Goal: Task Accomplishment & Management: Manage account settings

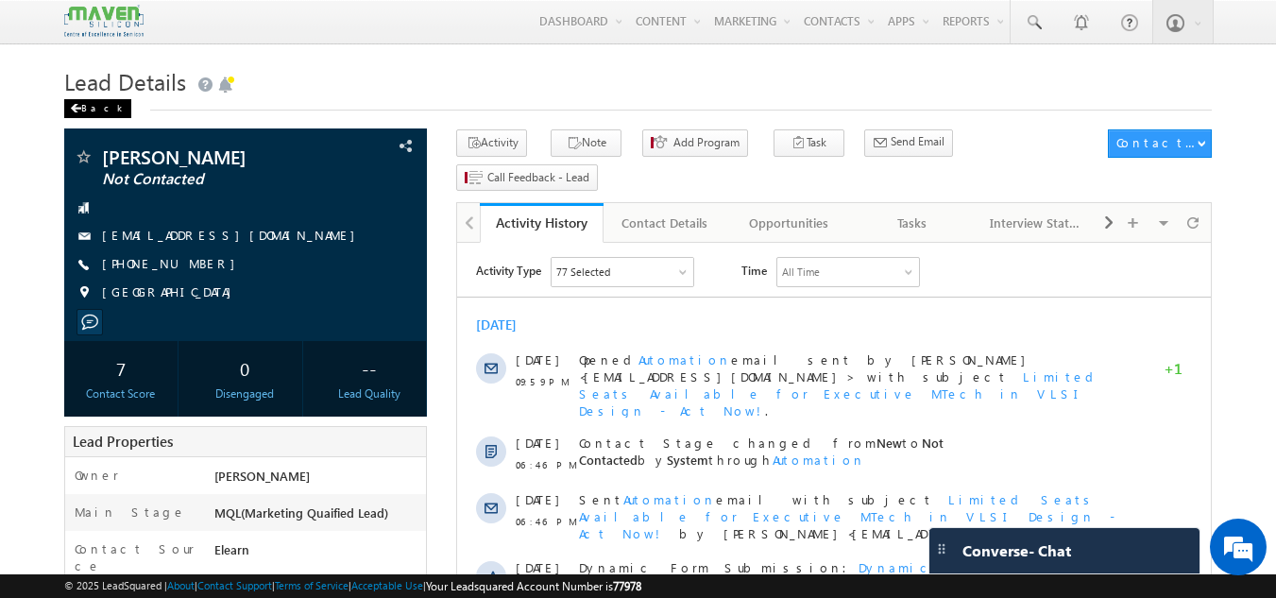
click at [85, 103] on div "Back" at bounding box center [97, 108] width 67 height 19
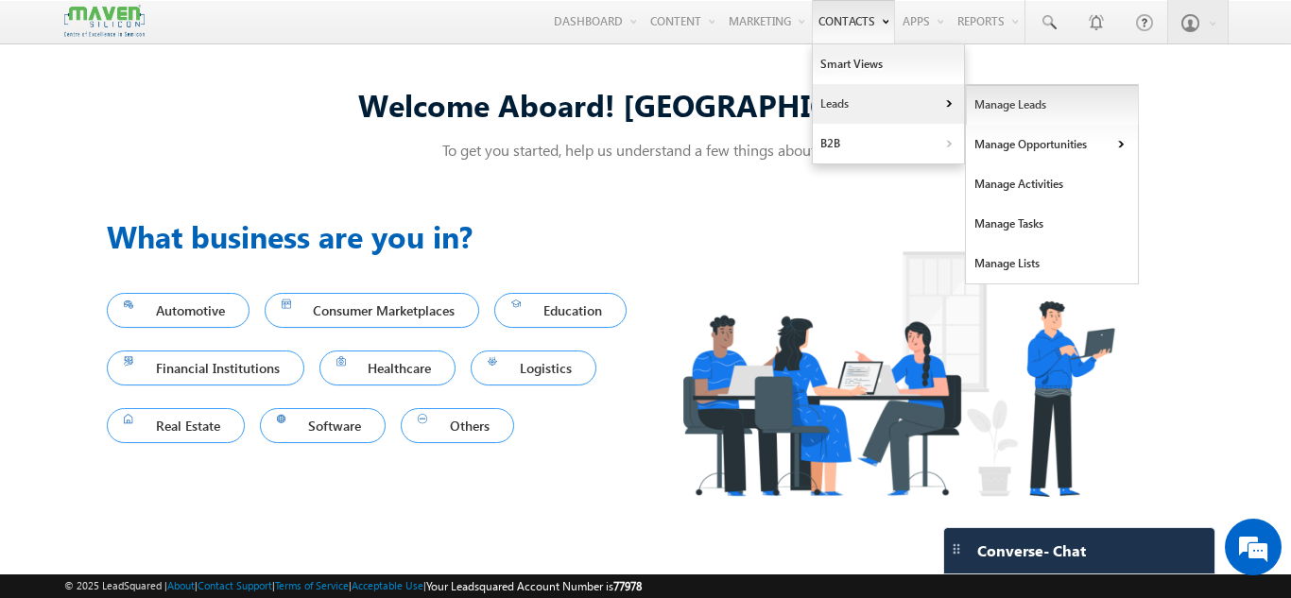
click at [1009, 109] on link "Manage Leads" at bounding box center [1052, 105] width 173 height 40
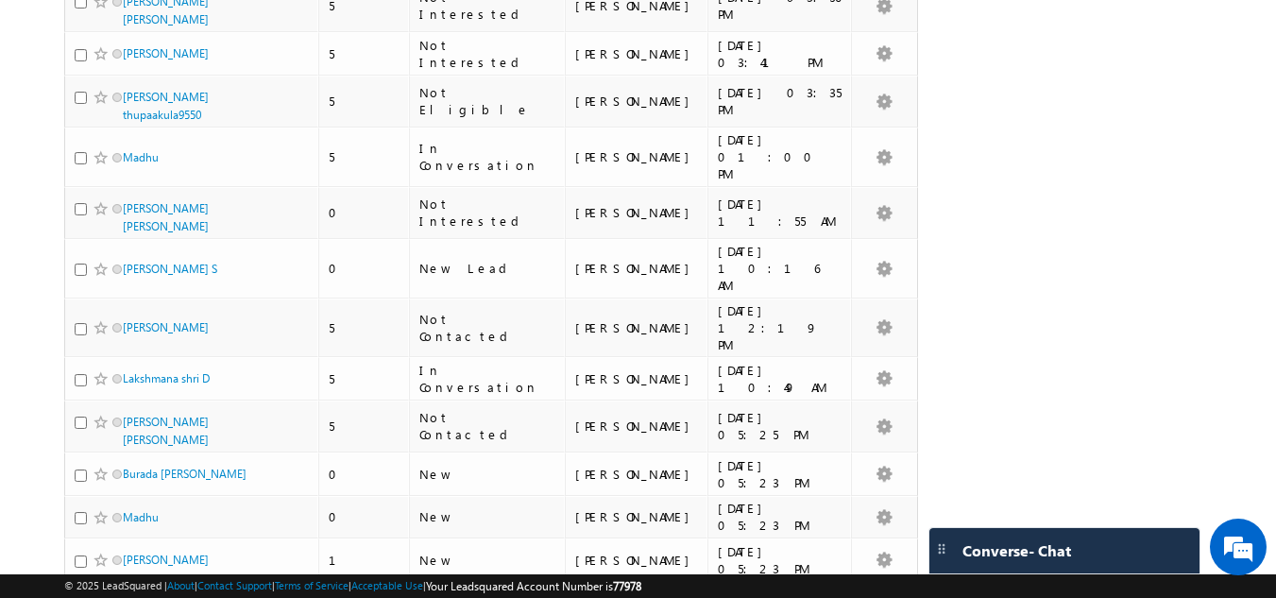
scroll to position [3246, 0]
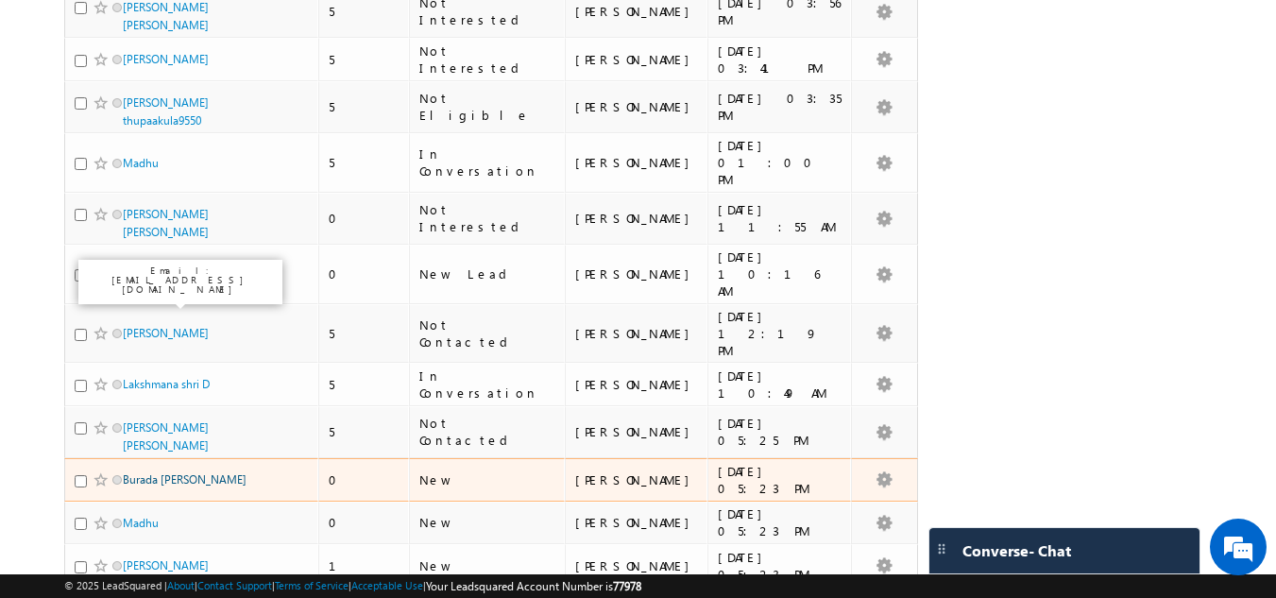
click at [183, 472] on link "Burada Meghana" at bounding box center [185, 479] width 124 height 14
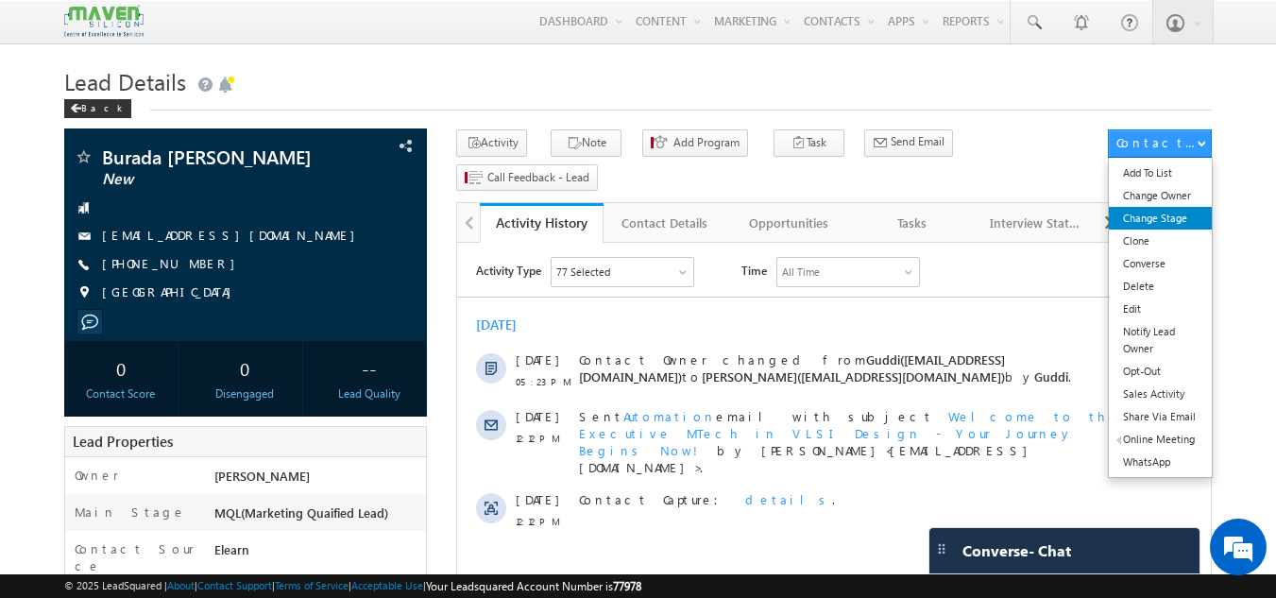
click at [1176, 222] on link "Change Stage" at bounding box center [1160, 218] width 103 height 23
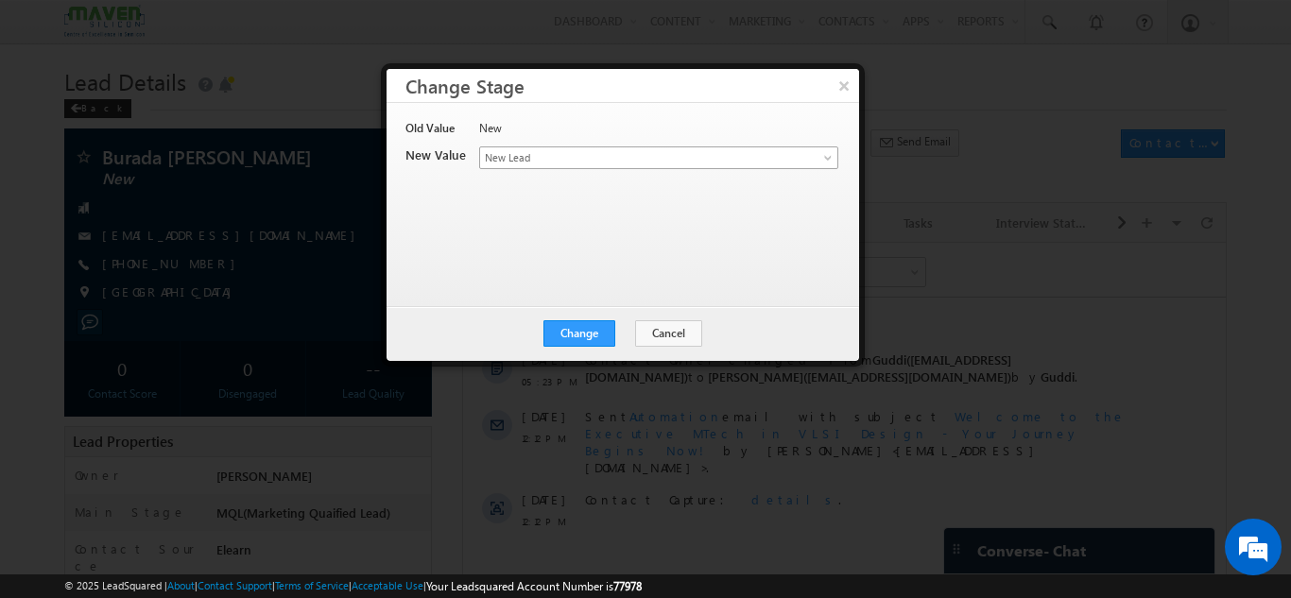
click at [542, 160] on span "New Lead" at bounding box center [627, 157] width 295 height 17
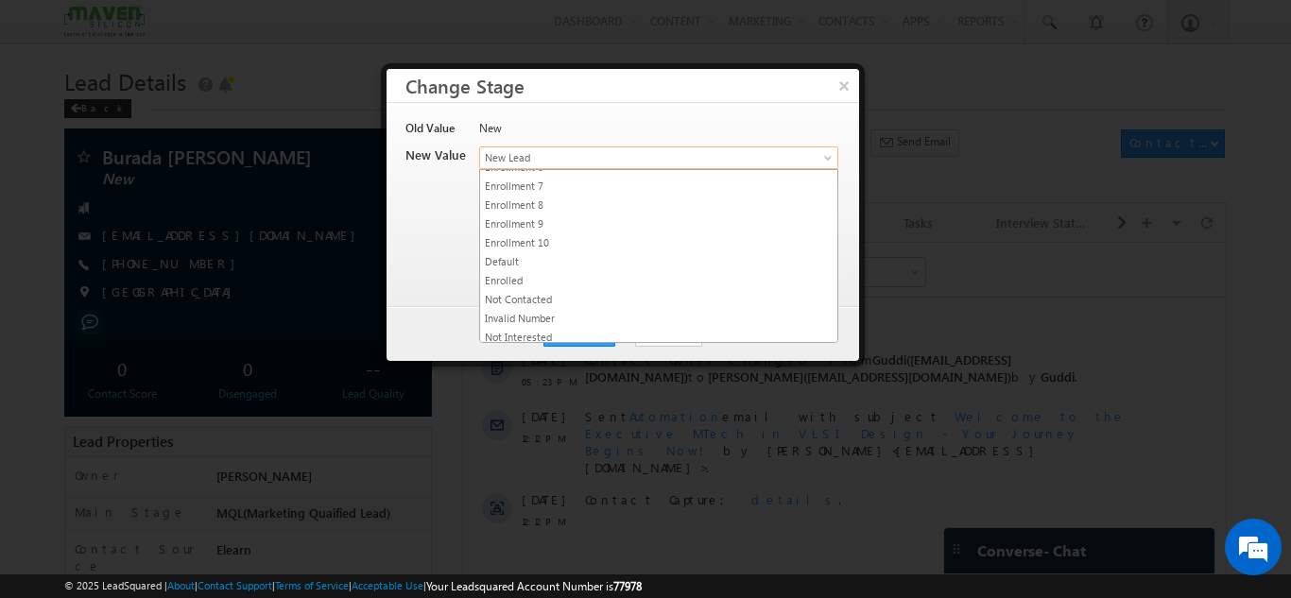
scroll to position [357, 0]
click at [850, 88] on button "×" at bounding box center [843, 85] width 31 height 33
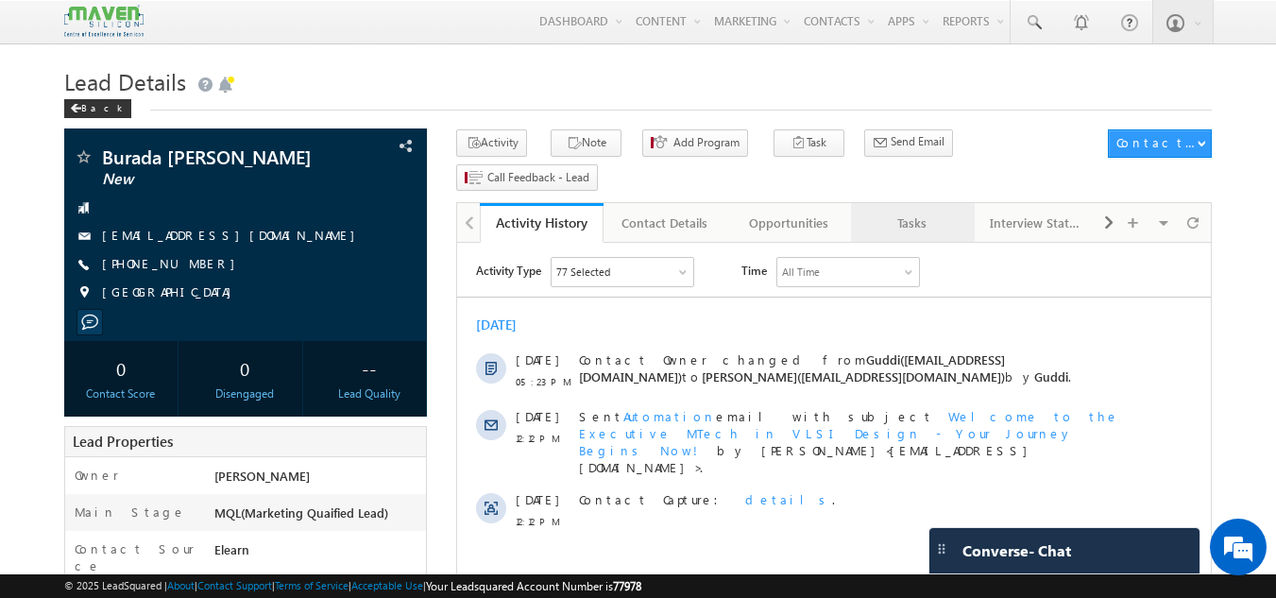
click at [920, 212] on div "Tasks" at bounding box center [912, 223] width 92 height 23
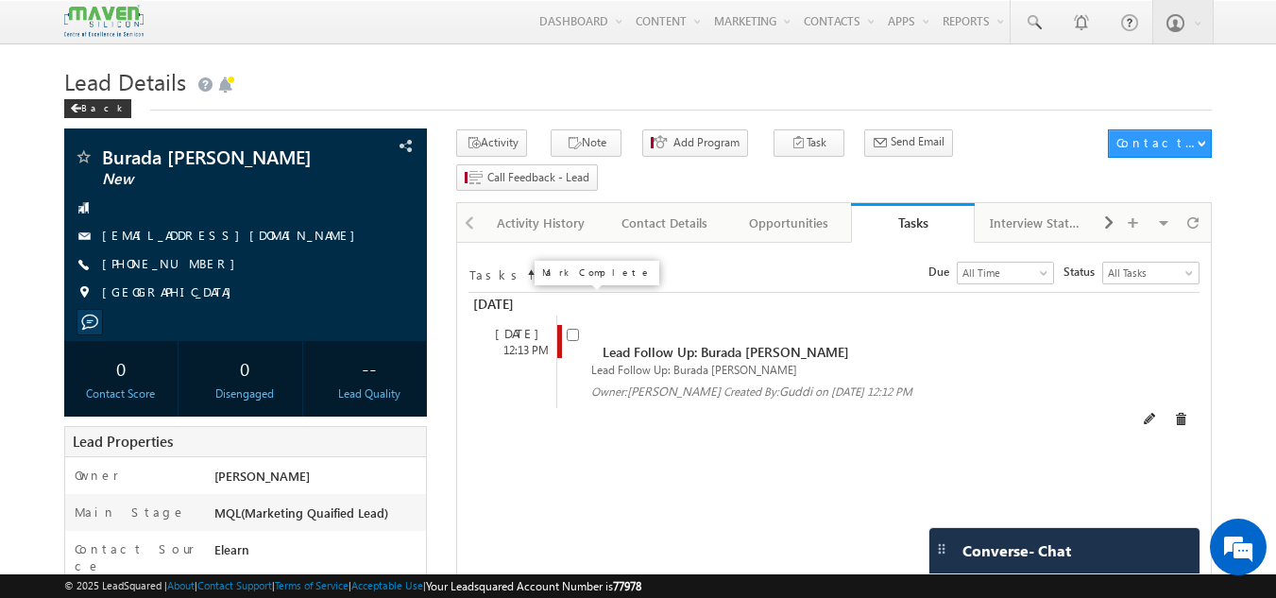
click at [575, 329] on input "checkbox" at bounding box center [573, 335] width 12 height 12
checkbox input "false"
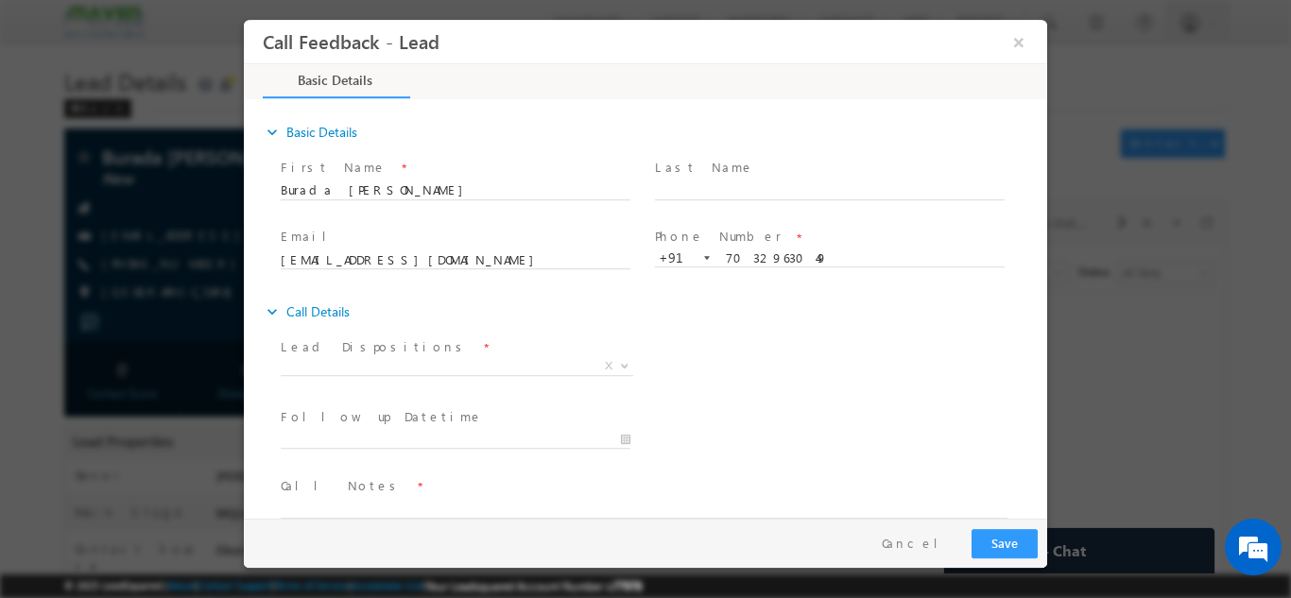
scroll to position [0, 0]
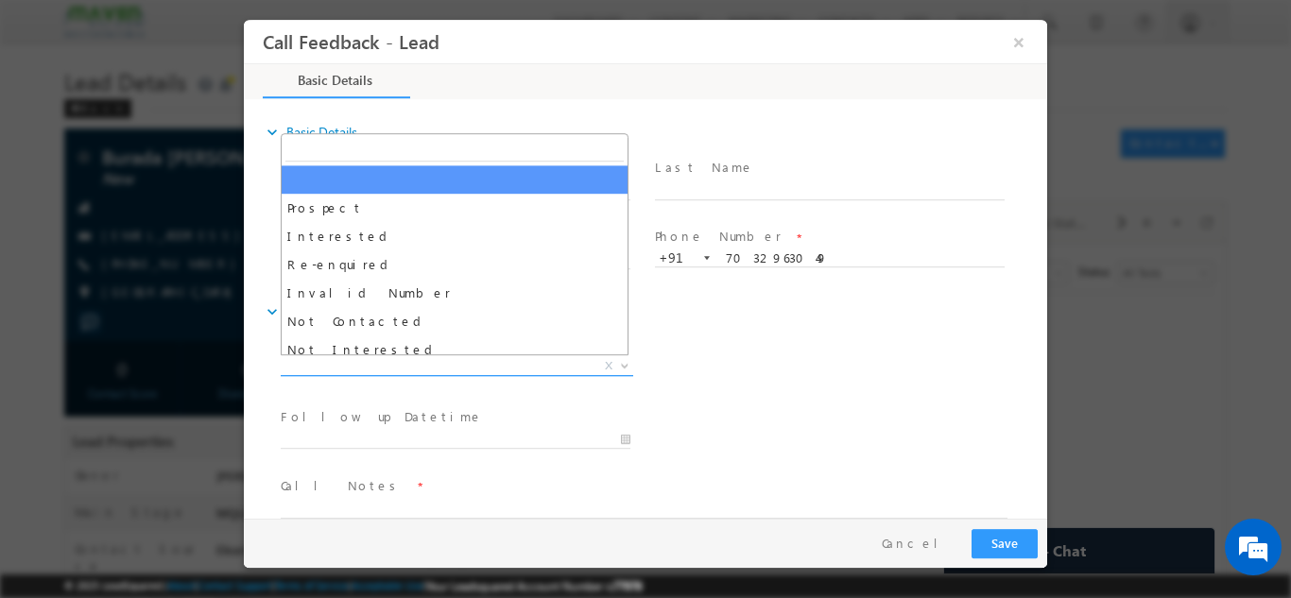
click at [379, 358] on span "X" at bounding box center [457, 365] width 352 height 19
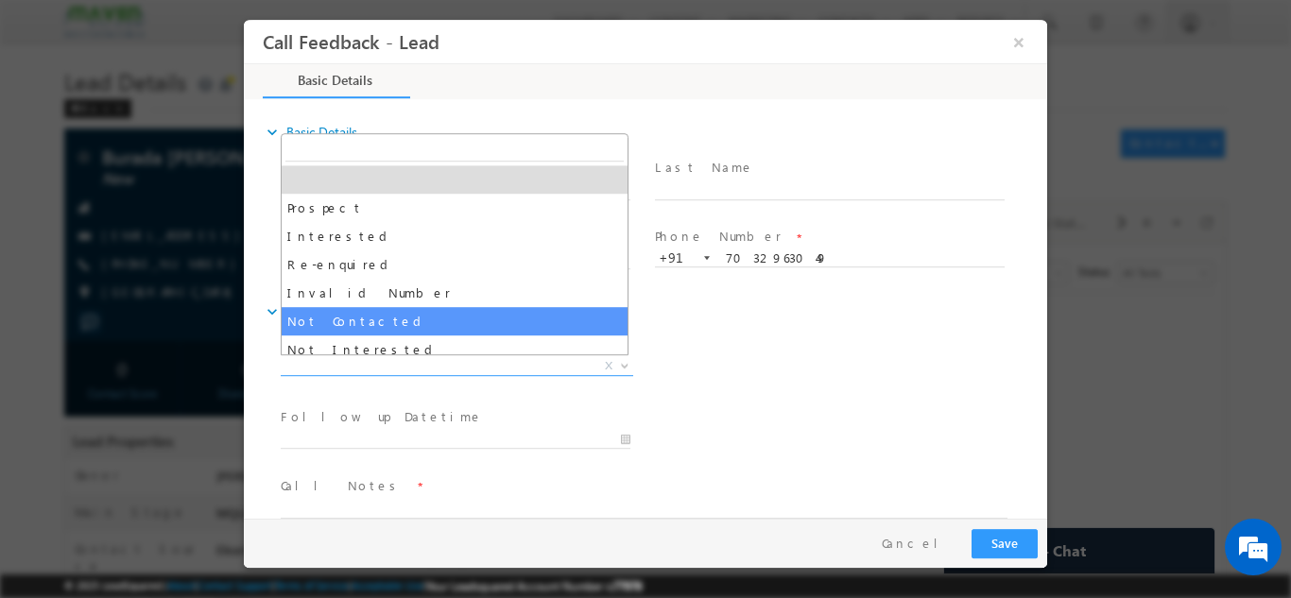
select select "Not Contacted"
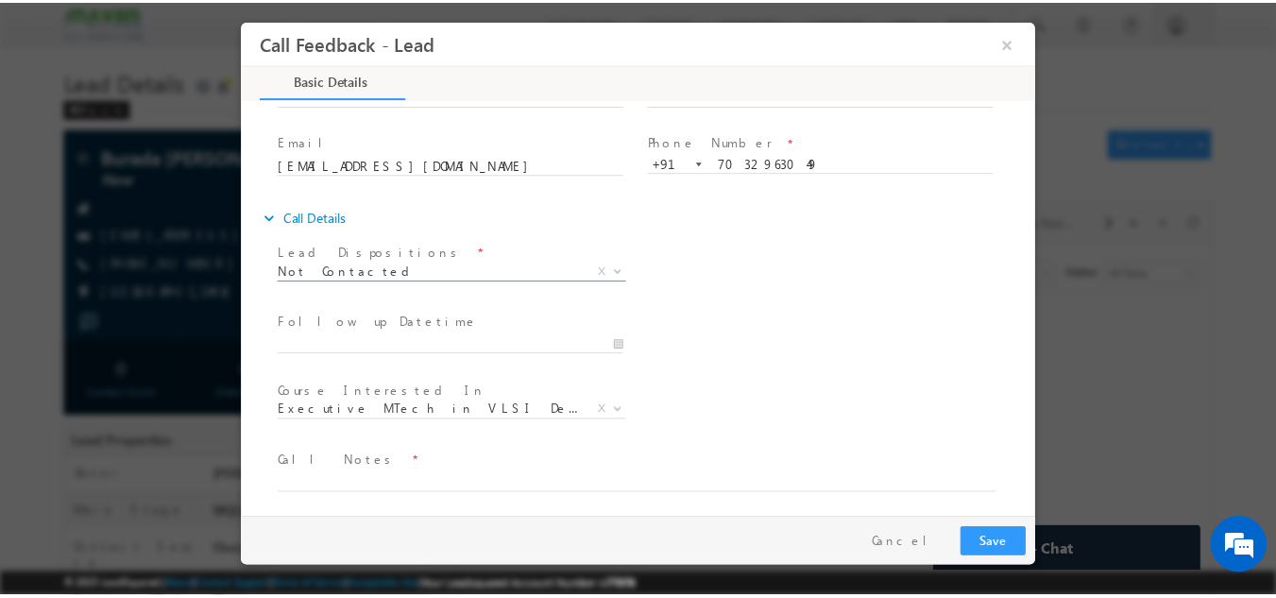
scroll to position [100, 0]
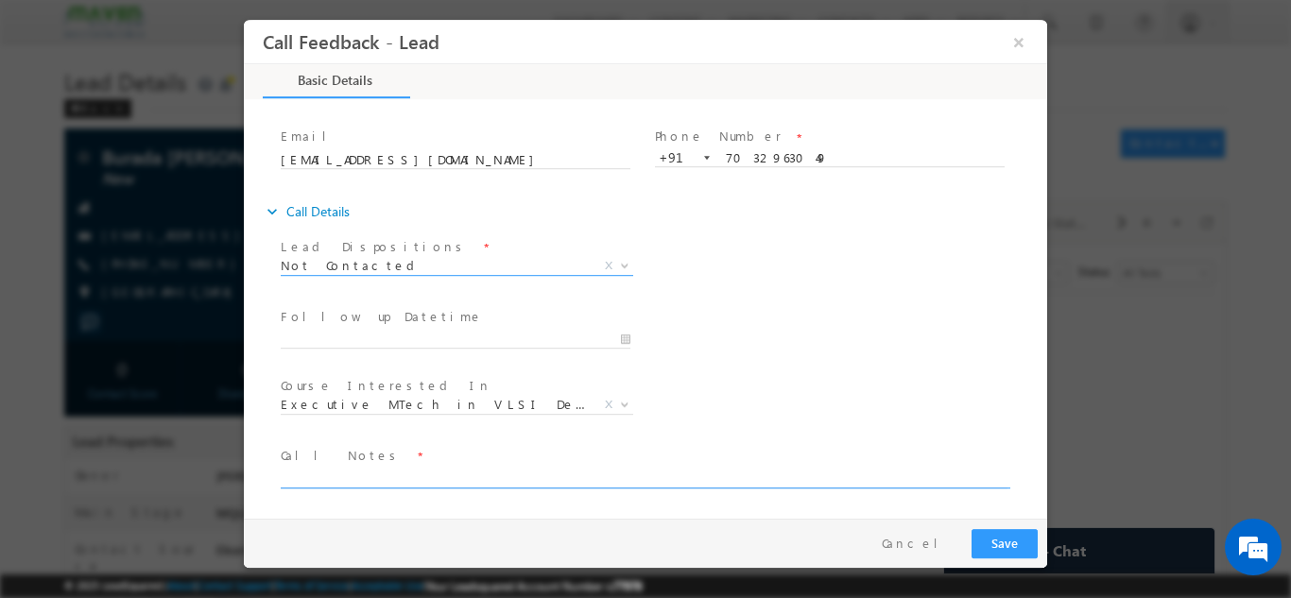
click at [422, 475] on textarea at bounding box center [644, 477] width 727 height 22
type textarea "DNP"
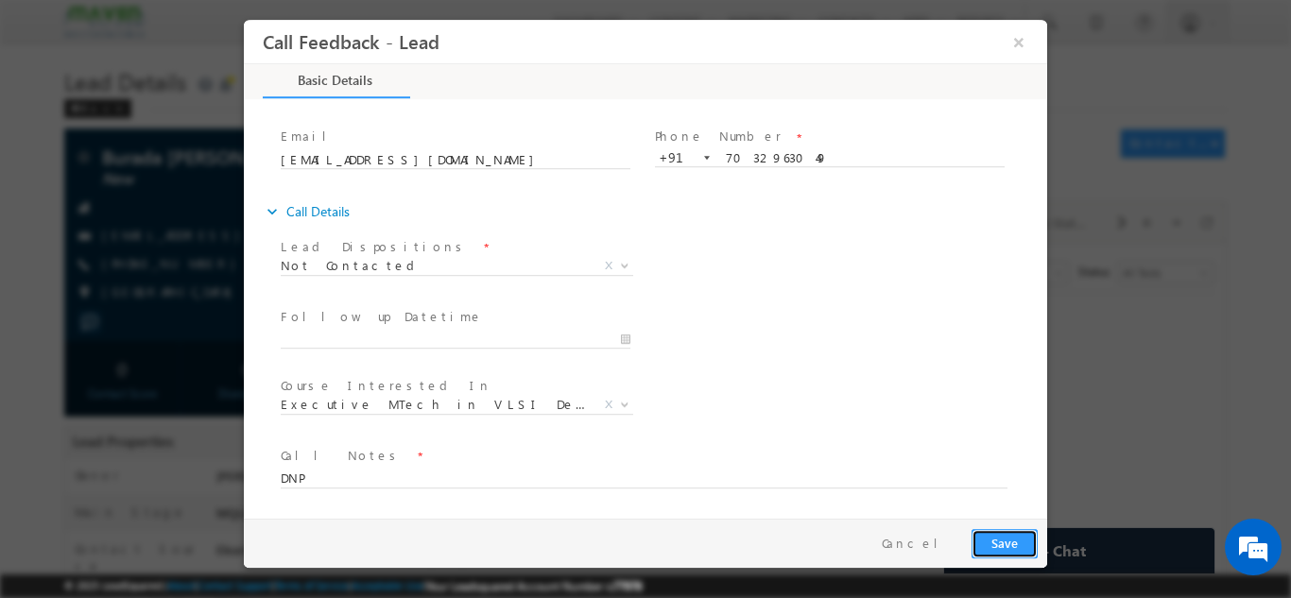
click at [1024, 531] on button "Save" at bounding box center [1004, 542] width 66 height 29
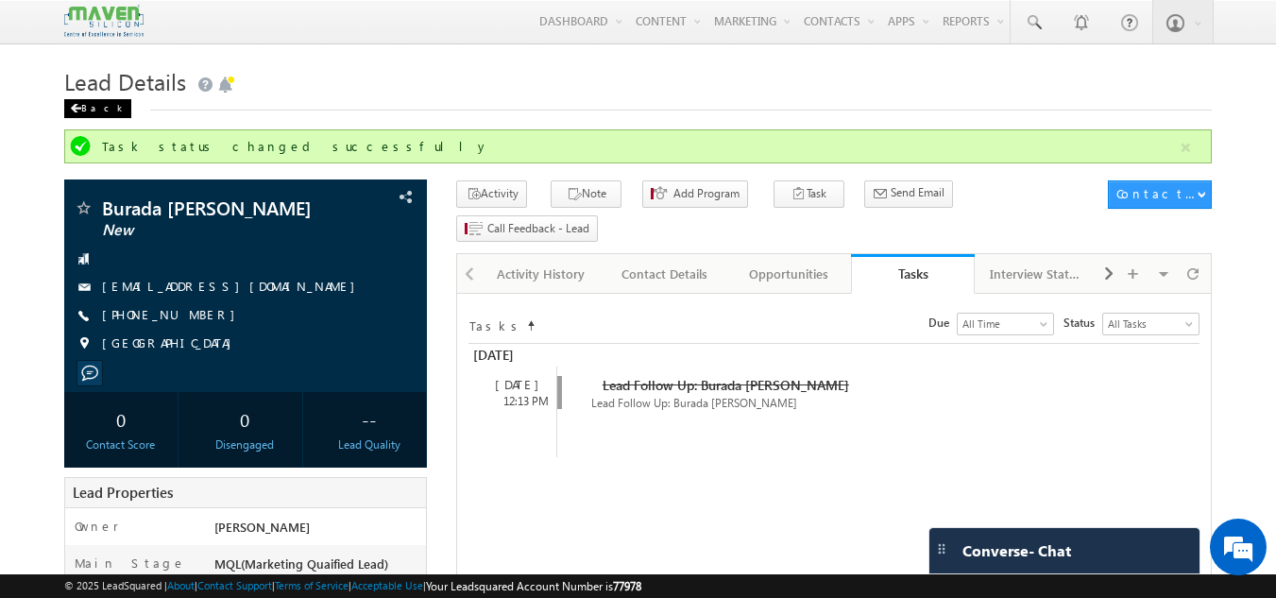
click at [93, 110] on div "Back" at bounding box center [97, 108] width 67 height 19
click at [90, 103] on div "Back" at bounding box center [97, 108] width 67 height 19
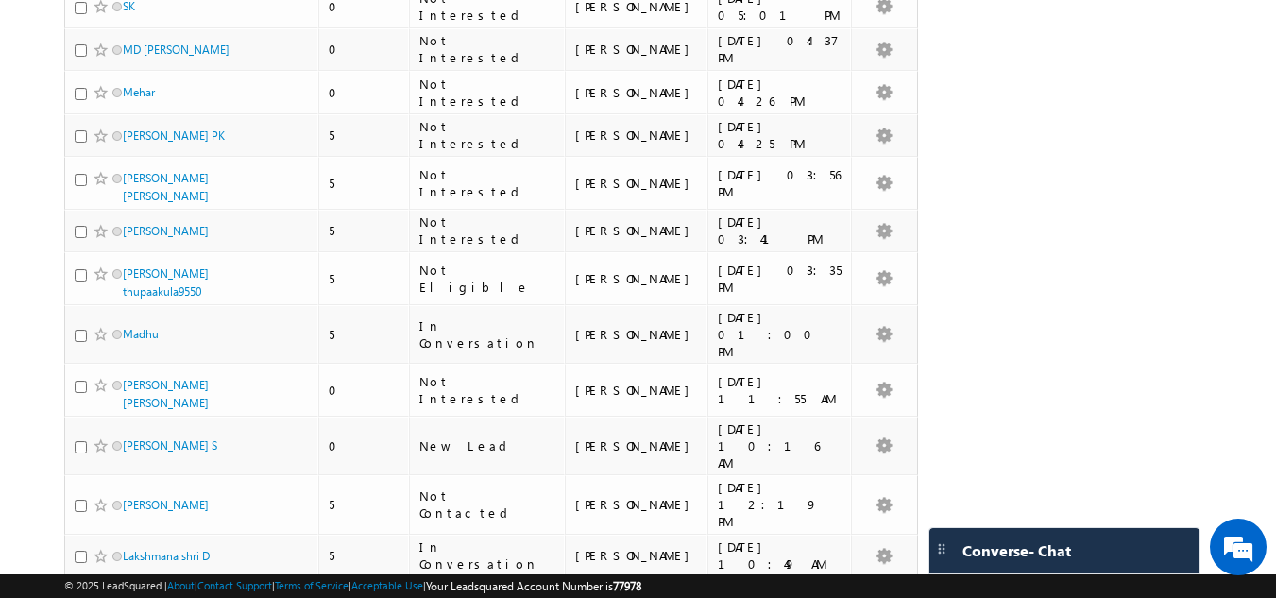
scroll to position [3307, 0]
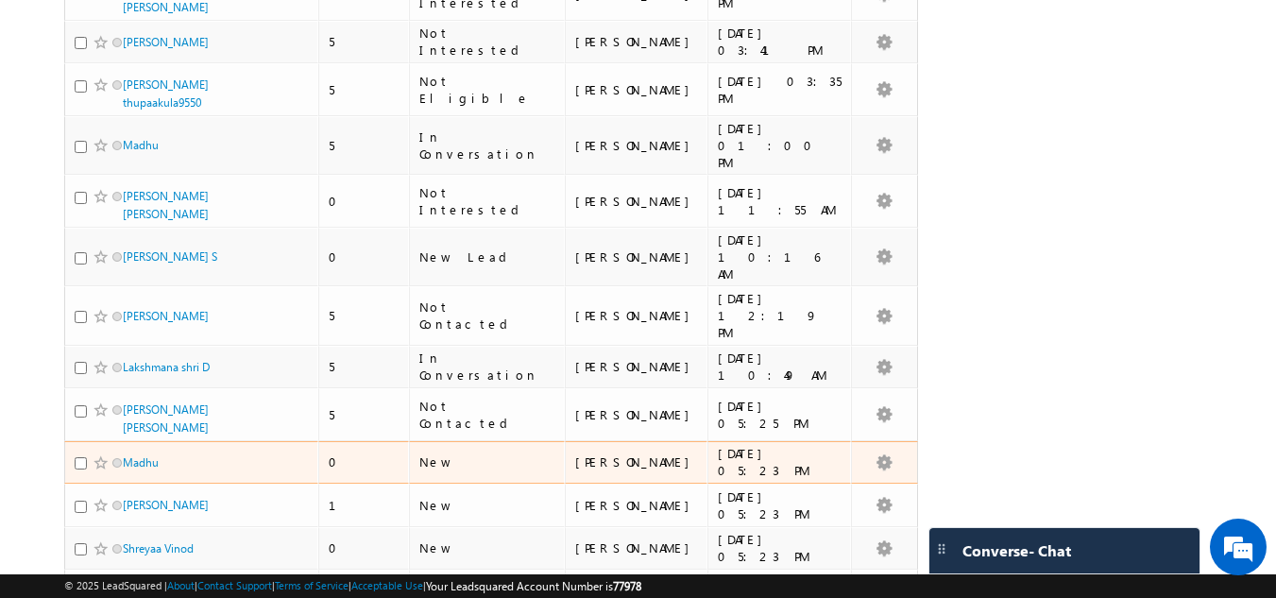
click at [129, 453] on div "Madhu" at bounding box center [193, 466] width 236 height 26
click at [135, 455] on link "Madhu" at bounding box center [141, 462] width 36 height 14
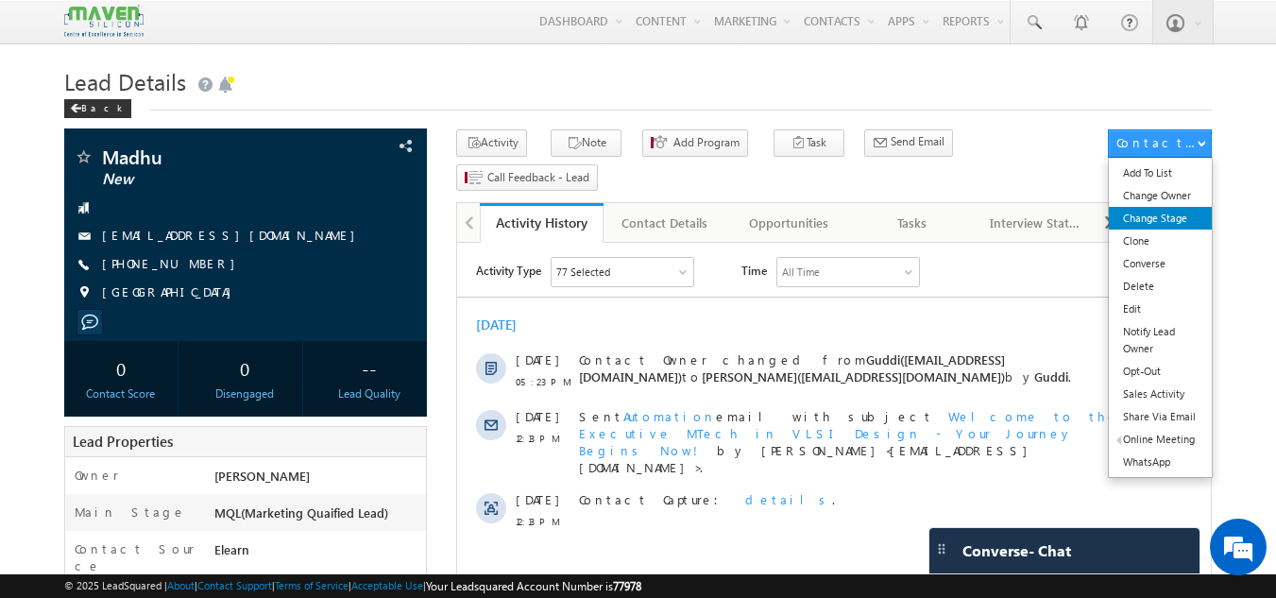
click at [1194, 223] on link "Change Stage" at bounding box center [1160, 218] width 103 height 23
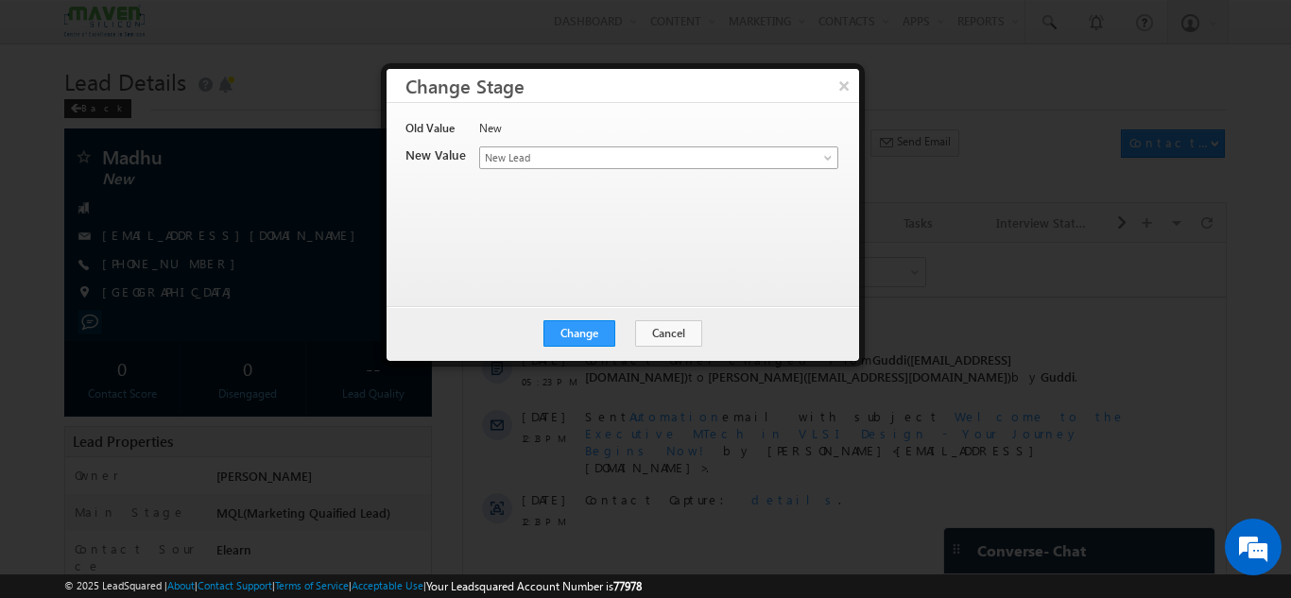
click at [726, 155] on span "New Lead" at bounding box center [627, 157] width 295 height 17
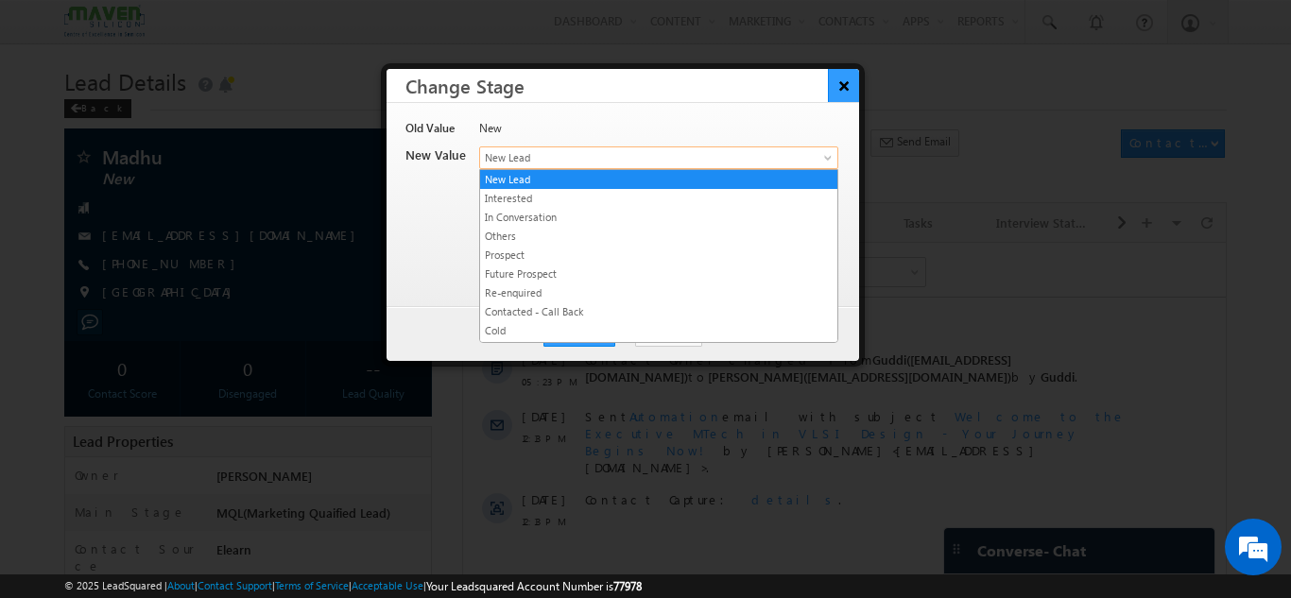
click at [857, 86] on button "×" at bounding box center [843, 85] width 31 height 33
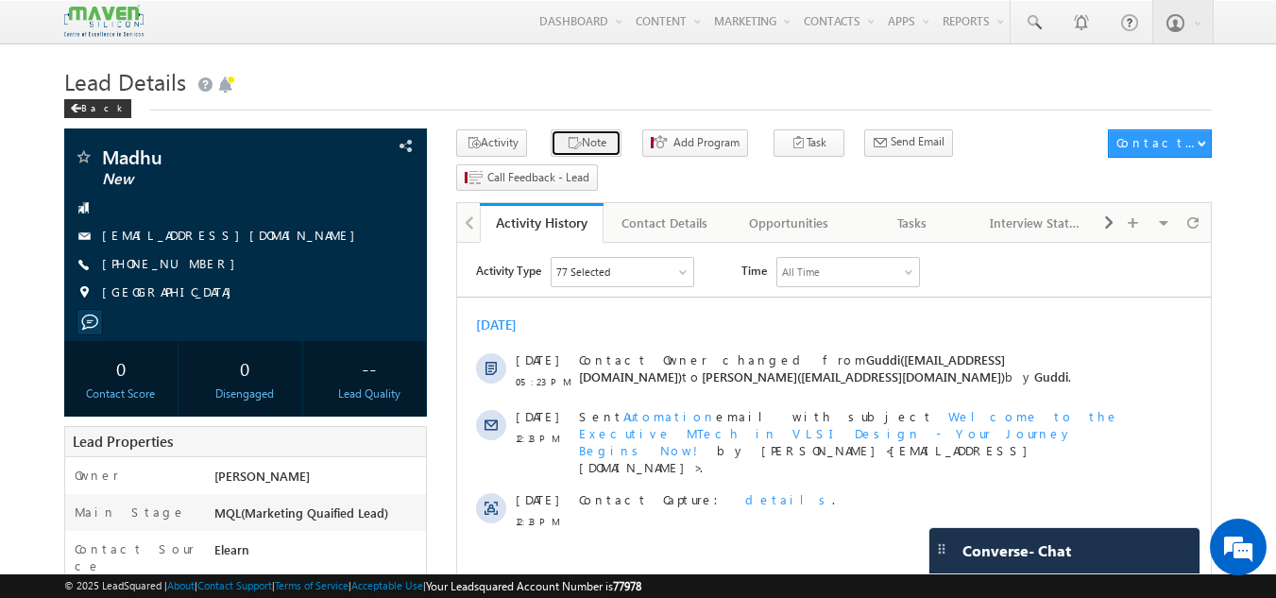
click at [568, 142] on icon "button" at bounding box center [574, 144] width 15 height 18
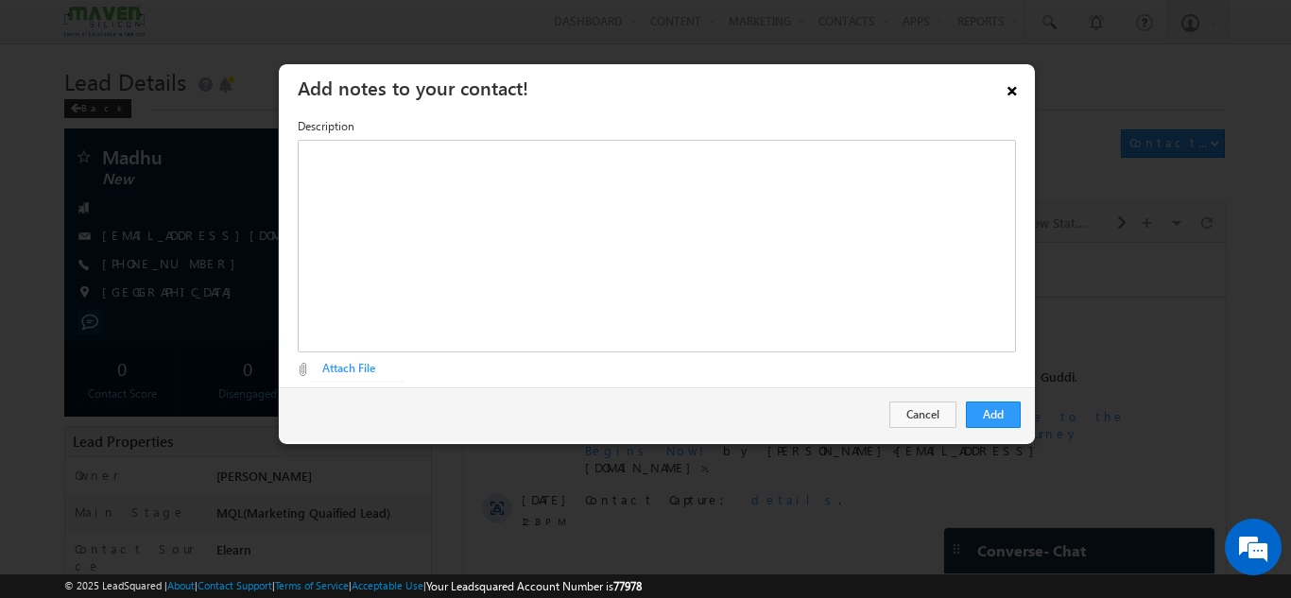
click at [1007, 79] on link "×" at bounding box center [1012, 87] width 32 height 33
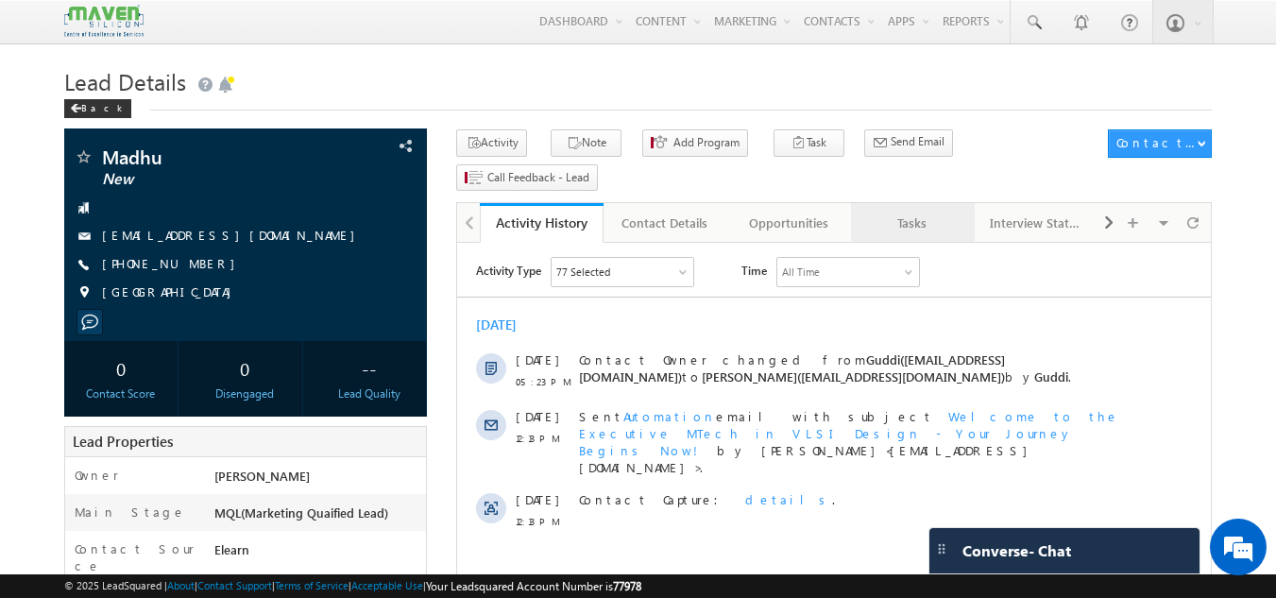
click at [920, 212] on div "Tasks" at bounding box center [912, 223] width 92 height 23
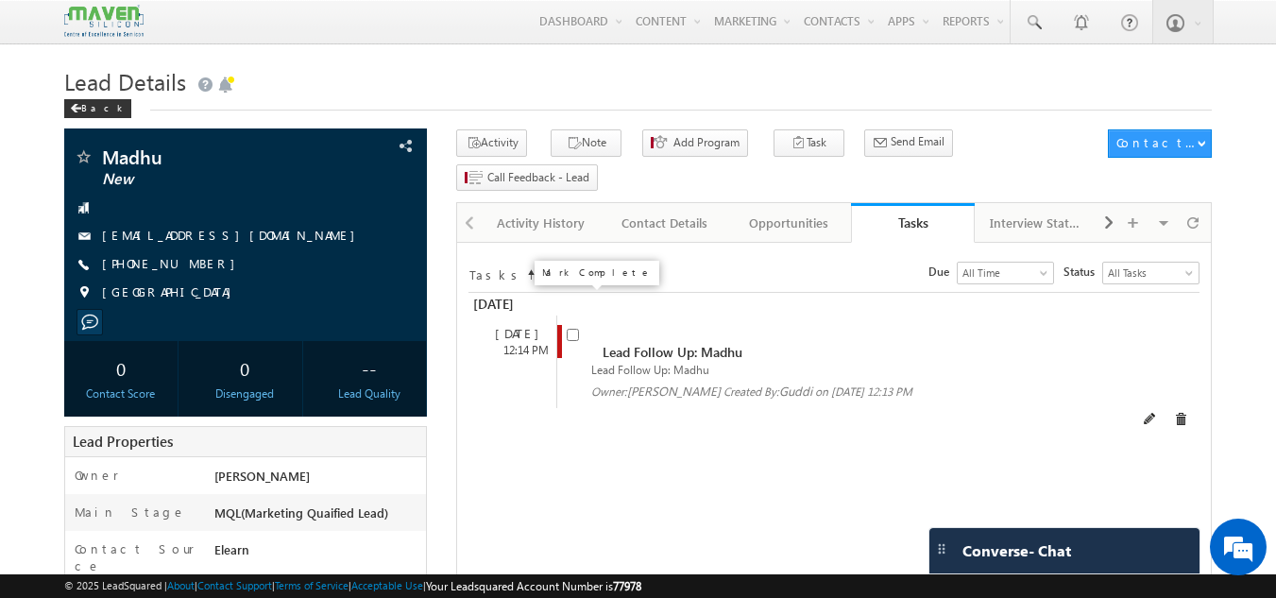
click at [574, 329] on input "checkbox" at bounding box center [573, 335] width 12 height 12
checkbox input "false"
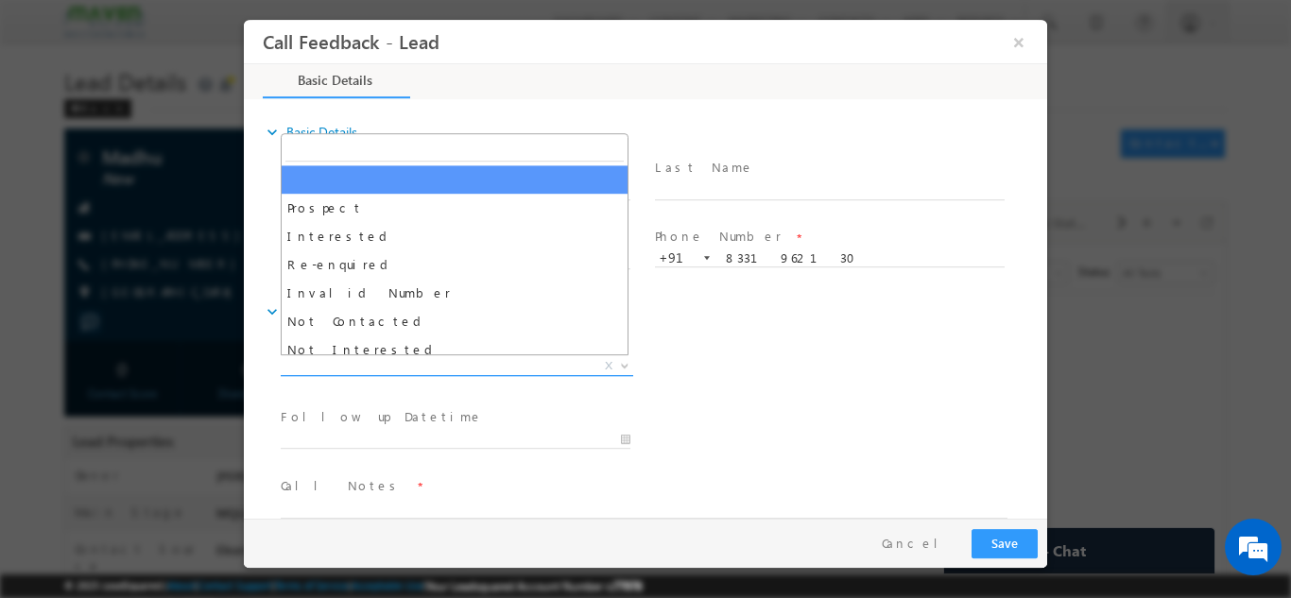
click at [409, 356] on span "X" at bounding box center [457, 365] width 352 height 19
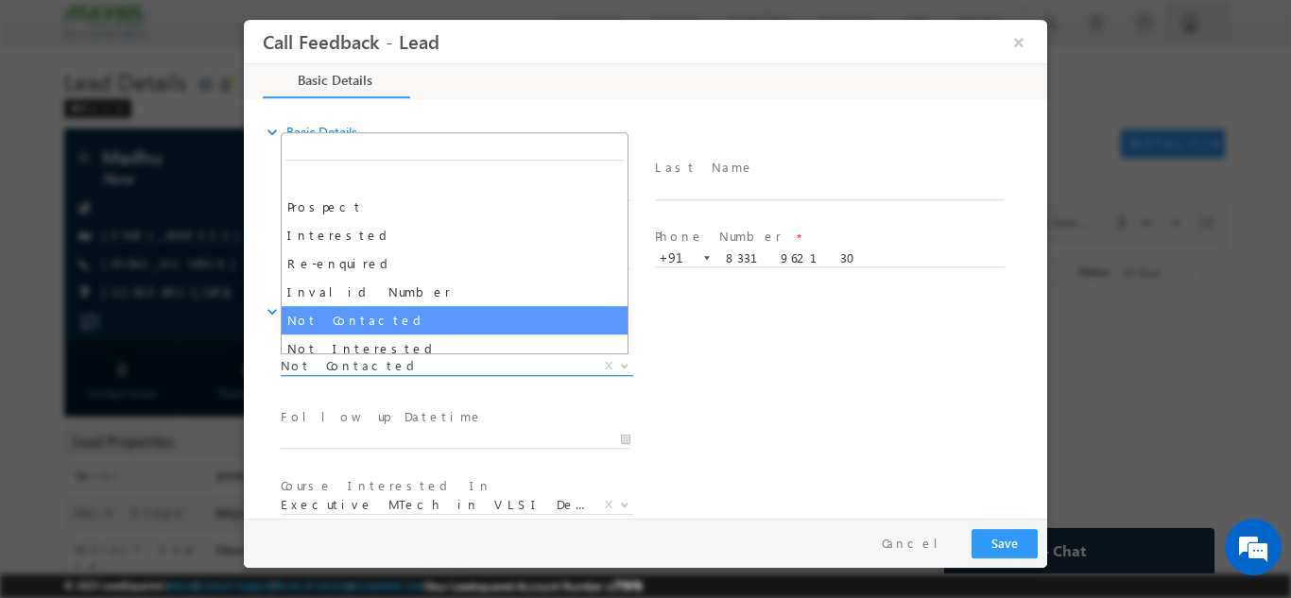
click at [404, 374] on span "Not Contacted X" at bounding box center [457, 365] width 352 height 19
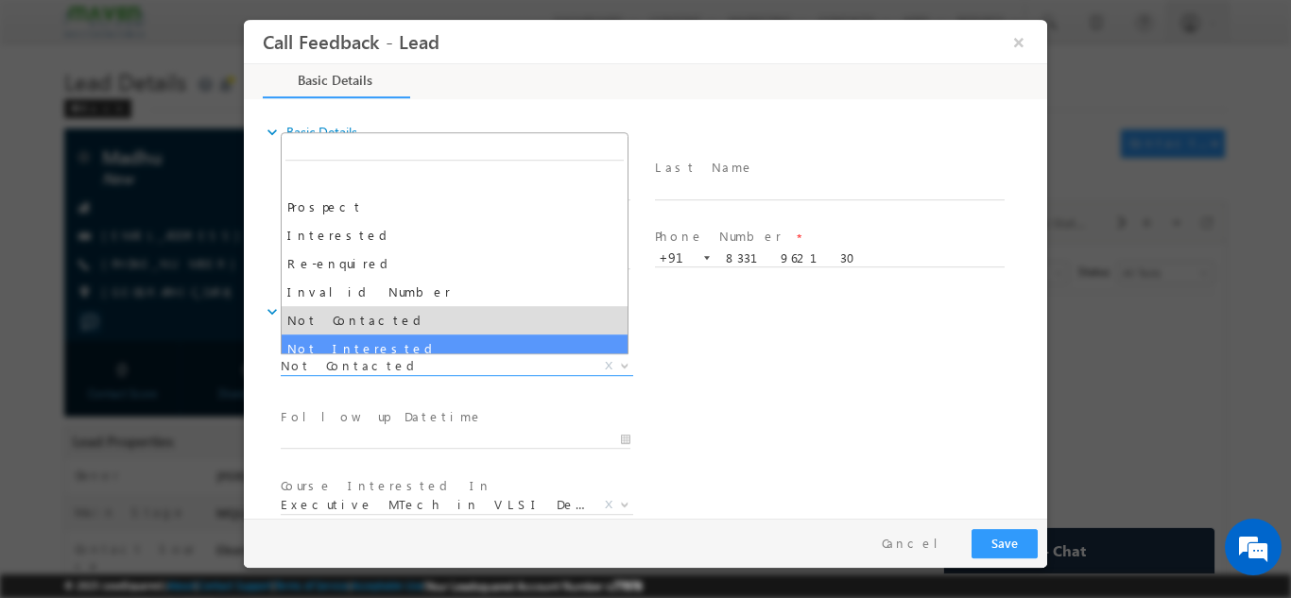
select select "Not Interested"
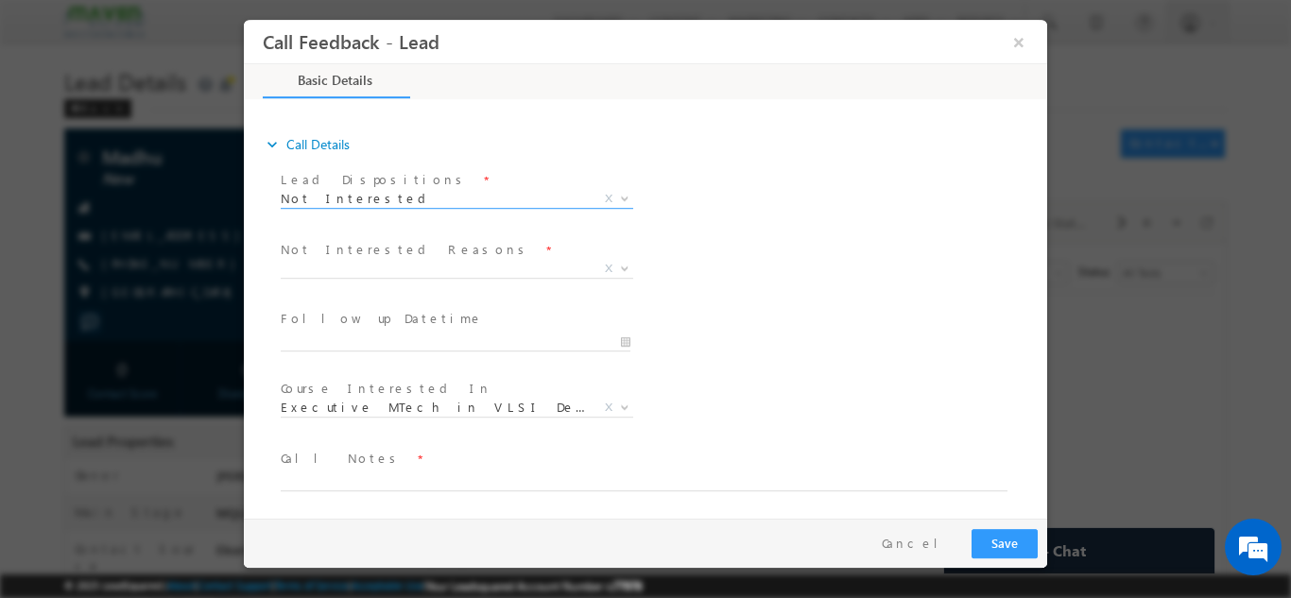
scroll to position [170, 0]
click at [373, 265] on span "X" at bounding box center [457, 265] width 352 height 19
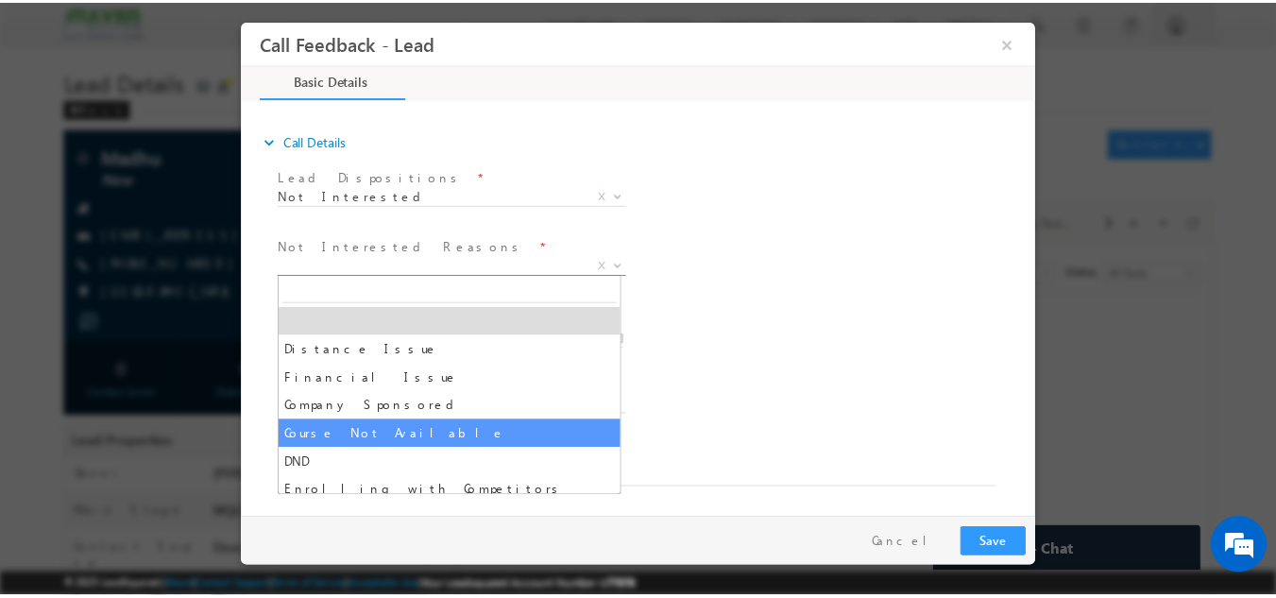
scroll to position [38, 0]
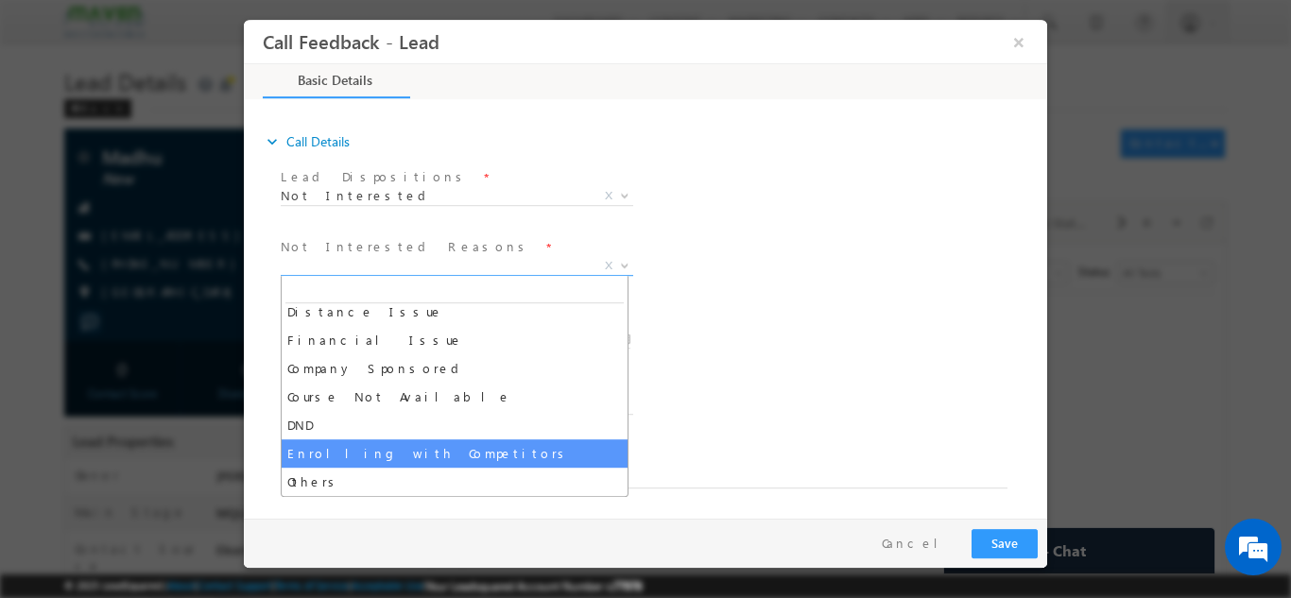
select select "Enrolling with Competitors"
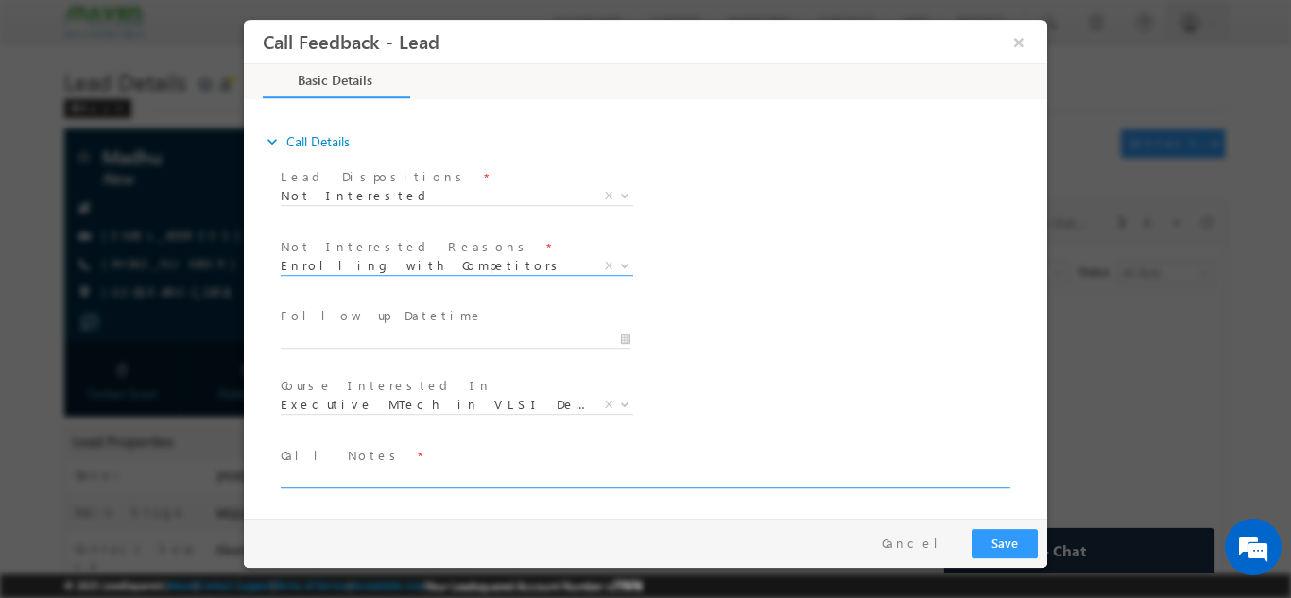
click at [368, 474] on textarea at bounding box center [644, 477] width 727 height 22
type textarea "Not looking for any program as of now."
click at [991, 540] on button "Save" at bounding box center [1004, 542] width 66 height 29
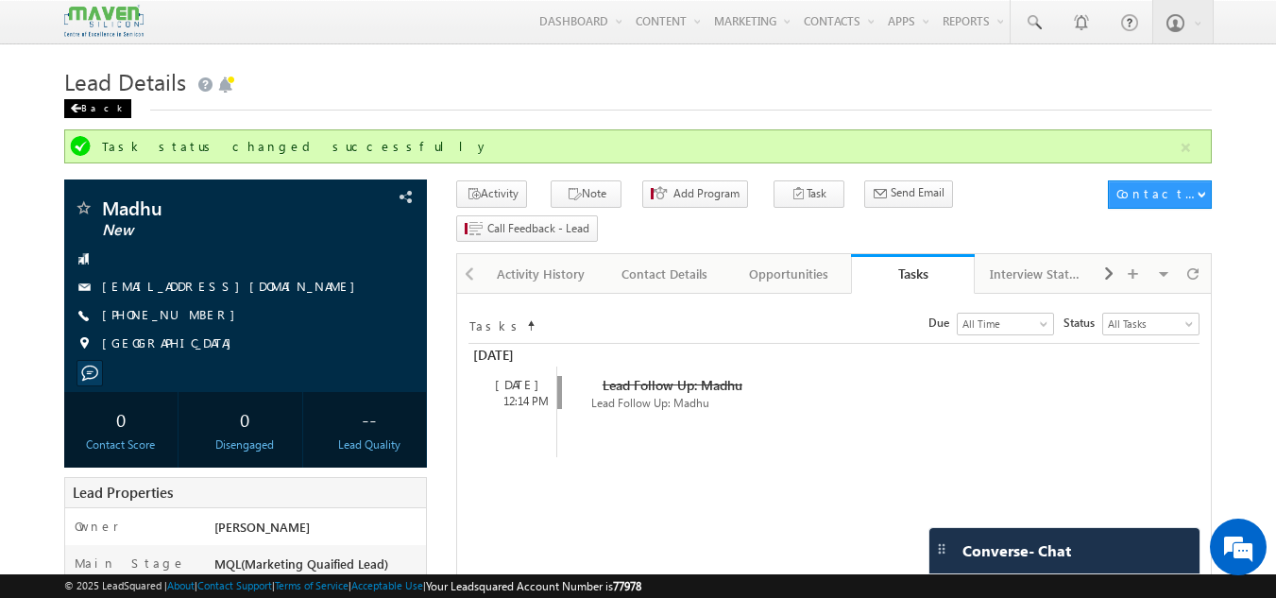
click at [82, 100] on div "Back" at bounding box center [97, 108] width 67 height 19
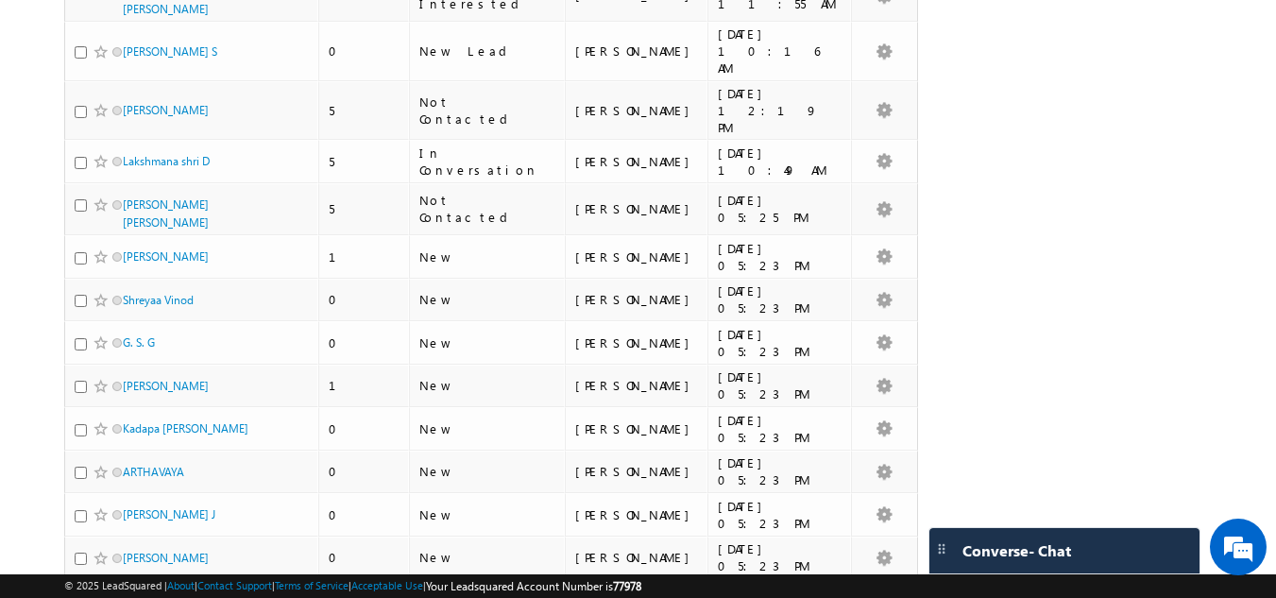
scroll to position [3590, 0]
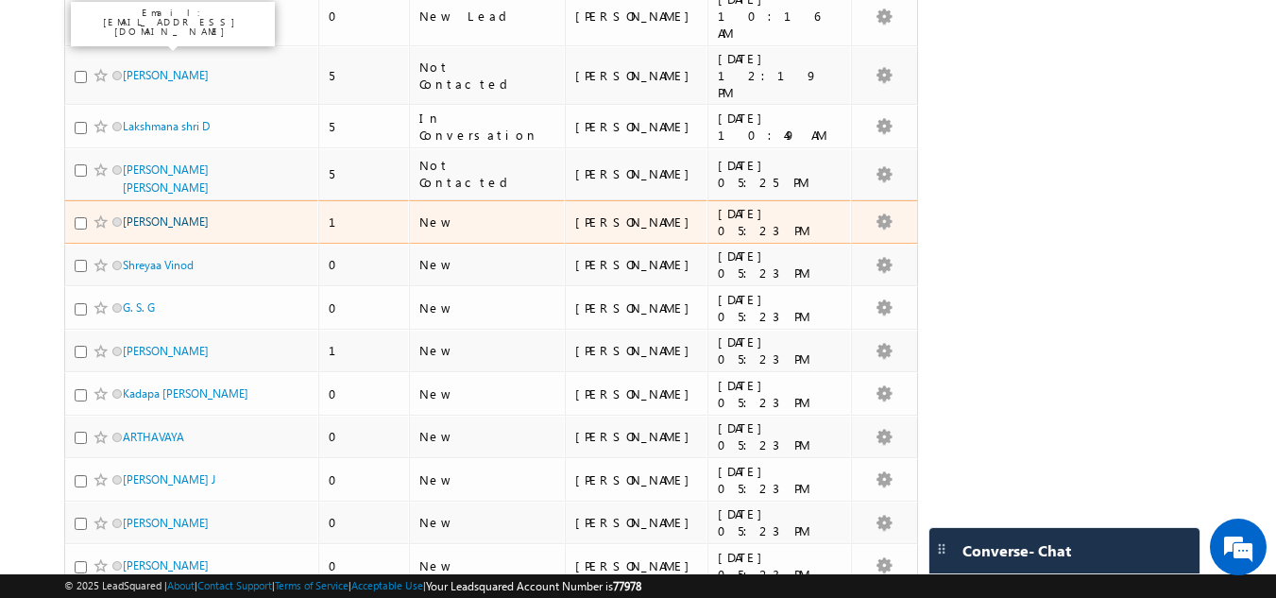
click at [151, 214] on link "[PERSON_NAME]" at bounding box center [166, 221] width 86 height 14
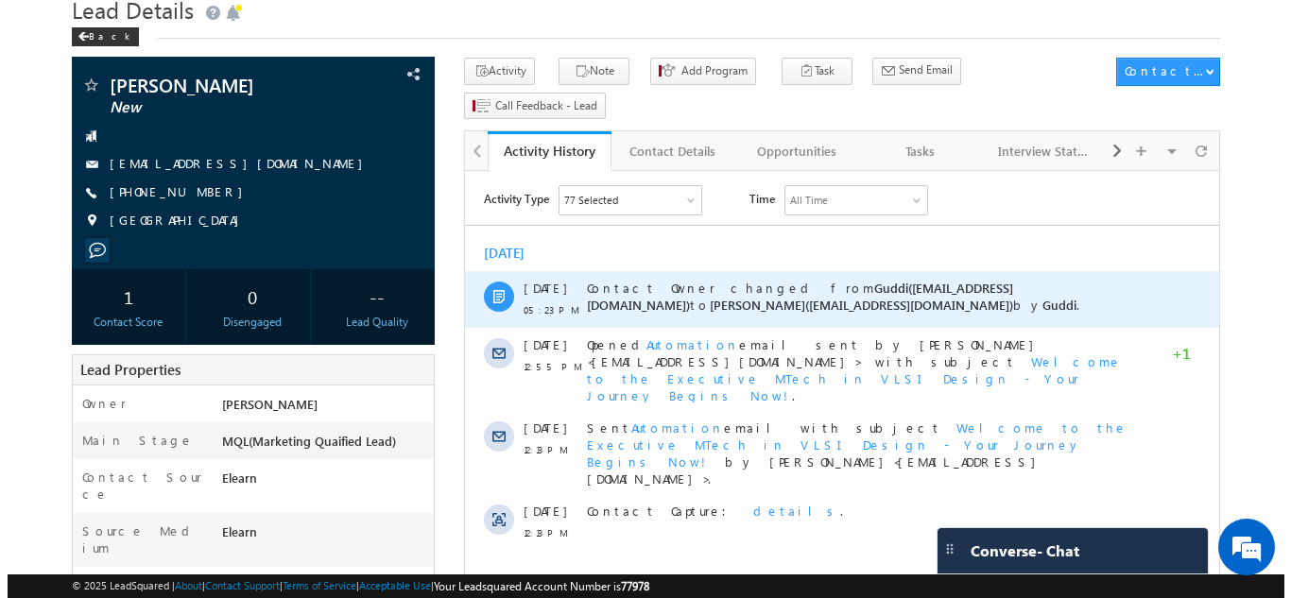
scroll to position [73, 0]
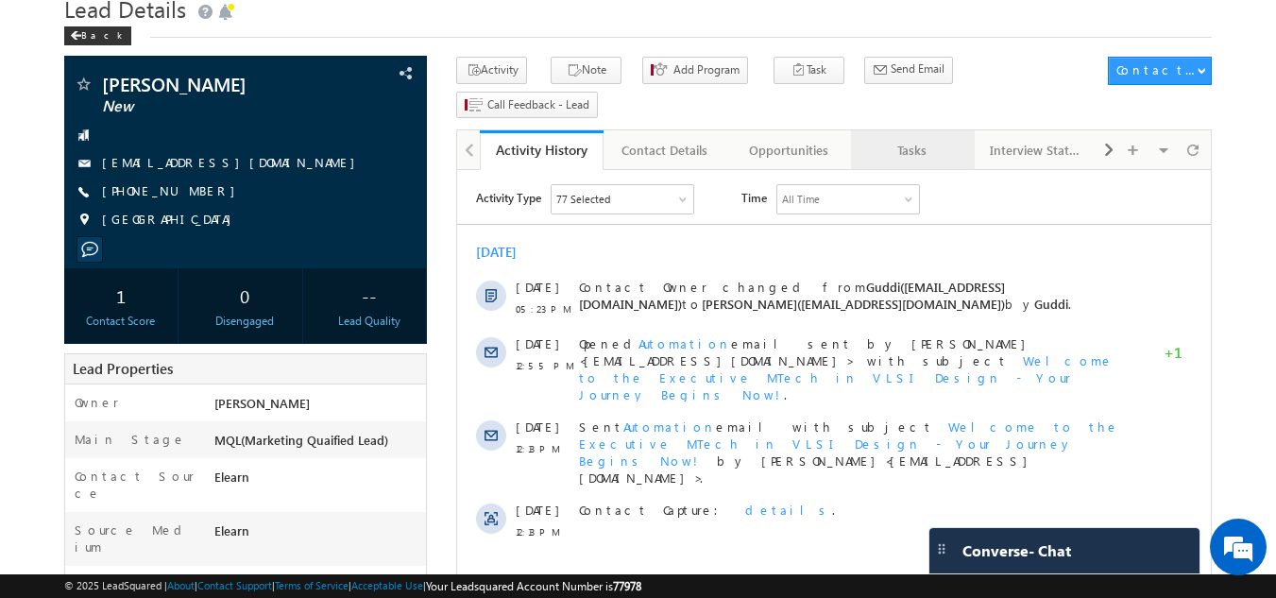
click at [932, 139] on div "Tasks" at bounding box center [912, 150] width 92 height 23
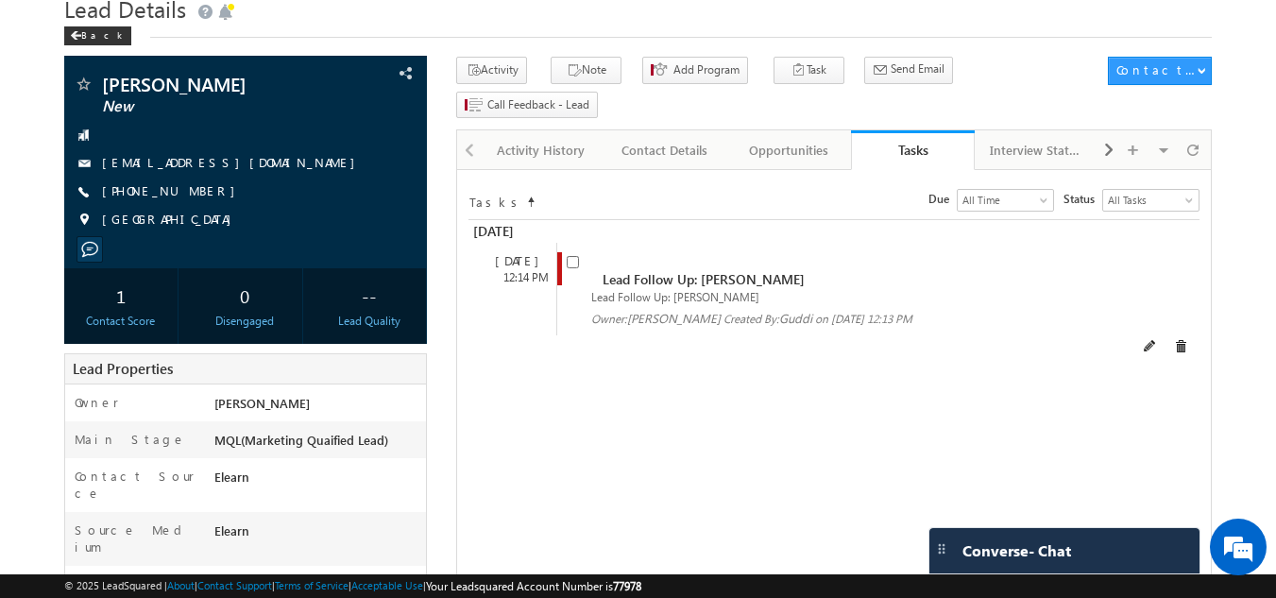
click at [582, 252] on span at bounding box center [577, 269] width 21 height 35
click at [571, 256] on input "checkbox" at bounding box center [573, 262] width 12 height 12
checkbox input "false"
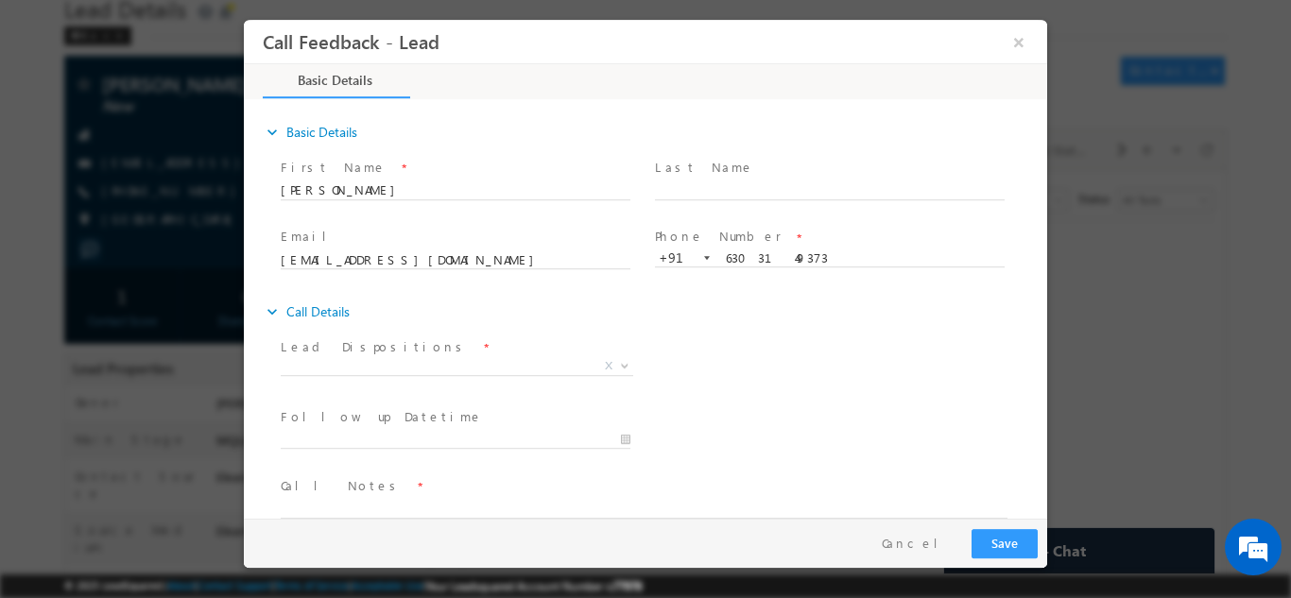
scroll to position [0, 0]
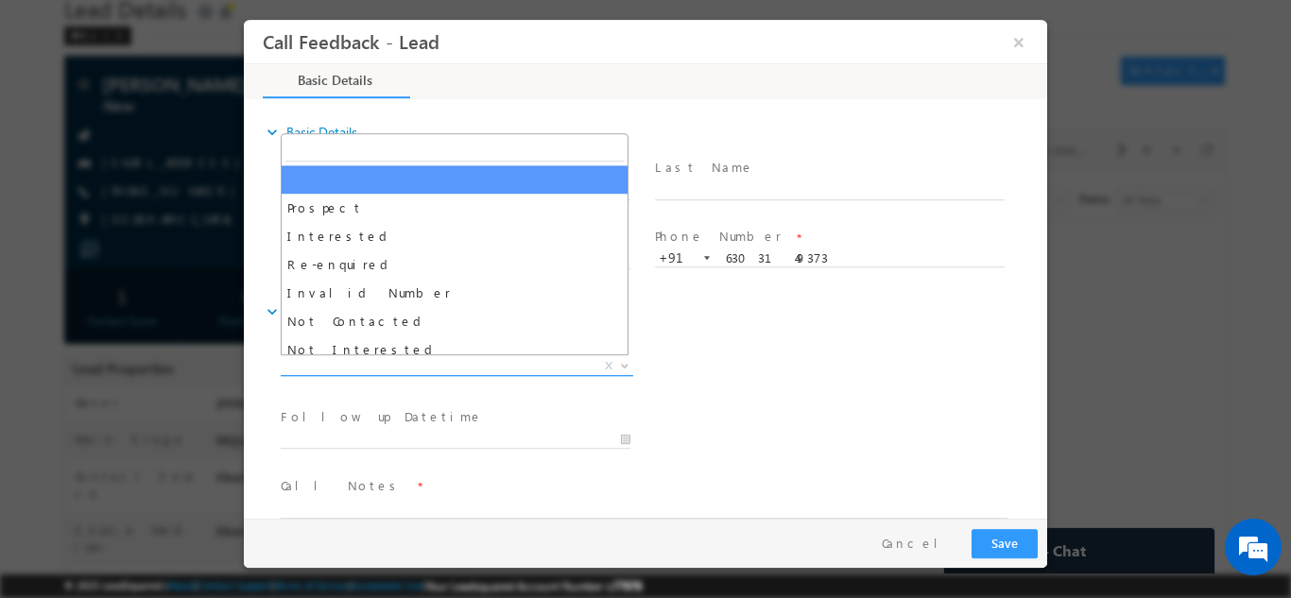
click at [438, 357] on span "X" at bounding box center [457, 365] width 352 height 19
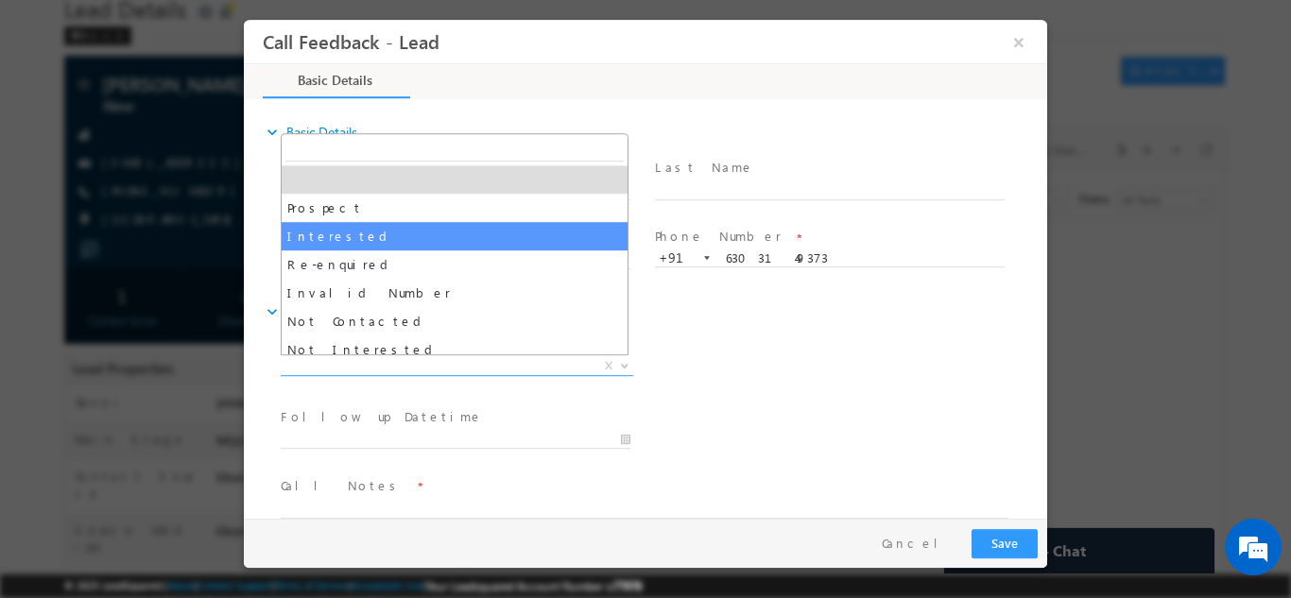
scroll to position [94, 0]
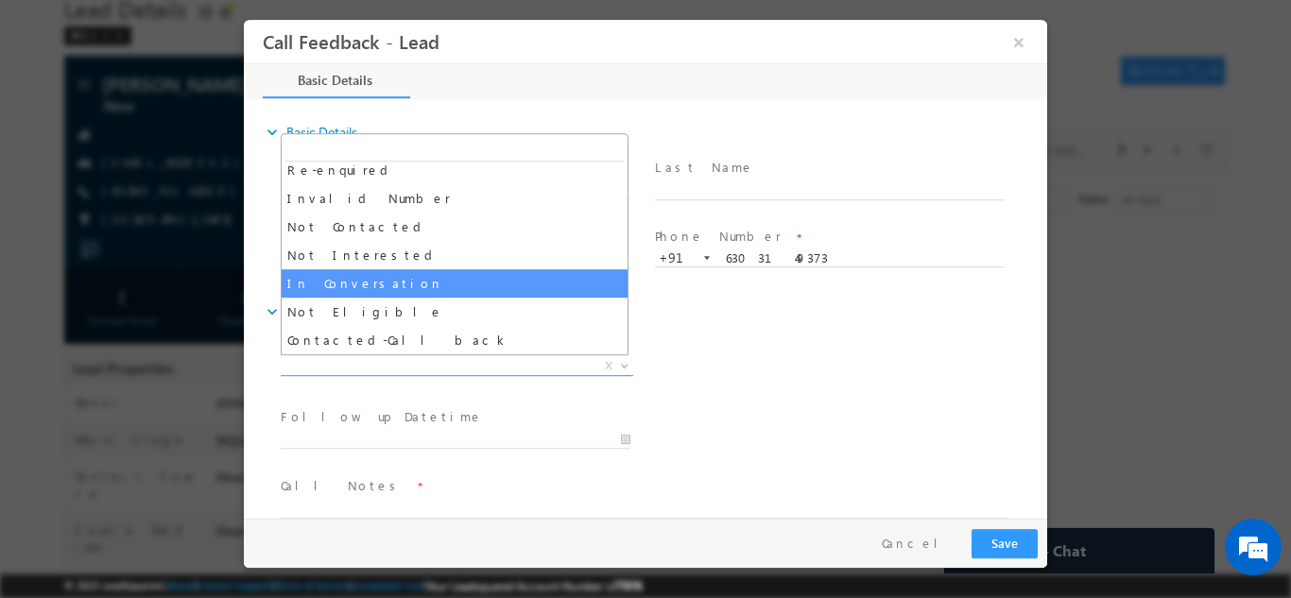
select select "In Conversation"
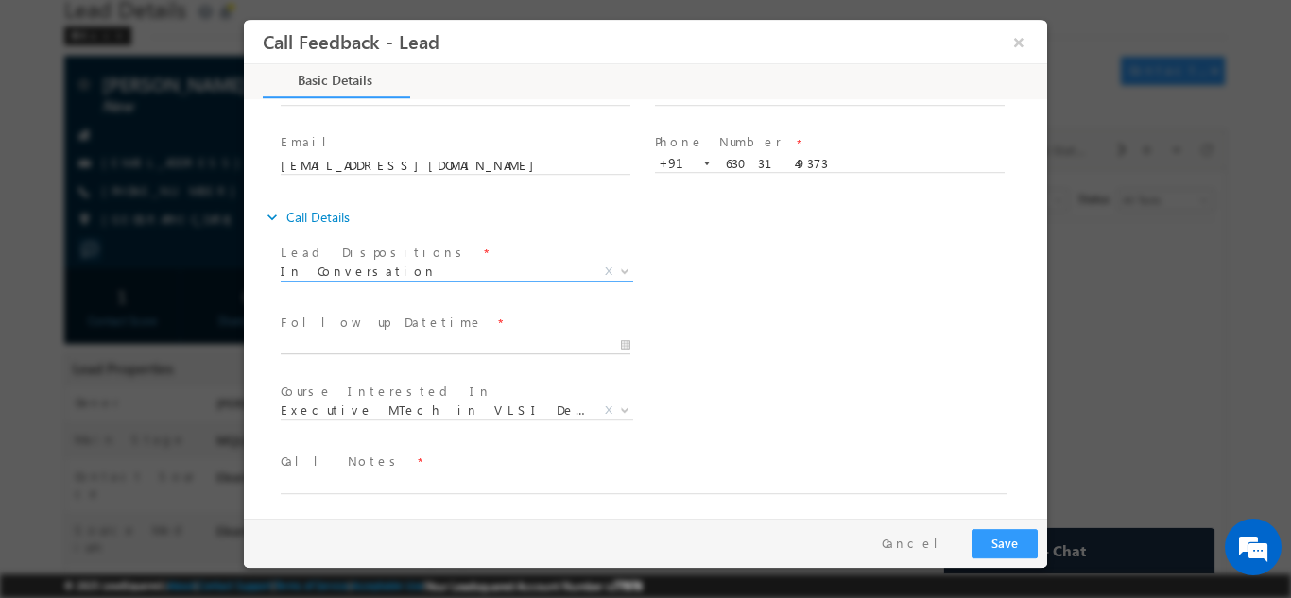
type input "29/08/2025 10:47 AM"
click at [401, 342] on input "29/08/2025 10:47 AM" at bounding box center [456, 344] width 350 height 19
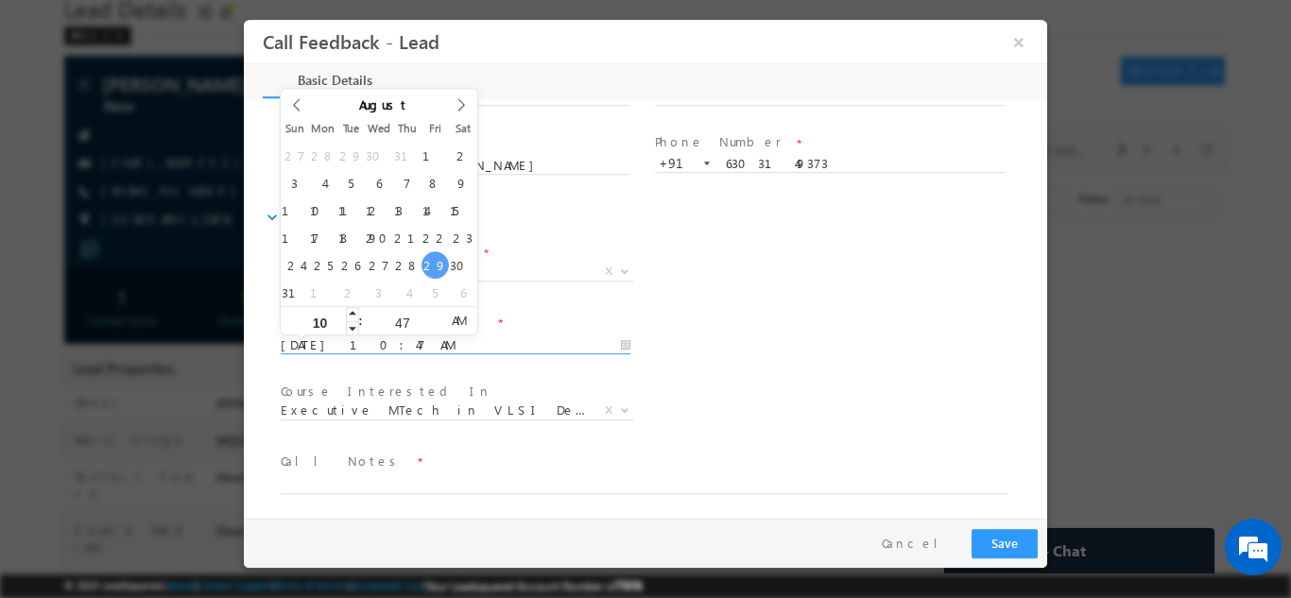
click at [318, 319] on input "10" at bounding box center [320, 322] width 78 height 12
click at [325, 316] on input "10" at bounding box center [320, 322] width 78 height 12
type input "04"
type input "29/08/2025 4:47 AM"
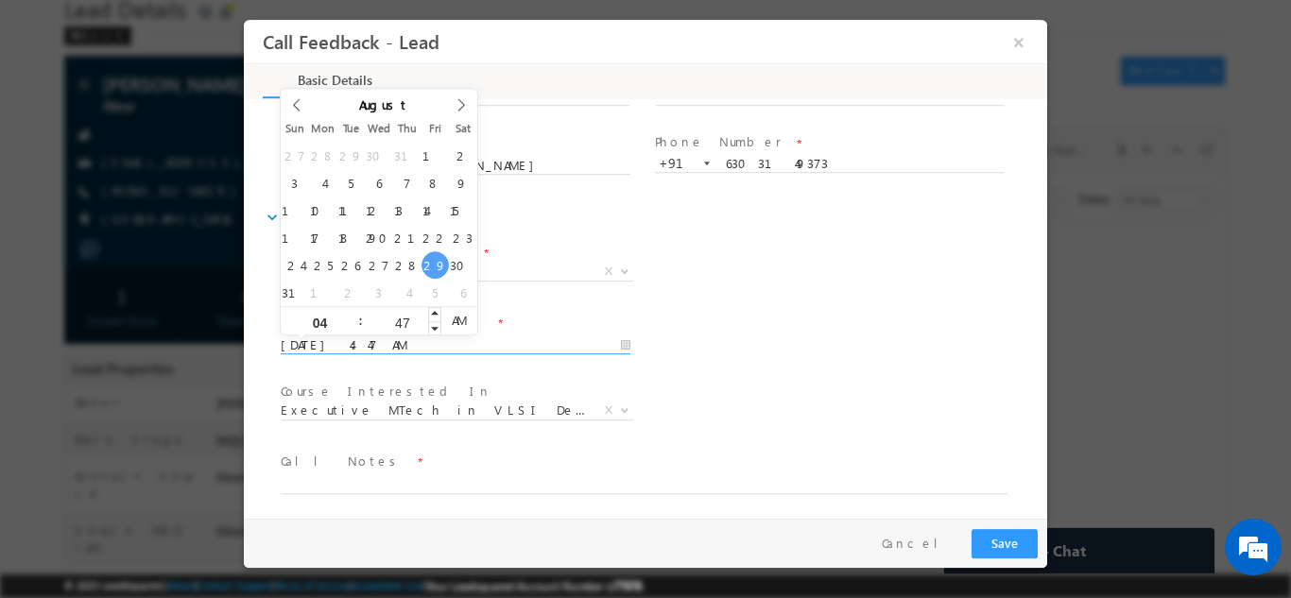
click at [406, 320] on input "47" at bounding box center [402, 322] width 78 height 12
type input "30"
type input "29/08/2025 4:30 PM"
click at [456, 317] on span "AM" at bounding box center [458, 319] width 35 height 28
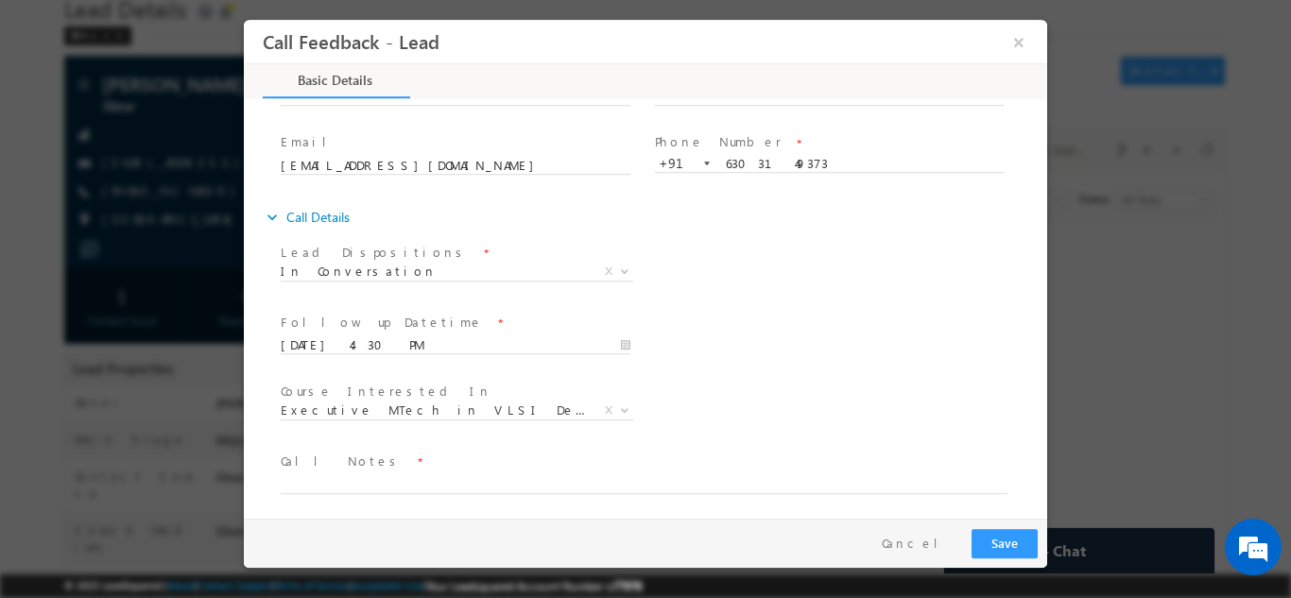
click at [702, 303] on div "Lead Dispositions * Prospect Interested Re-enquired Invalid Number Not Contacte…" at bounding box center [662, 273] width 770 height 70
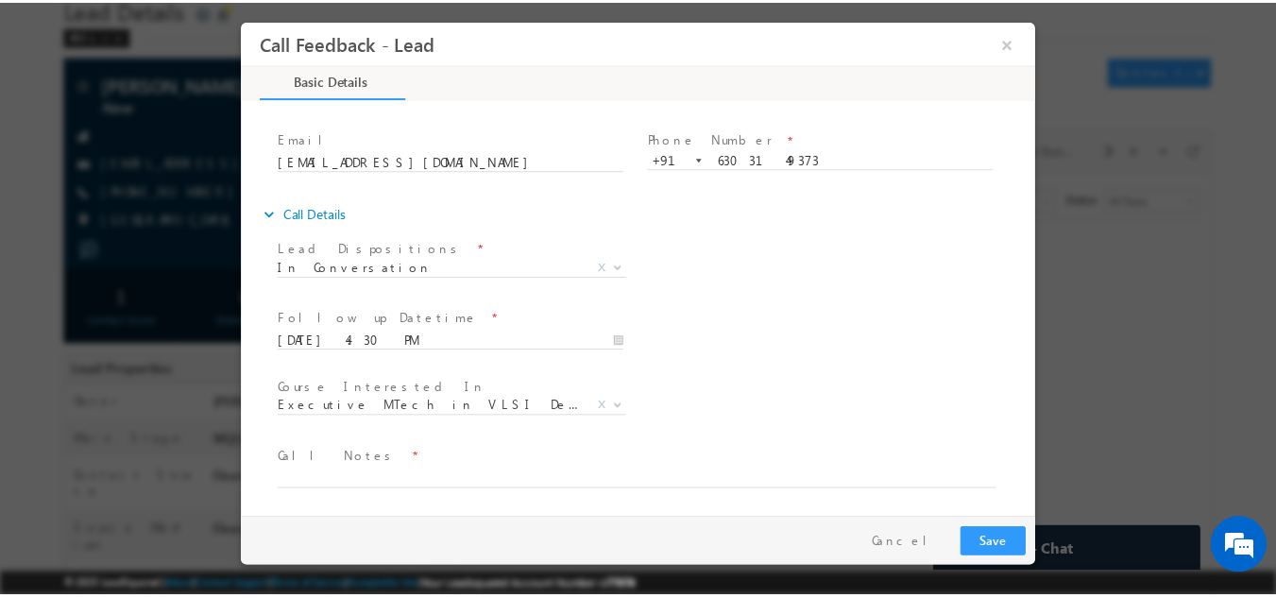
scroll to position [100, 0]
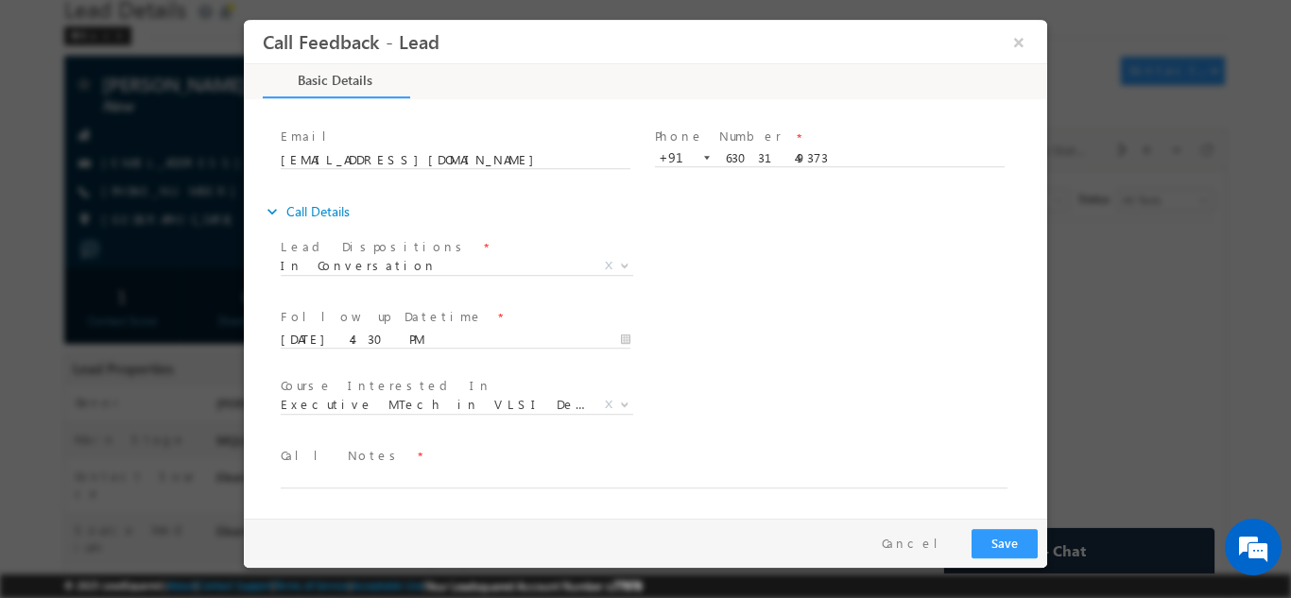
click at [380, 466] on textarea at bounding box center [644, 477] width 727 height 22
type textarea "Busy, call back."
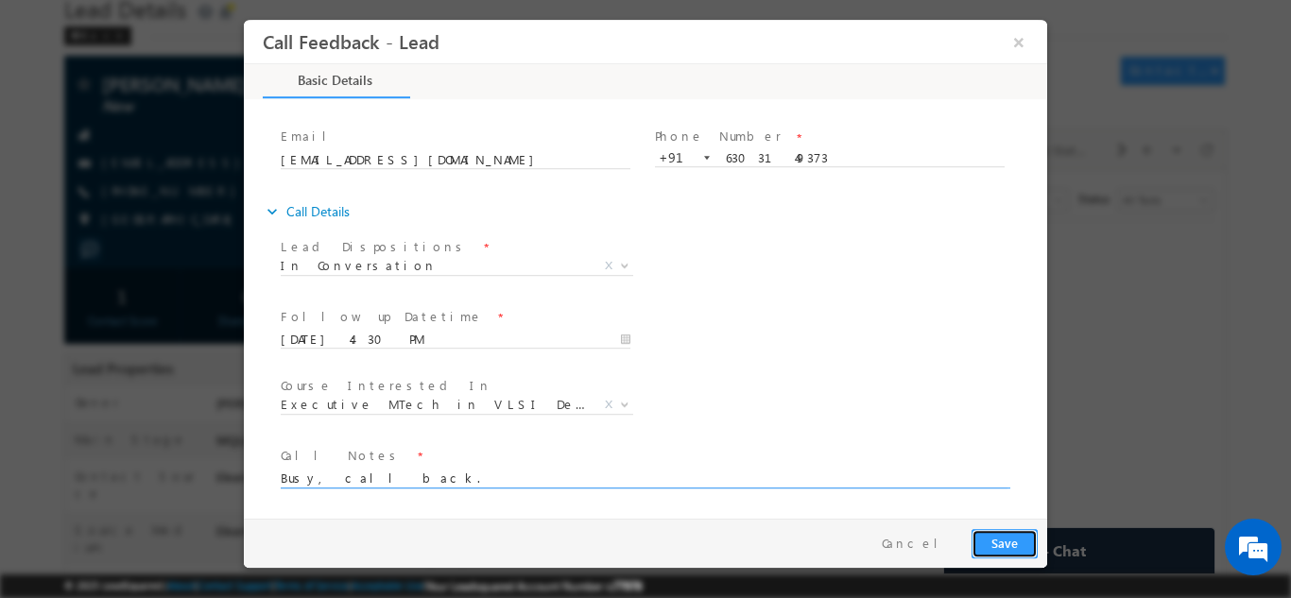
click at [1006, 543] on button "Save" at bounding box center [1004, 542] width 66 height 29
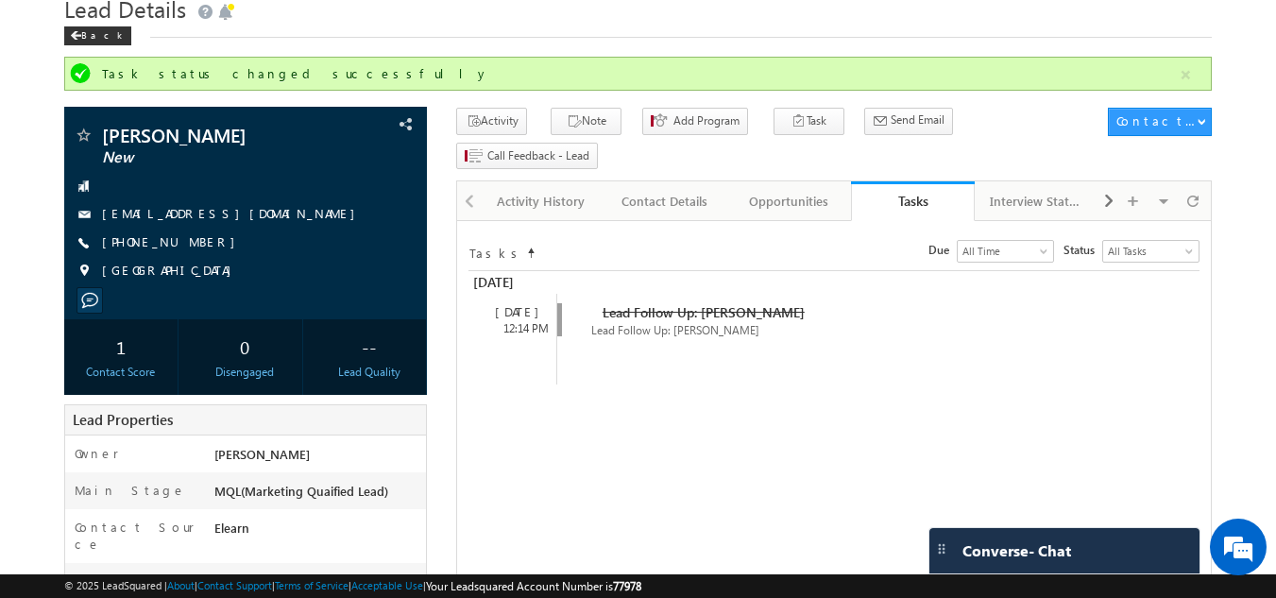
click at [90, 49] on div "Lead Details Back" at bounding box center [638, 23] width 1149 height 68
click at [92, 37] on div "Back" at bounding box center [97, 35] width 67 height 19
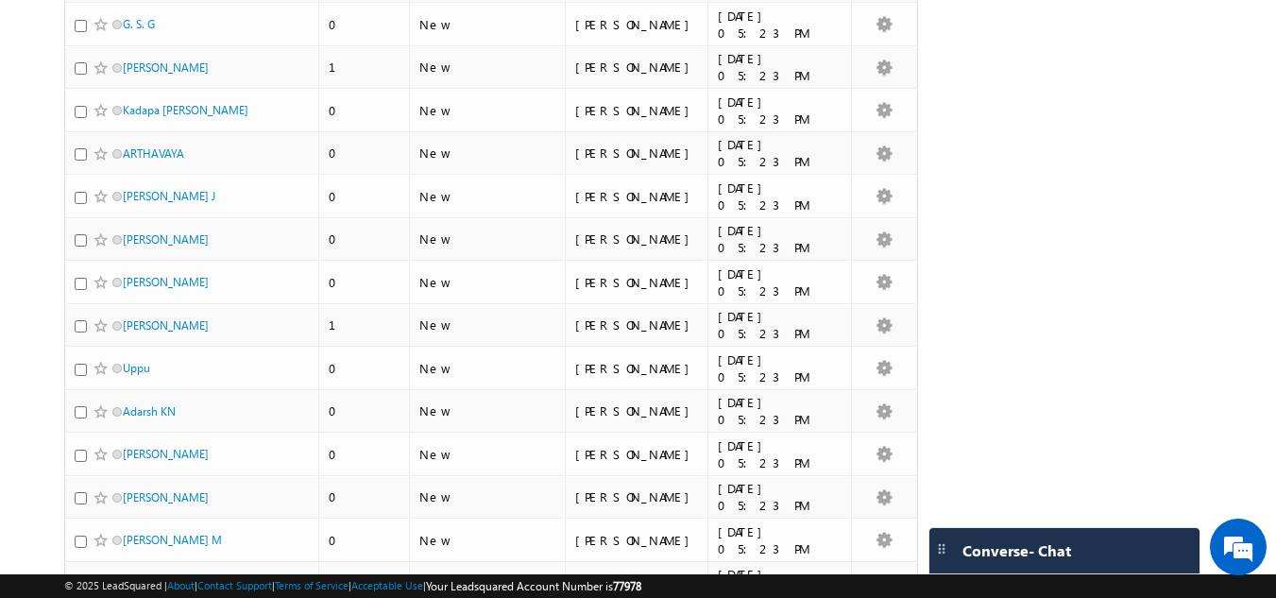
scroll to position [3496, 0]
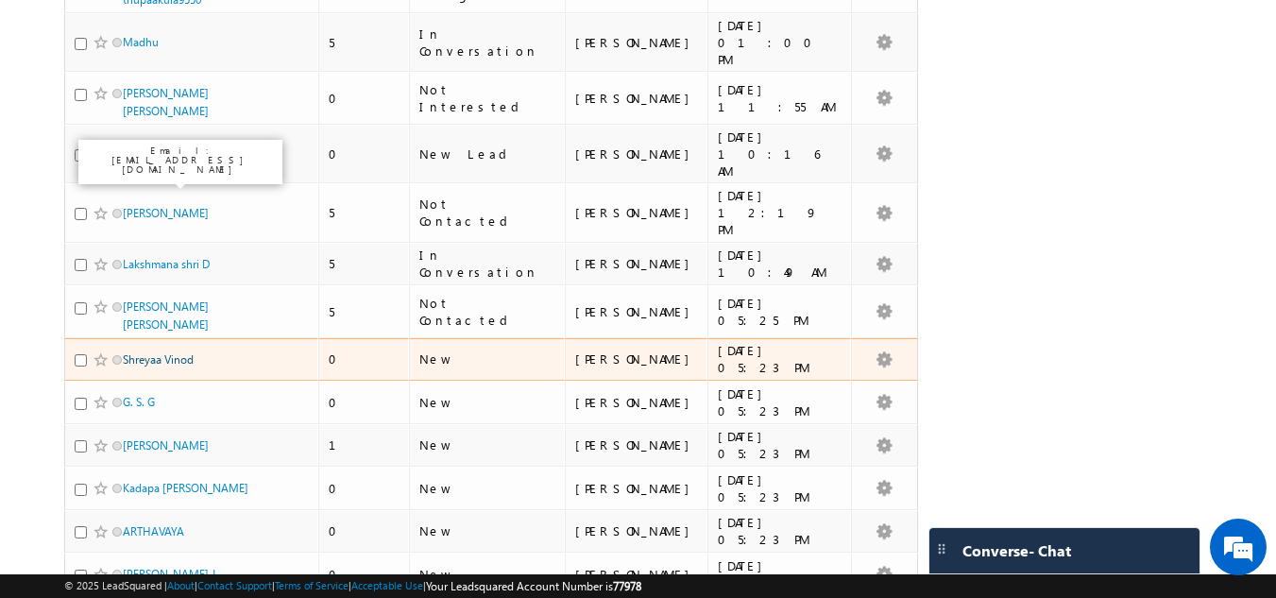
click at [165, 352] on link "Shreyaa Vinod" at bounding box center [158, 359] width 71 height 14
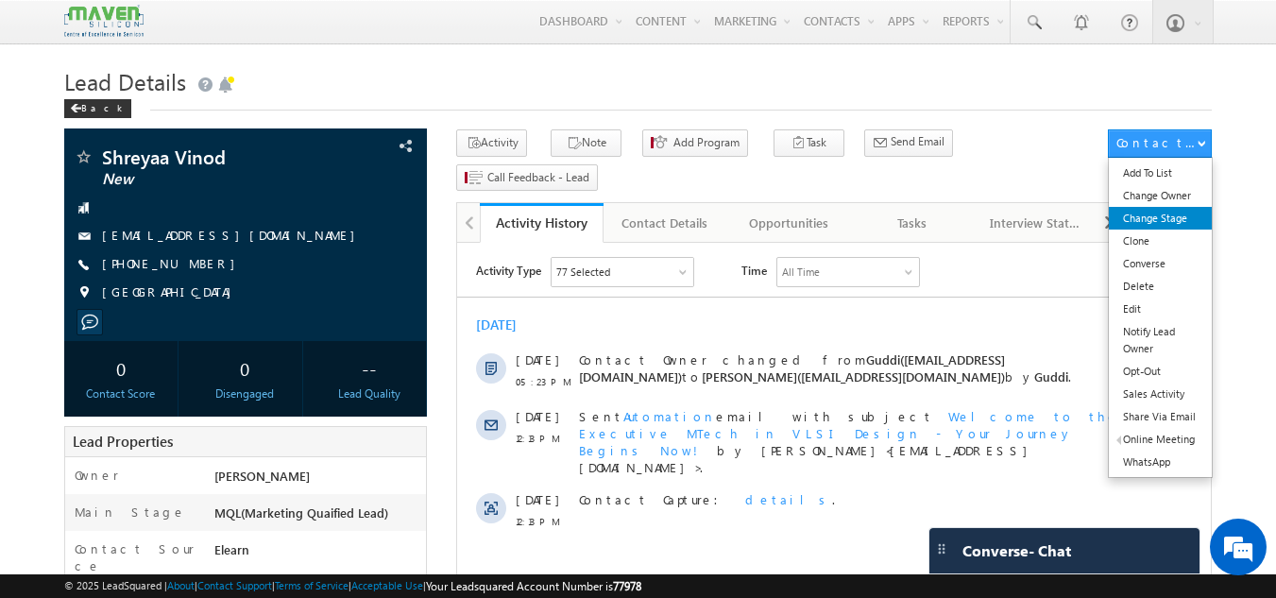
click at [1174, 224] on link "Change Stage" at bounding box center [1160, 218] width 103 height 23
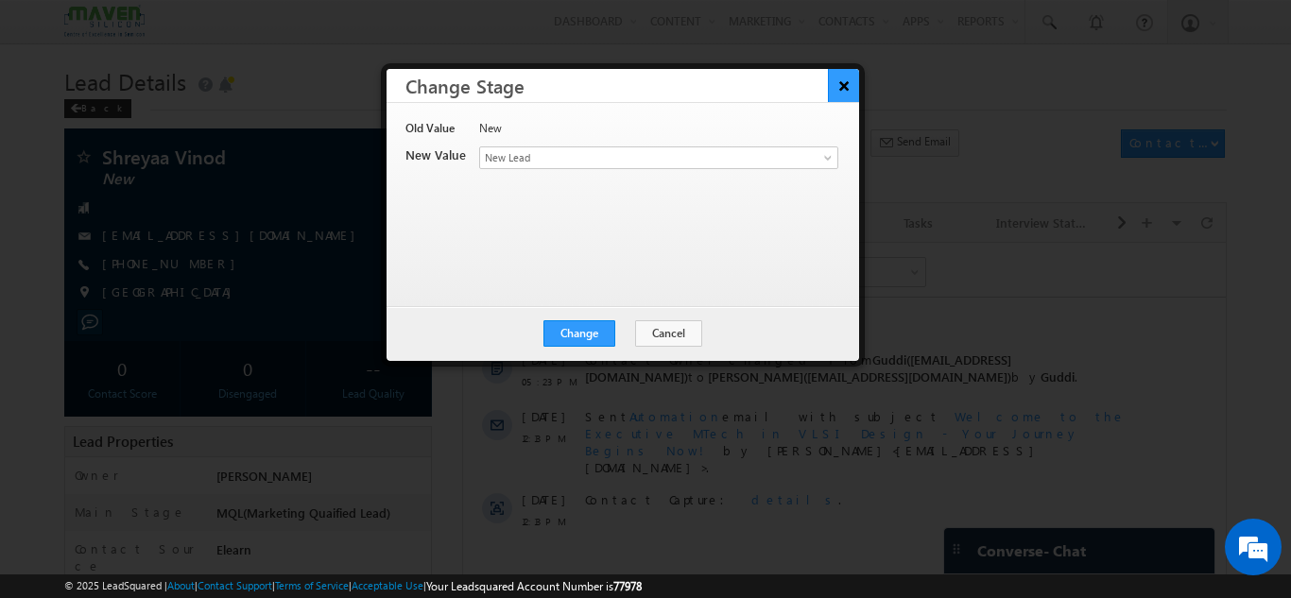
click at [843, 93] on button "×" at bounding box center [843, 85] width 31 height 33
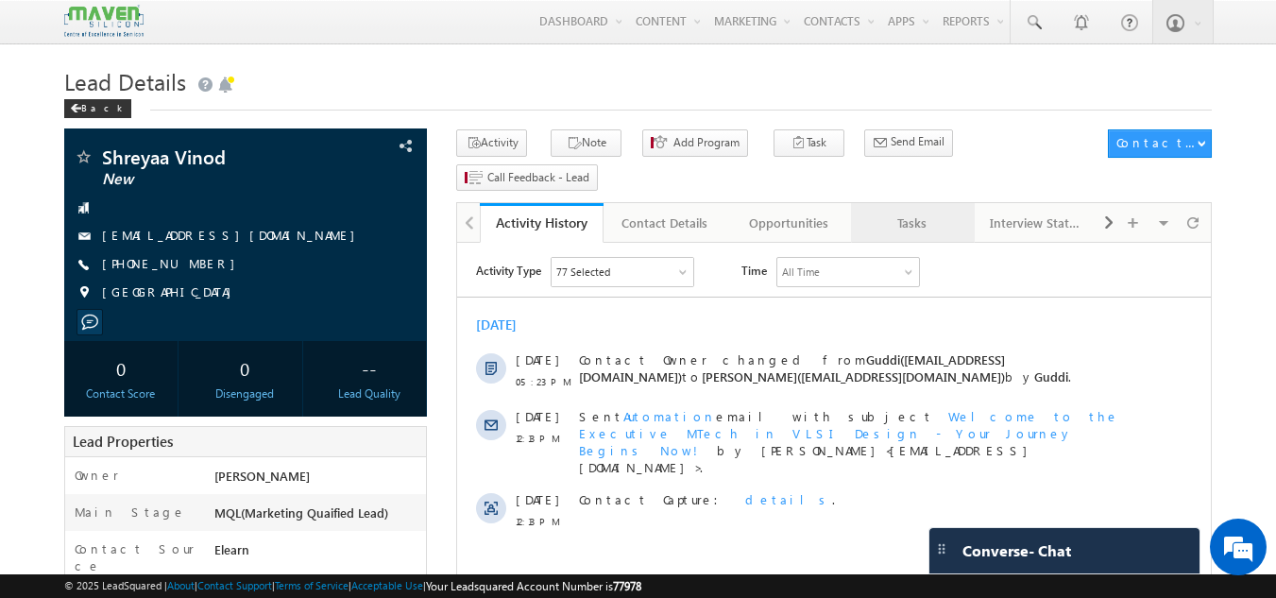
click at [914, 212] on div "Tasks" at bounding box center [912, 223] width 92 height 23
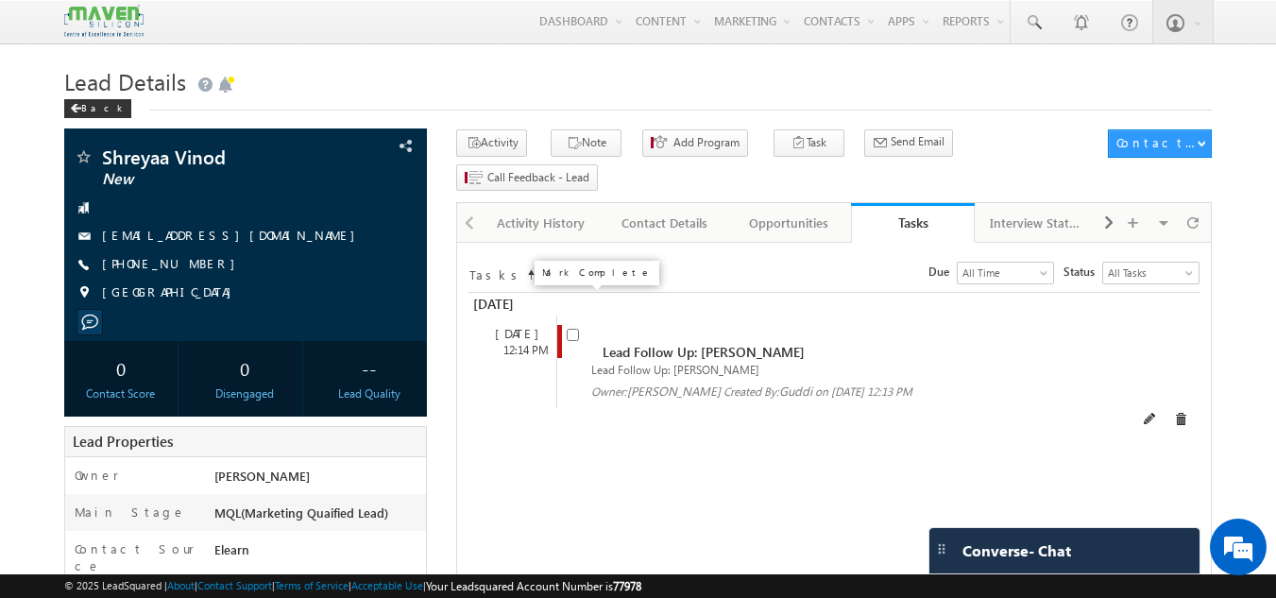
click at [576, 329] on input "checkbox" at bounding box center [573, 335] width 12 height 12
checkbox input "false"
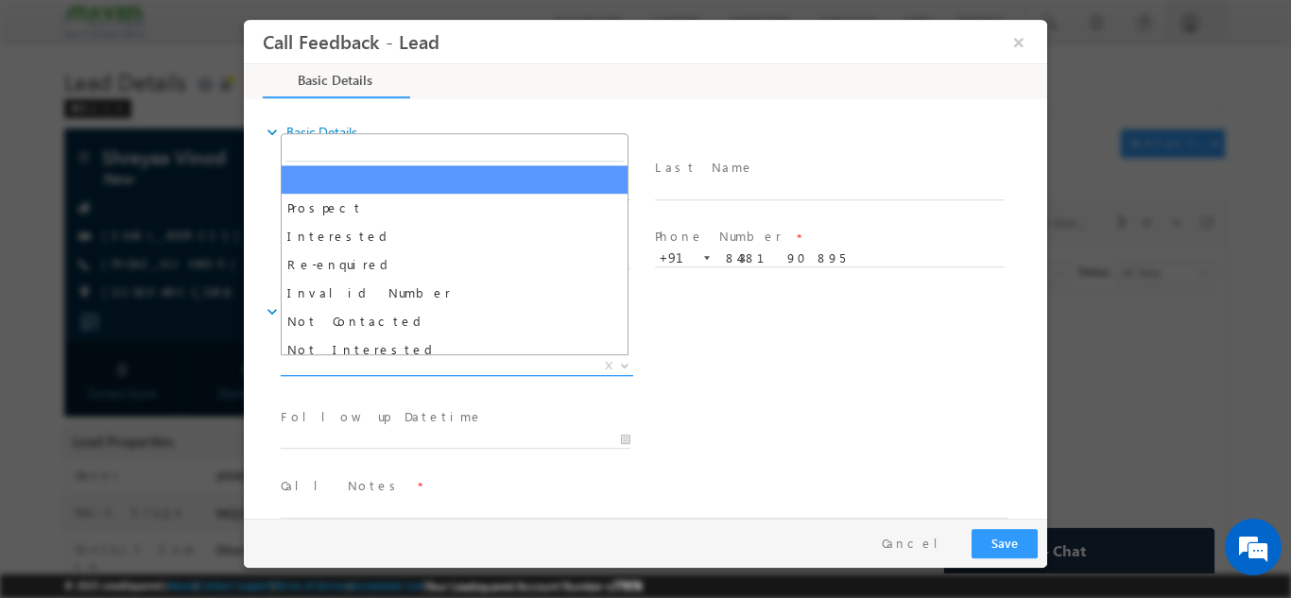
click at [466, 359] on span "X" at bounding box center [457, 365] width 352 height 19
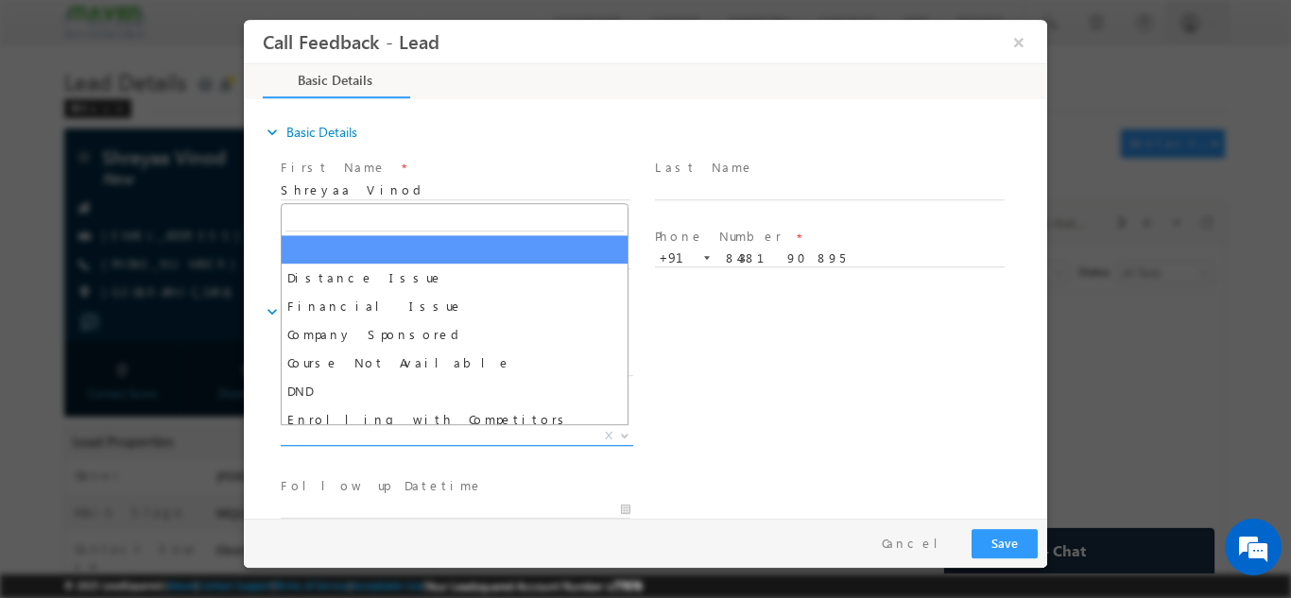
click at [401, 439] on span "X" at bounding box center [457, 435] width 352 height 19
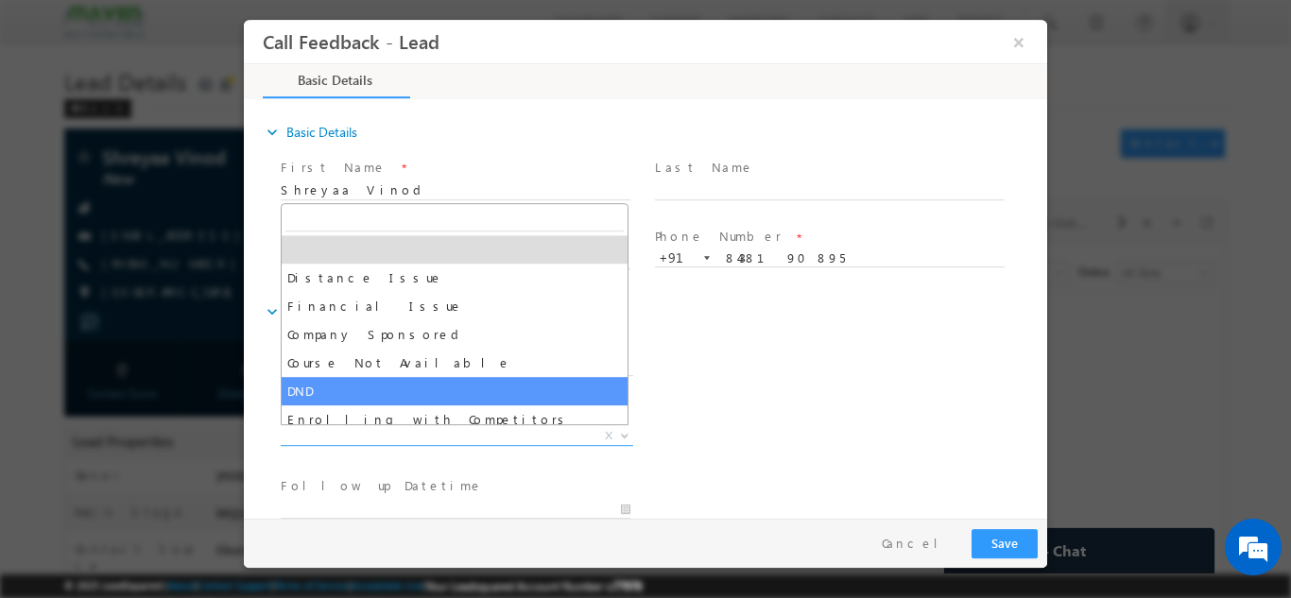
click at [791, 337] on div "Lead Dispositions * Prospect Interested Re-enquired Invalid Number Not Contacte…" at bounding box center [662, 368] width 770 height 70
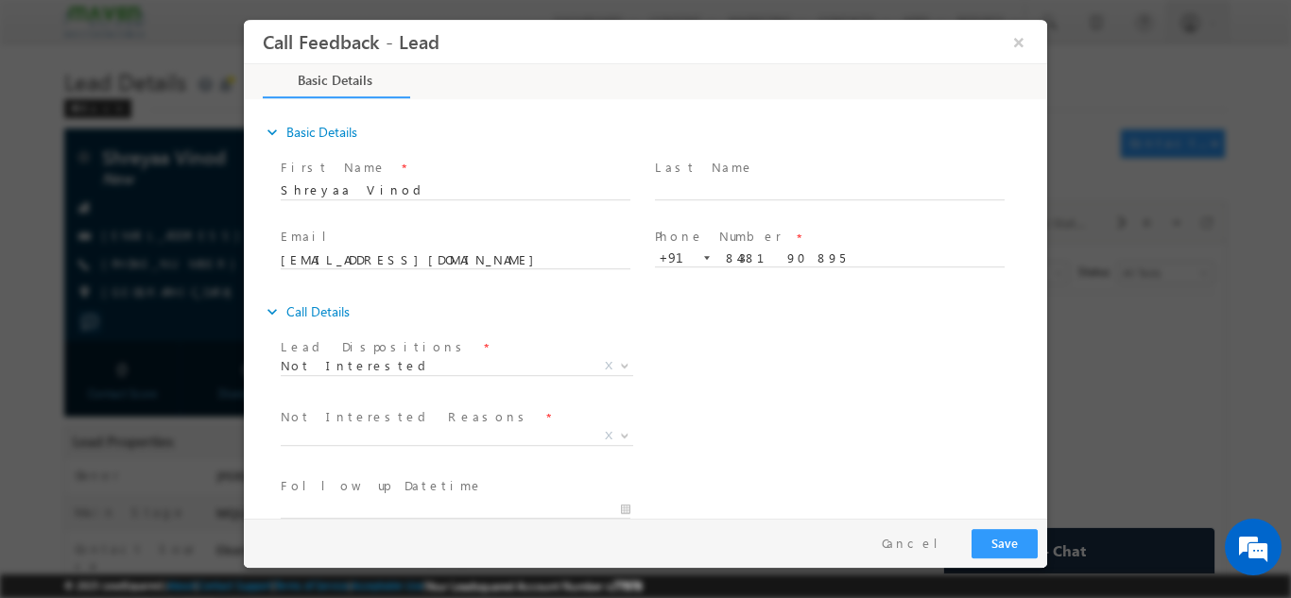
click at [454, 369] on span "Not Interested" at bounding box center [434, 364] width 307 height 17
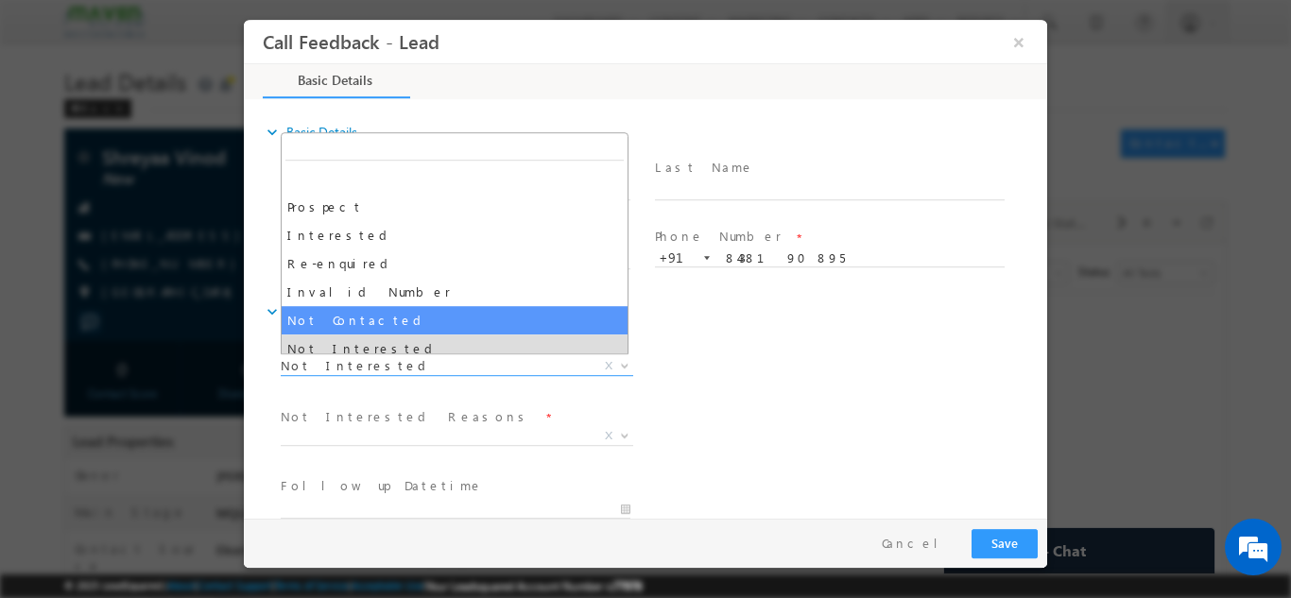
select select "Not Contacted"
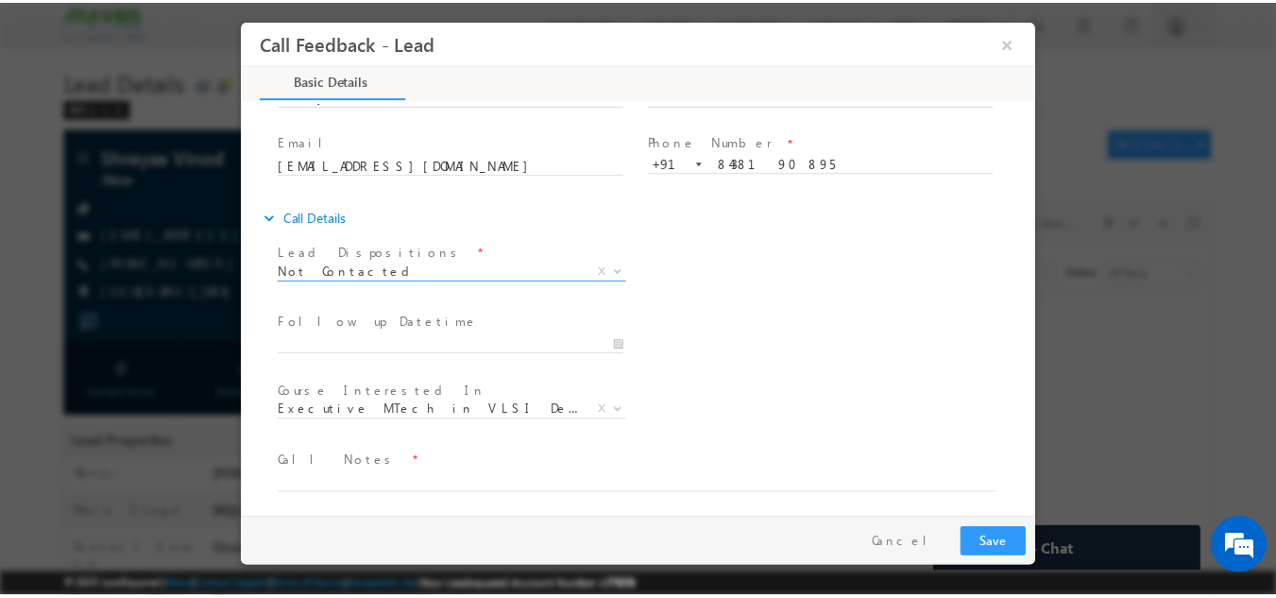
scroll to position [100, 0]
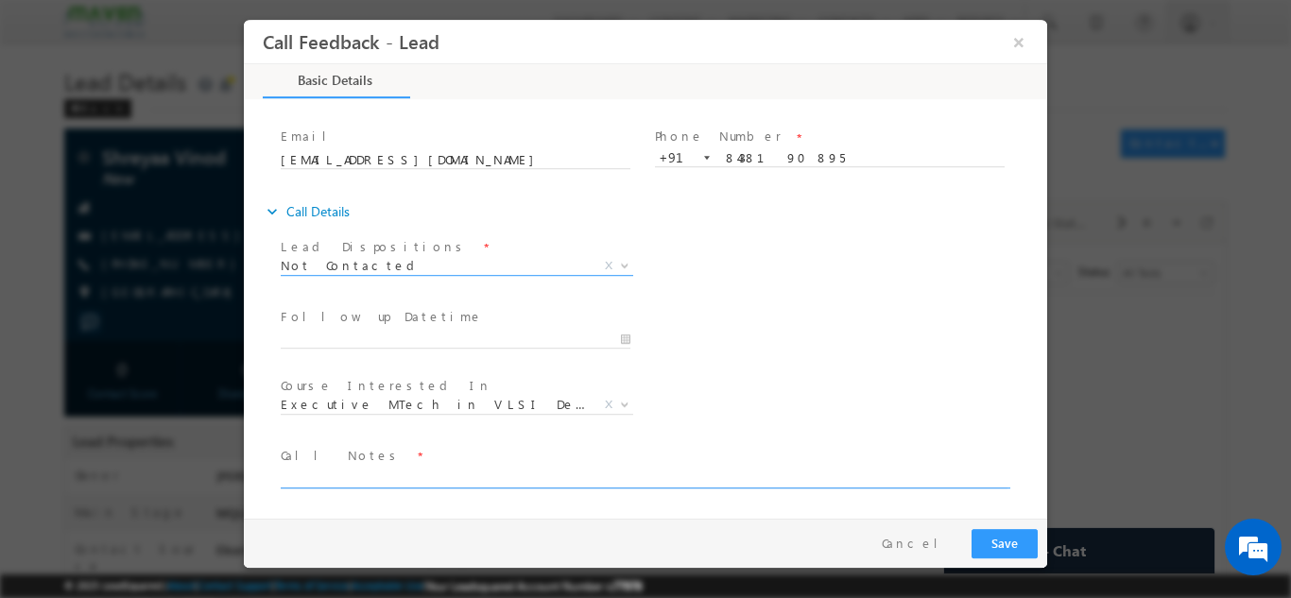
click at [373, 477] on textarea at bounding box center [644, 477] width 727 height 22
type textarea "No. not reachable."
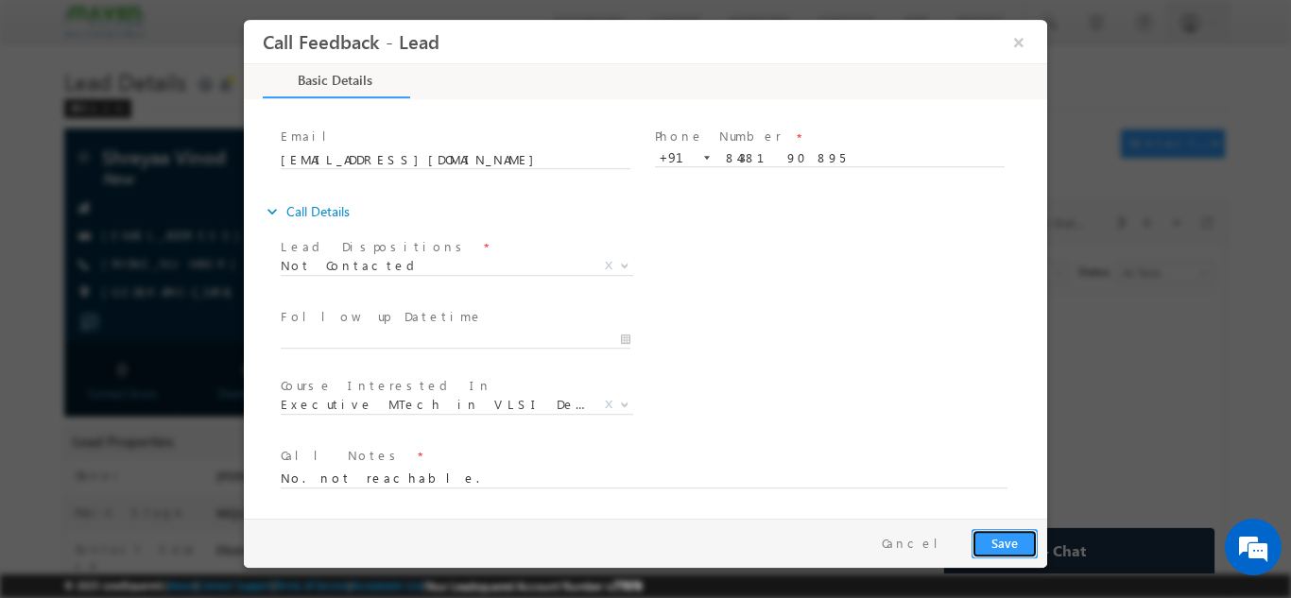
click at [1009, 540] on button "Save" at bounding box center [1004, 542] width 66 height 29
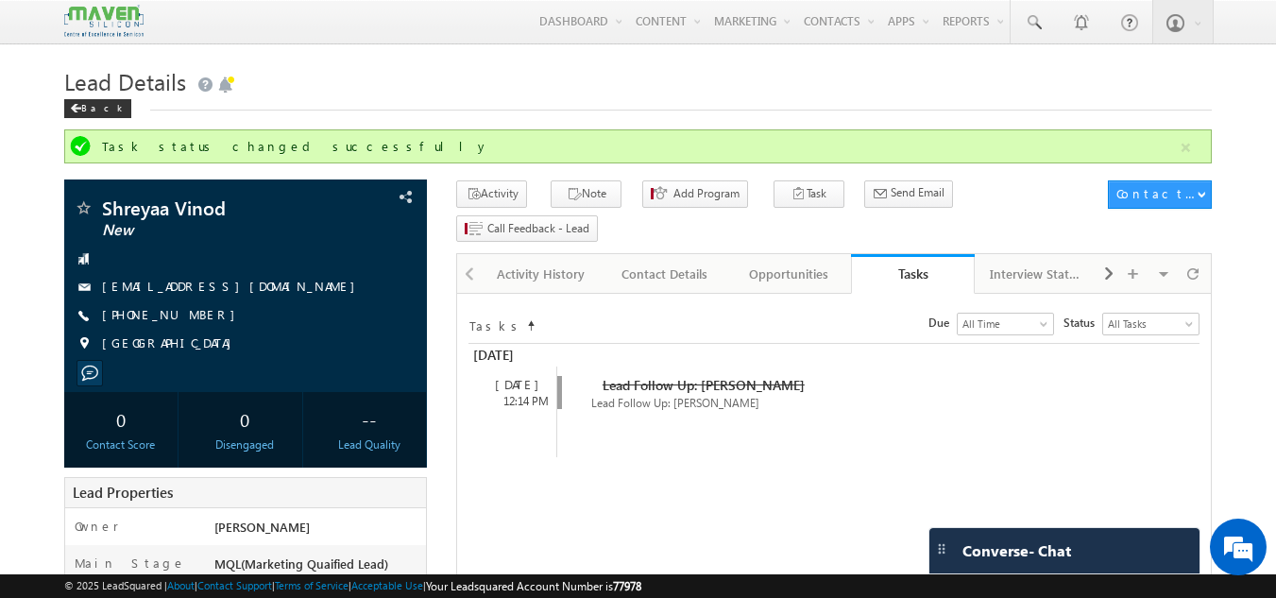
click at [118, 117] on div "Lead Details Back" at bounding box center [638, 95] width 1149 height 68
click at [98, 111] on div "Back" at bounding box center [97, 108] width 67 height 19
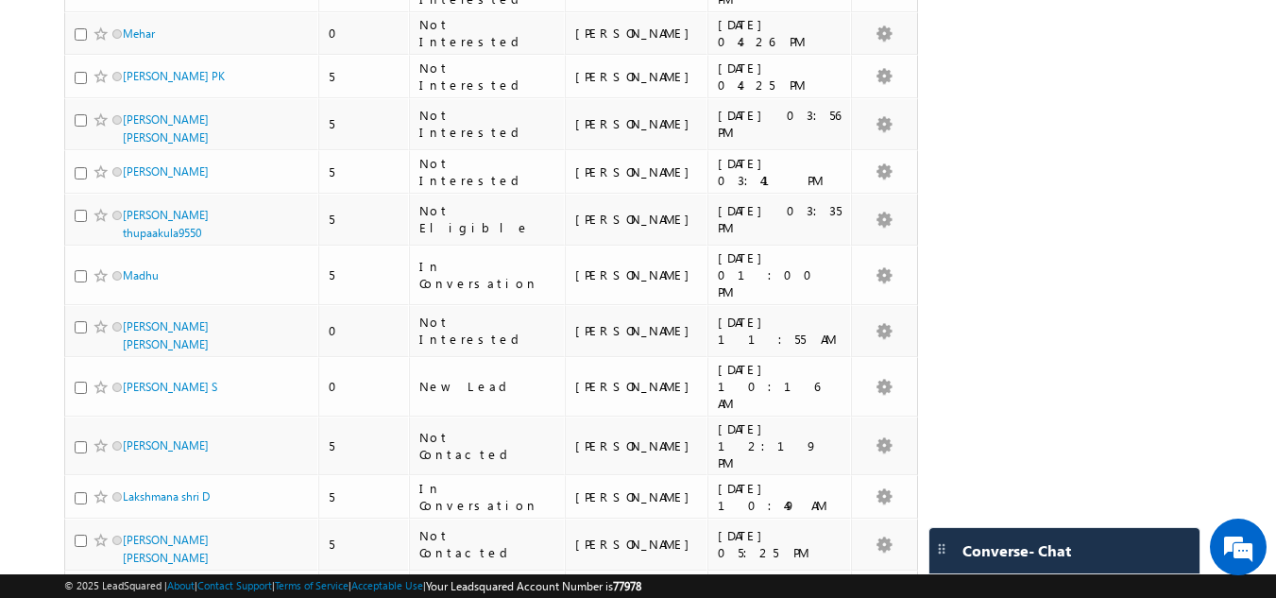
scroll to position [3307, 0]
click at [149, 584] on link "G. S. G" at bounding box center [139, 591] width 32 height 14
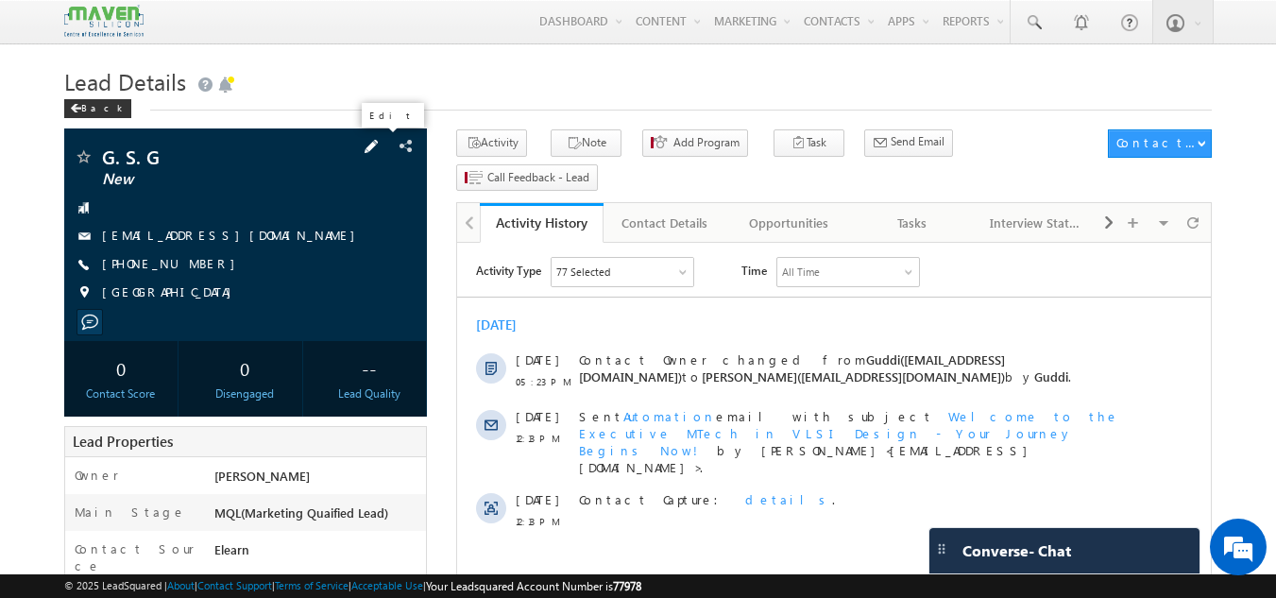
click at [382, 146] on span at bounding box center [371, 146] width 21 height 21
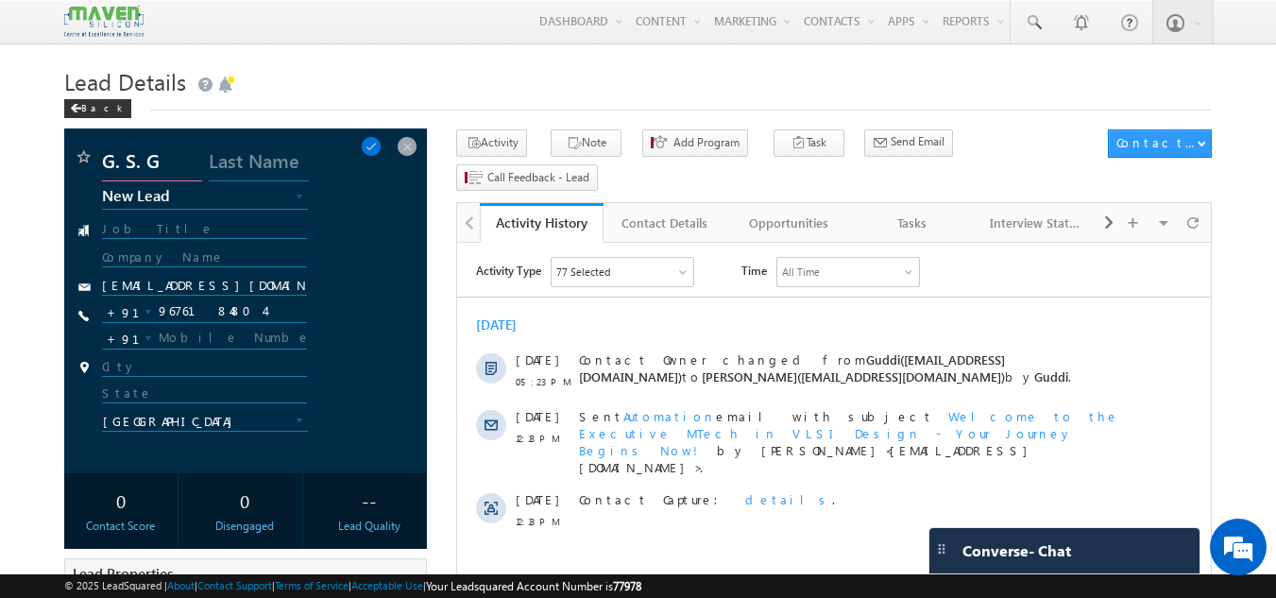
click at [176, 160] on input "G. S. G" at bounding box center [152, 164] width 100 height 34
type input "G. [PERSON_NAME]"
click at [382, 149] on span at bounding box center [371, 146] width 21 height 21
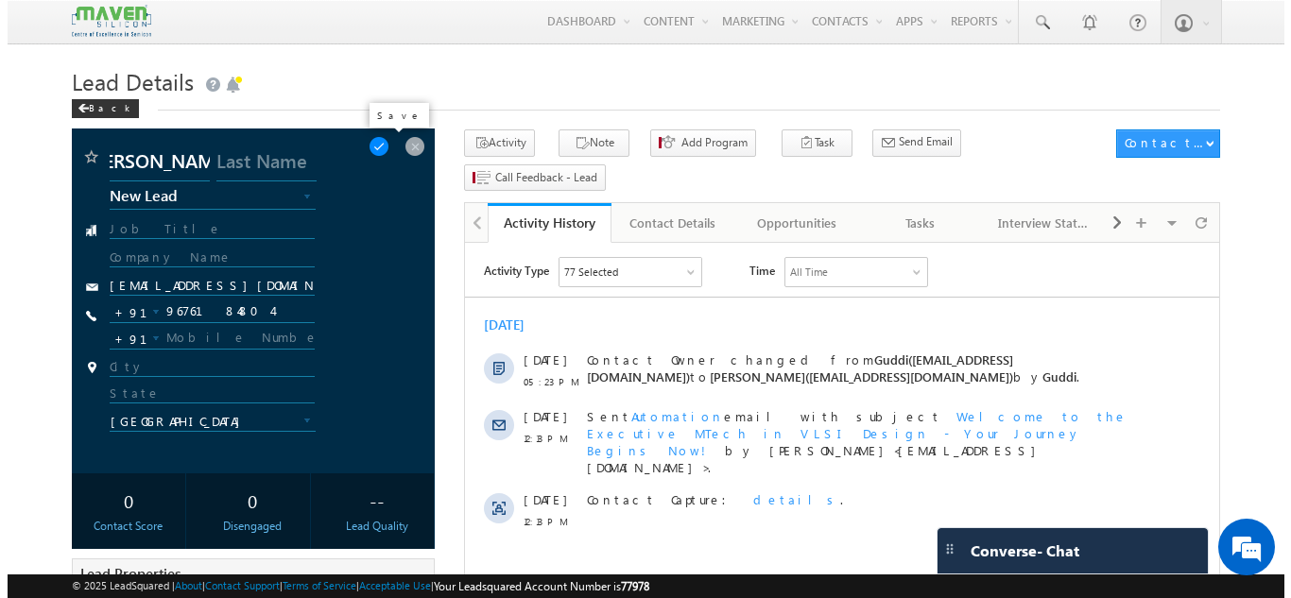
scroll to position [0, 0]
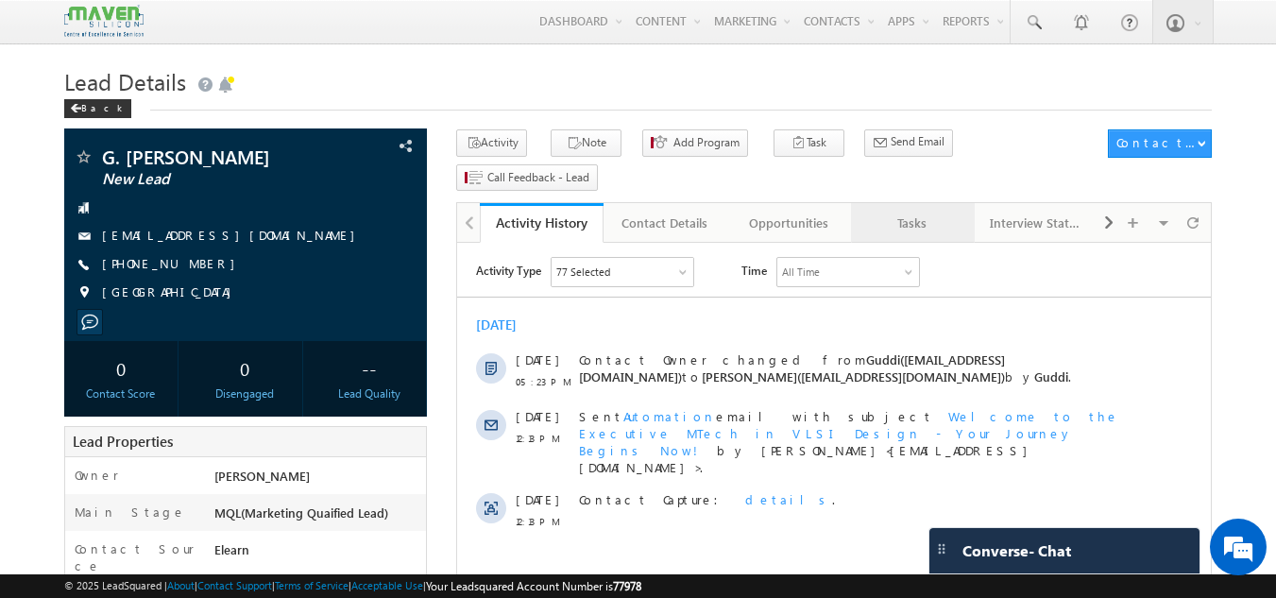
click at [941, 203] on link "Tasks" at bounding box center [913, 223] width 124 height 40
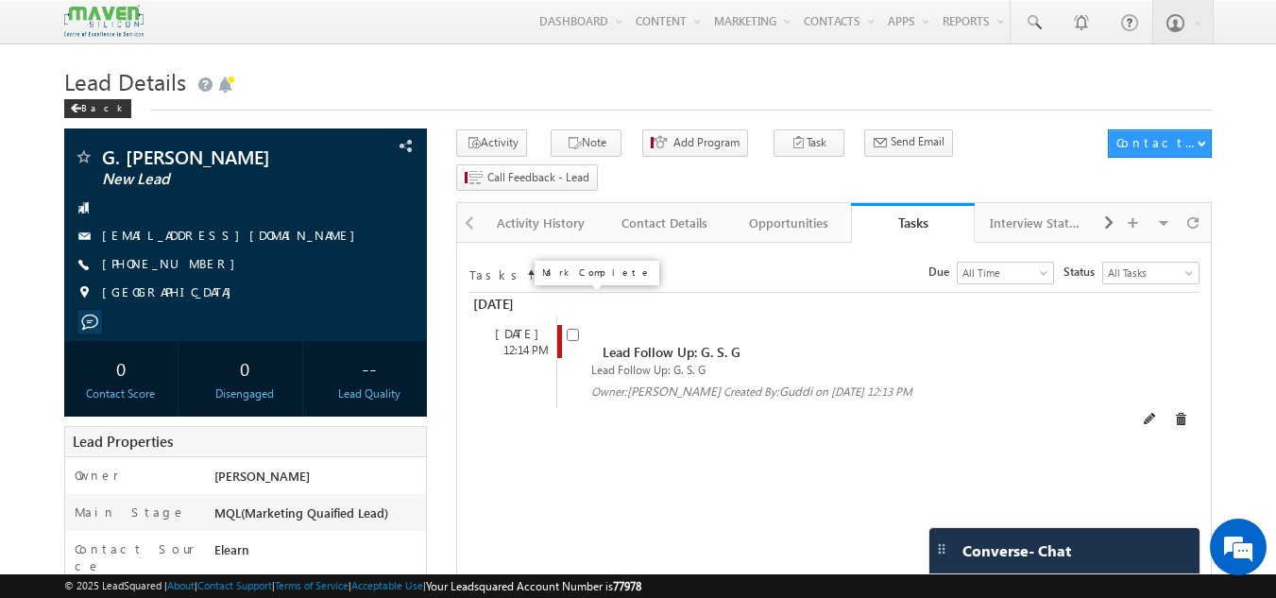
click at [573, 329] on input "checkbox" at bounding box center [573, 335] width 12 height 12
checkbox input "false"
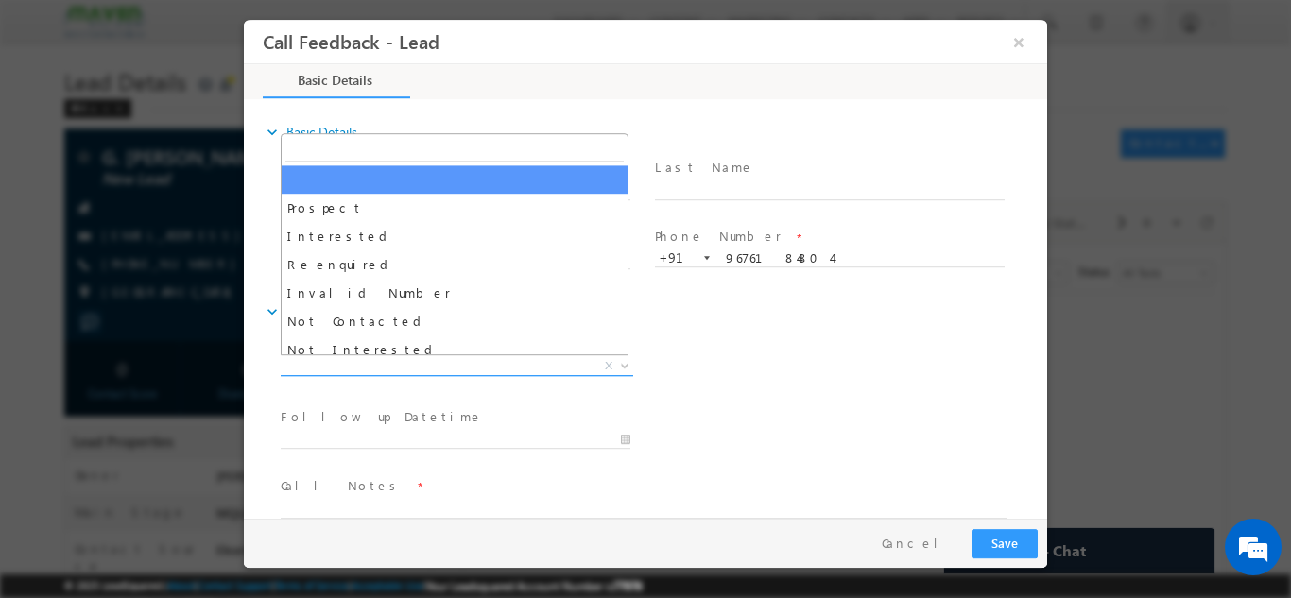
click at [478, 367] on span "X" at bounding box center [457, 365] width 352 height 19
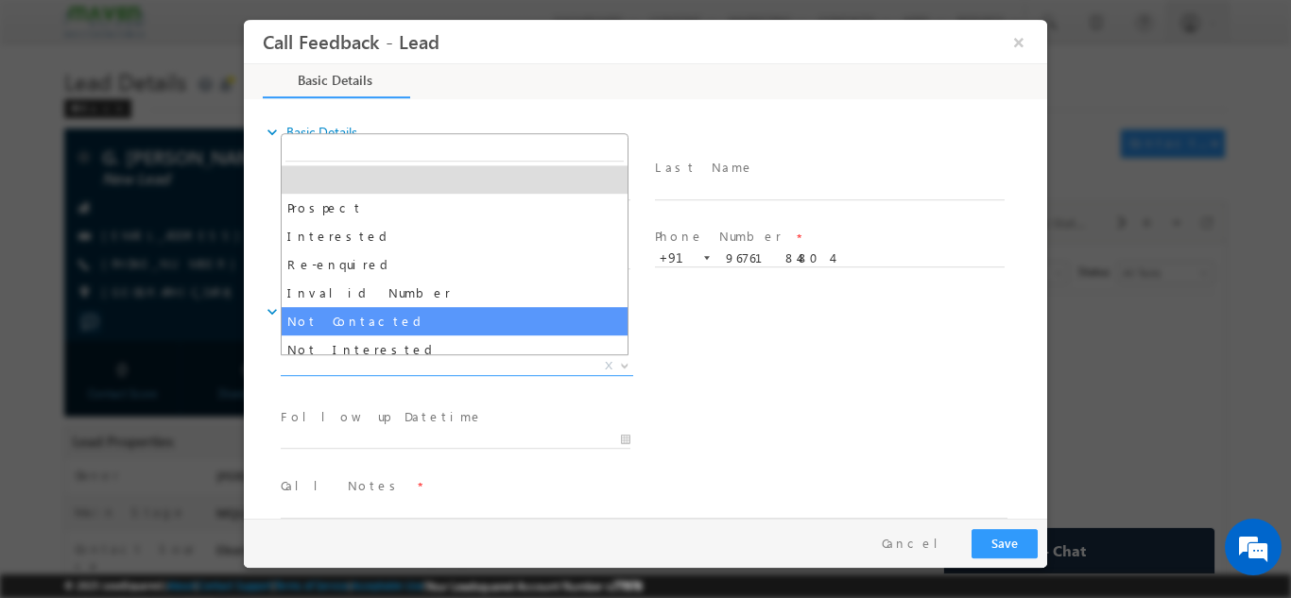
select select "Not Contacted"
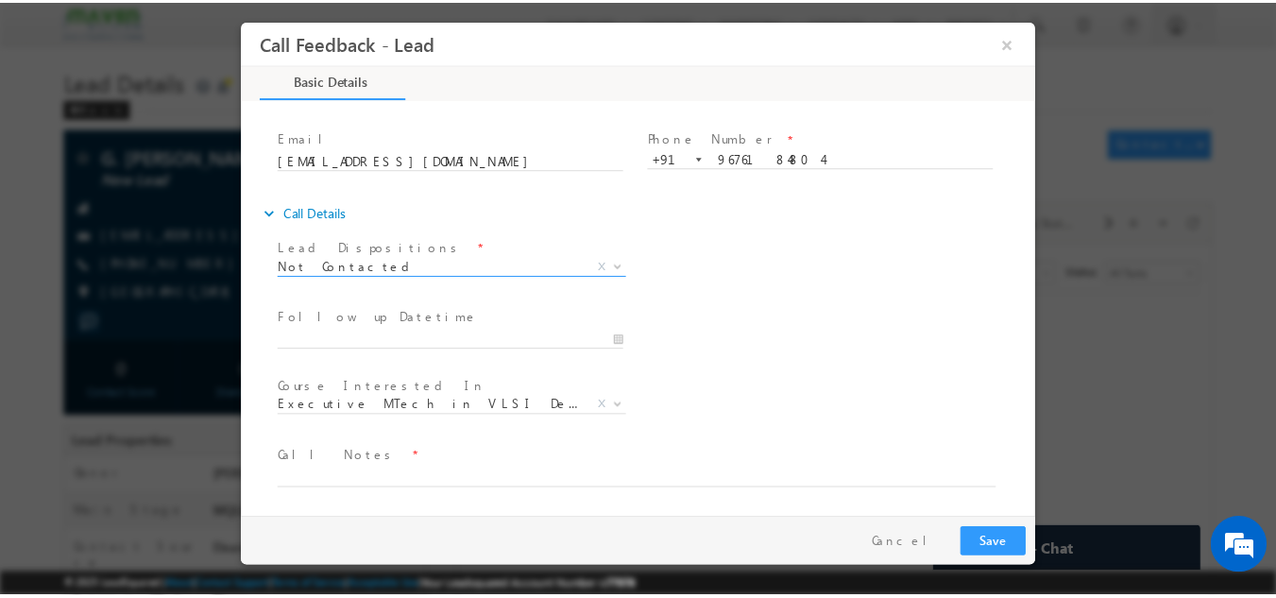
scroll to position [100, 0]
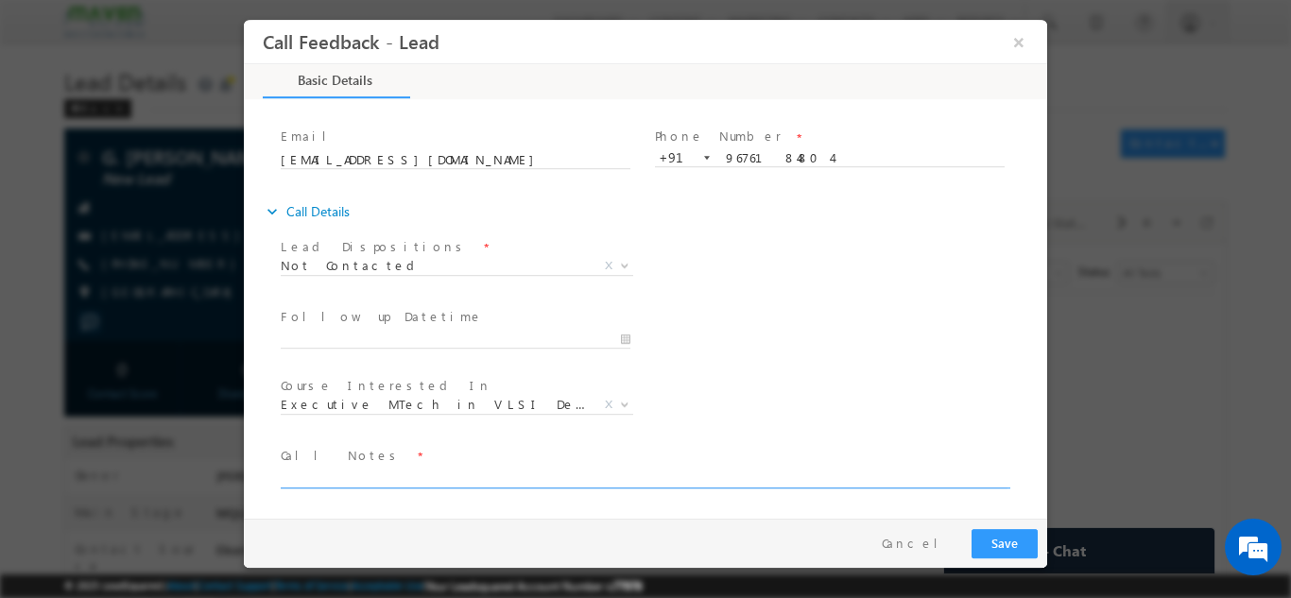
click at [394, 468] on textarea at bounding box center [644, 477] width 727 height 22
type textarea "DNP"
click at [1009, 537] on button "Save" at bounding box center [1004, 542] width 66 height 29
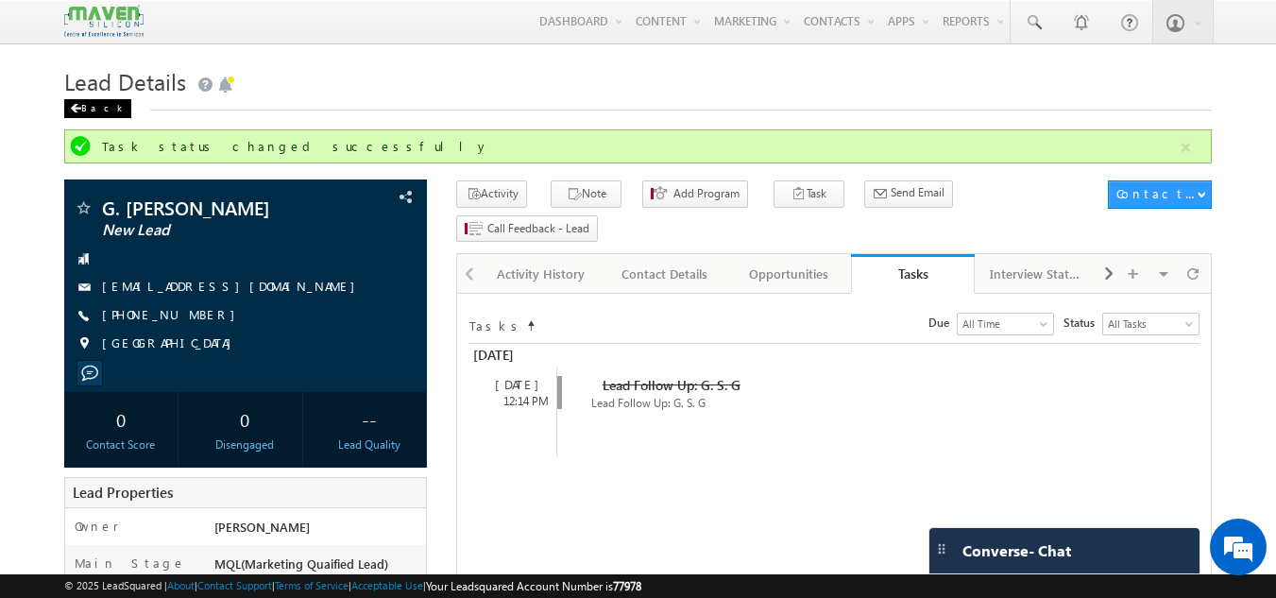
click at [81, 103] on div "Back" at bounding box center [97, 108] width 67 height 19
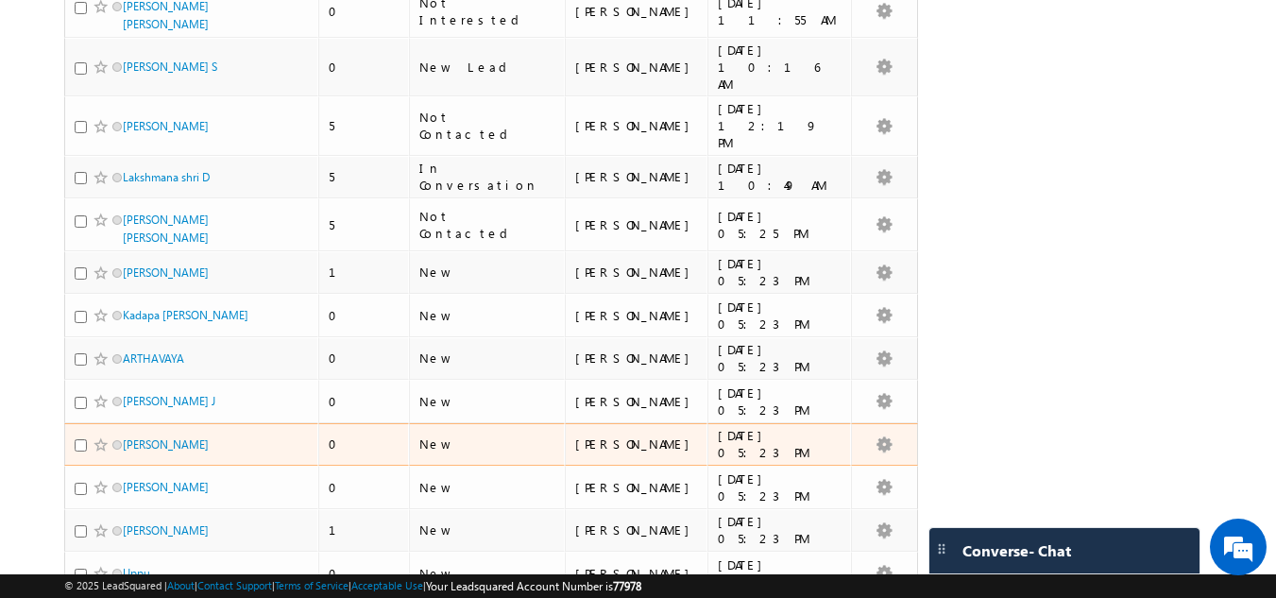
scroll to position [3590, 0]
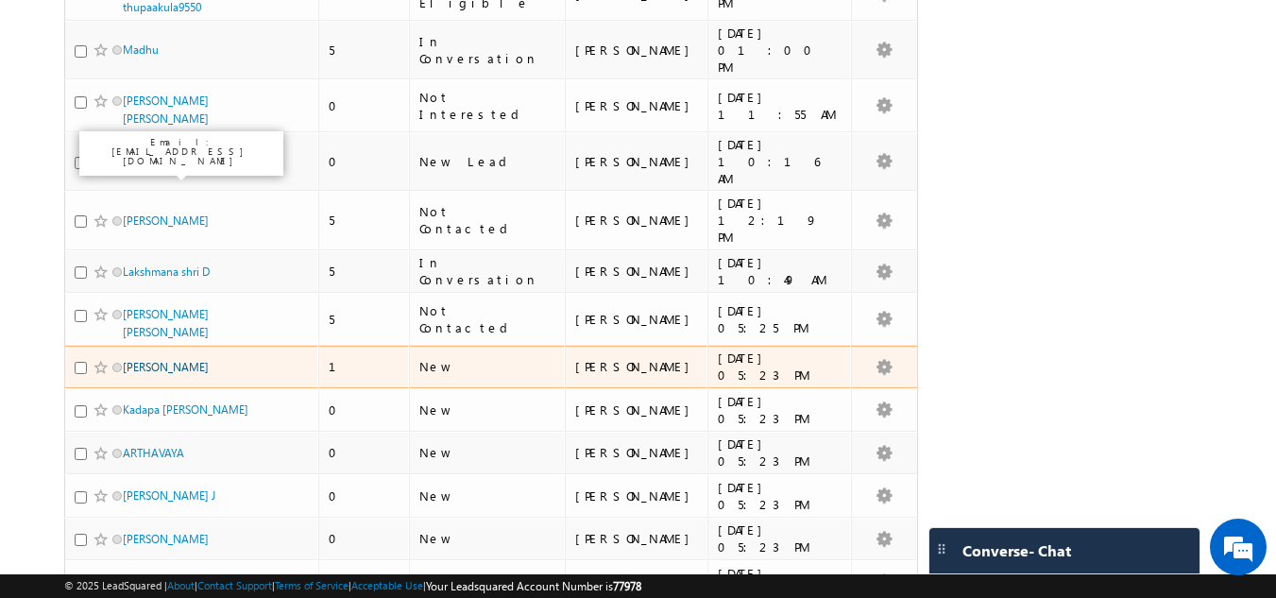
click at [191, 360] on link "[PERSON_NAME]" at bounding box center [166, 367] width 86 height 14
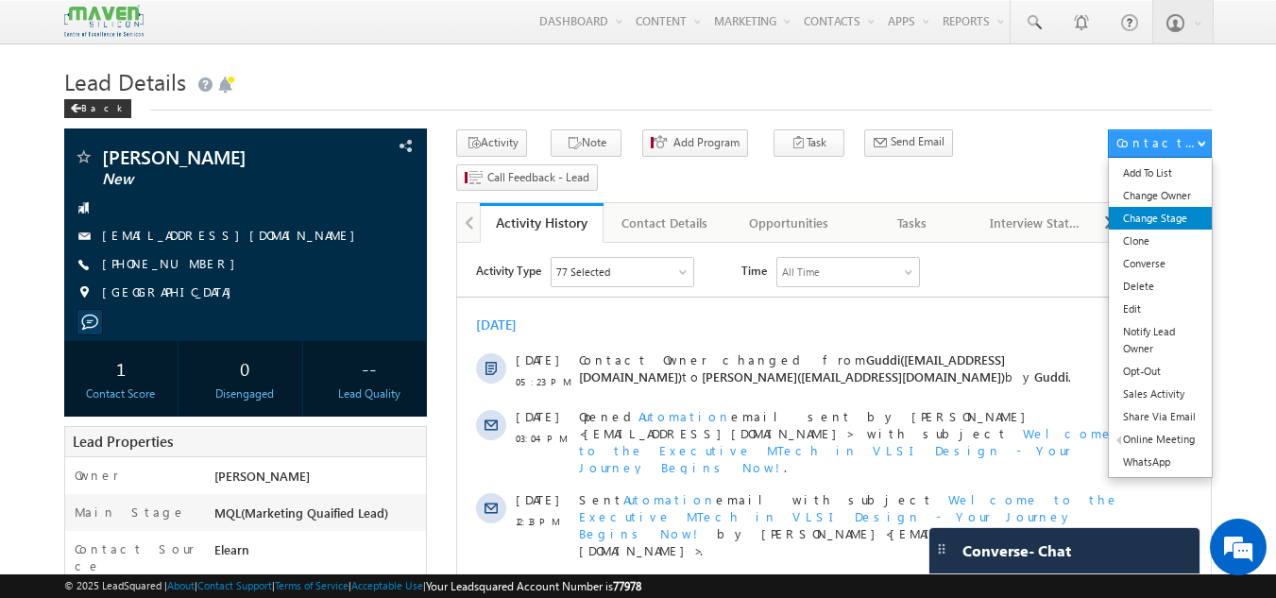
click at [1164, 216] on link "Change Stage" at bounding box center [1160, 218] width 103 height 23
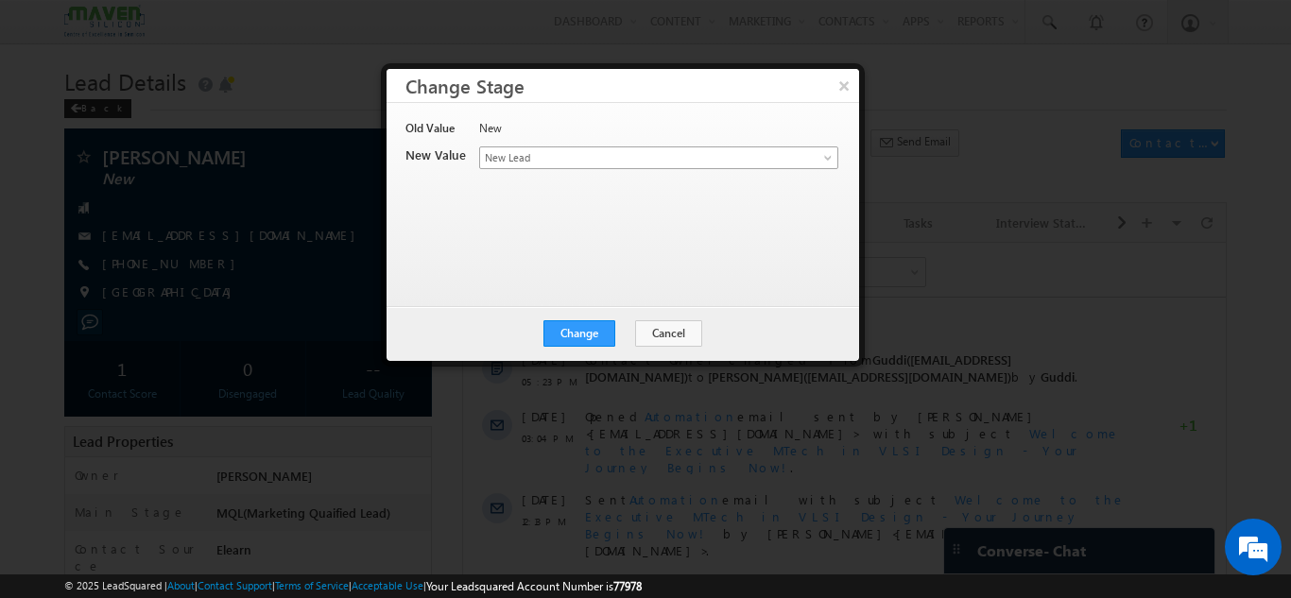
click at [620, 158] on span "New Lead" at bounding box center [627, 157] width 295 height 17
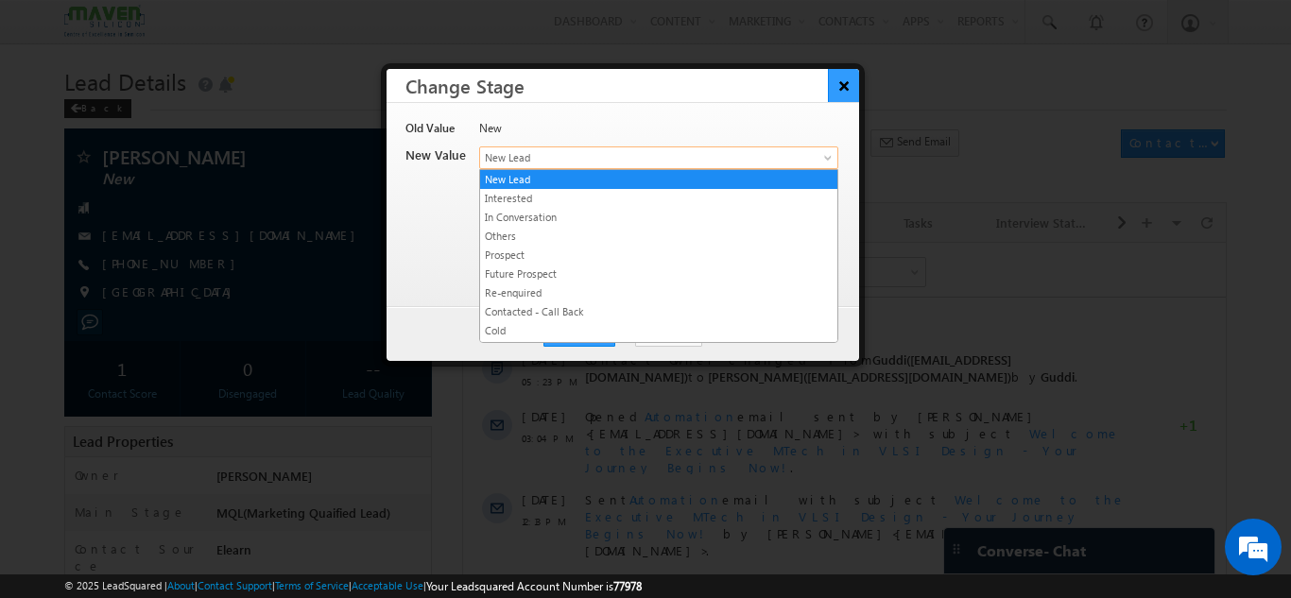
click at [837, 81] on button "×" at bounding box center [843, 85] width 31 height 33
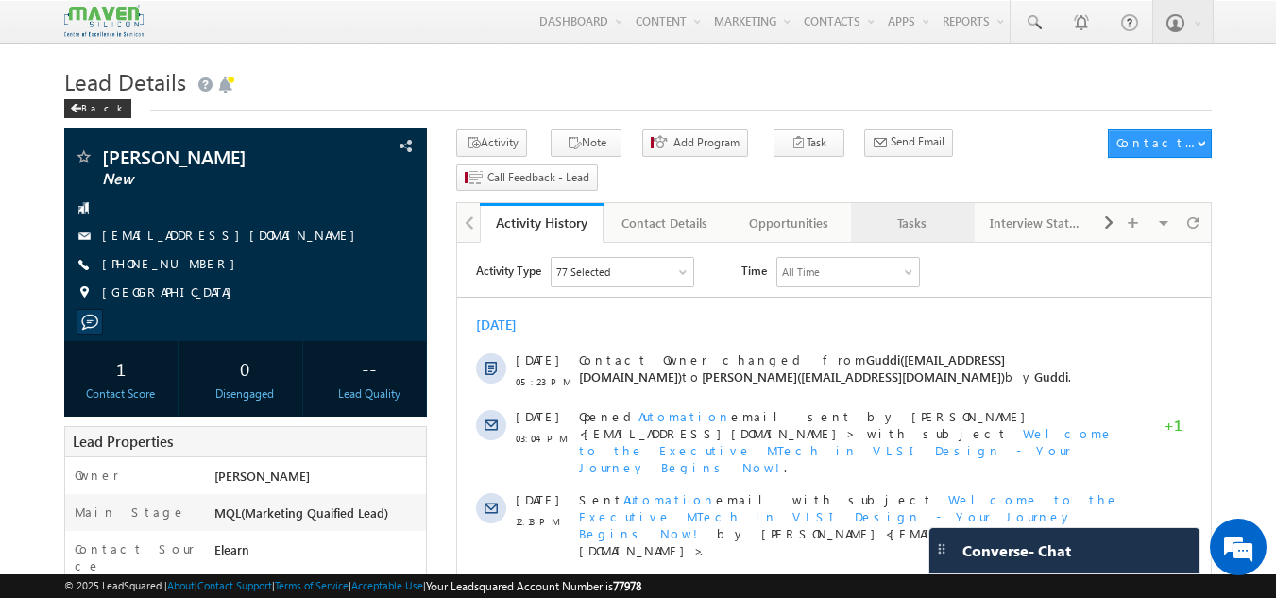
click at [917, 212] on div "Tasks" at bounding box center [912, 223] width 92 height 23
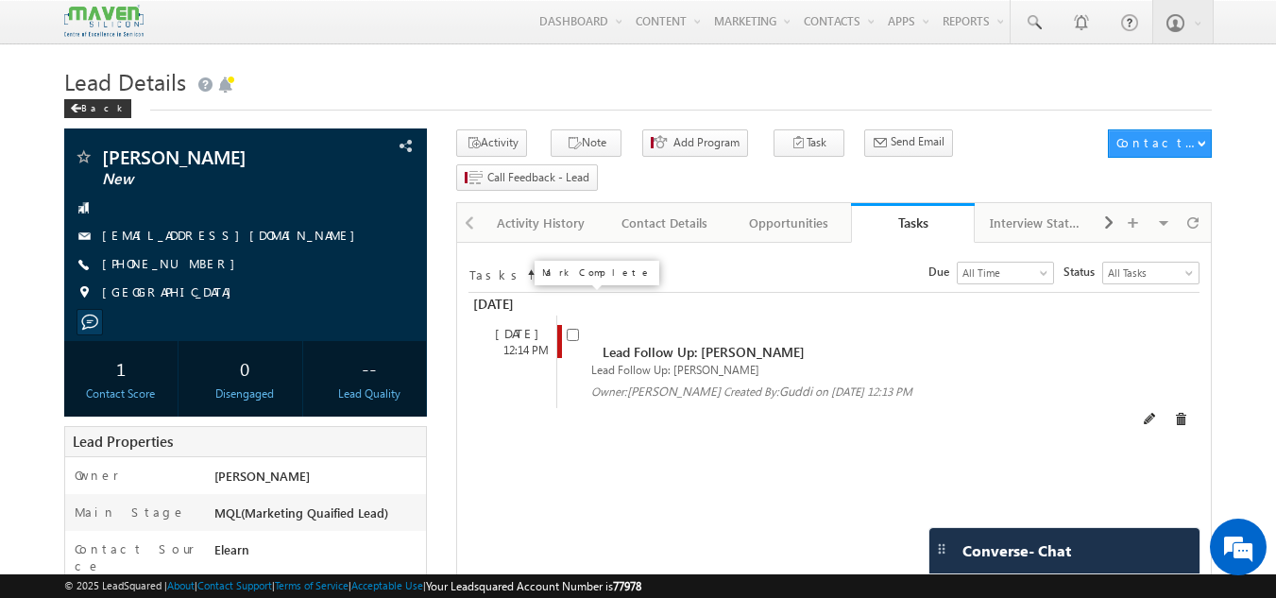
click at [579, 325] on span at bounding box center [573, 333] width 12 height 16
click at [573, 329] on input "checkbox" at bounding box center [573, 335] width 12 height 12
checkbox input "false"
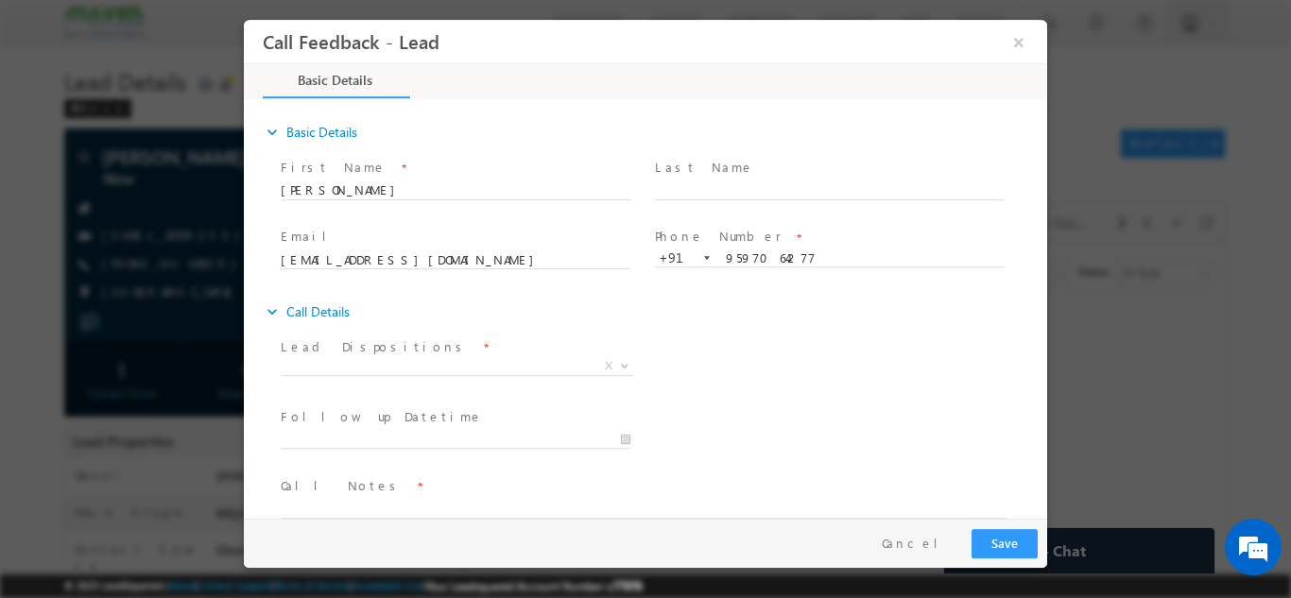
click at [429, 352] on span "Lead Dispositions *" at bounding box center [455, 346] width 349 height 21
click at [429, 362] on span "X" at bounding box center [457, 365] width 352 height 19
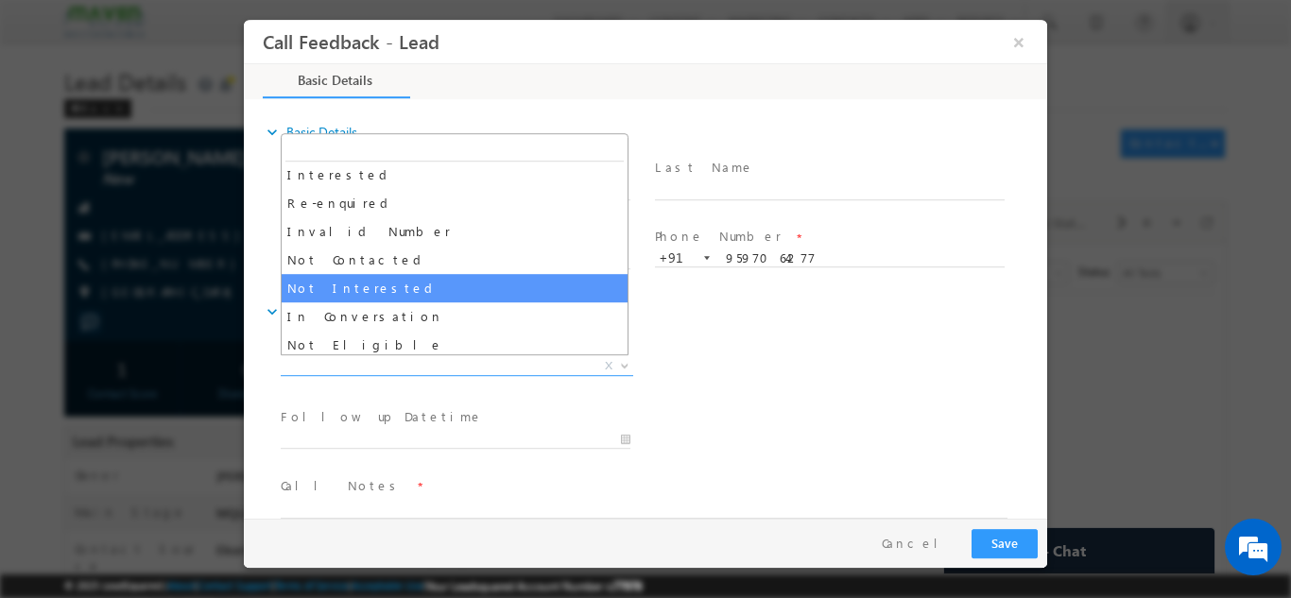
scroll to position [94, 0]
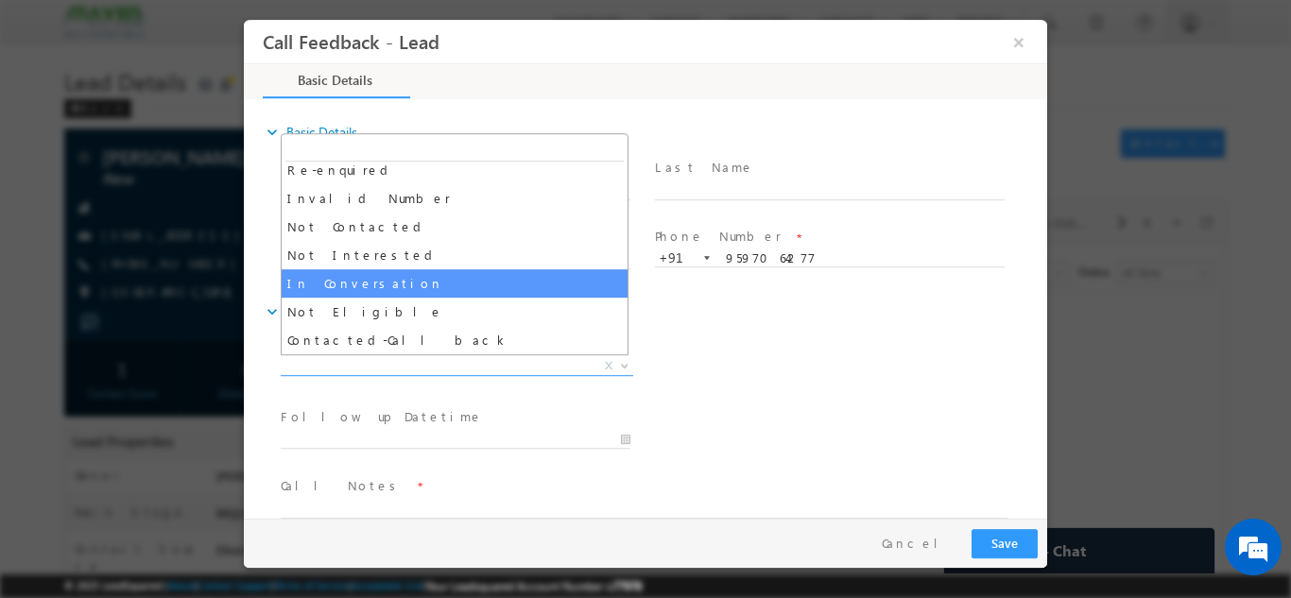
select select "In Conversation"
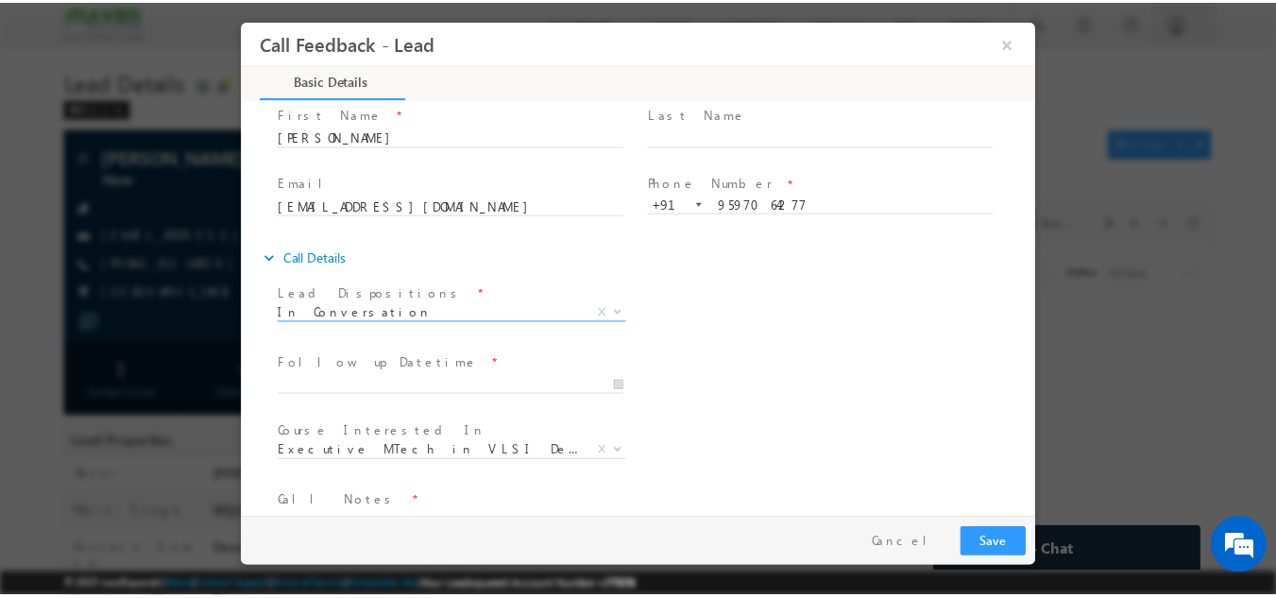
scroll to position [100, 0]
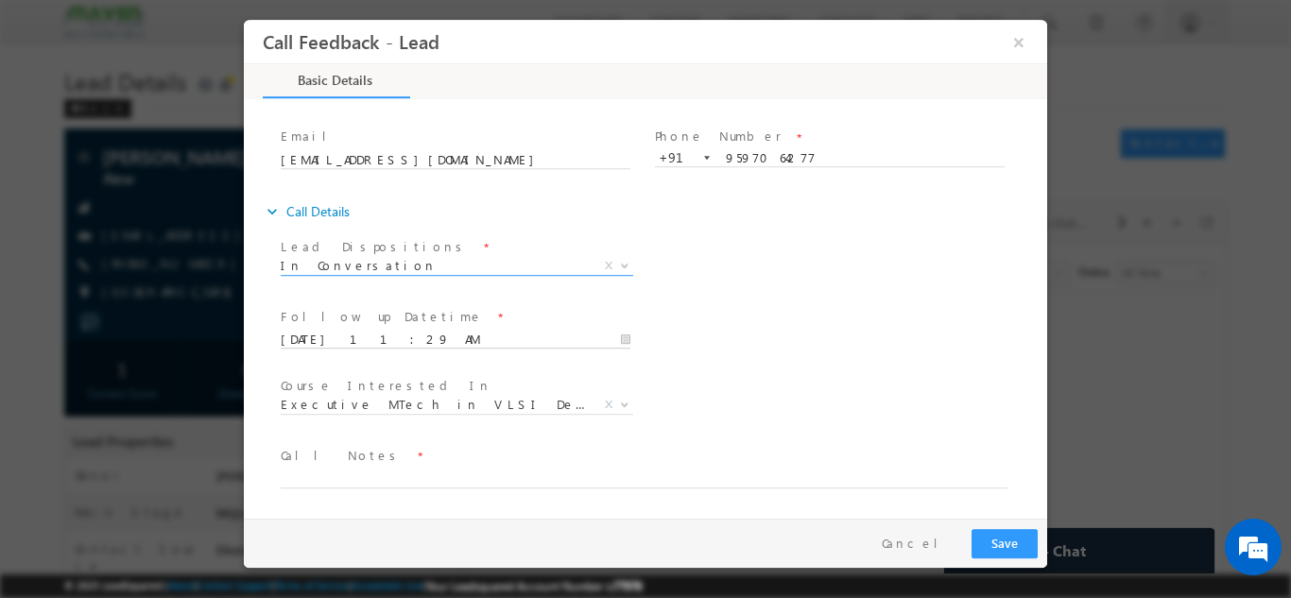
click at [339, 334] on input "29/08/2025 11:29 AM" at bounding box center [456, 339] width 350 height 19
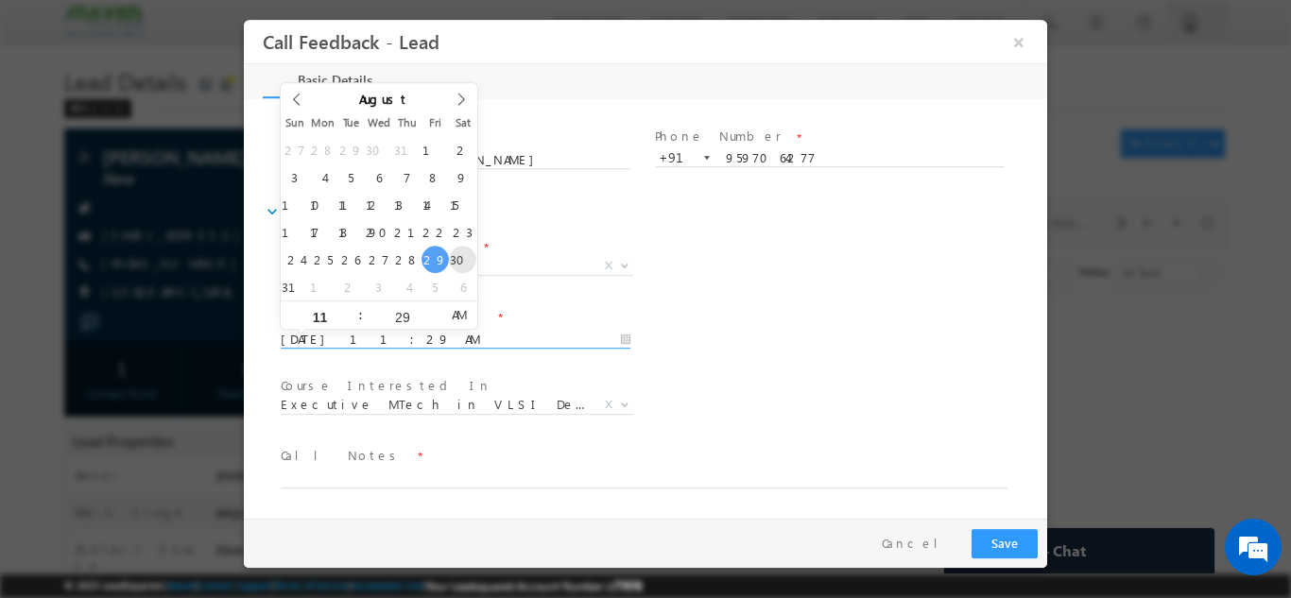
type input "30/08/2025 11:29 AM"
click at [336, 317] on input "11" at bounding box center [320, 316] width 78 height 12
type input "o5"
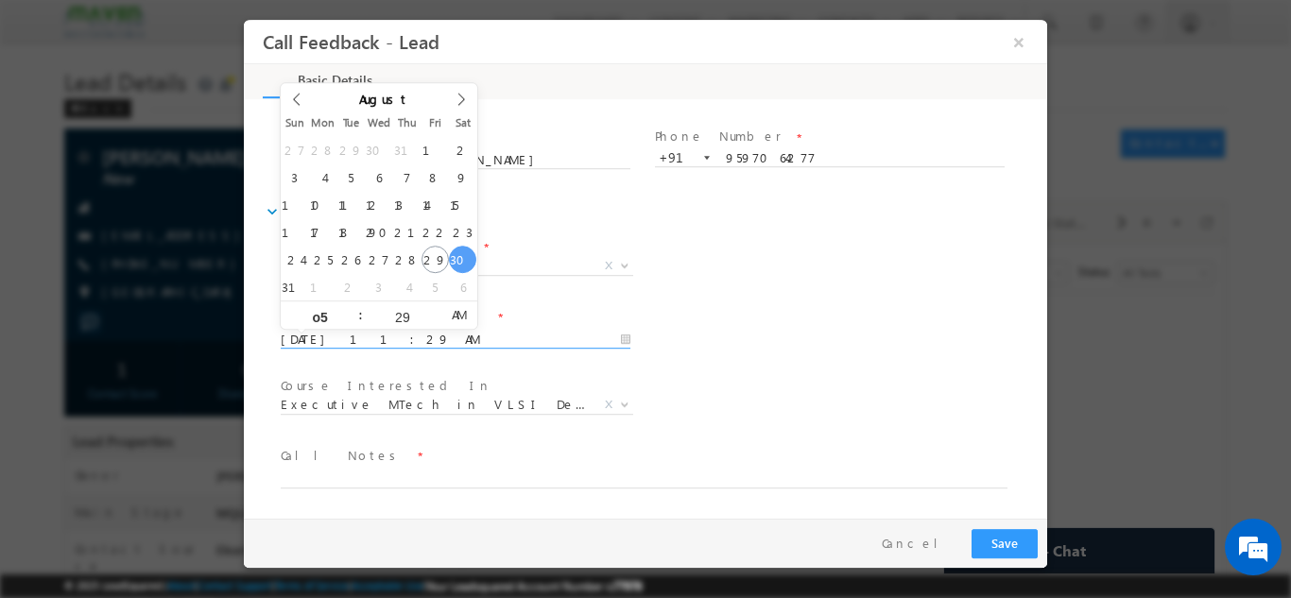
type input "30/08/2025 12:29 PM"
click at [457, 320] on span "AM" at bounding box center [458, 313] width 35 height 28
click at [328, 317] on input "12" at bounding box center [320, 316] width 78 height 12
type input "05"
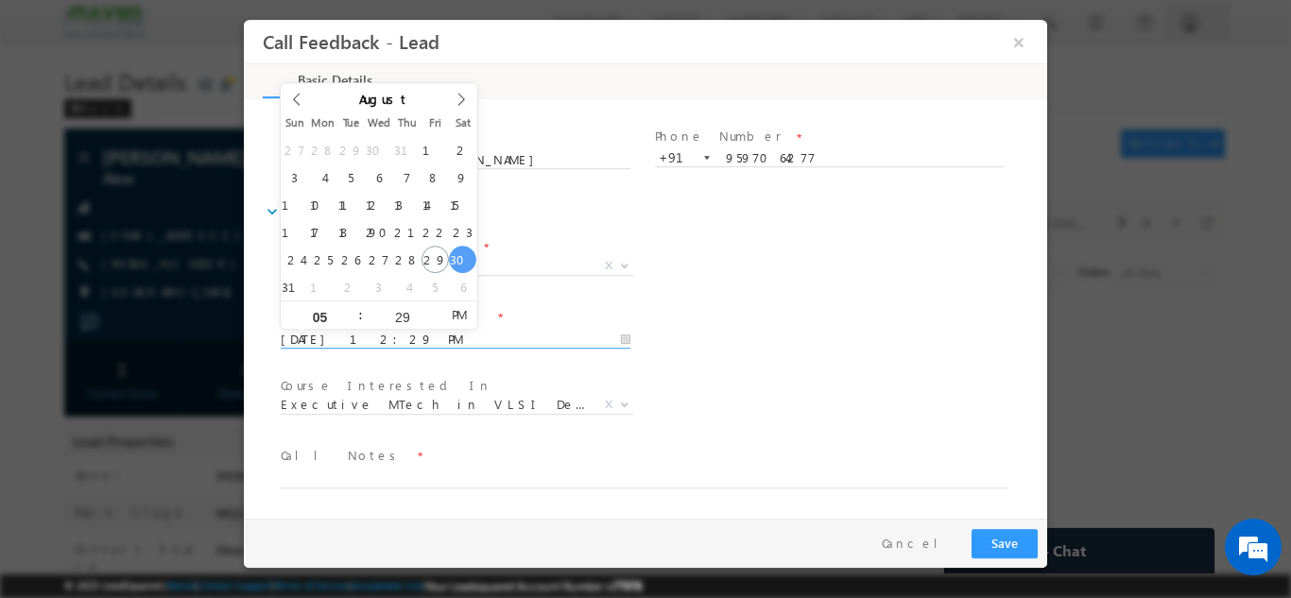
type input "30/08/2025 5:29 PM"
click at [747, 355] on div "Follow up Datetime * 30/08/2025 5:29 PM Program Type * Long Term Short Term X" at bounding box center [662, 337] width 770 height 70
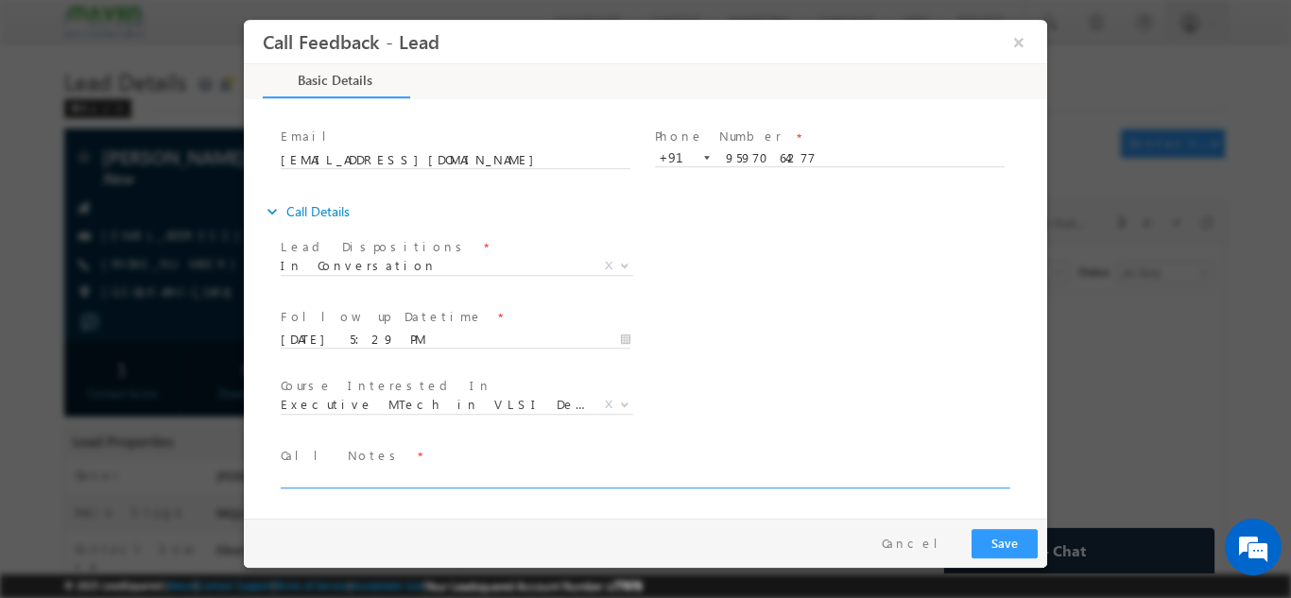
click at [414, 473] on textarea at bounding box center [644, 477] width 727 height 22
type textarea "D"
type textarea "Brother enquired, busy, will call back."
click at [1032, 539] on button "Save" at bounding box center [1004, 542] width 66 height 29
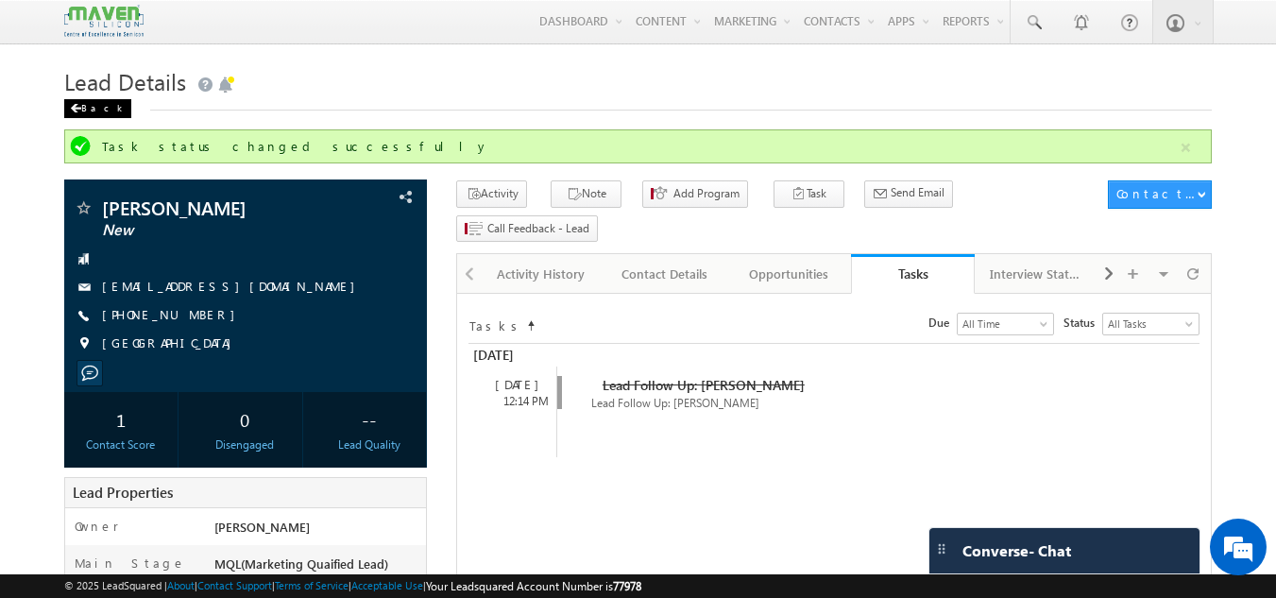
click at [95, 107] on div "Back" at bounding box center [97, 108] width 67 height 19
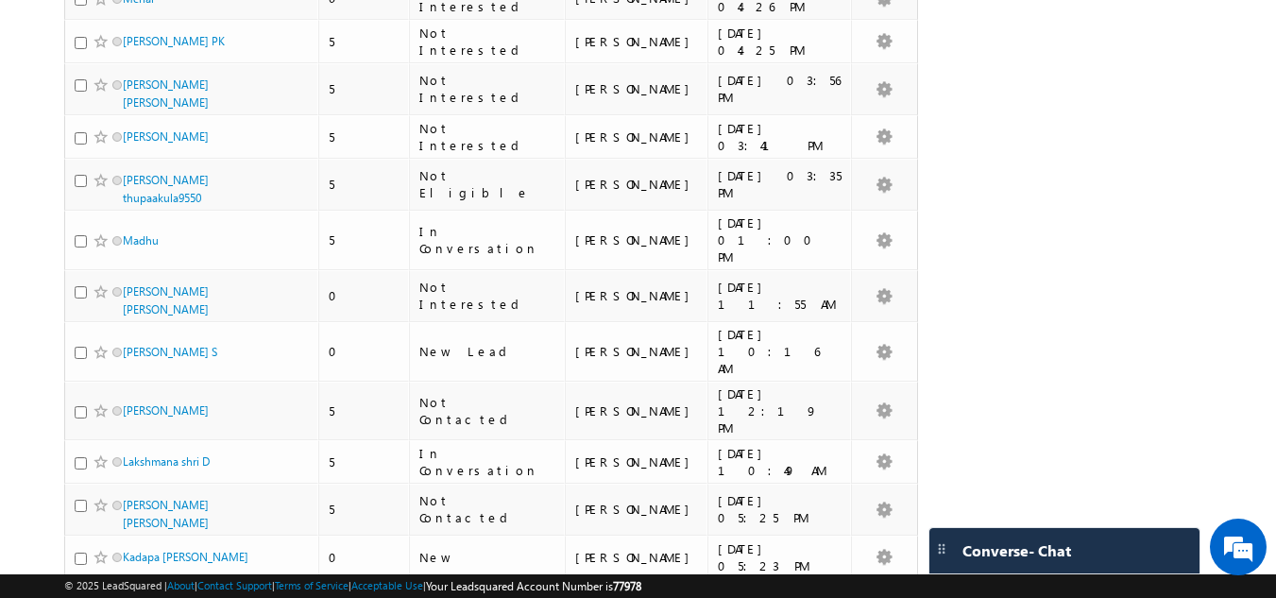
scroll to position [3685, 0]
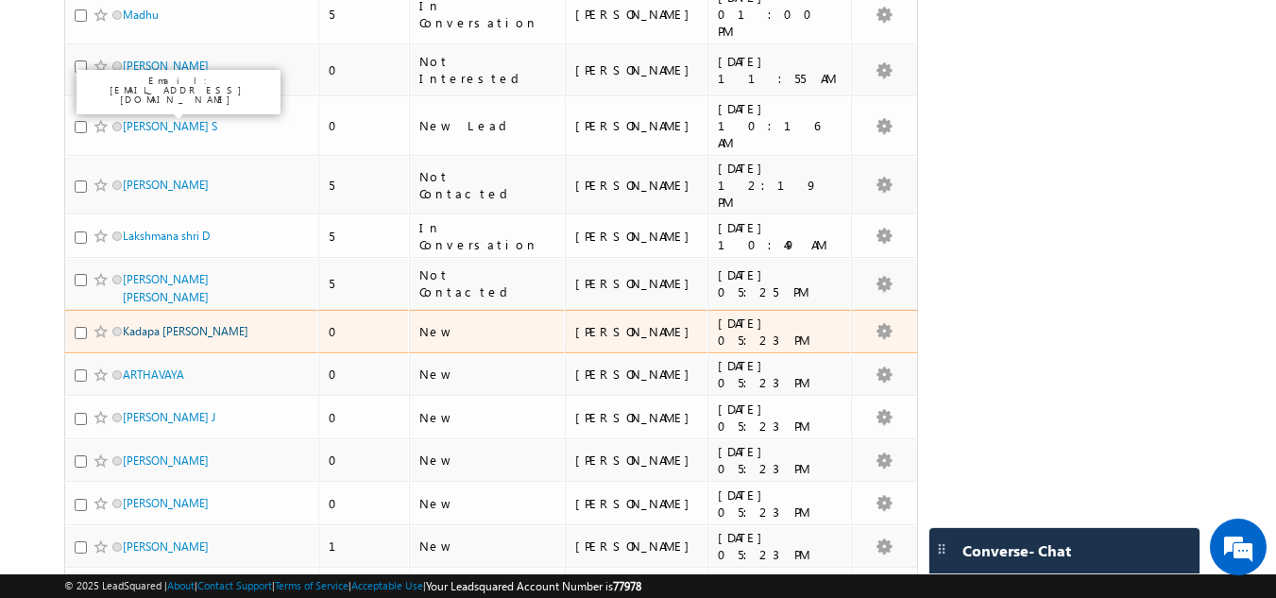
click at [170, 324] on link "Kadapa [PERSON_NAME]" at bounding box center [186, 331] width 126 height 14
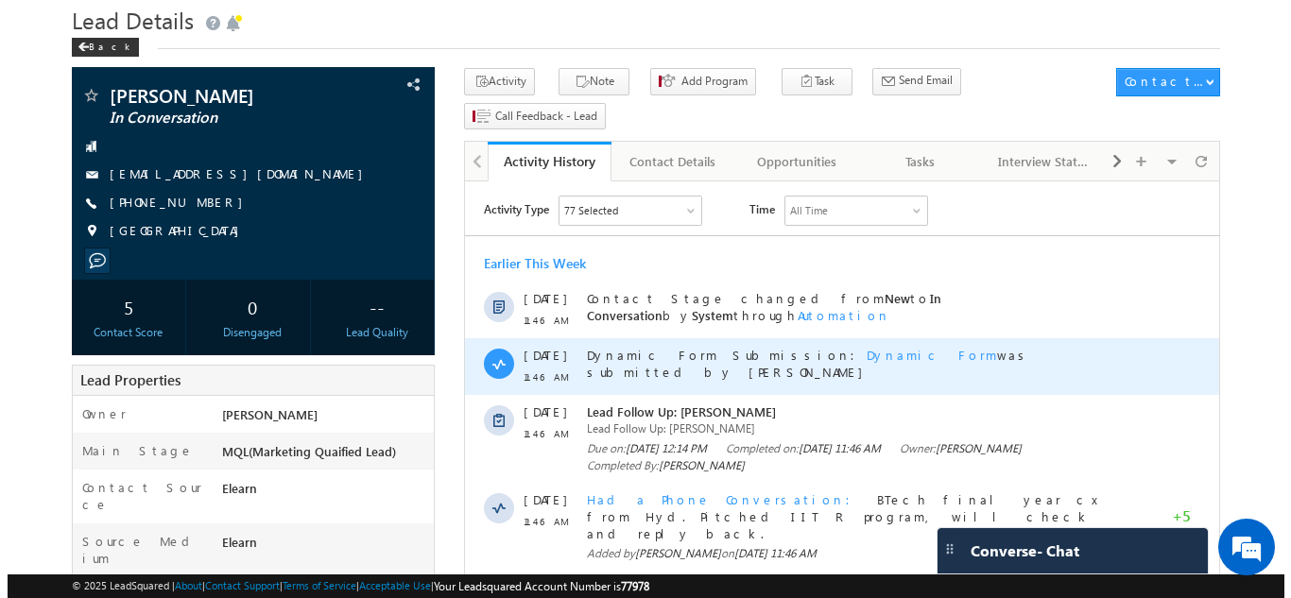
scroll to position [94, 0]
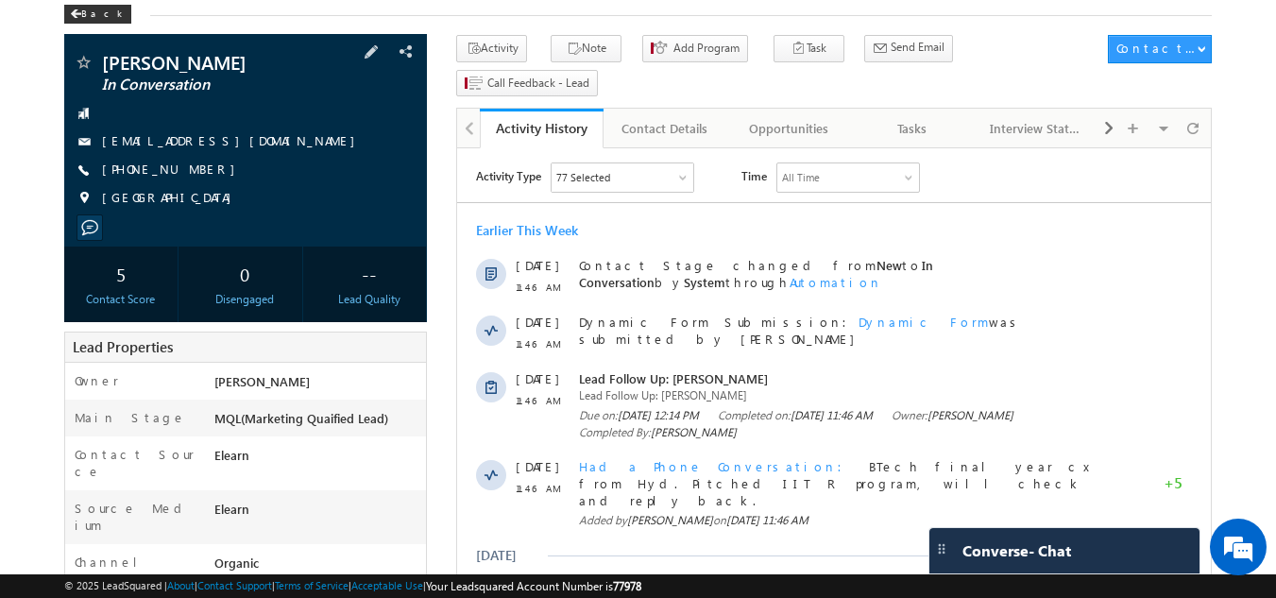
click at [215, 175] on div "+91-8790910710" at bounding box center [246, 170] width 345 height 19
click at [207, 170] on div "+91-8790910710" at bounding box center [246, 170] width 345 height 19
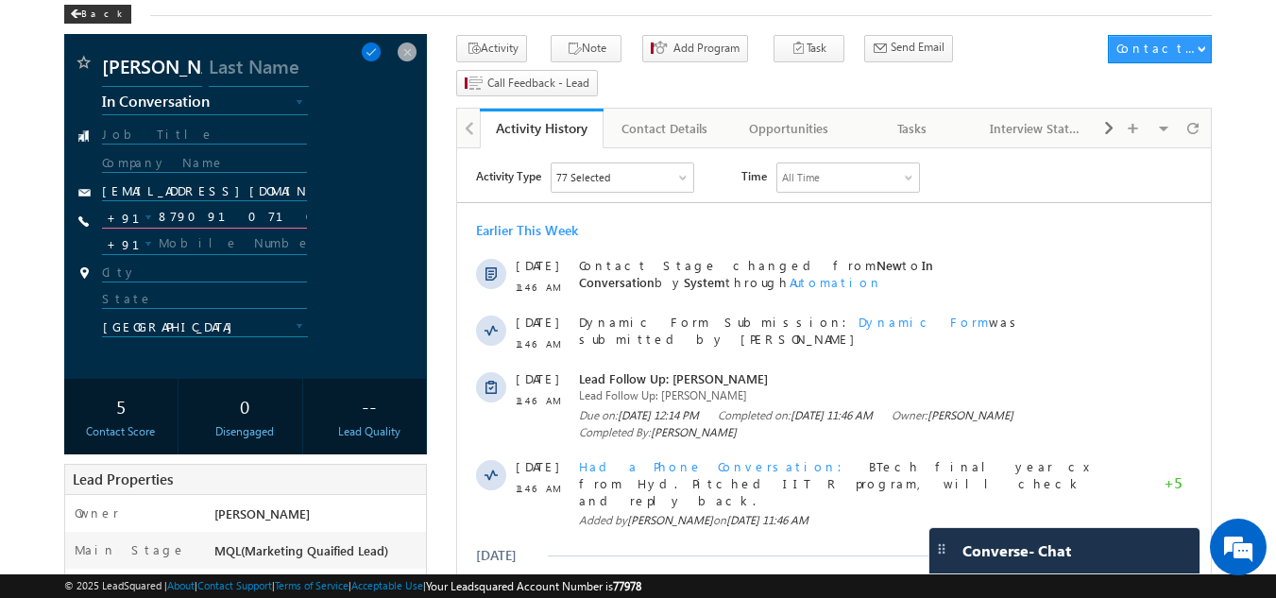
click at [191, 213] on input "8790910710" at bounding box center [205, 217] width 206 height 23
click at [402, 55] on span at bounding box center [407, 52] width 21 height 21
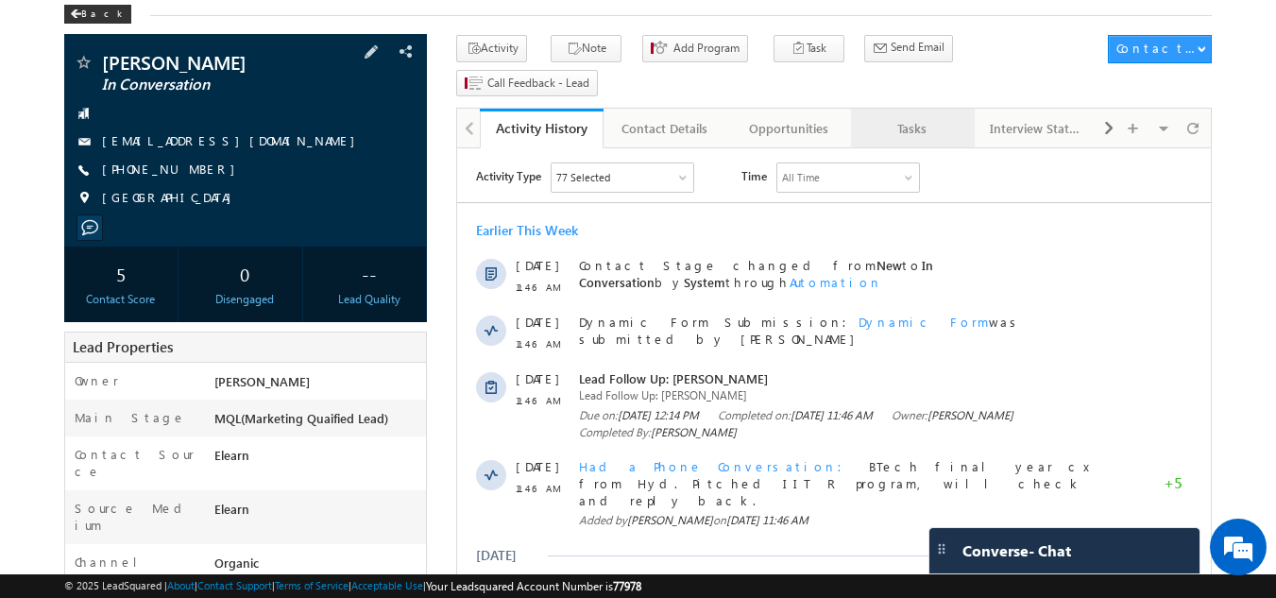
click at [910, 117] on div "Tasks" at bounding box center [912, 128] width 92 height 23
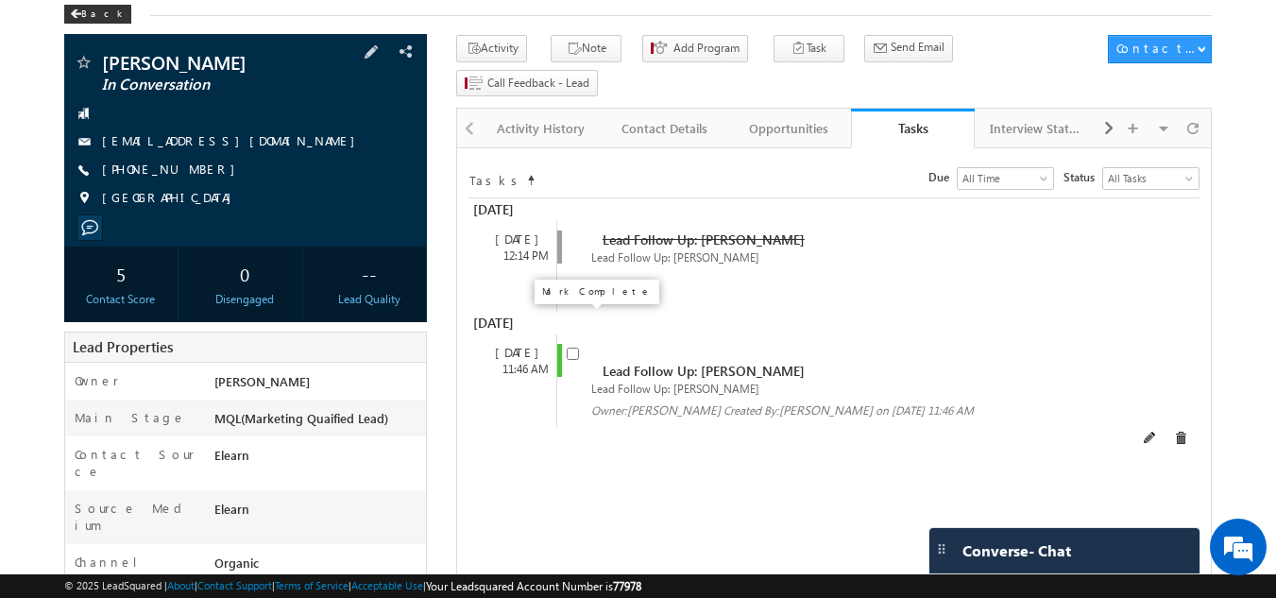
click at [573, 348] on input "checkbox" at bounding box center [573, 354] width 12 height 12
checkbox input "false"
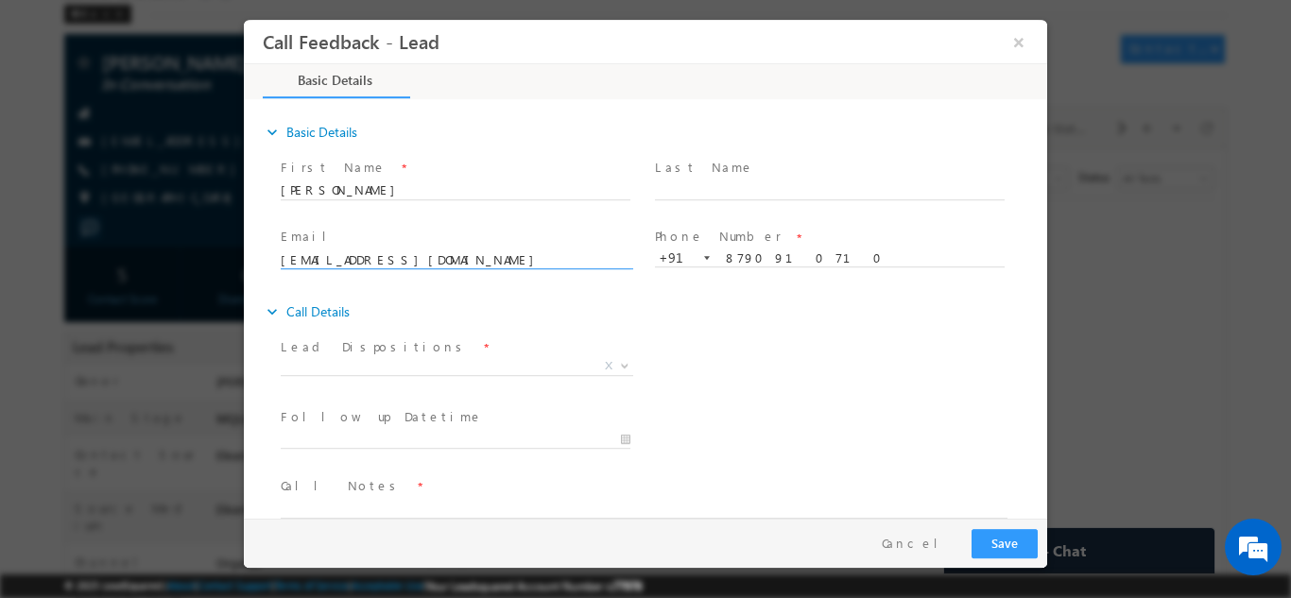
scroll to position [0, 0]
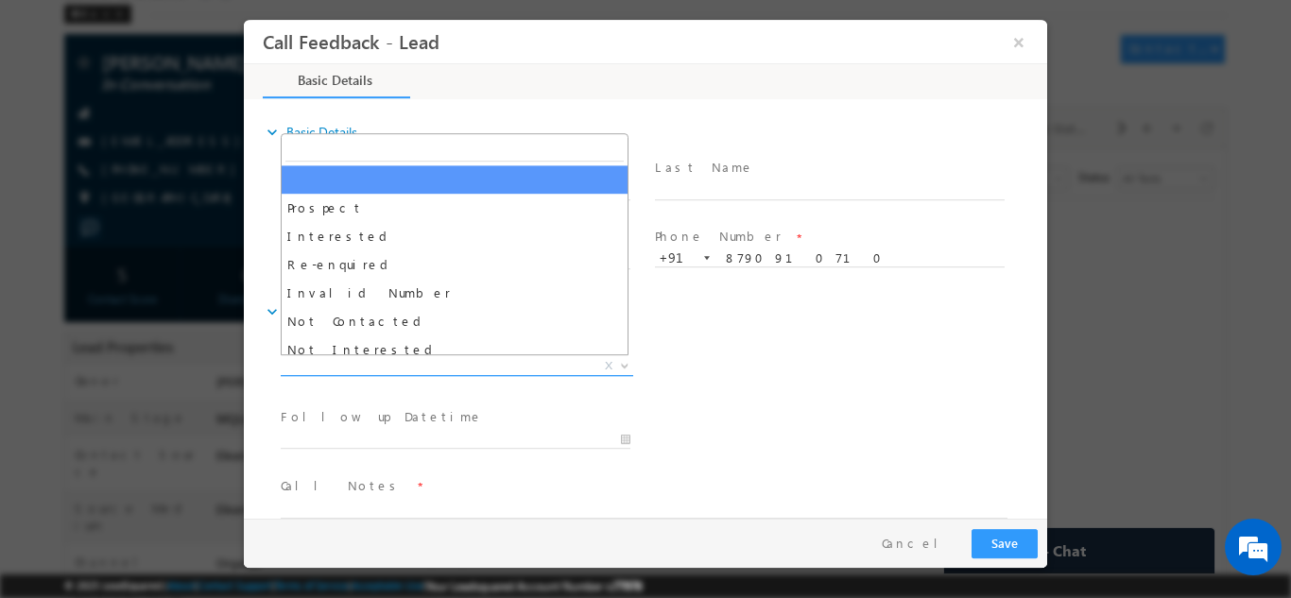
click at [384, 360] on span "X" at bounding box center [457, 365] width 352 height 19
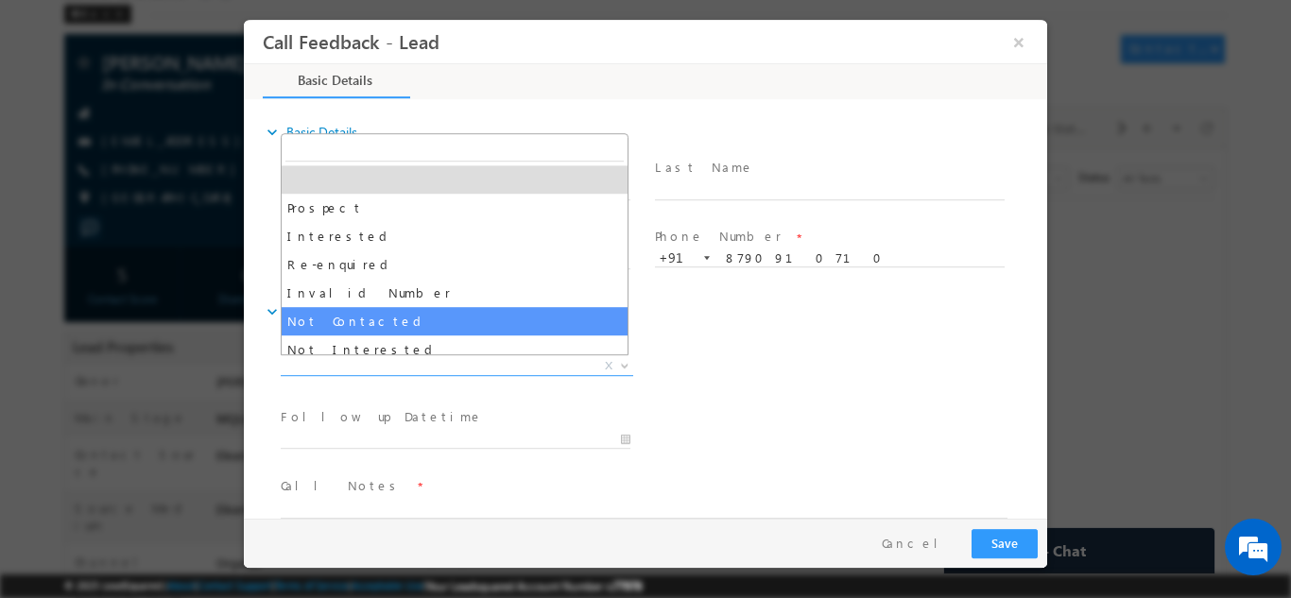
select select "Not Contacted"
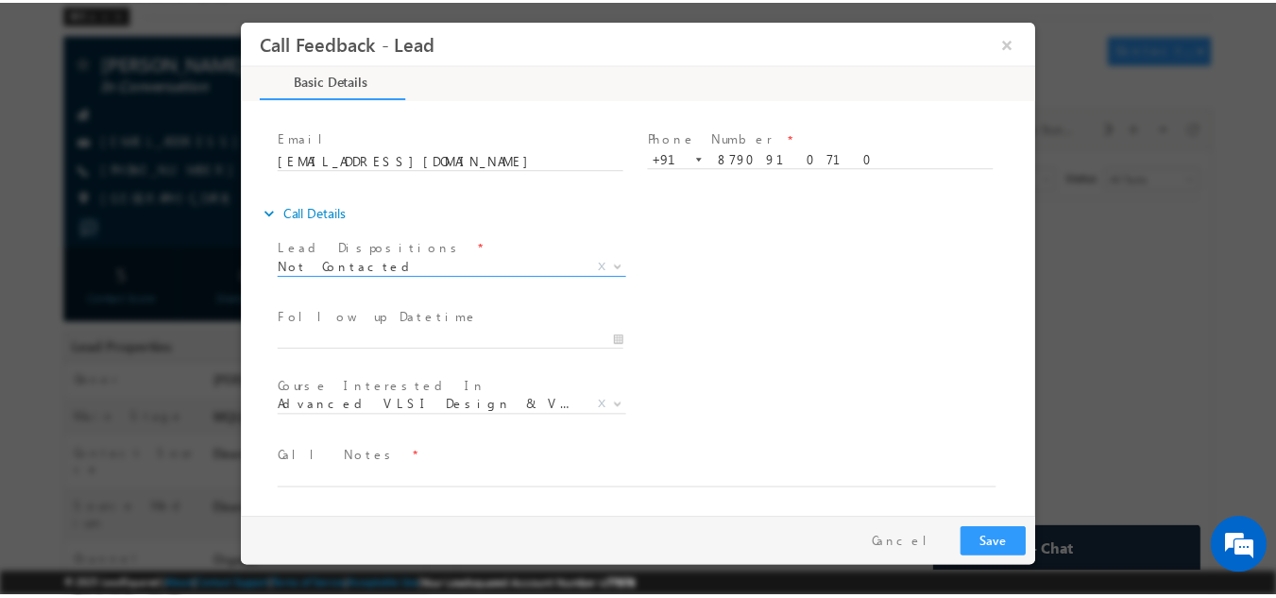
scroll to position [100, 0]
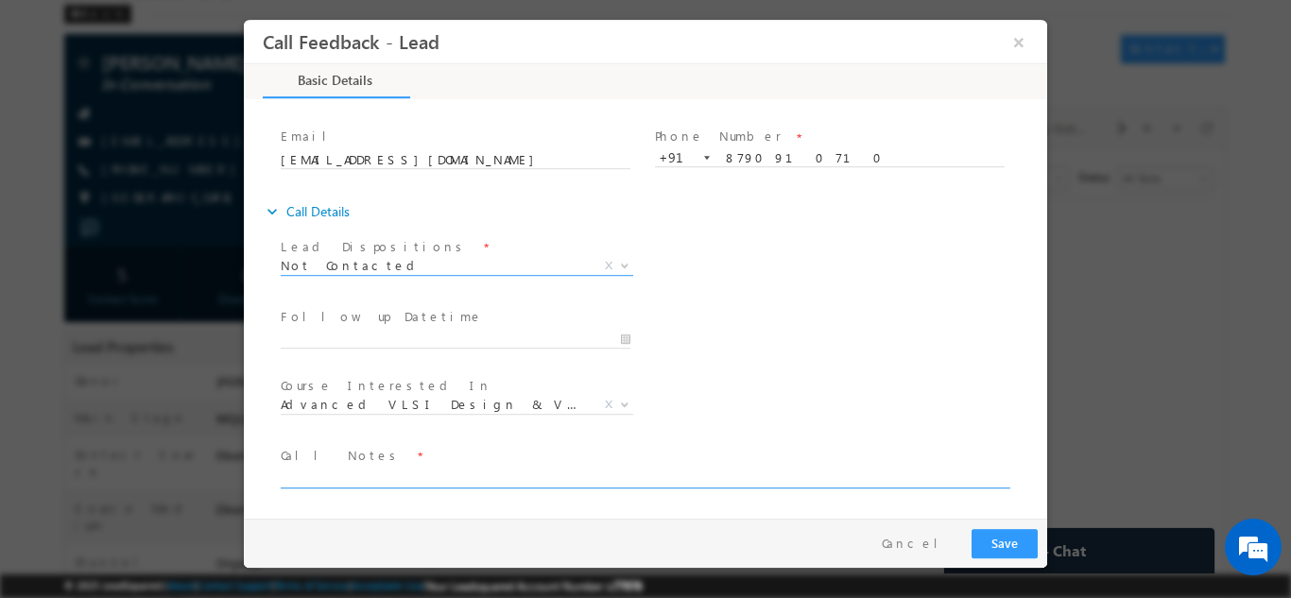
click at [363, 483] on textarea at bounding box center [644, 477] width 727 height 22
type textarea "DNP"
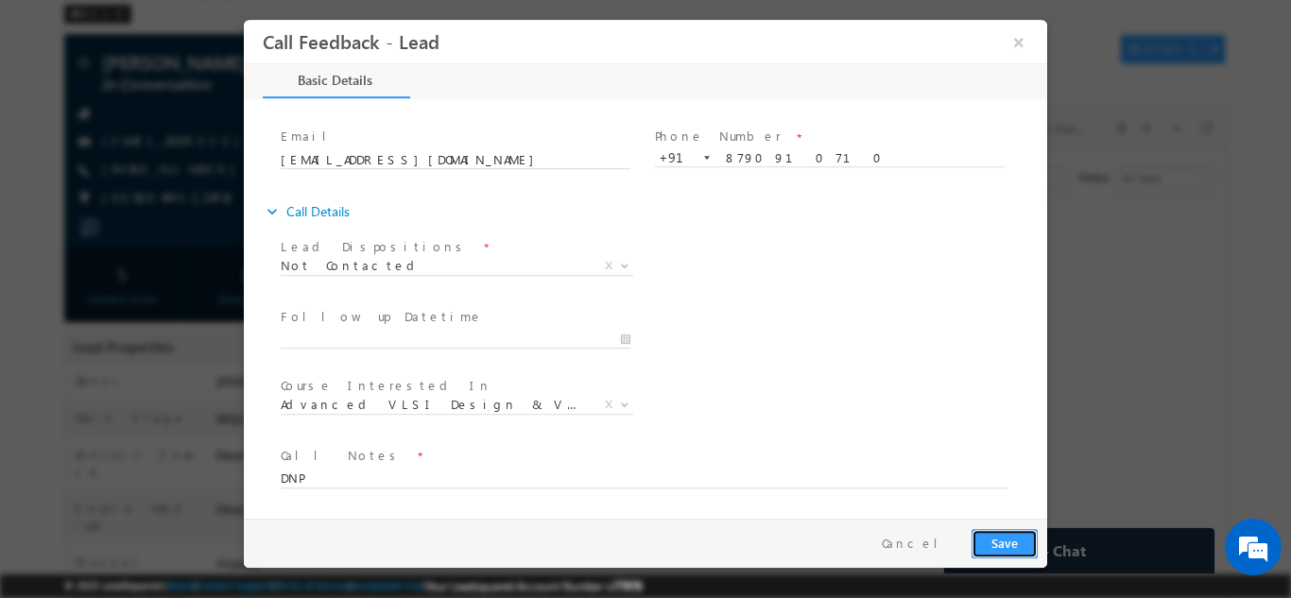
click at [1000, 530] on button "Save" at bounding box center [1004, 542] width 66 height 29
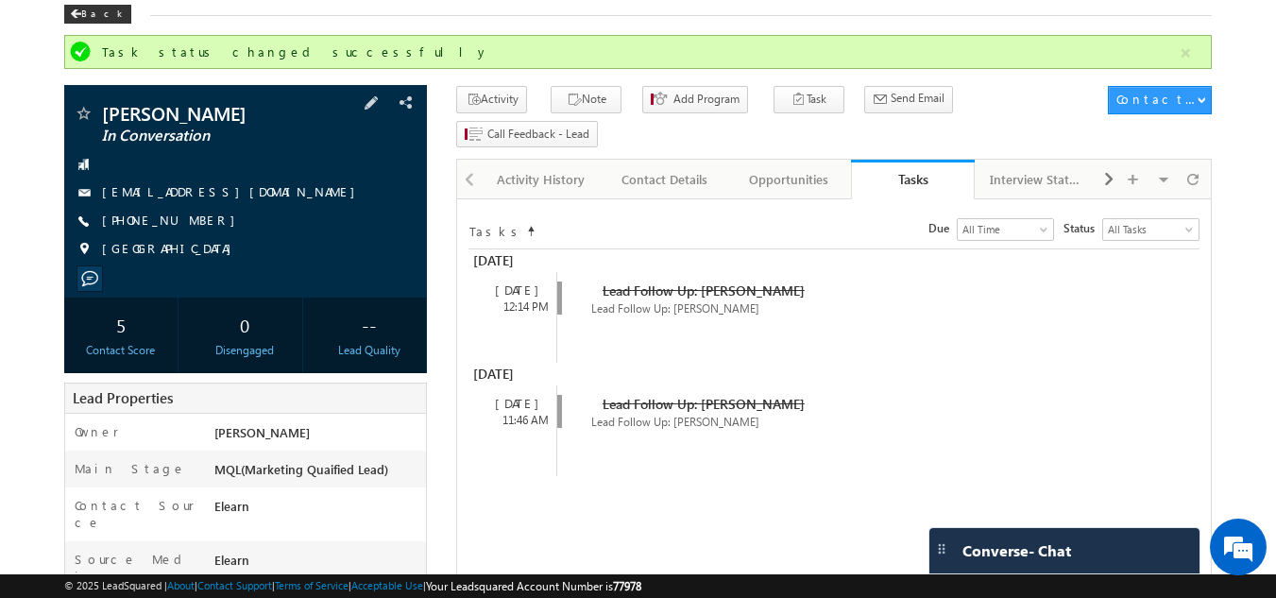
click at [94, 9] on div "Back" at bounding box center [97, 14] width 67 height 19
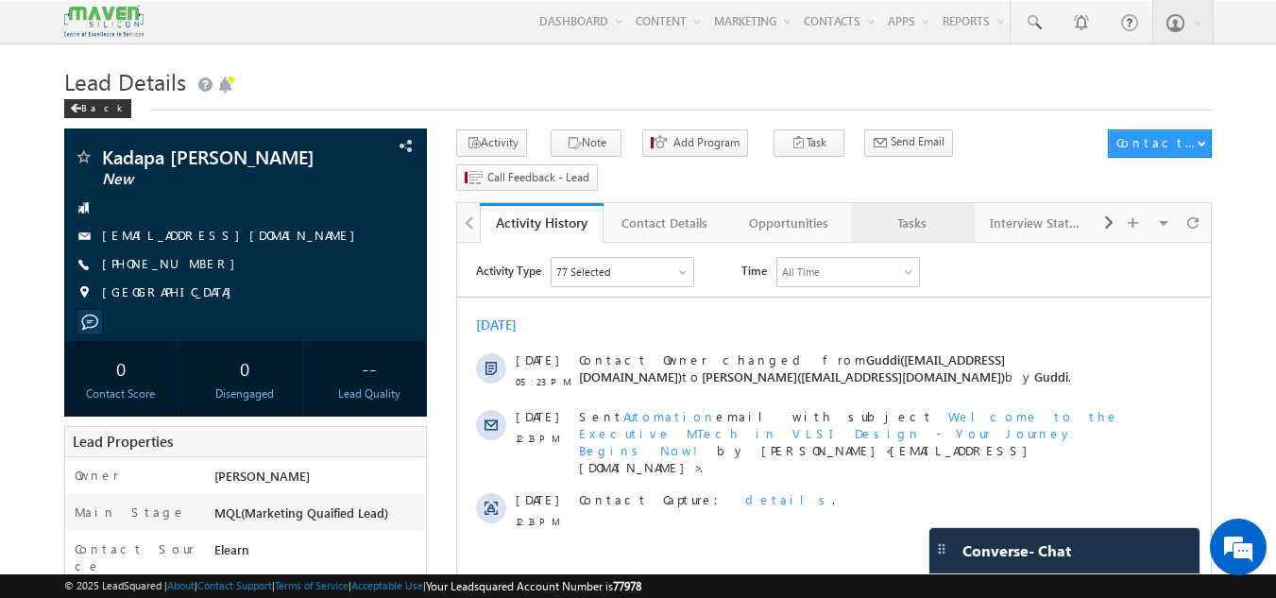
click at [924, 212] on div "Tasks" at bounding box center [912, 223] width 92 height 23
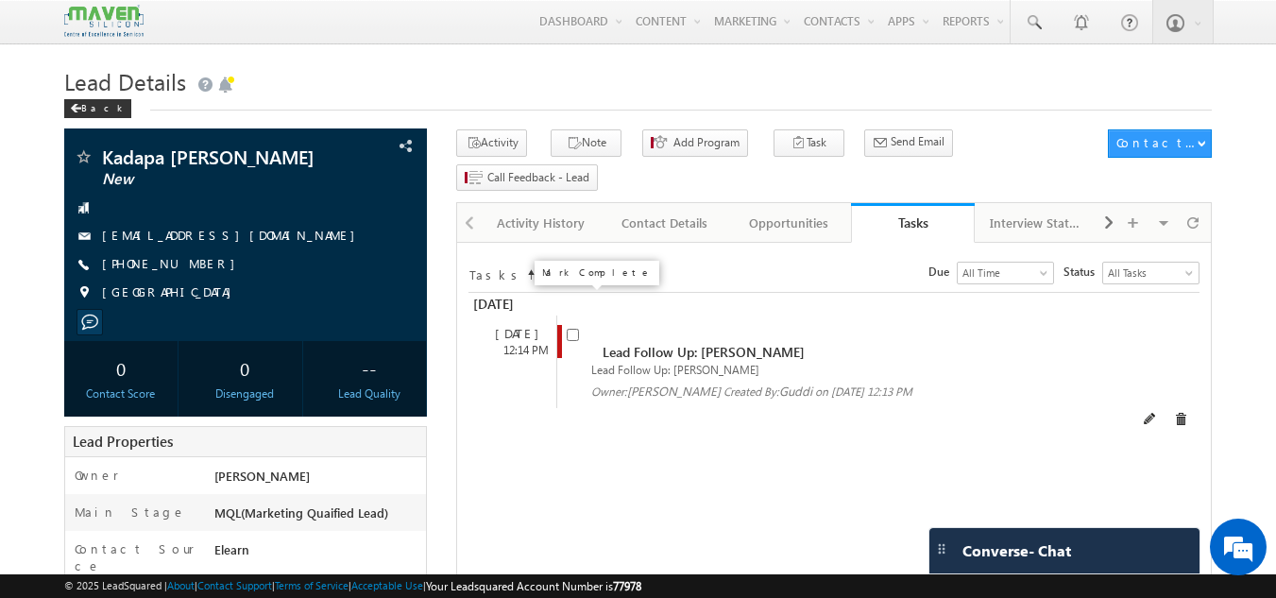
click at [579, 325] on span at bounding box center [573, 333] width 12 height 16
click at [574, 329] on input "checkbox" at bounding box center [573, 335] width 12 height 12
checkbox input "false"
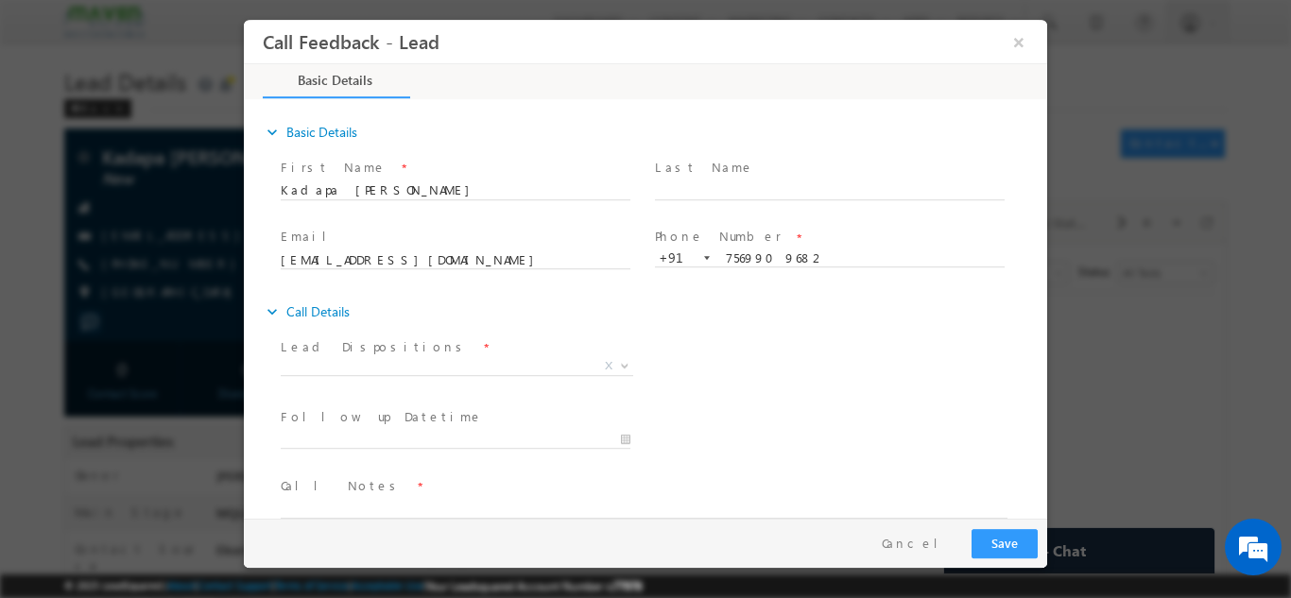
click at [496, 354] on span "Lead Dispositions *" at bounding box center [455, 346] width 349 height 21
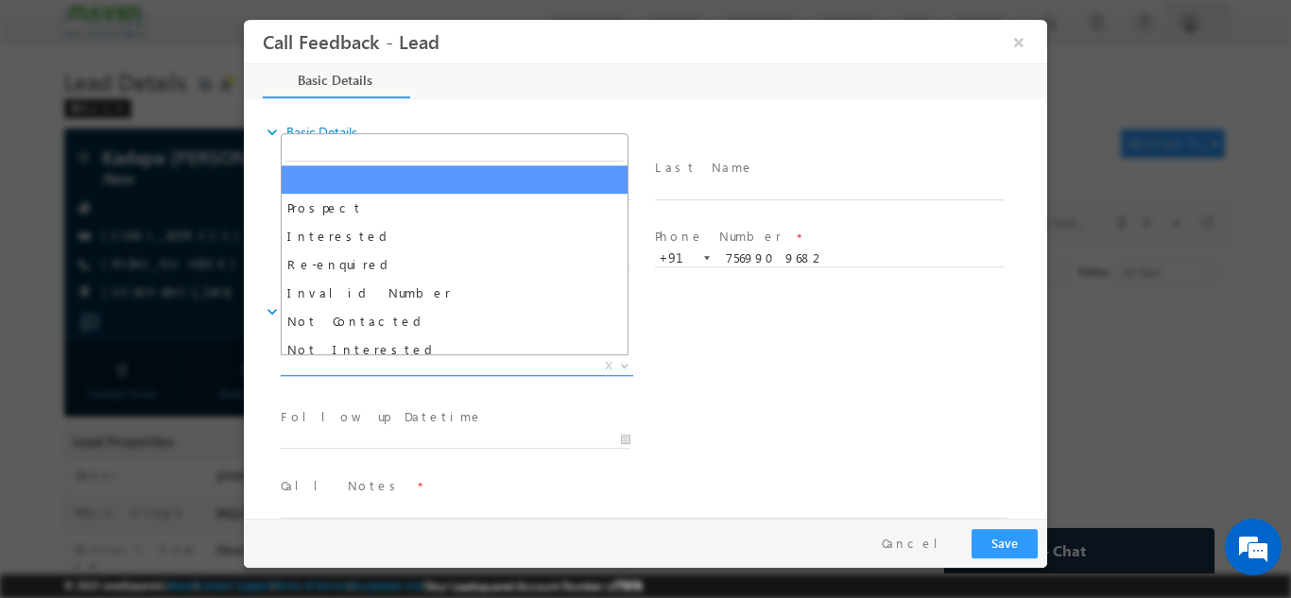
click at [485, 367] on span "X" at bounding box center [457, 365] width 352 height 19
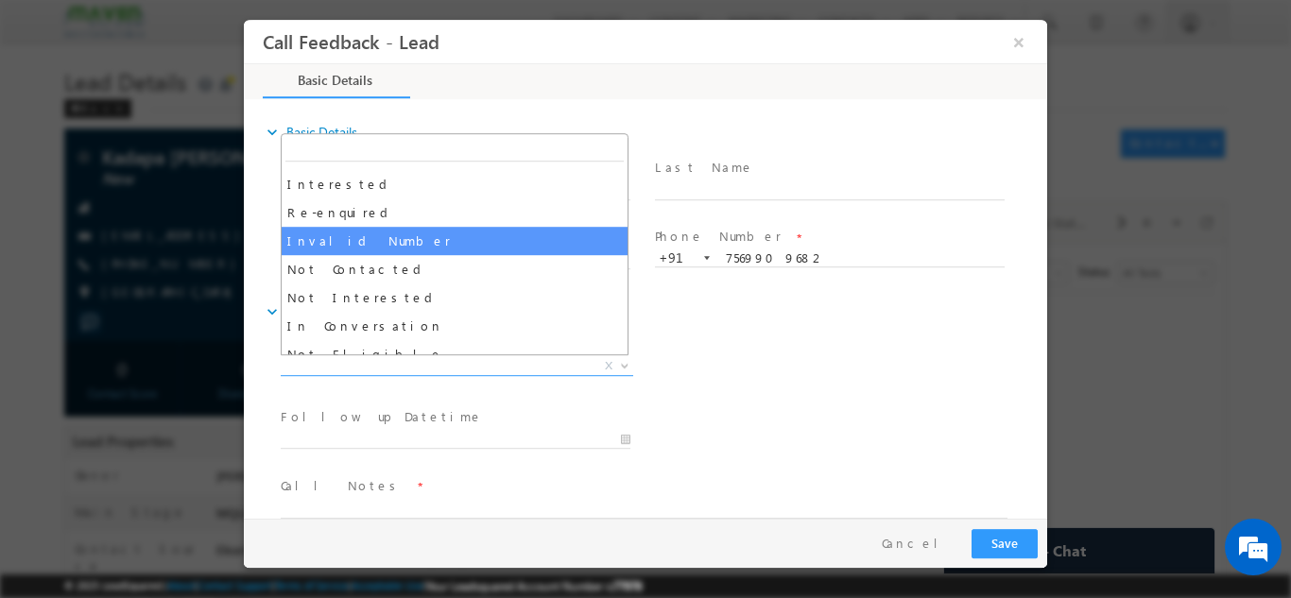
scroll to position [94, 0]
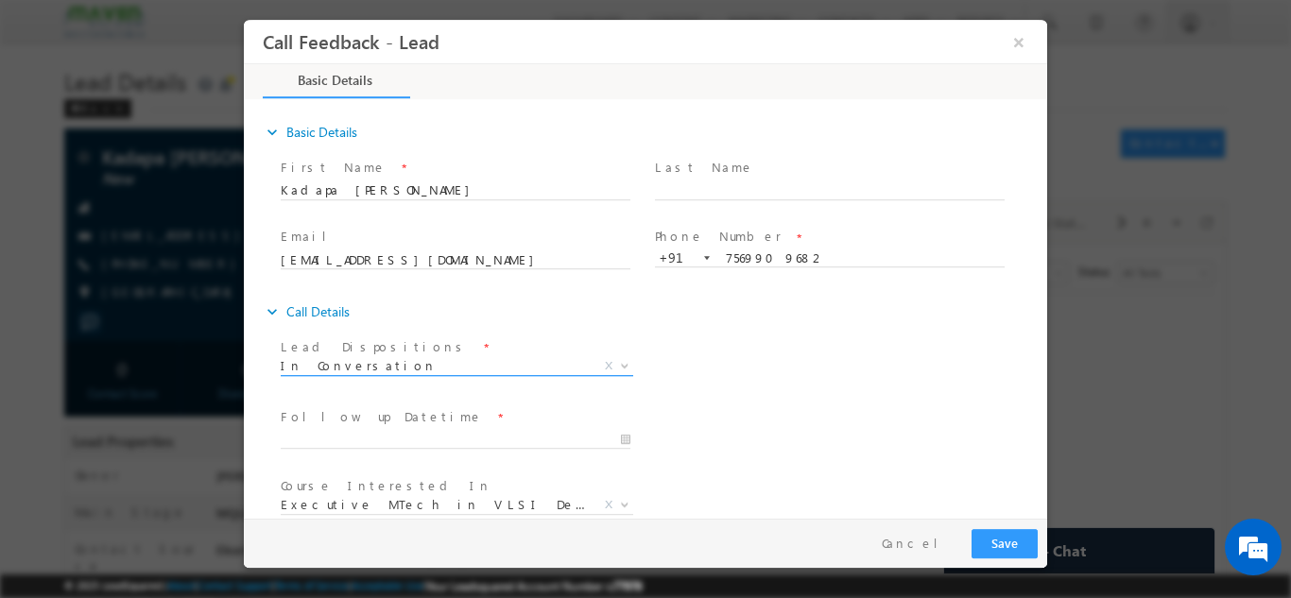
click at [400, 367] on span "In Conversation" at bounding box center [434, 364] width 307 height 17
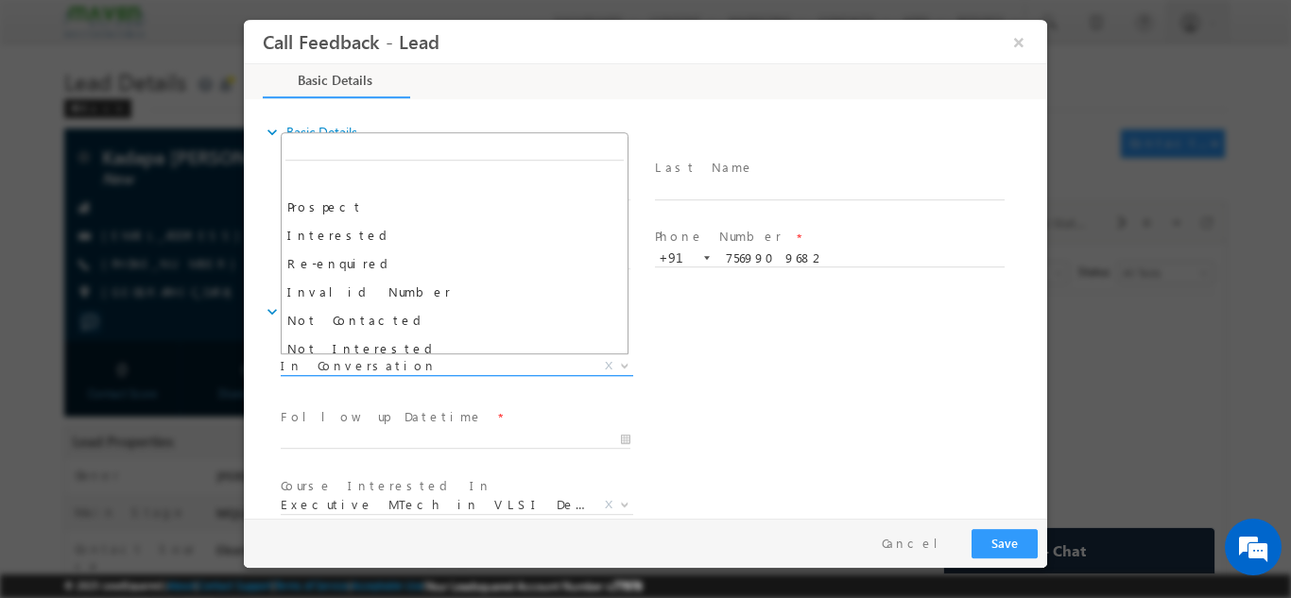
scroll to position [142, 0]
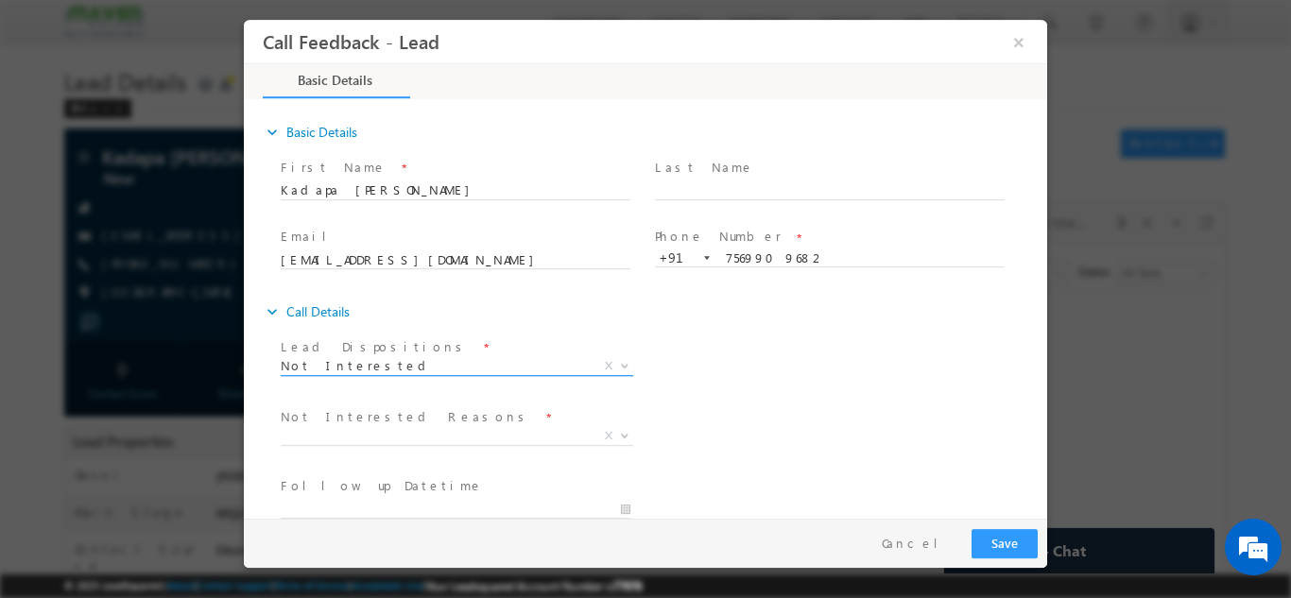
click at [366, 358] on span "Not Interested" at bounding box center [434, 364] width 307 height 17
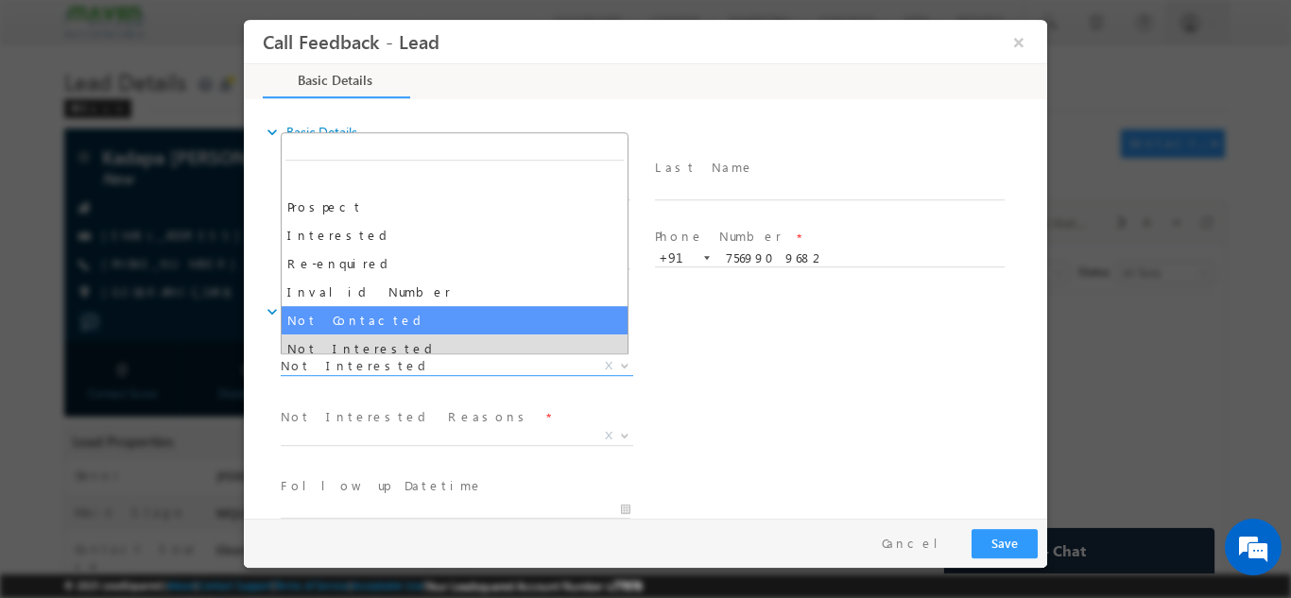
select select "Not Contacted"
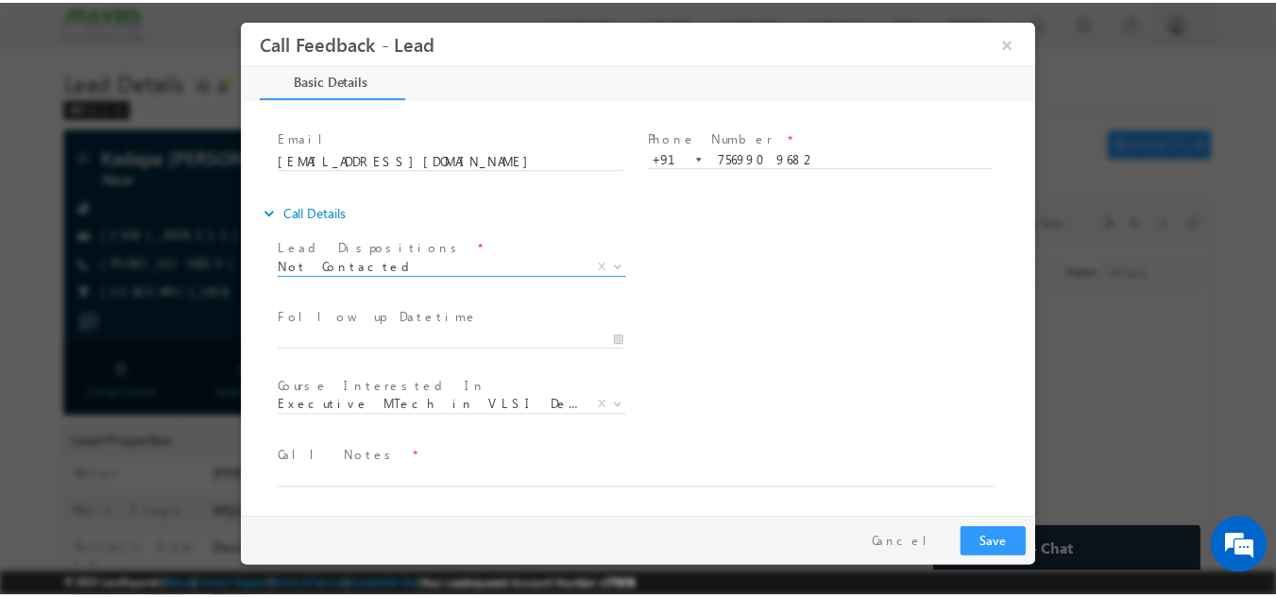
scroll to position [100, 0]
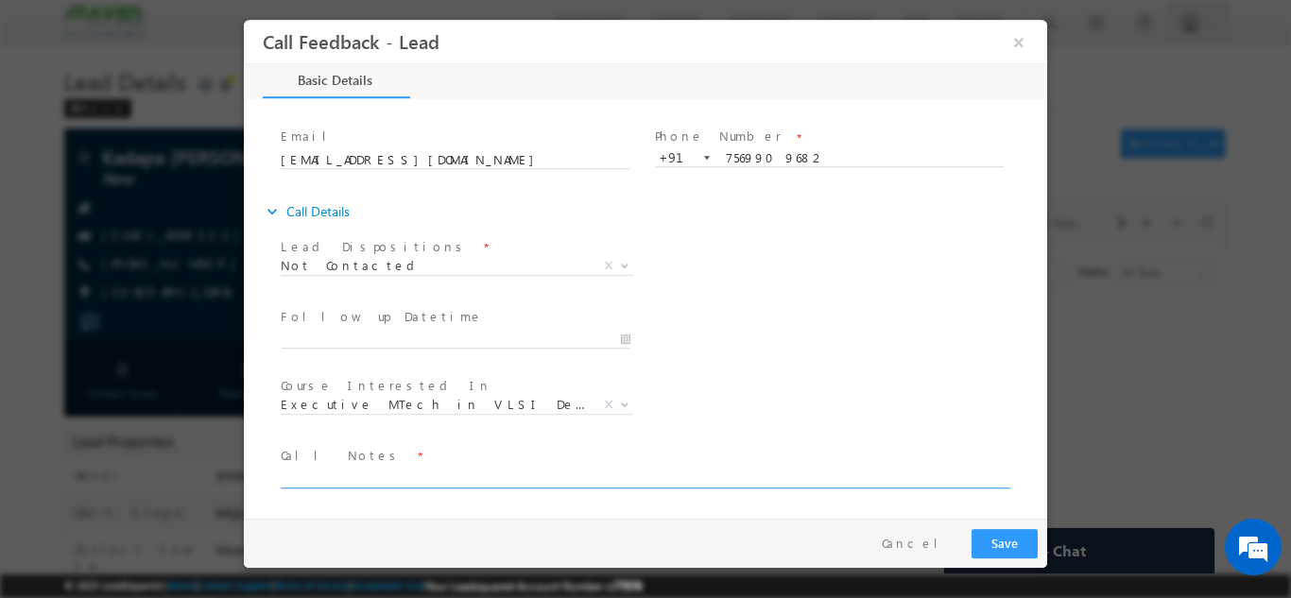
click at [384, 477] on textarea at bounding box center [644, 477] width 727 height 22
type textarea "DNP"
click at [1014, 552] on button "Save" at bounding box center [1004, 542] width 66 height 29
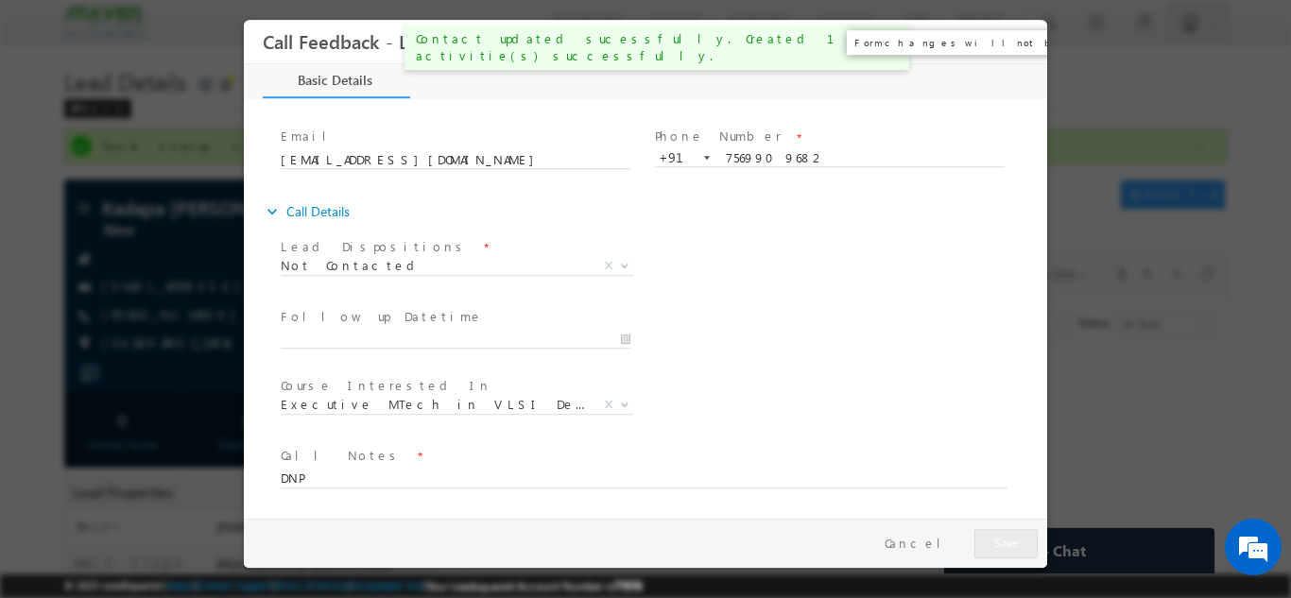
click at [1019, 45] on button "×" at bounding box center [1018, 41] width 32 height 35
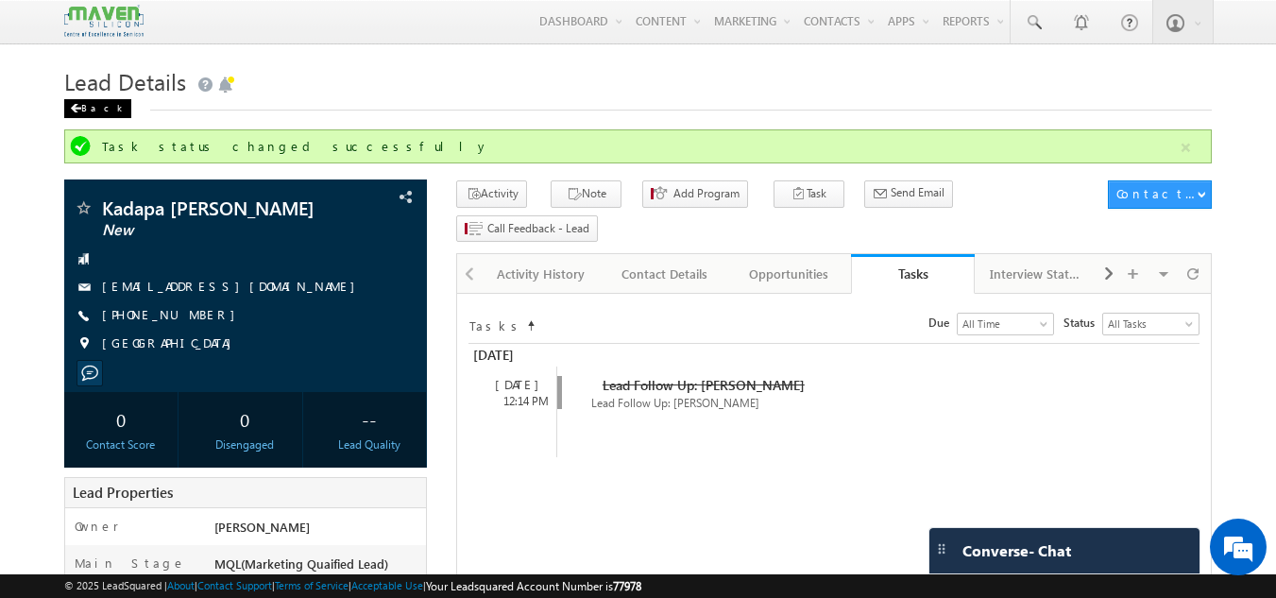
click at [103, 115] on div "Back" at bounding box center [97, 108] width 67 height 19
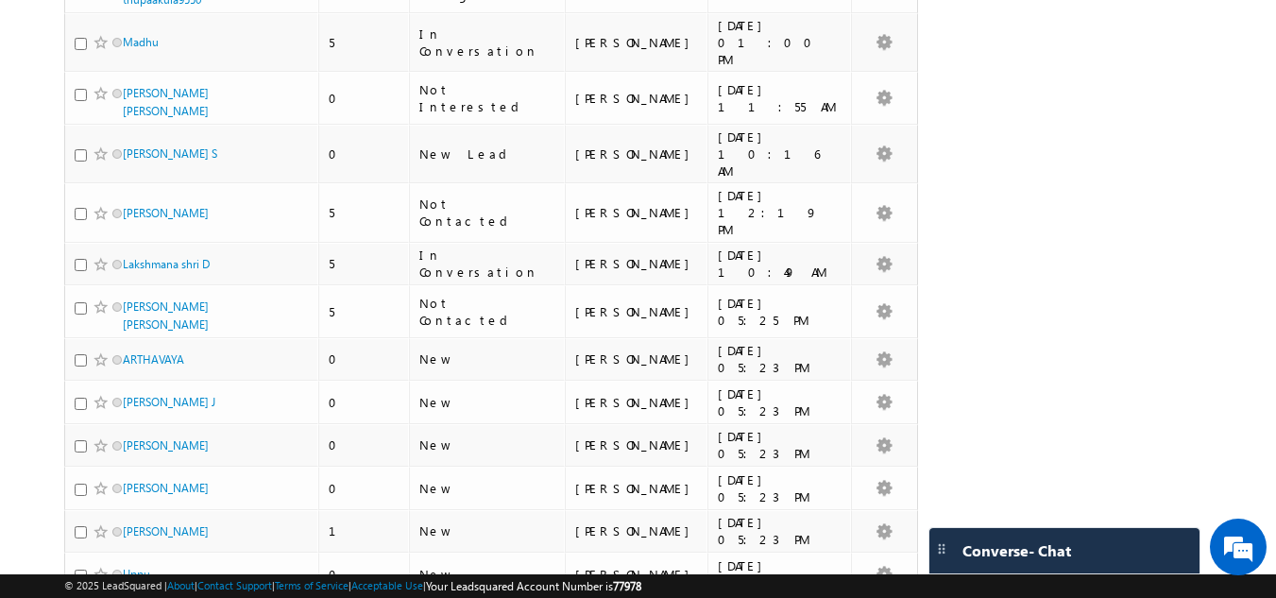
scroll to position [3590, 0]
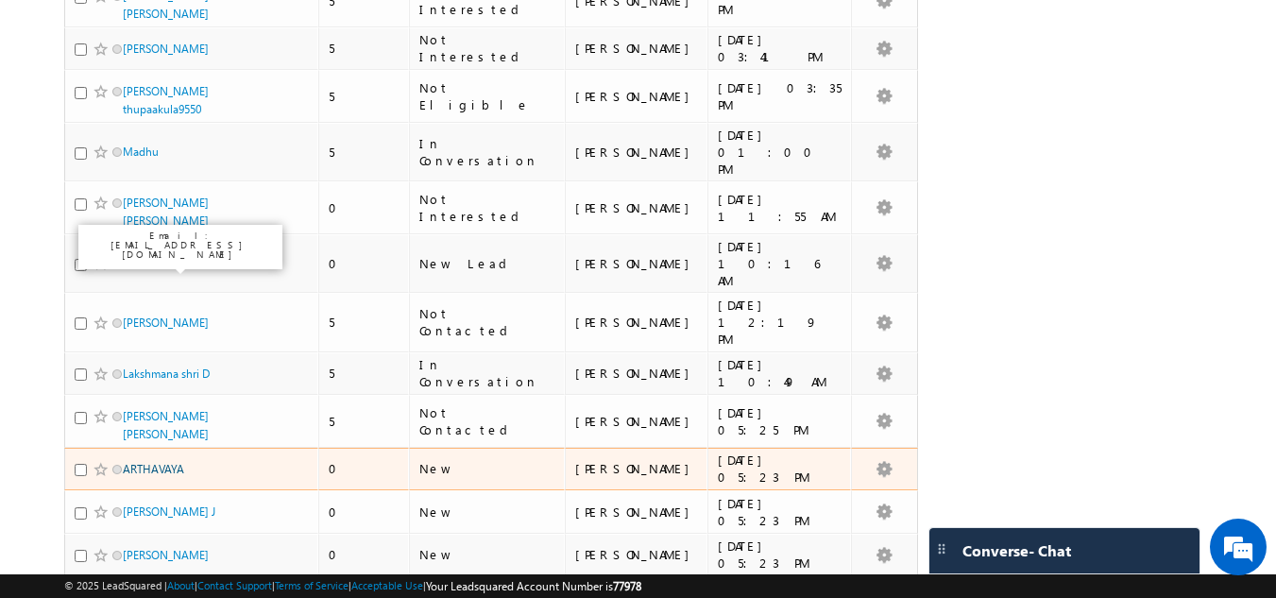
click at [155, 462] on link "ARTHAVAYA" at bounding box center [153, 469] width 61 height 14
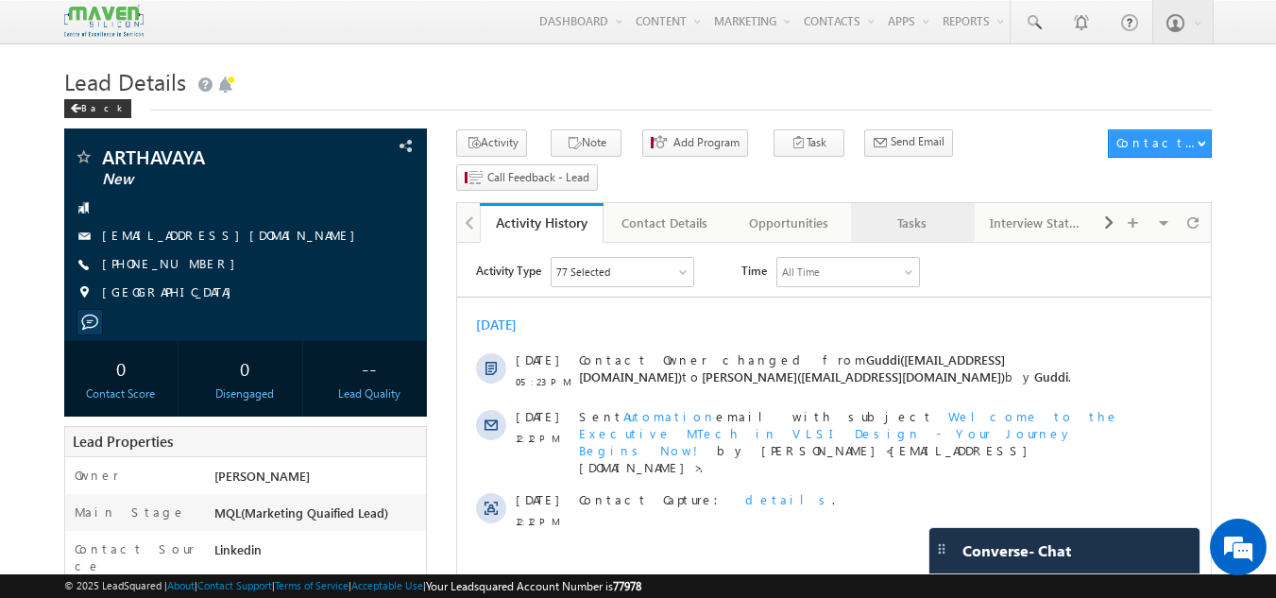
click at [897, 212] on div "Tasks" at bounding box center [912, 223] width 92 height 23
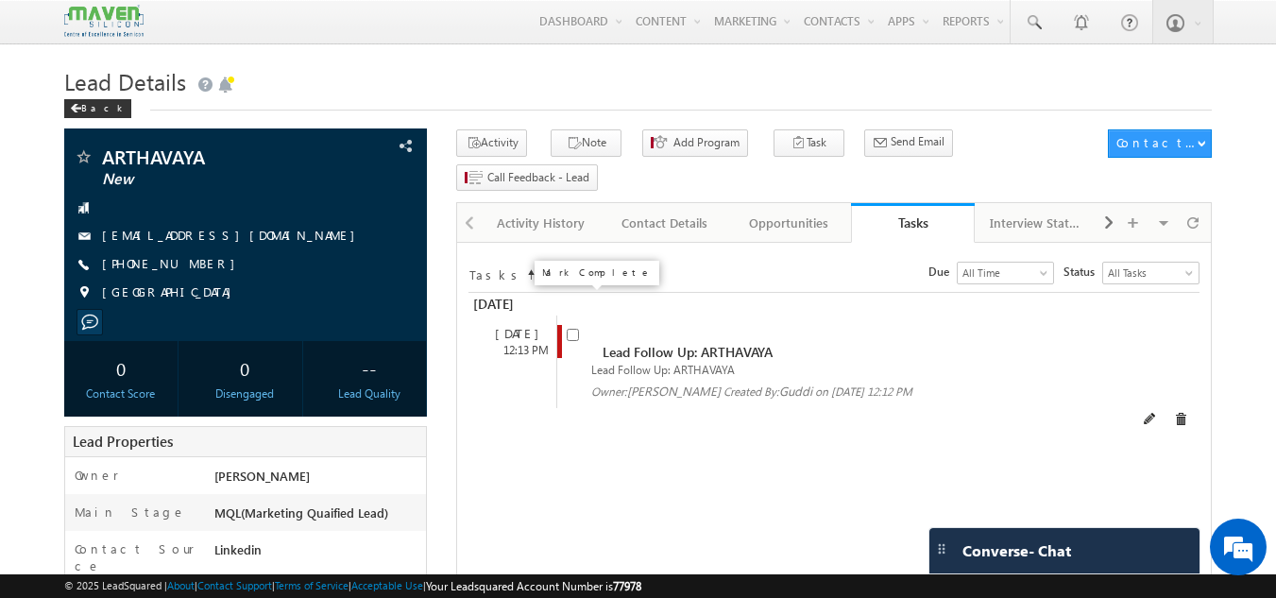
click at [574, 329] on input "checkbox" at bounding box center [573, 335] width 12 height 12
checkbox input "false"
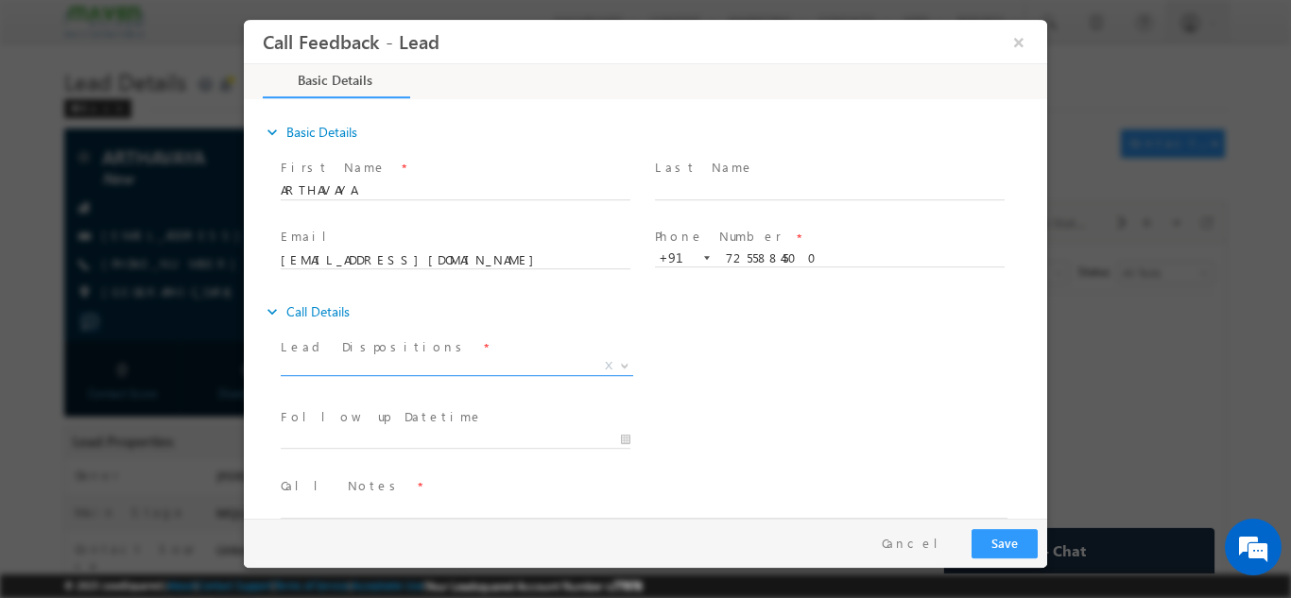
click at [367, 362] on span "X" at bounding box center [457, 365] width 352 height 19
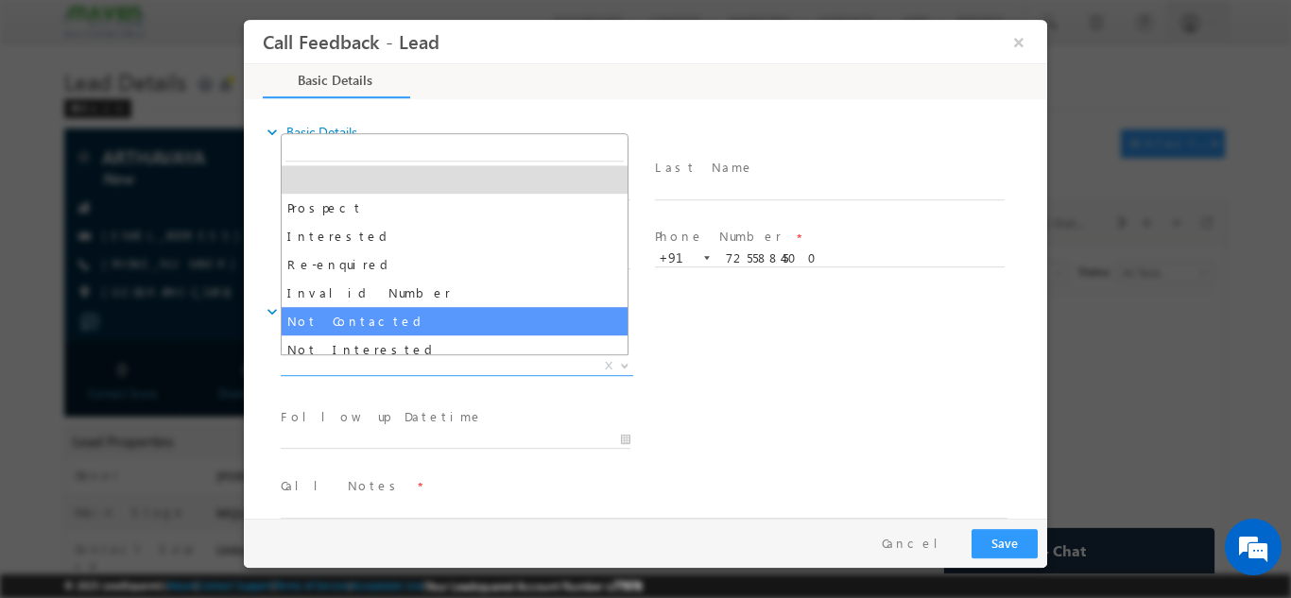
select select "Not Contacted"
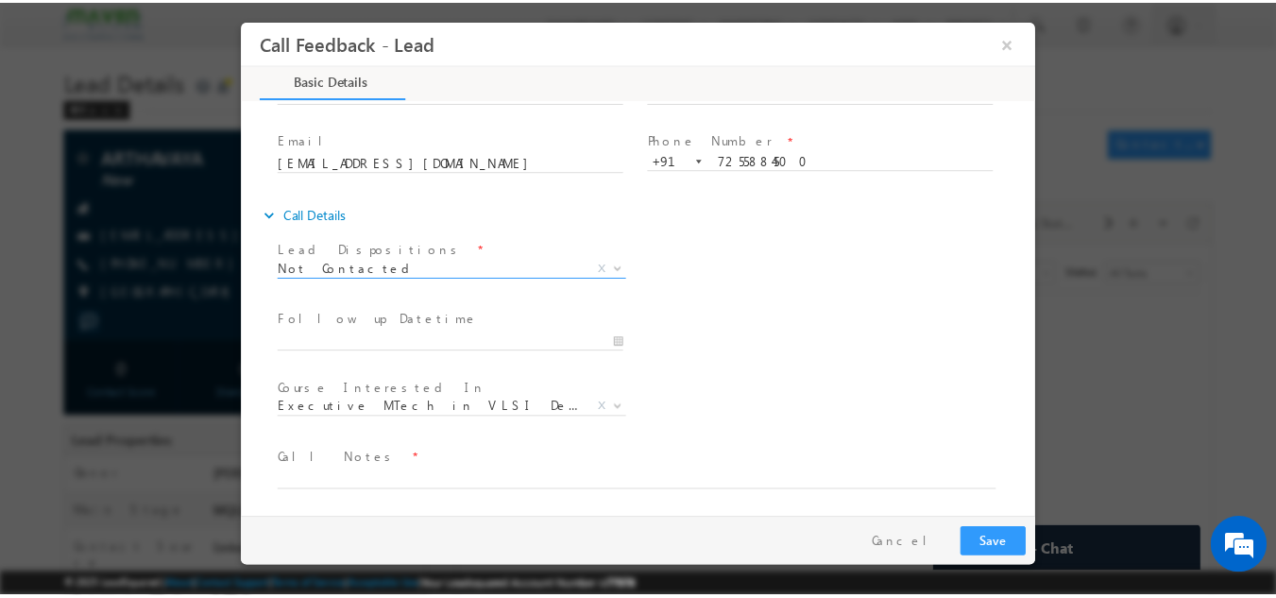
scroll to position [100, 0]
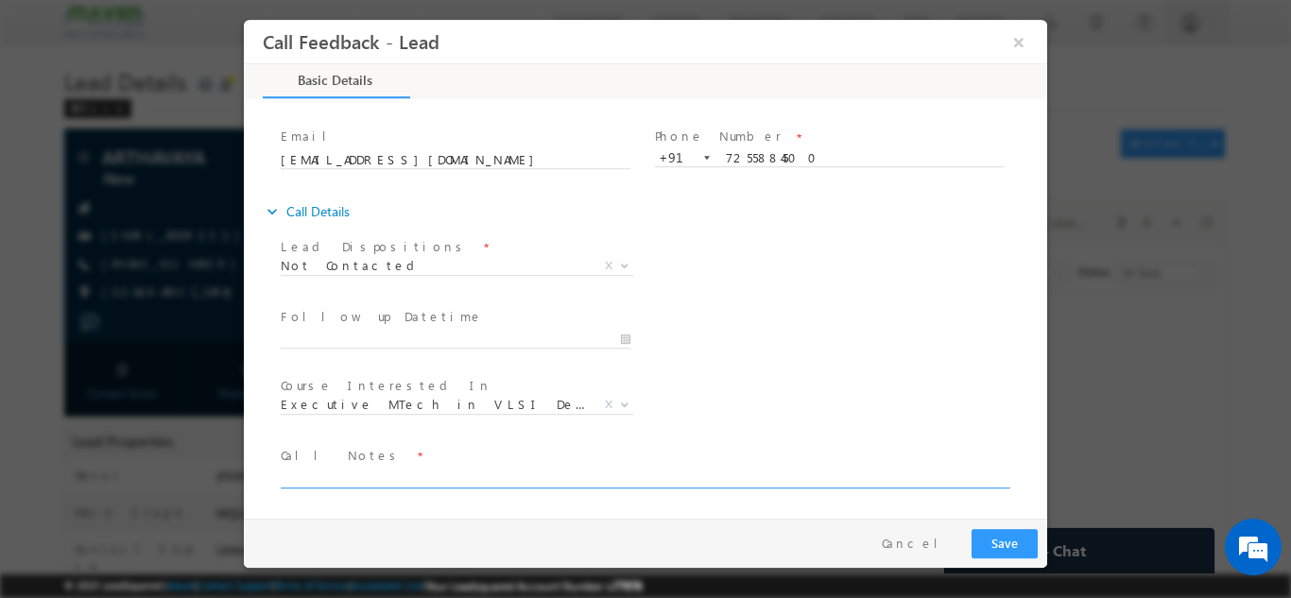
click at [370, 482] on textarea at bounding box center [644, 477] width 727 height 22
type textarea "No incoming."
click at [1004, 553] on button "Save" at bounding box center [1004, 542] width 66 height 29
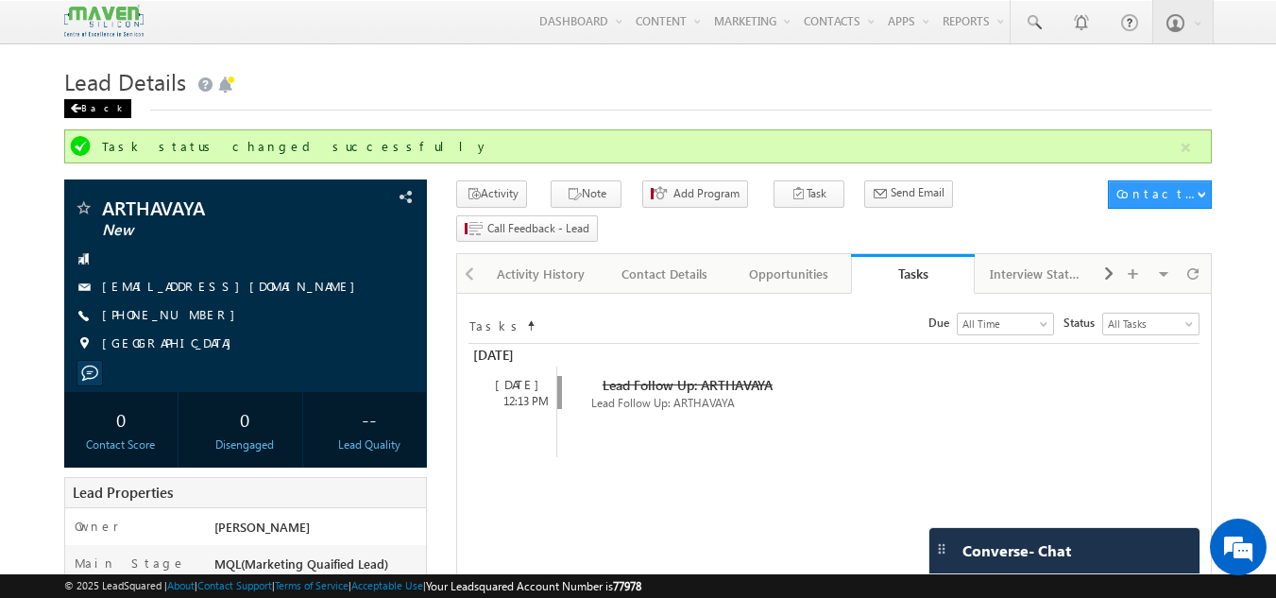
click at [76, 112] on span at bounding box center [75, 108] width 11 height 9
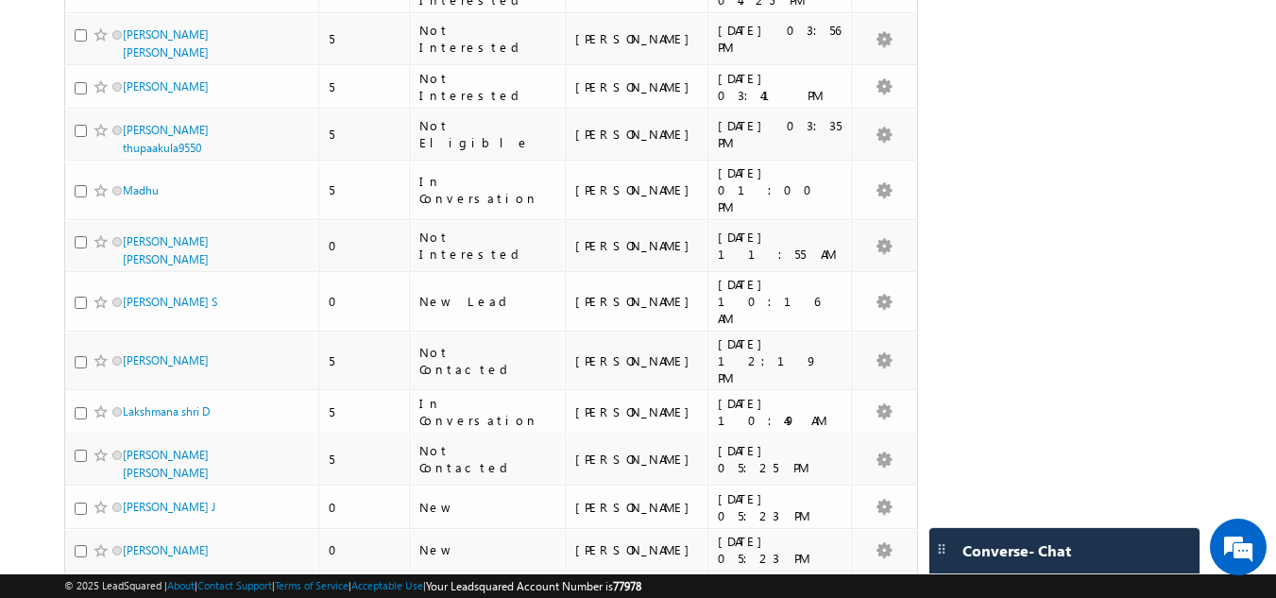
scroll to position [3685, 0]
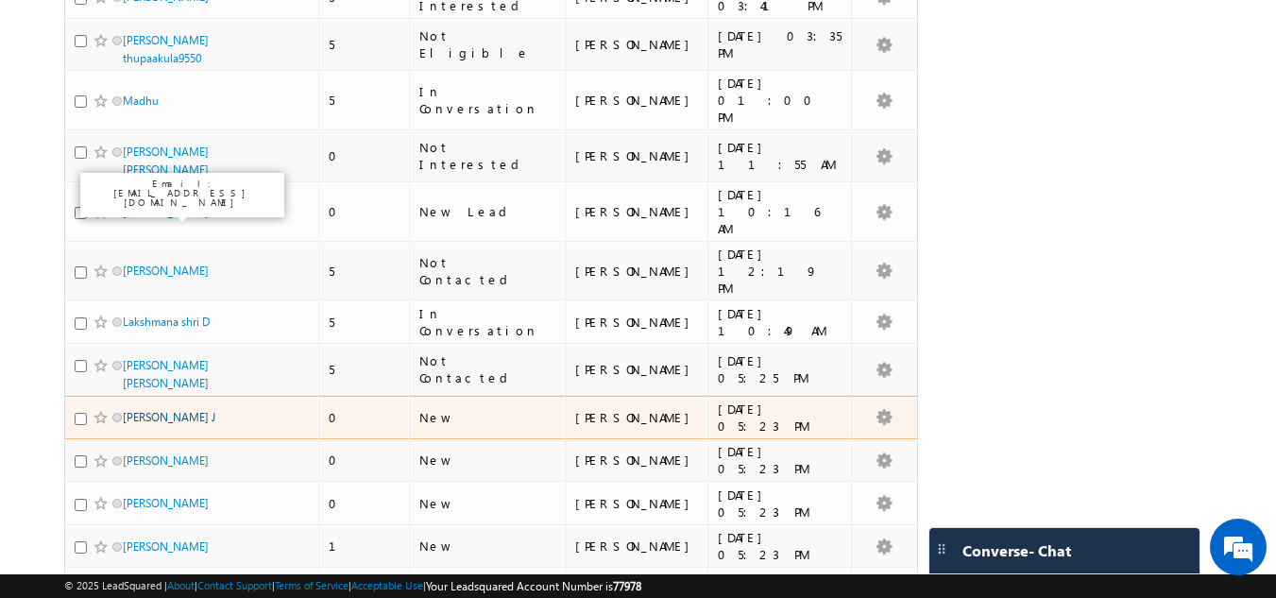
drag, startPoint x: 149, startPoint y: 209, endPoint x: 167, endPoint y: 209, distance: 18.0
click at [149, 410] on link "[PERSON_NAME] J" at bounding box center [169, 417] width 93 height 14
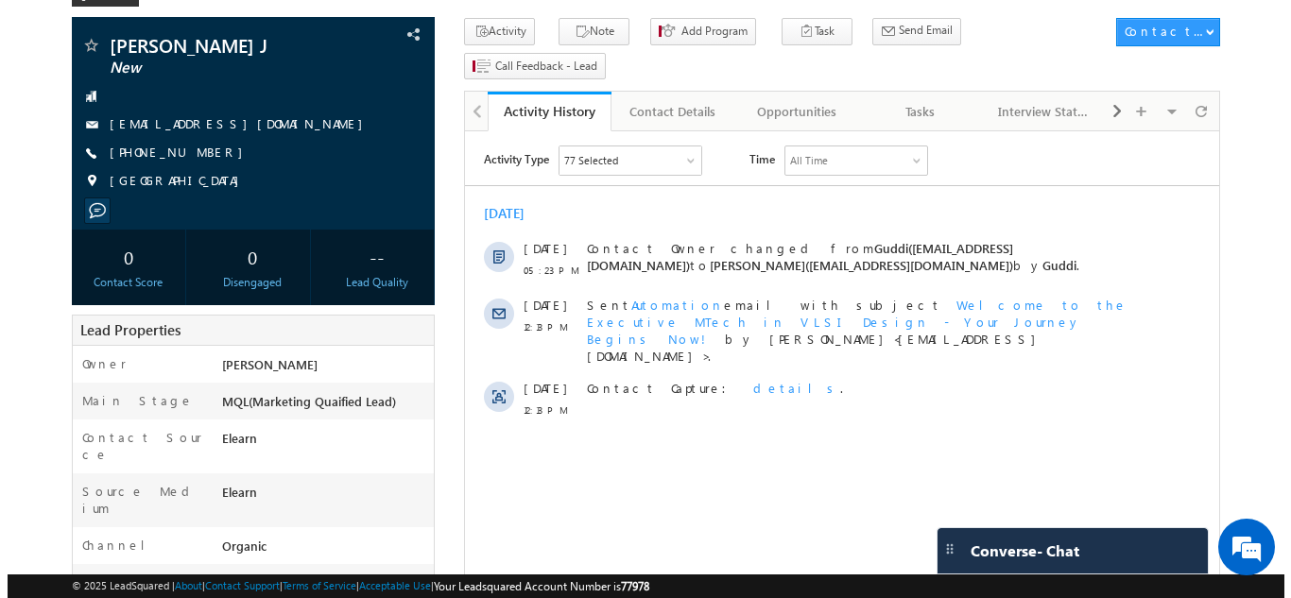
scroll to position [111, 0]
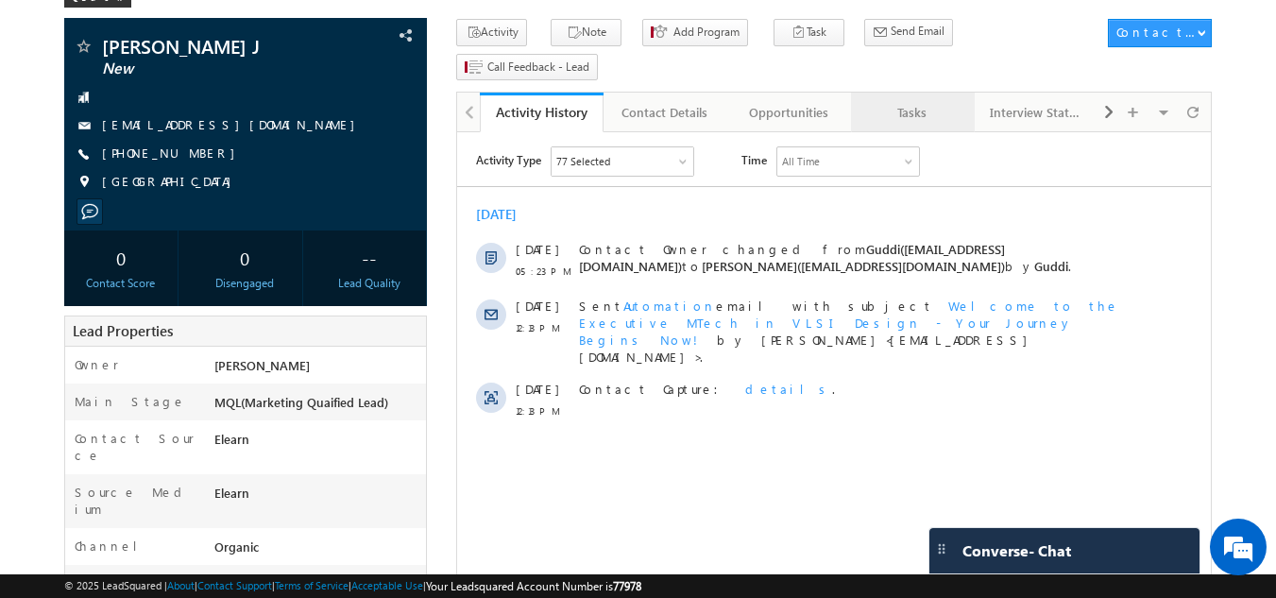
click at [876, 101] on div "Tasks" at bounding box center [912, 112] width 92 height 23
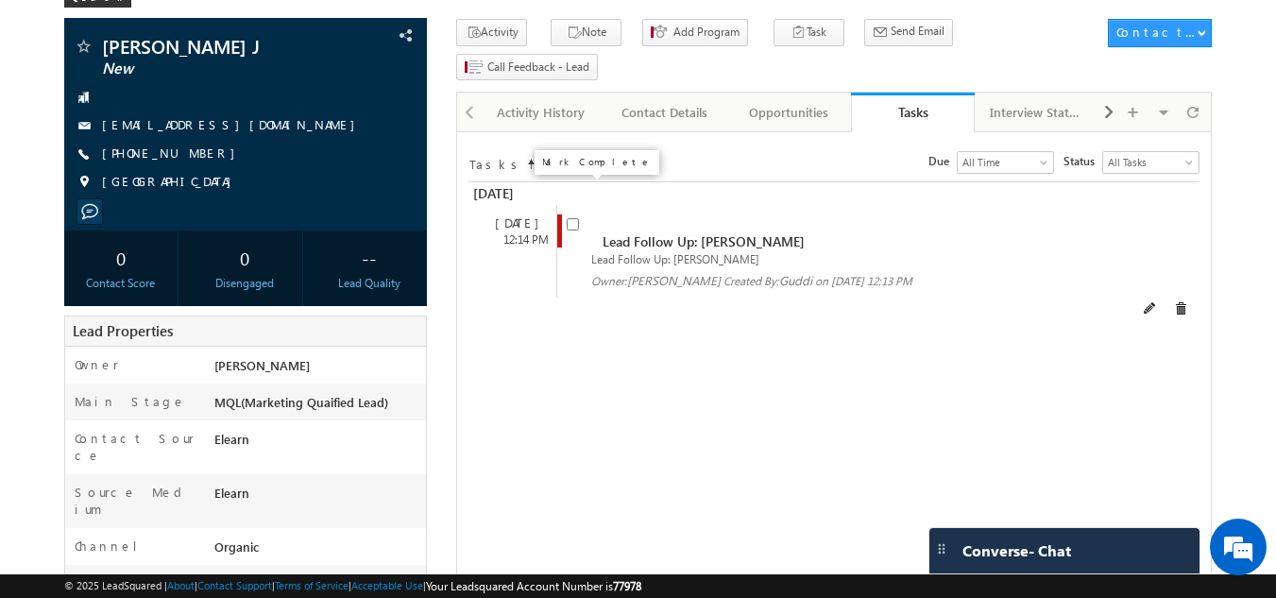
click at [569, 218] on input "checkbox" at bounding box center [573, 224] width 12 height 12
checkbox input "false"
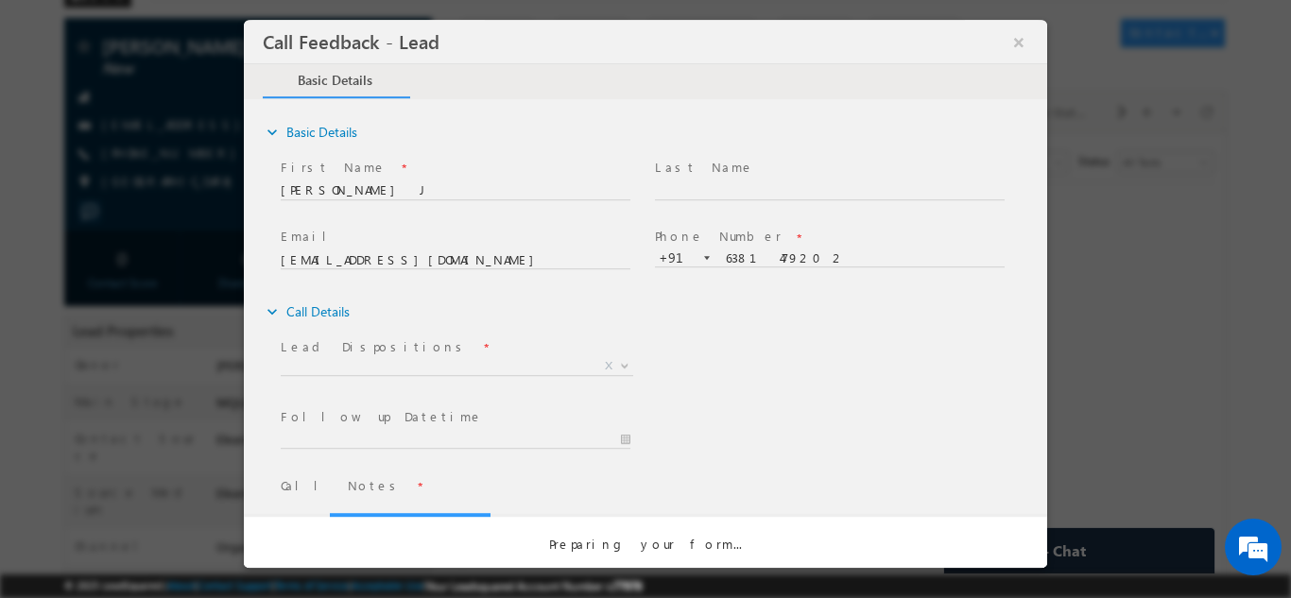
scroll to position [0, 0]
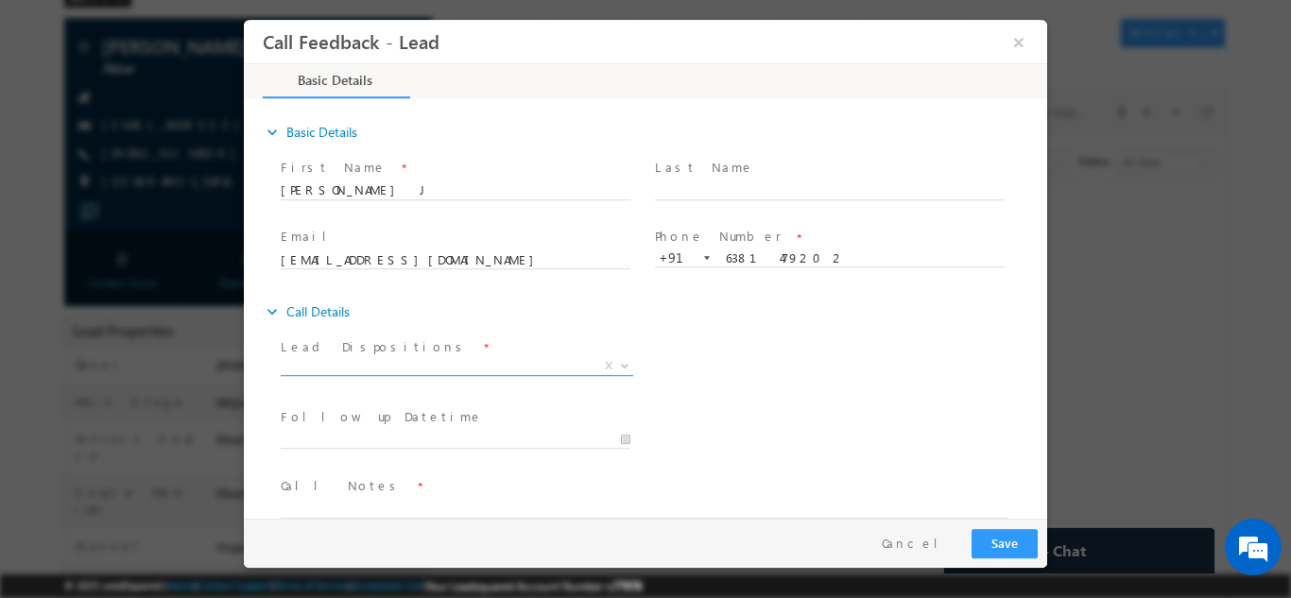
click at [408, 359] on span "X" at bounding box center [457, 365] width 352 height 19
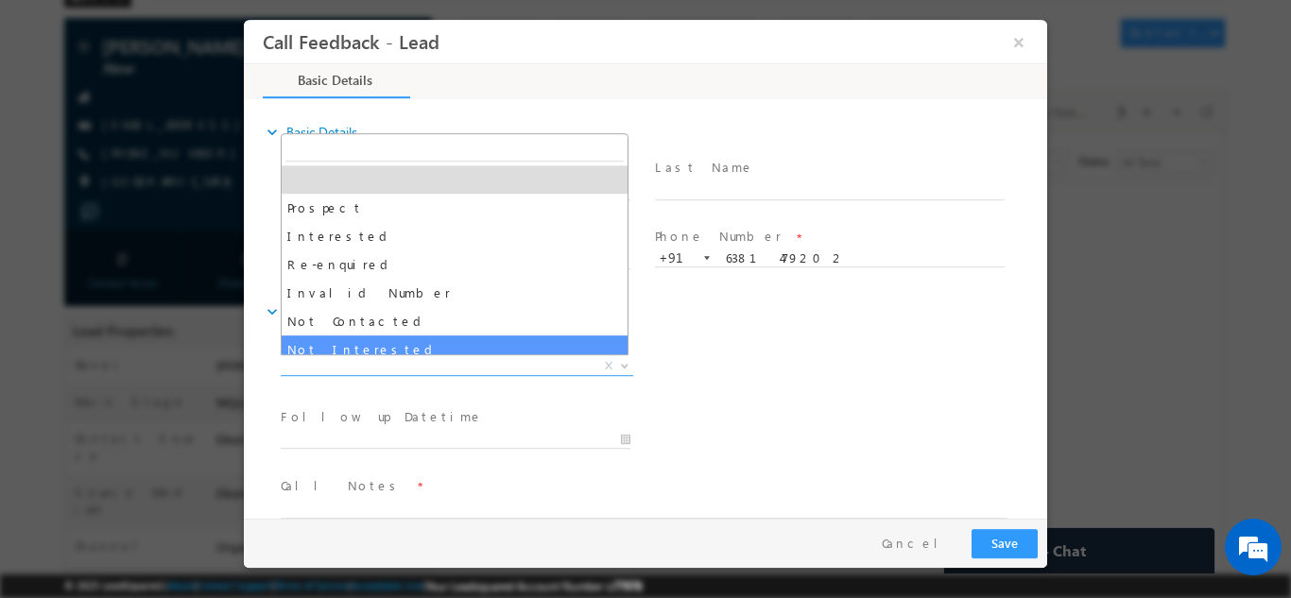
select select "Not Interested"
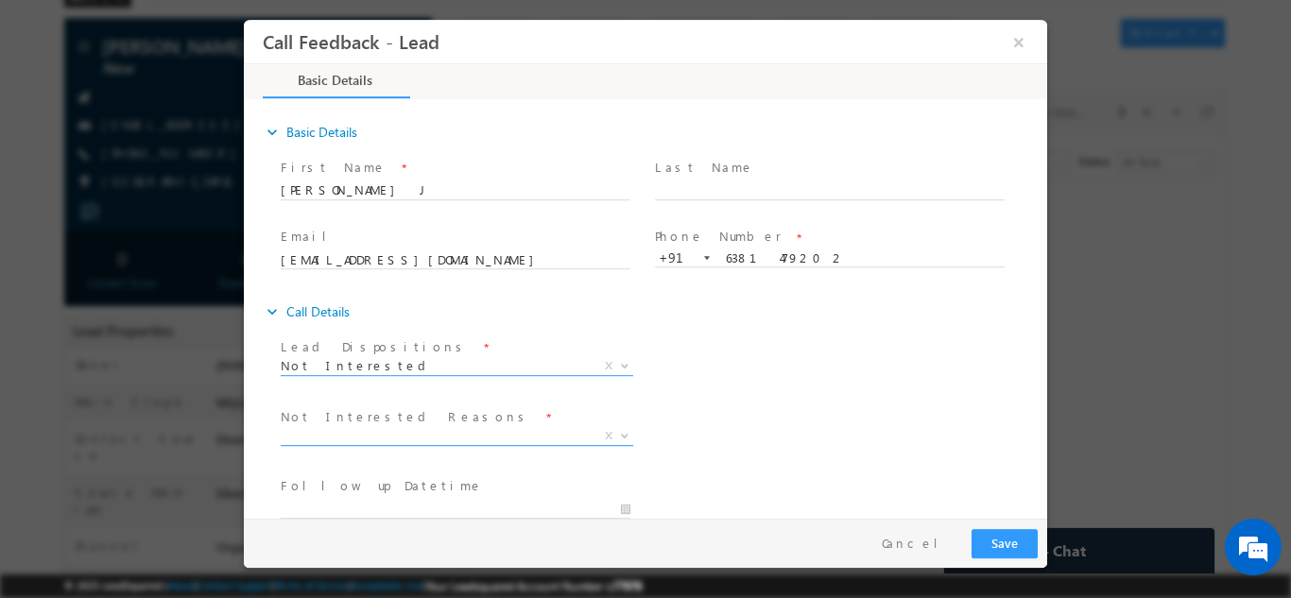
click at [392, 436] on span "X" at bounding box center [457, 435] width 352 height 19
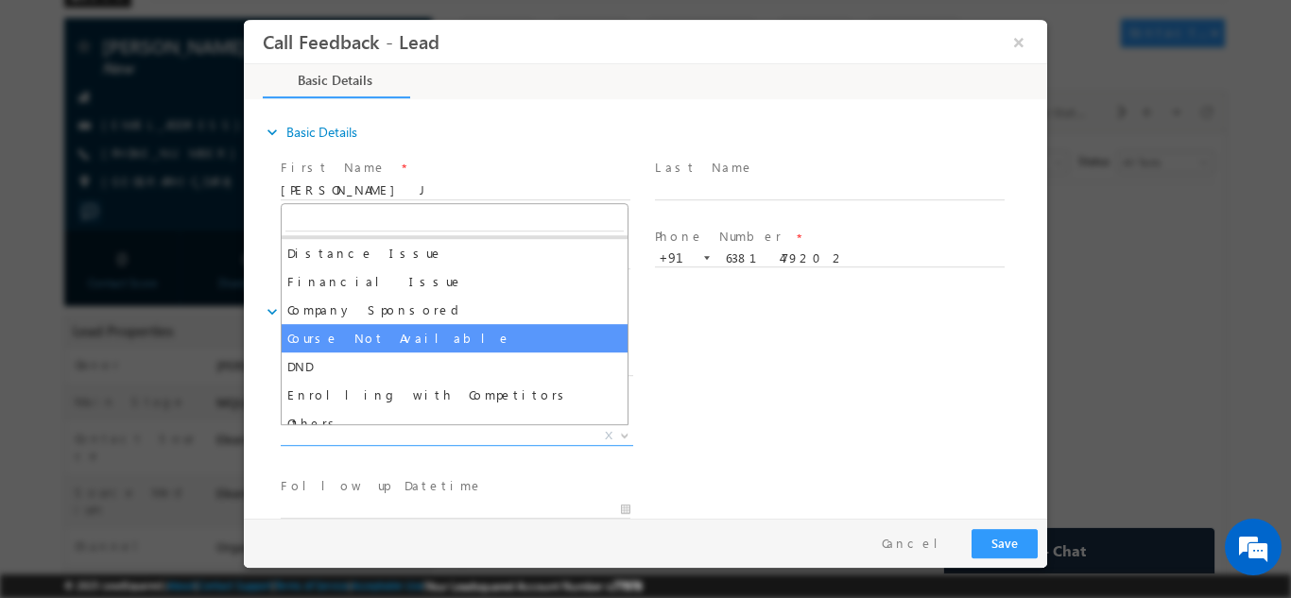
scroll to position [38, 0]
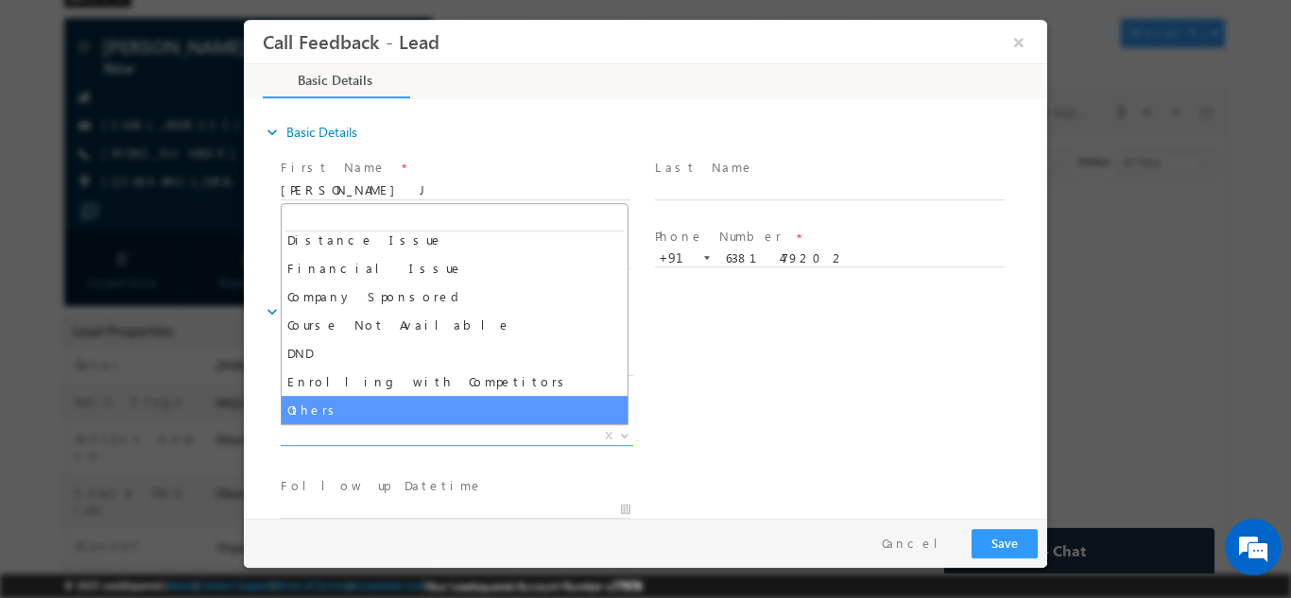
select select "Others"
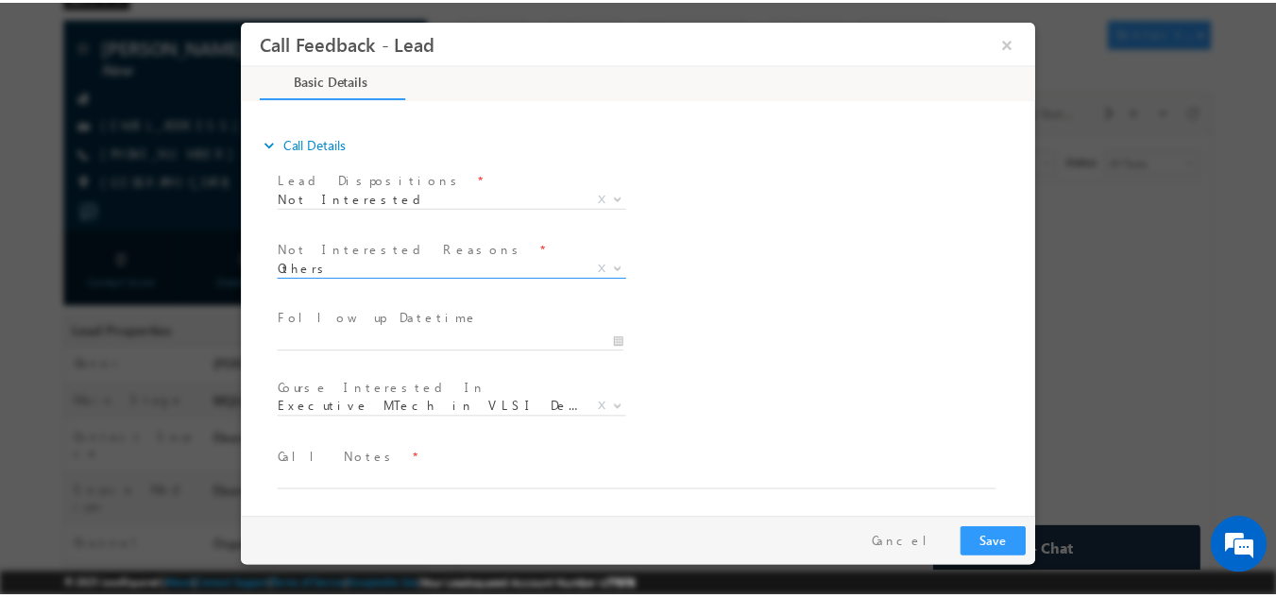
scroll to position [170, 0]
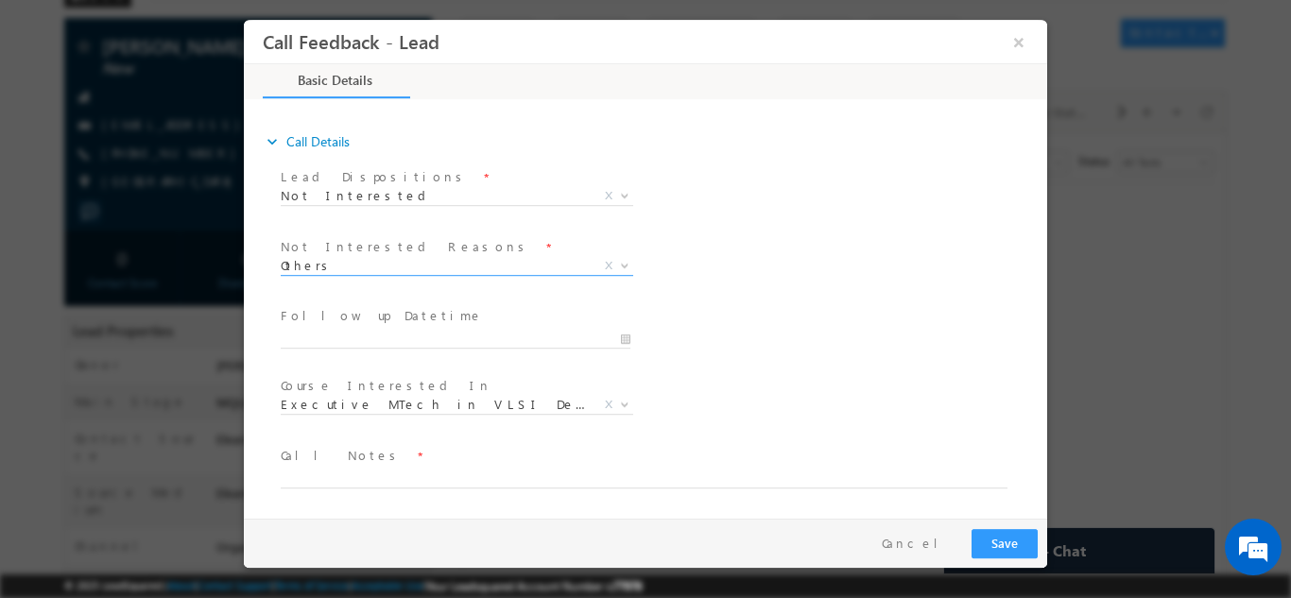
click at [395, 501] on span at bounding box center [634, 497] width 706 height 21
click at [398, 488] on span at bounding box center [634, 497] width 706 height 21
click at [399, 481] on textarea at bounding box center [644, 477] width 727 height 22
type textarea "Not looking for any program as of now."
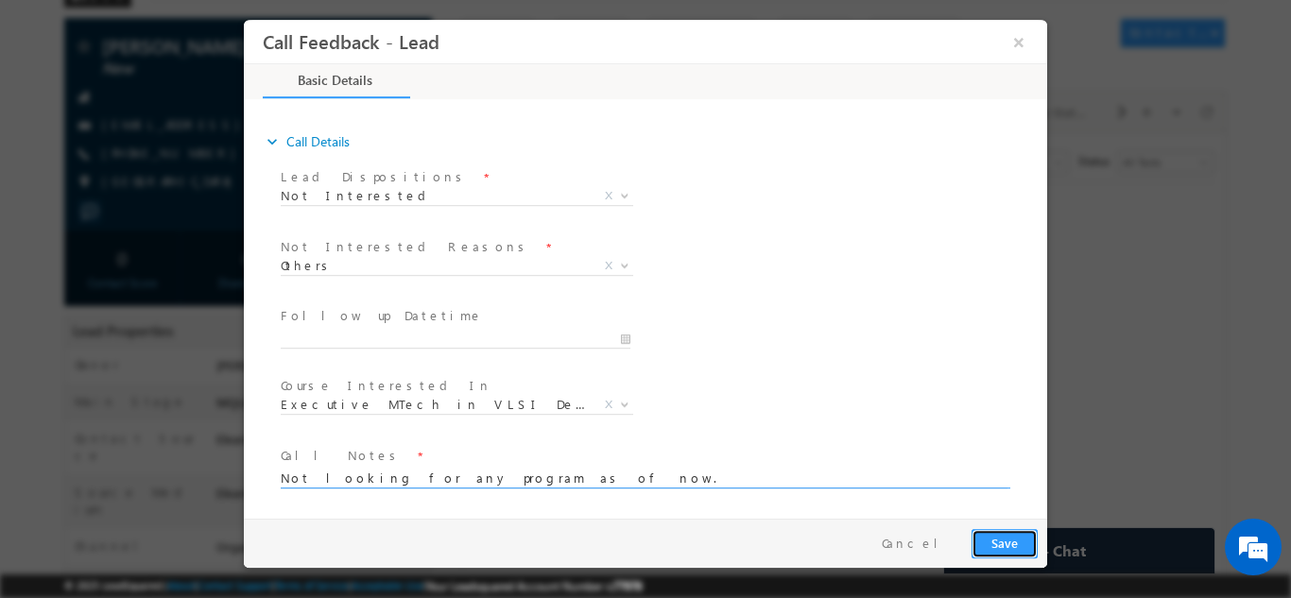
click at [1005, 547] on button "Save" at bounding box center [1004, 542] width 66 height 29
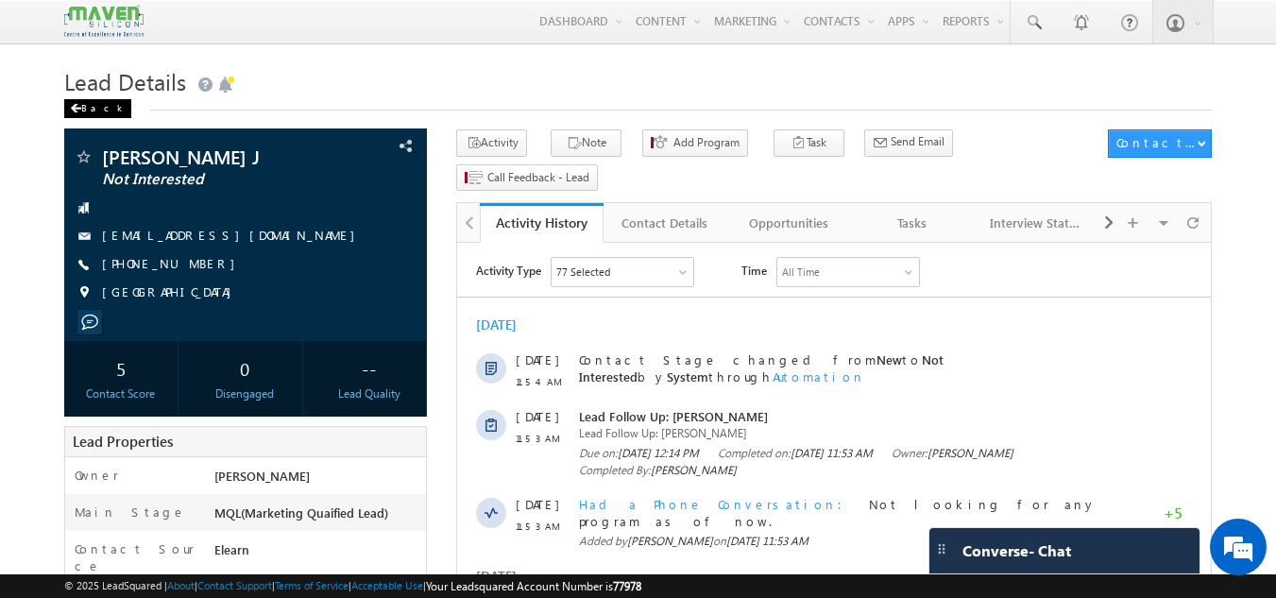
click at [94, 103] on div "Back" at bounding box center [97, 108] width 67 height 19
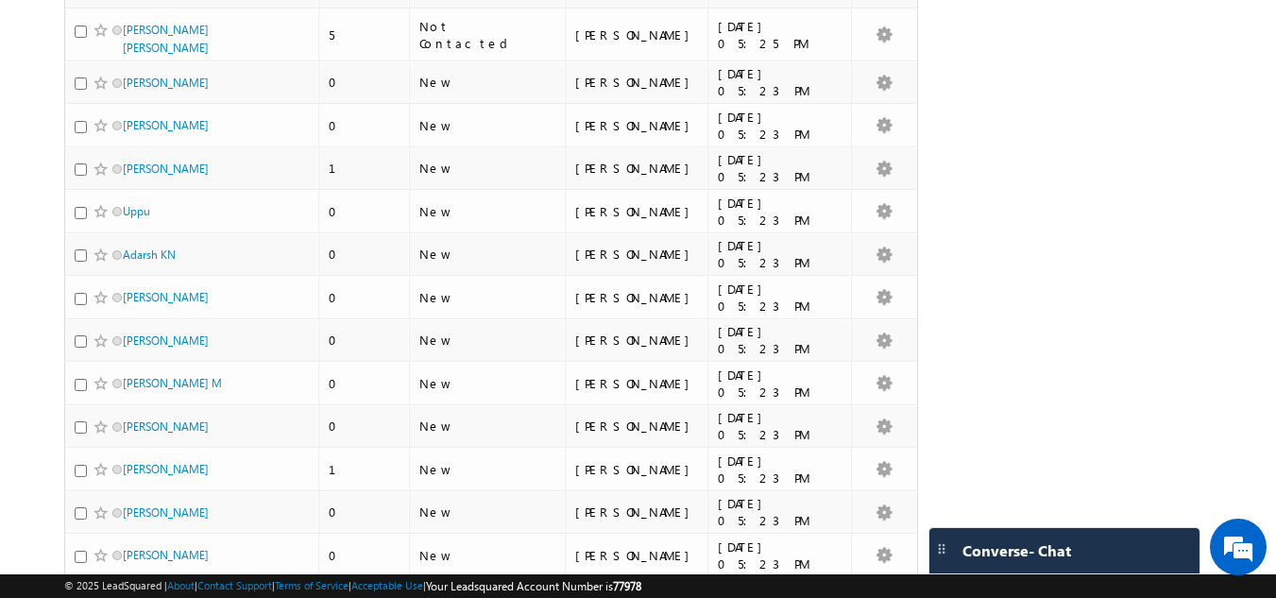
scroll to position [3685, 0]
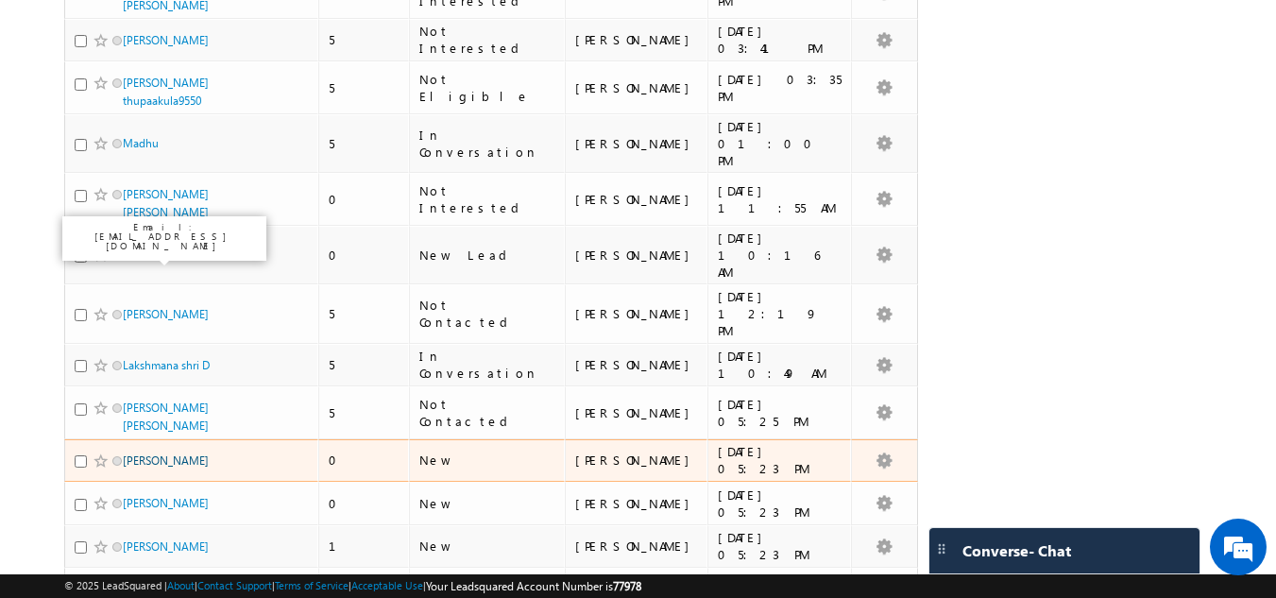
click at [140, 453] on link "Surojit" at bounding box center [166, 460] width 86 height 14
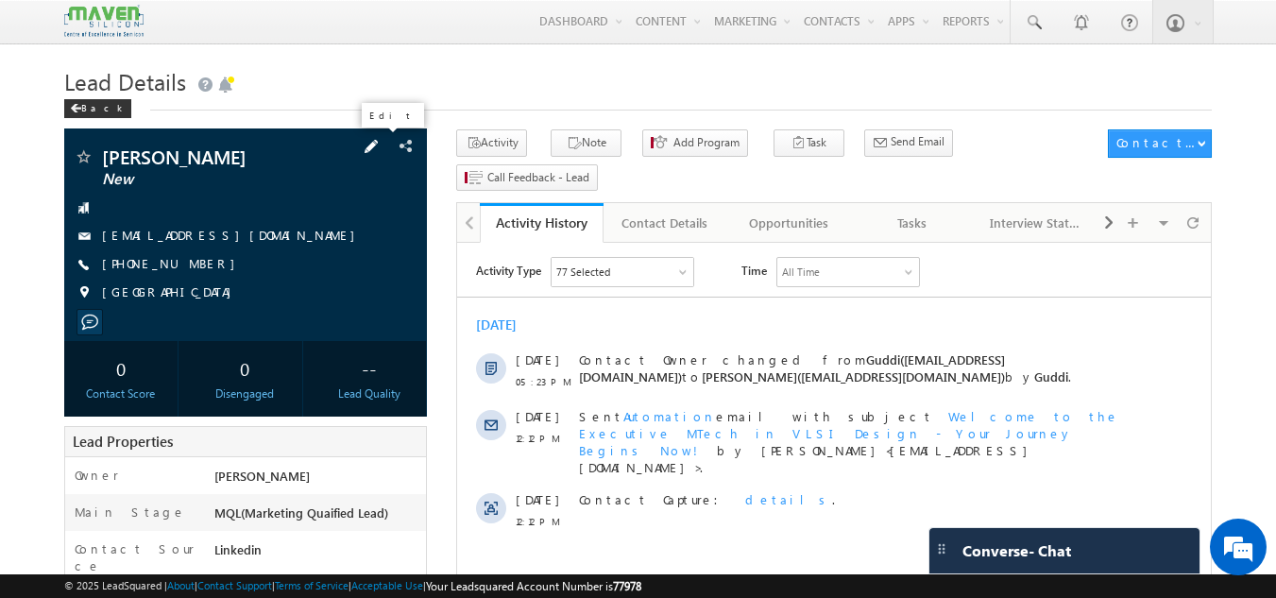
click at [372, 147] on span at bounding box center [371, 146] width 21 height 21
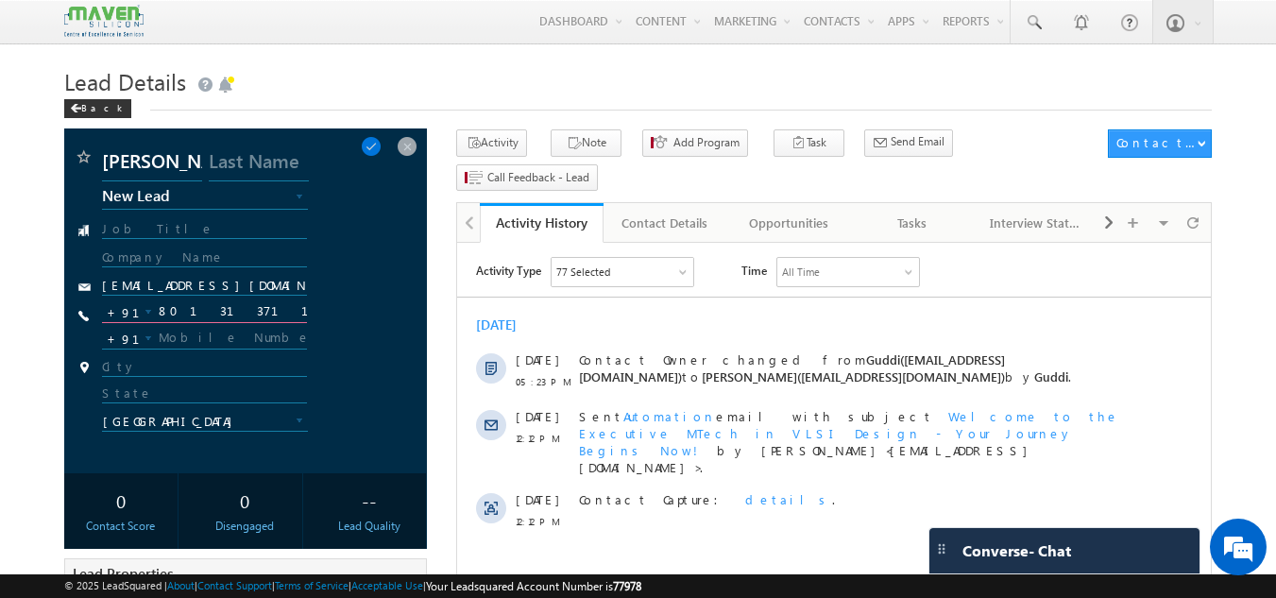
click at [217, 306] on input "8013137115" at bounding box center [205, 311] width 206 height 23
click at [407, 137] on span at bounding box center [407, 146] width 21 height 21
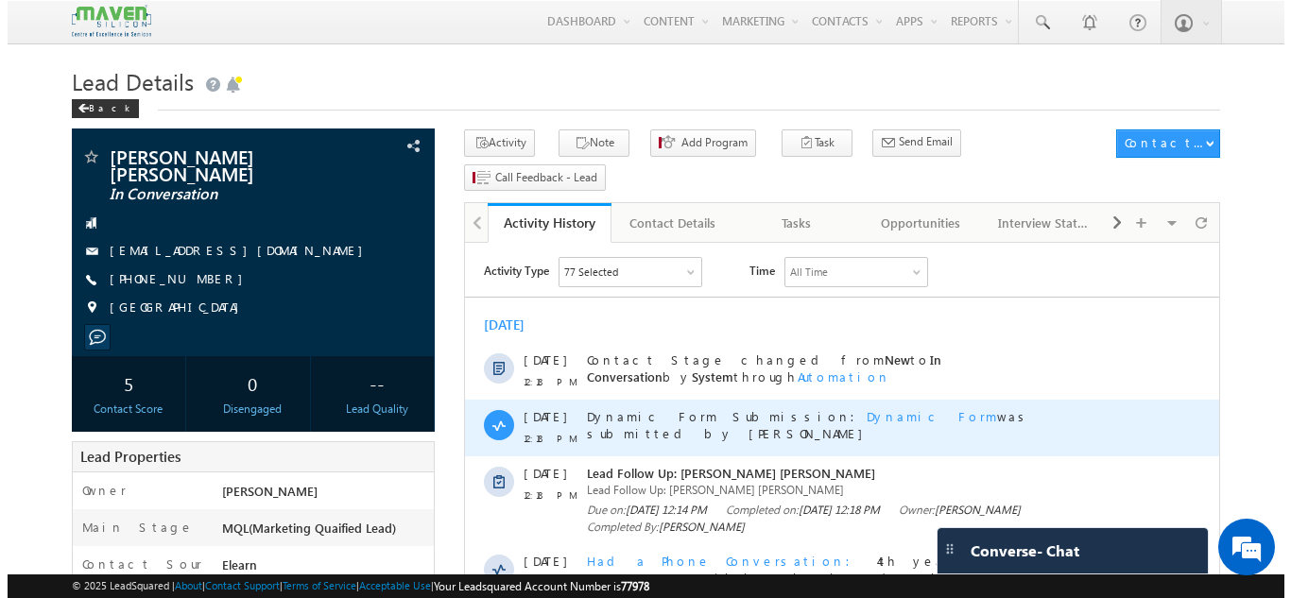
scroll to position [94, 0]
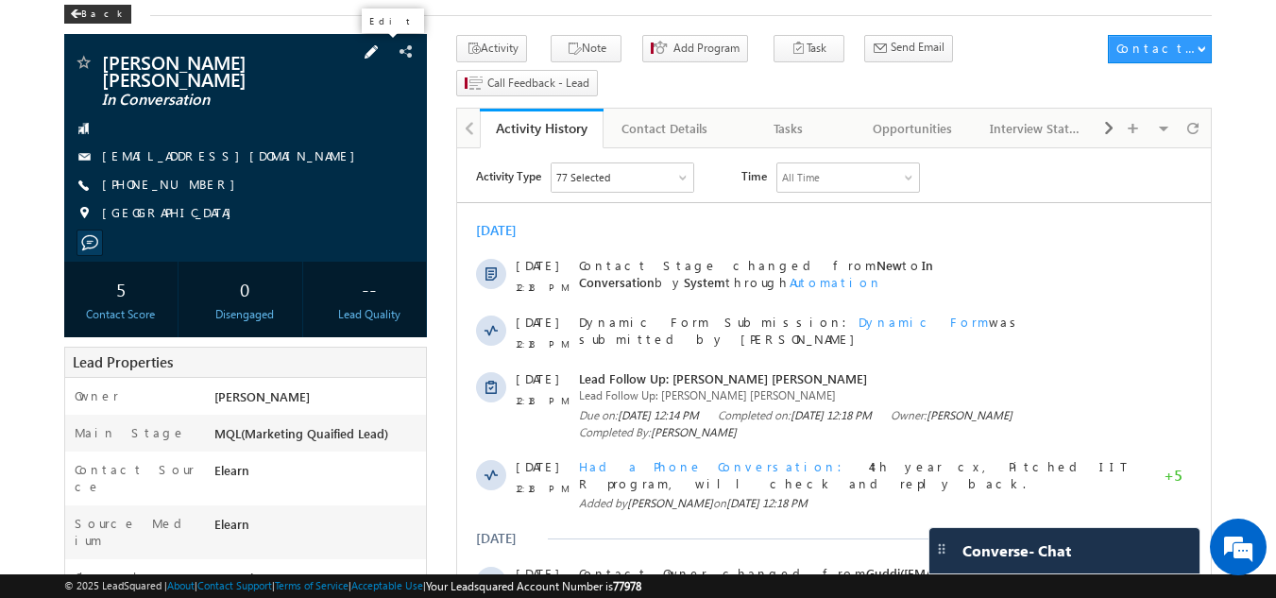
click at [379, 50] on span at bounding box center [371, 52] width 21 height 21
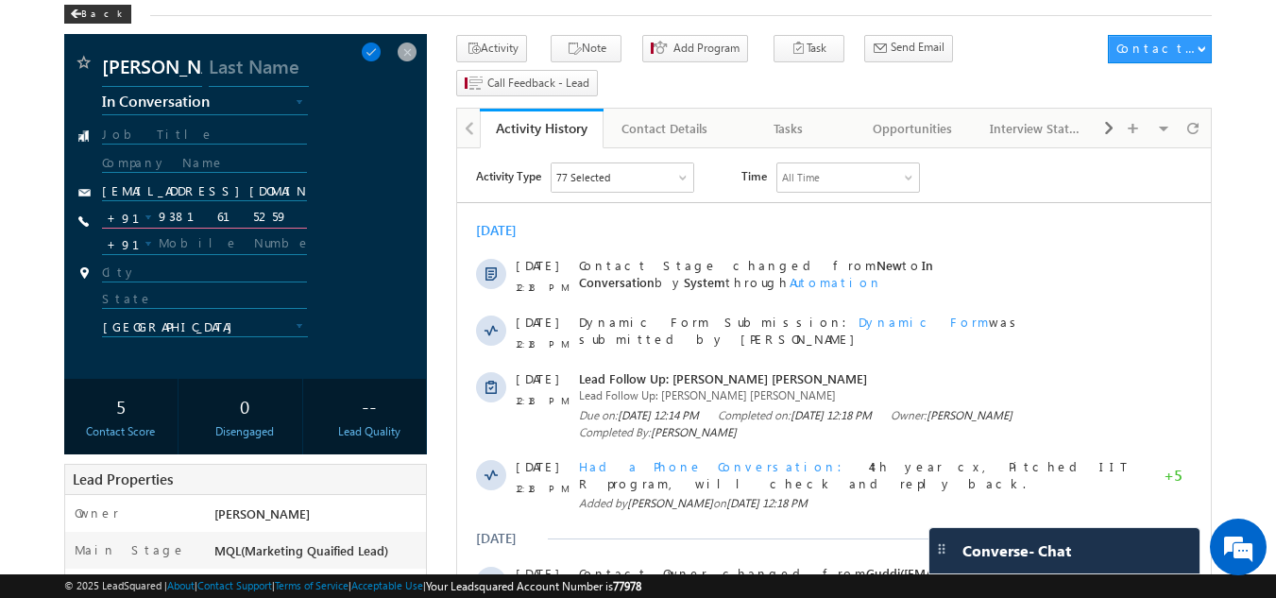
click at [217, 215] on input "9381615259" at bounding box center [205, 217] width 206 height 23
click at [407, 60] on span at bounding box center [407, 52] width 21 height 21
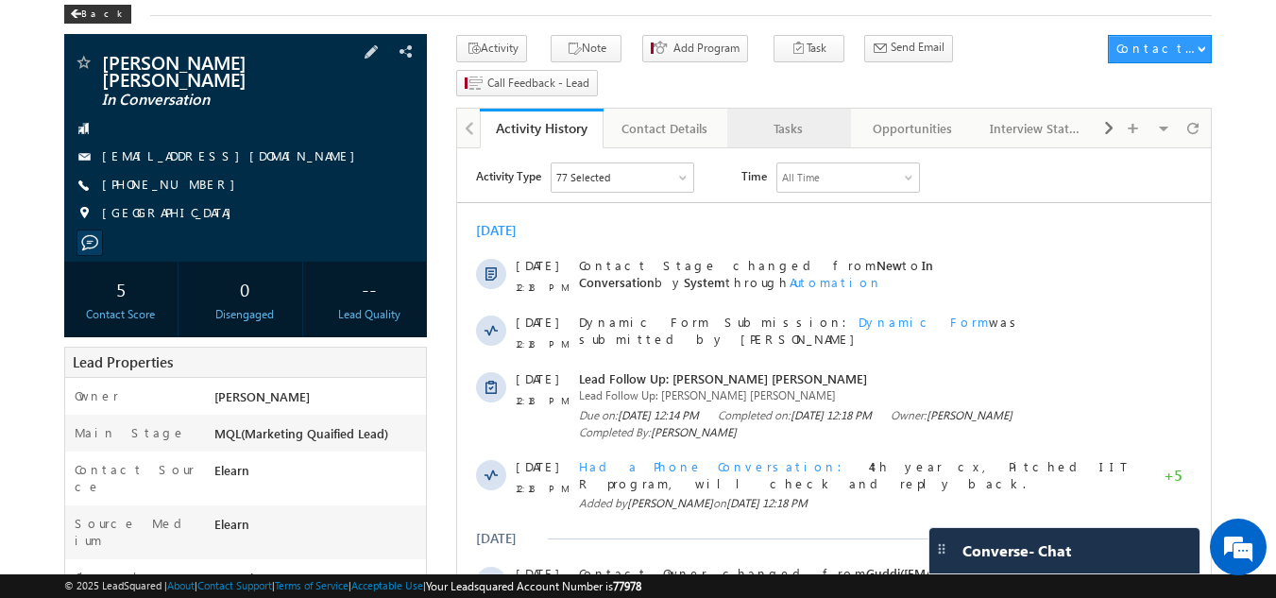
click at [784, 117] on div "Tasks" at bounding box center [789, 128] width 92 height 23
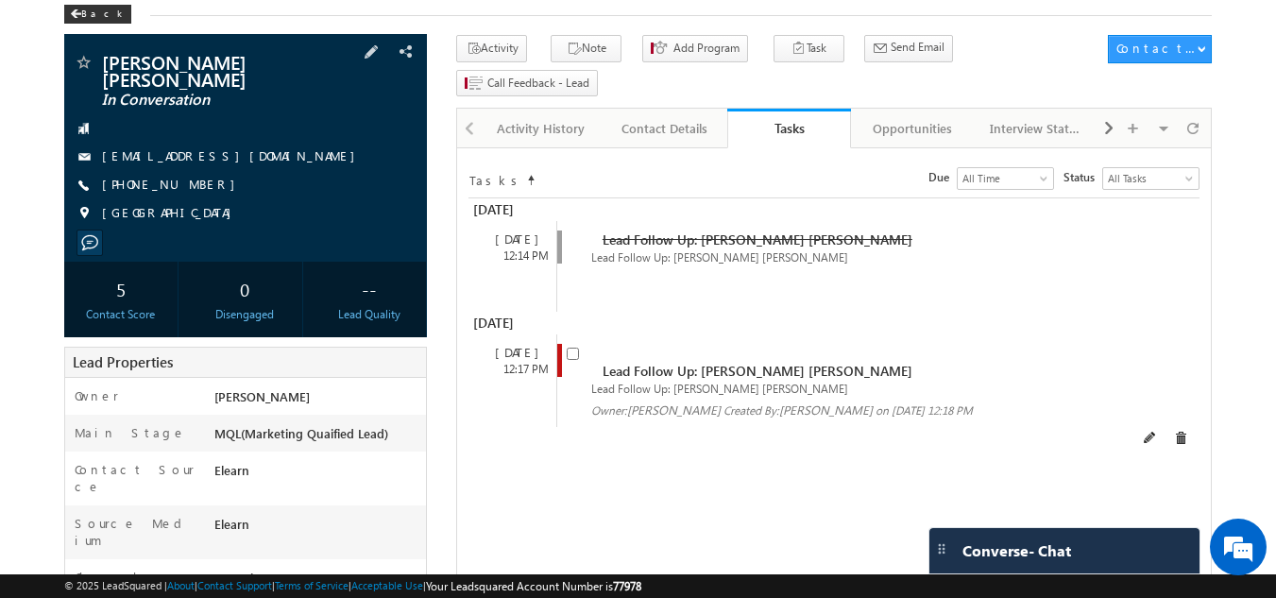
click at [575, 348] on input "checkbox" at bounding box center [573, 354] width 12 height 12
checkbox input "false"
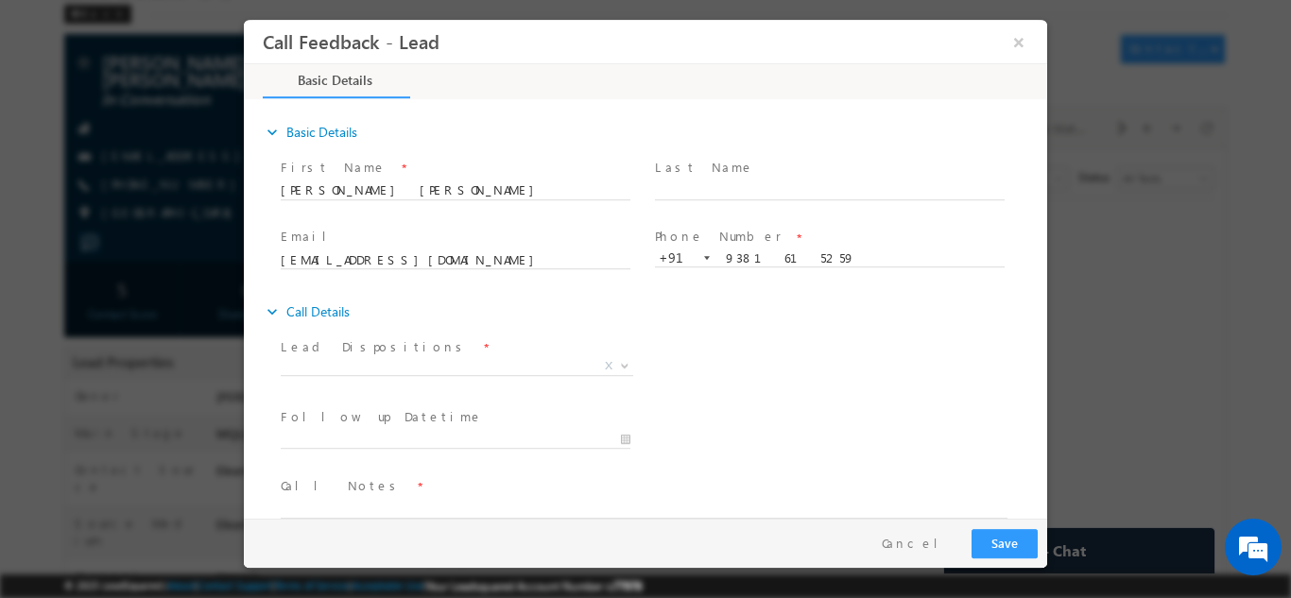
scroll to position [0, 0]
click at [384, 361] on span "X" at bounding box center [457, 365] width 352 height 19
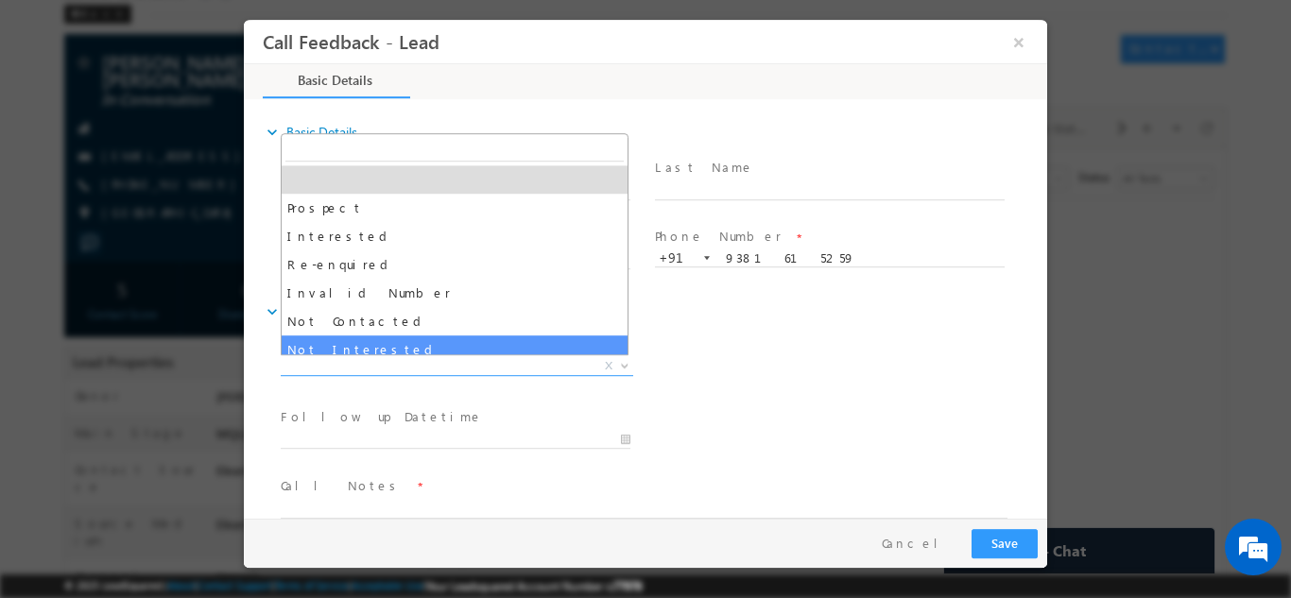
select select "Not Interested"
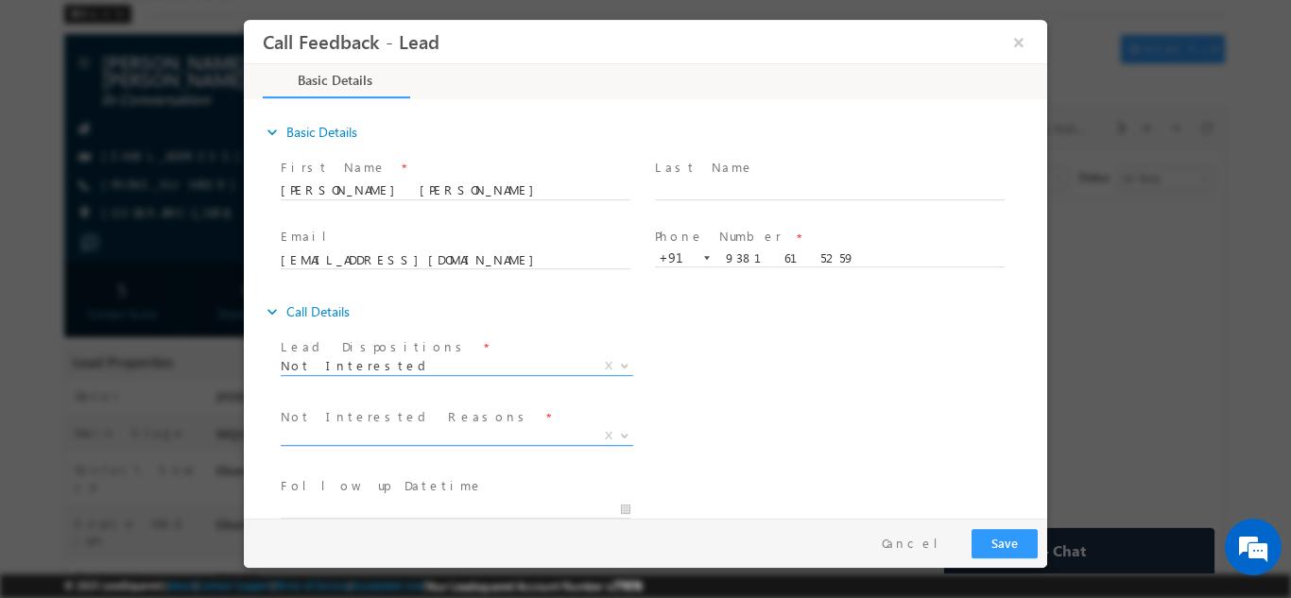
scroll to position [94, 0]
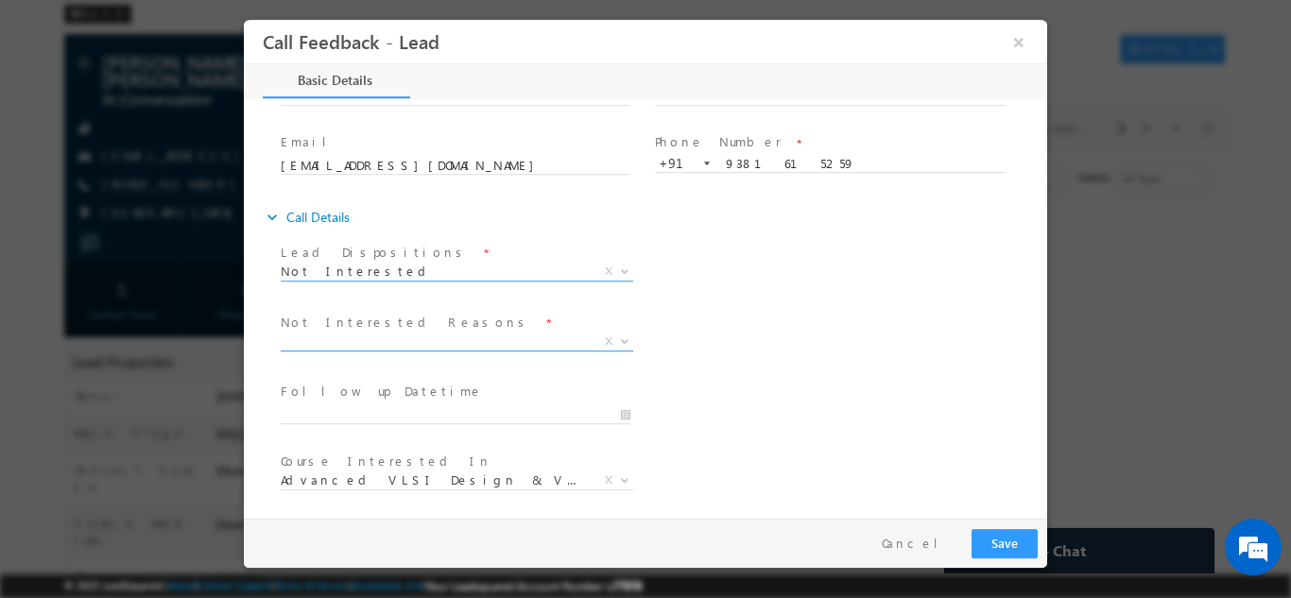
click at [374, 347] on span "X" at bounding box center [457, 341] width 352 height 19
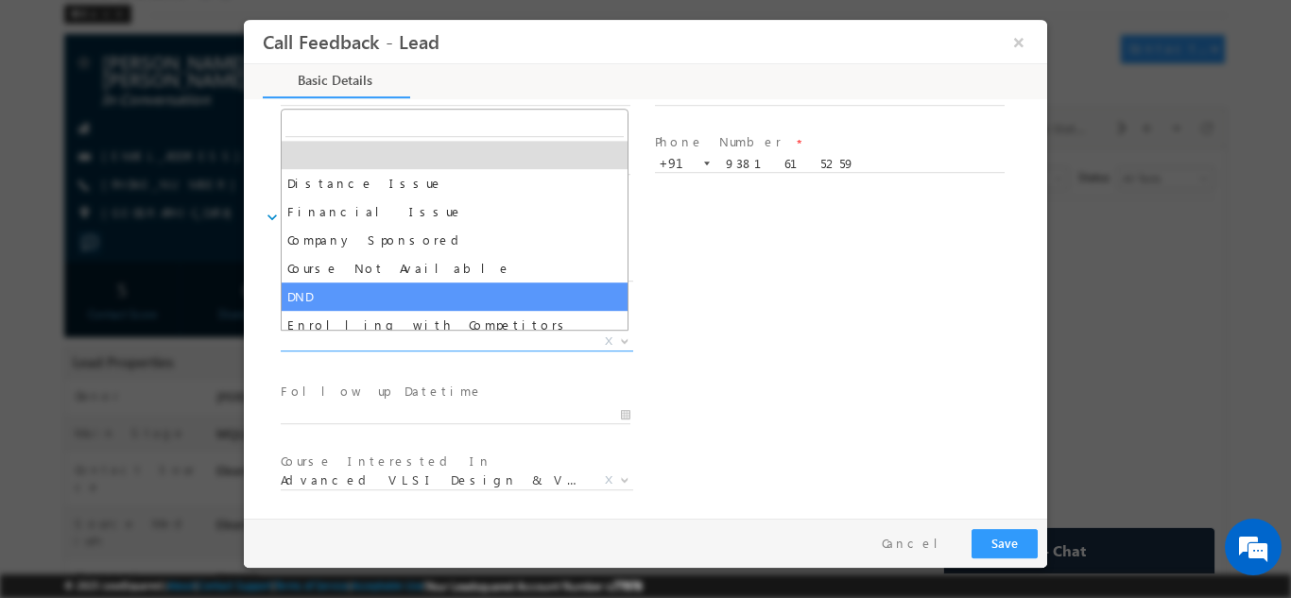
select select "DND"
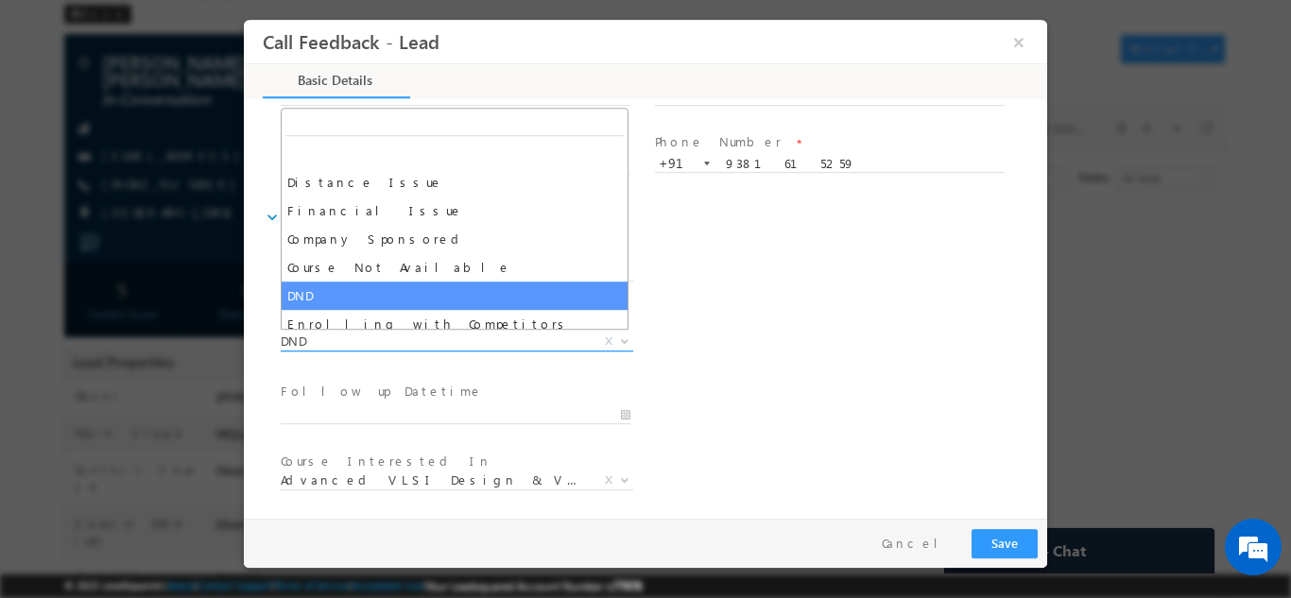
click at [394, 346] on span "DND" at bounding box center [434, 340] width 307 height 17
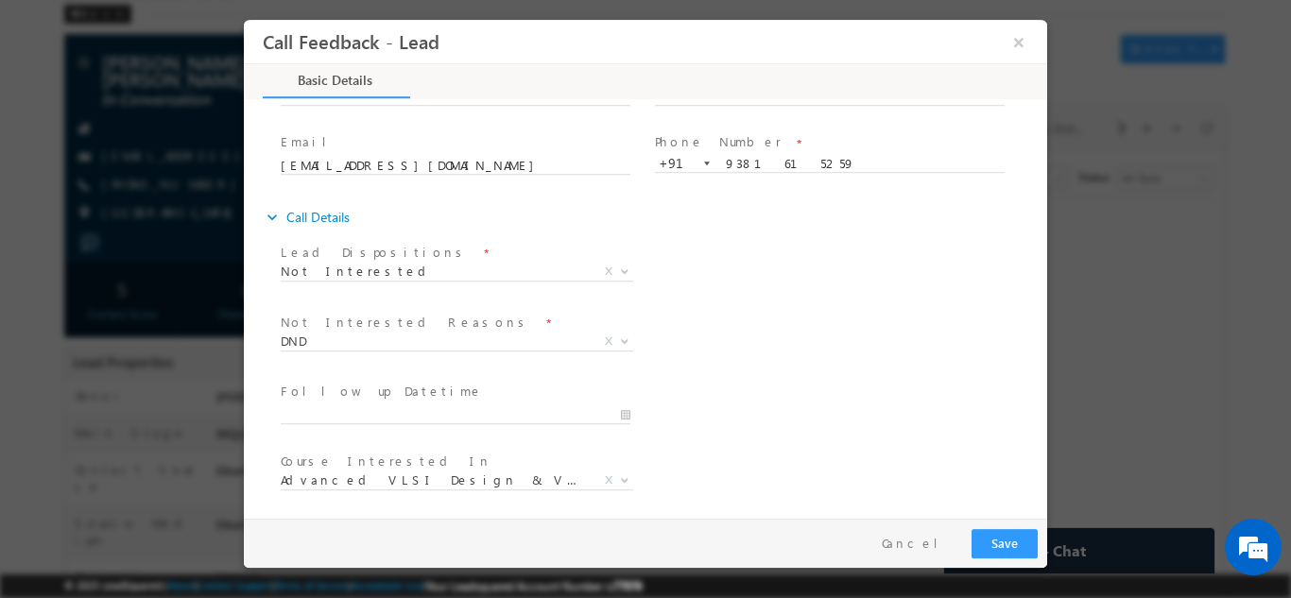
click at [822, 277] on div "Lead Dispositions * Prospect Interested Re-enquired Invalid Number Not Contacte…" at bounding box center [662, 273] width 770 height 70
click at [432, 283] on span "Not Interested X" at bounding box center [457, 274] width 352 height 19
click at [432, 275] on span "Not Interested" at bounding box center [434, 270] width 307 height 17
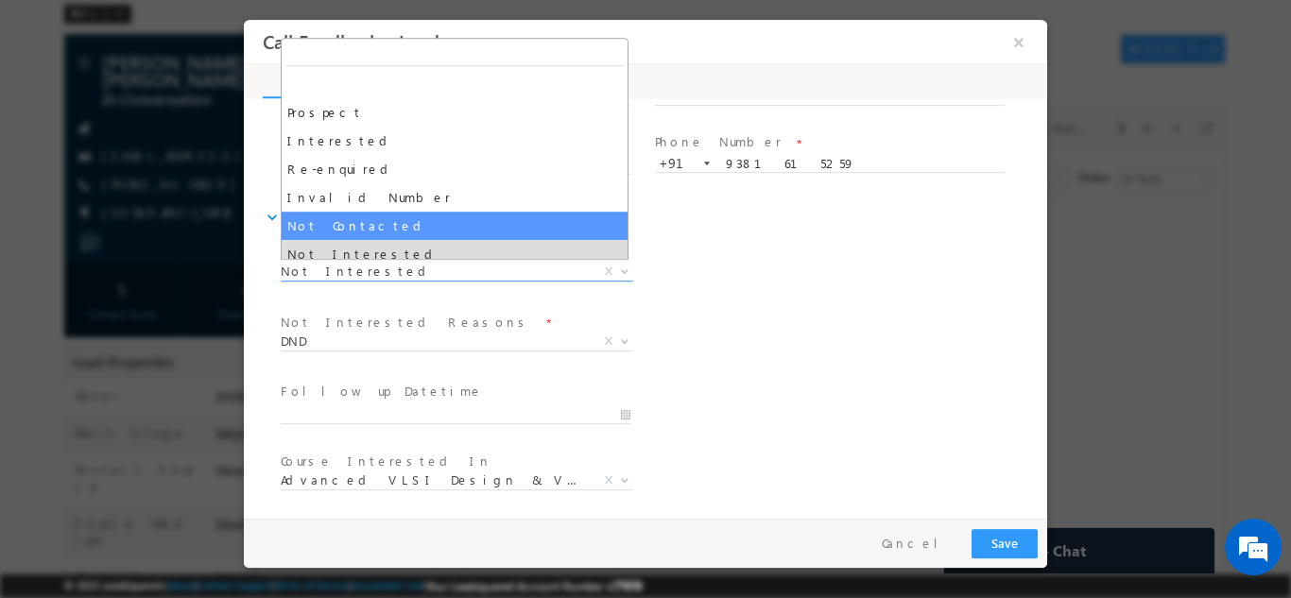
select select "Not Contacted"
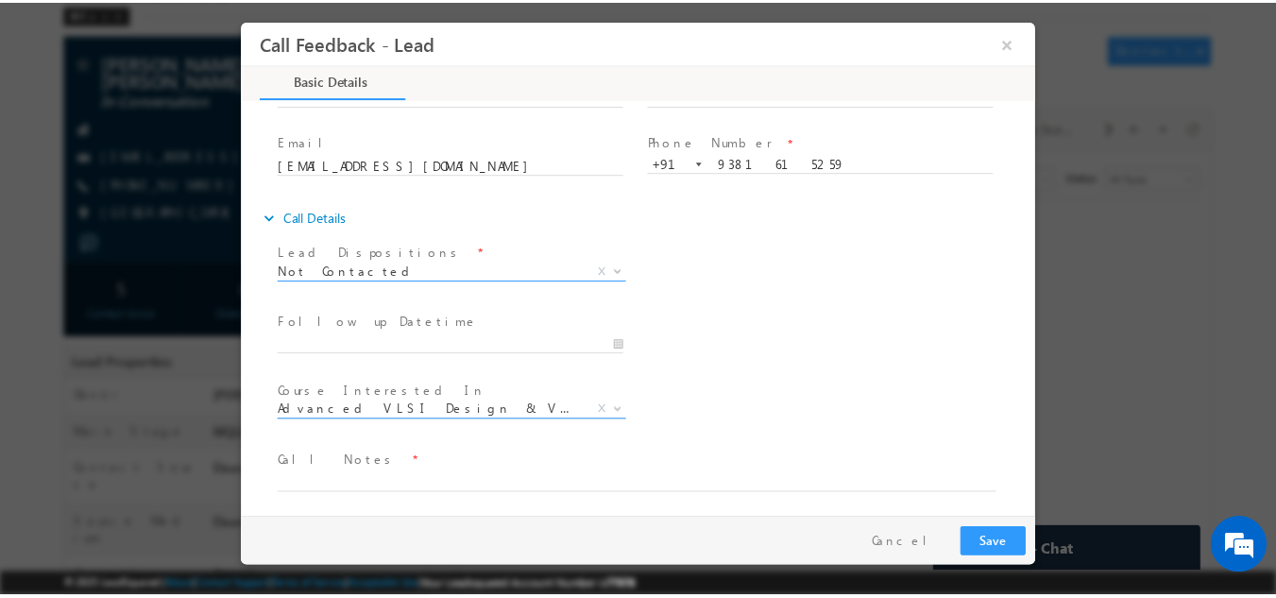
scroll to position [100, 0]
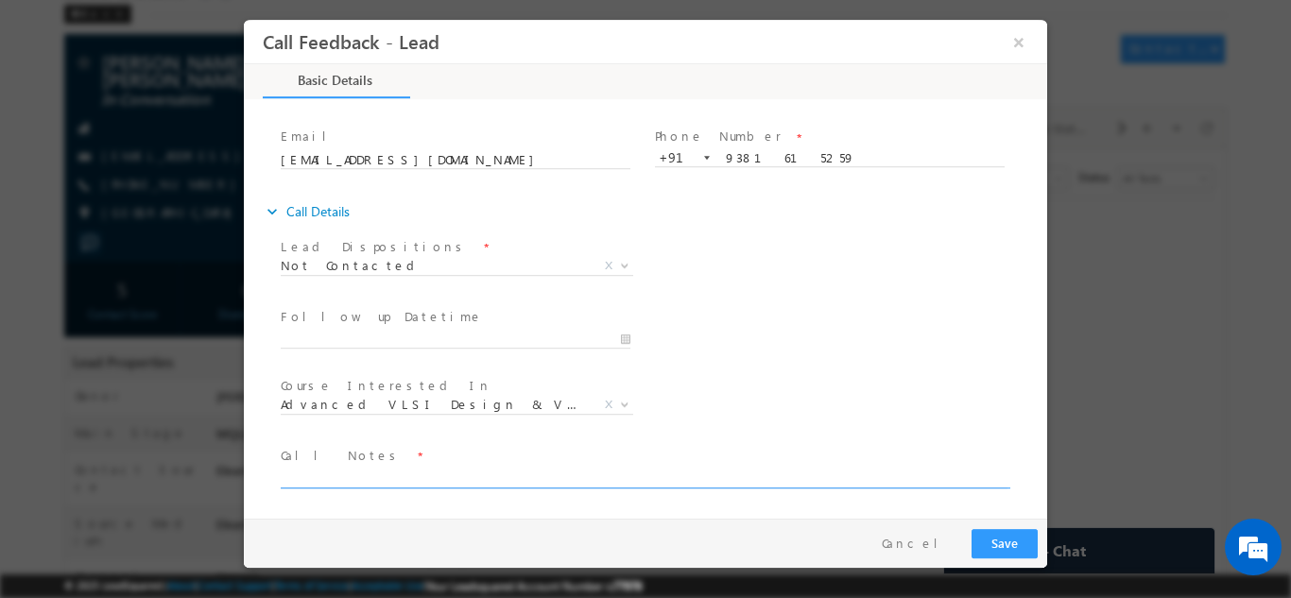
click at [416, 482] on textarea at bounding box center [644, 477] width 727 height 22
type textarea "DNP"
click at [998, 547] on button "Save" at bounding box center [1004, 542] width 66 height 29
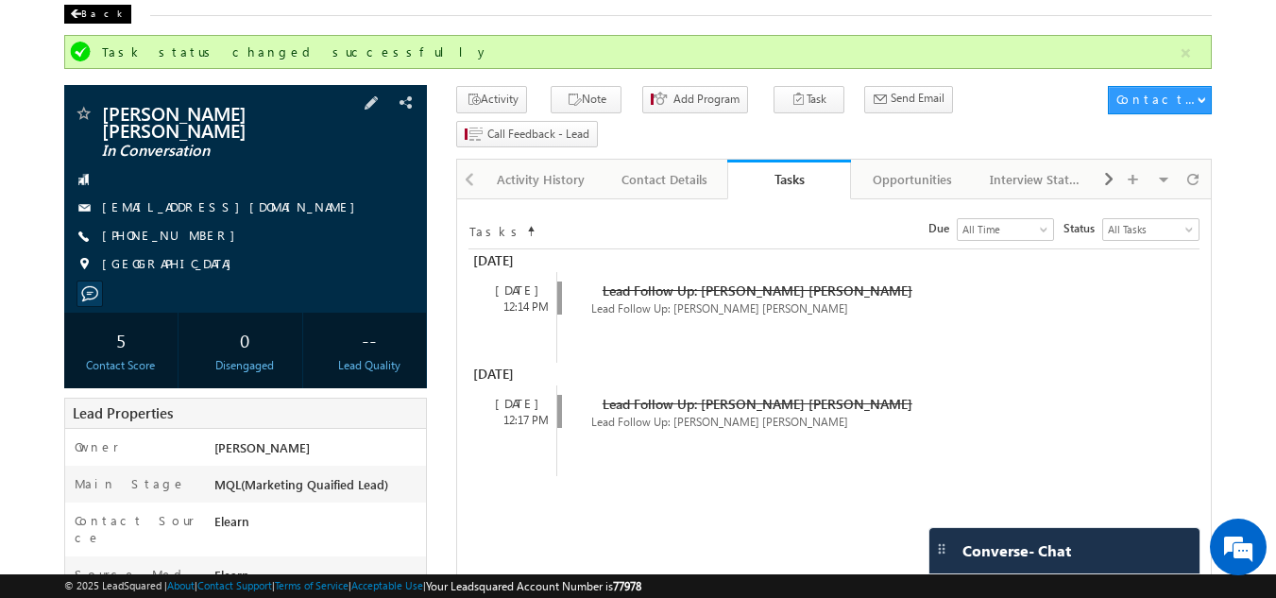
click at [97, 15] on div "Back" at bounding box center [97, 14] width 67 height 19
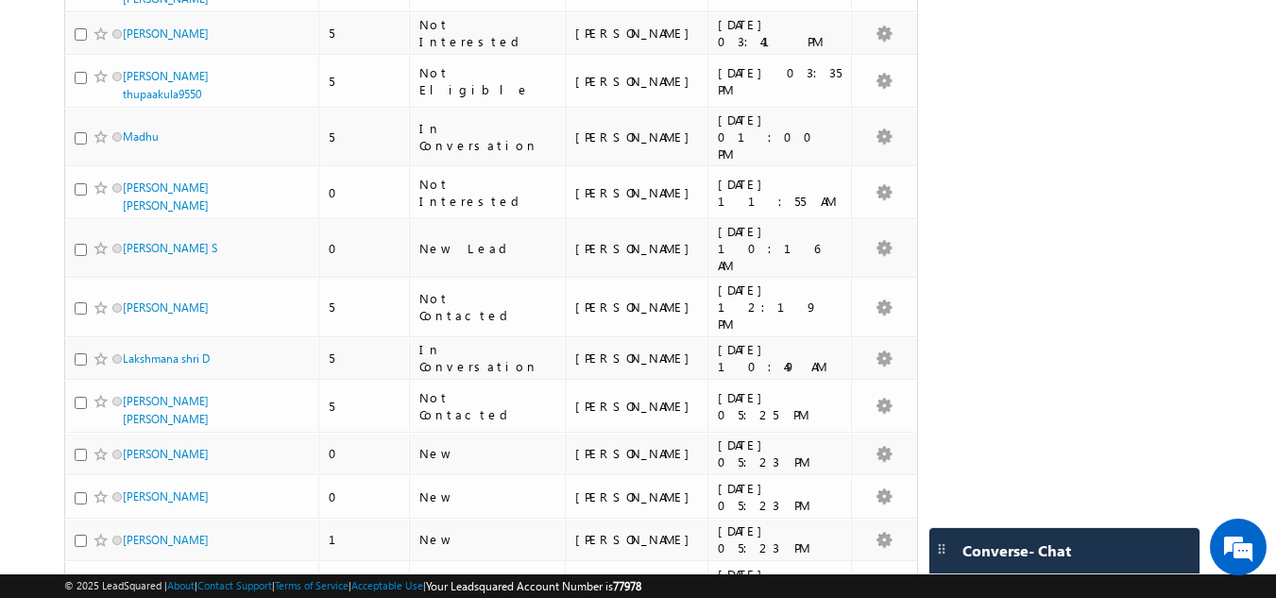
scroll to position [3874, 0]
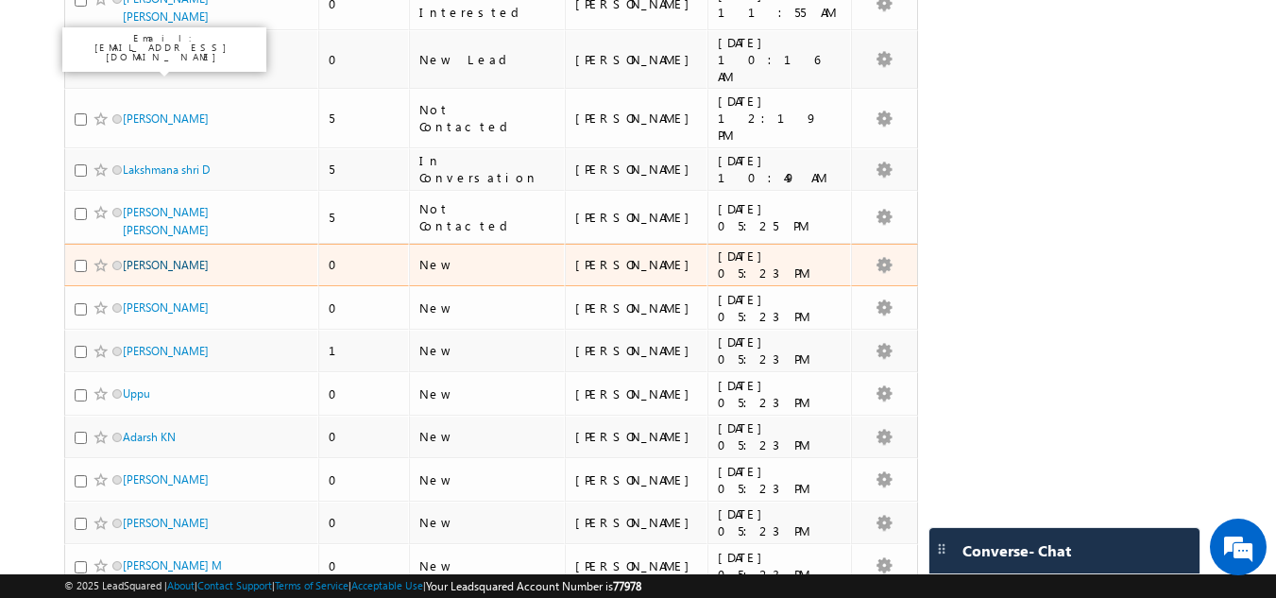
click at [150, 258] on link "[PERSON_NAME]" at bounding box center [166, 265] width 86 height 14
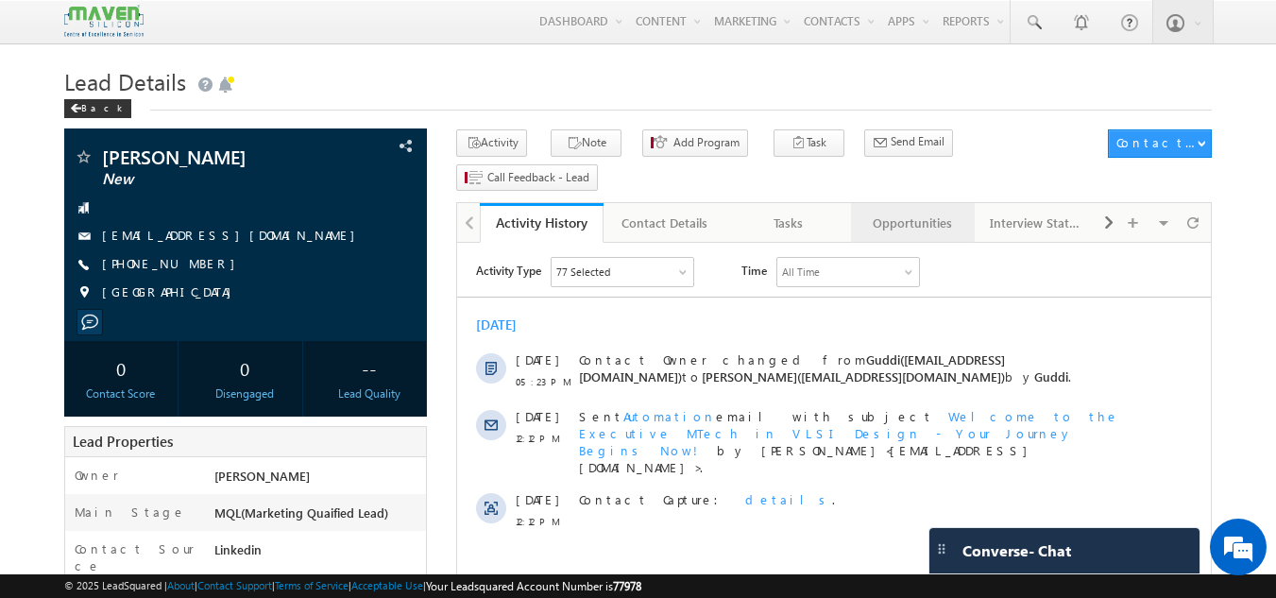
click at [924, 212] on div "Opportunities" at bounding box center [912, 223] width 92 height 23
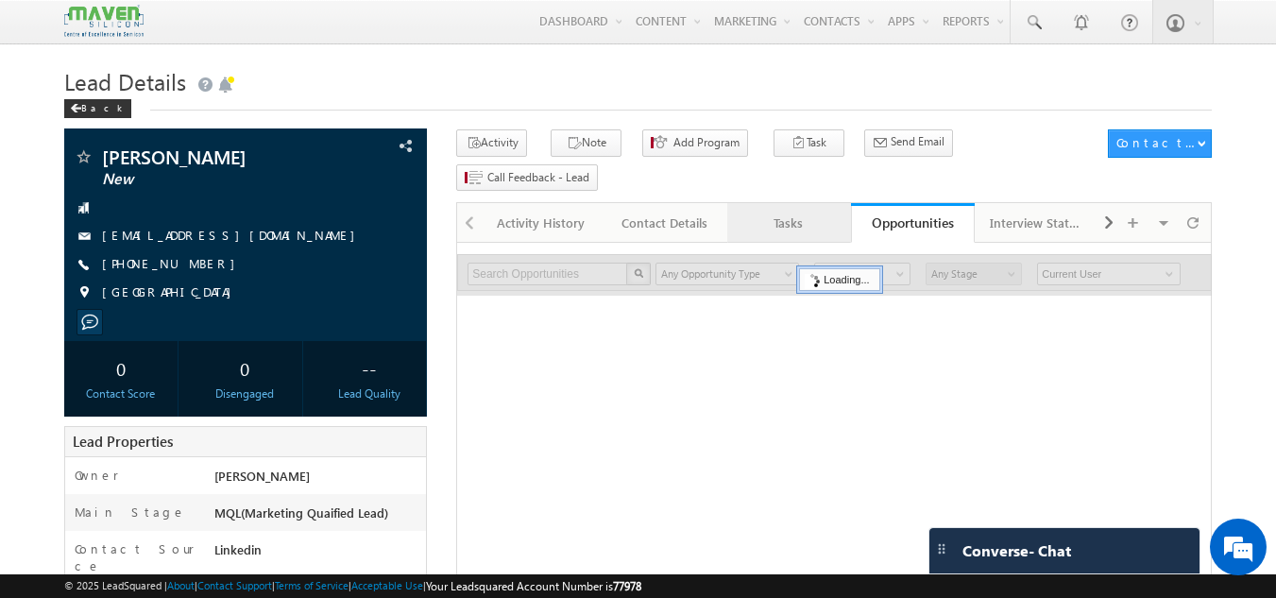
click at [822, 212] on div "Tasks" at bounding box center [789, 223] width 92 height 23
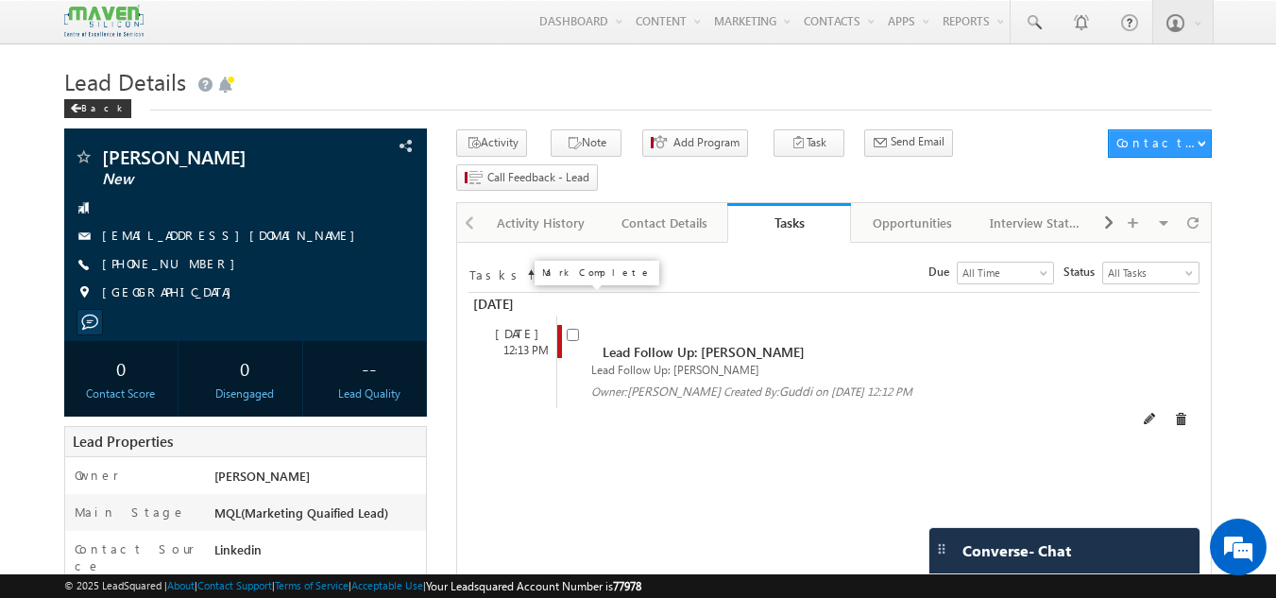
click at [572, 329] on input "checkbox" at bounding box center [573, 335] width 12 height 12
checkbox input "false"
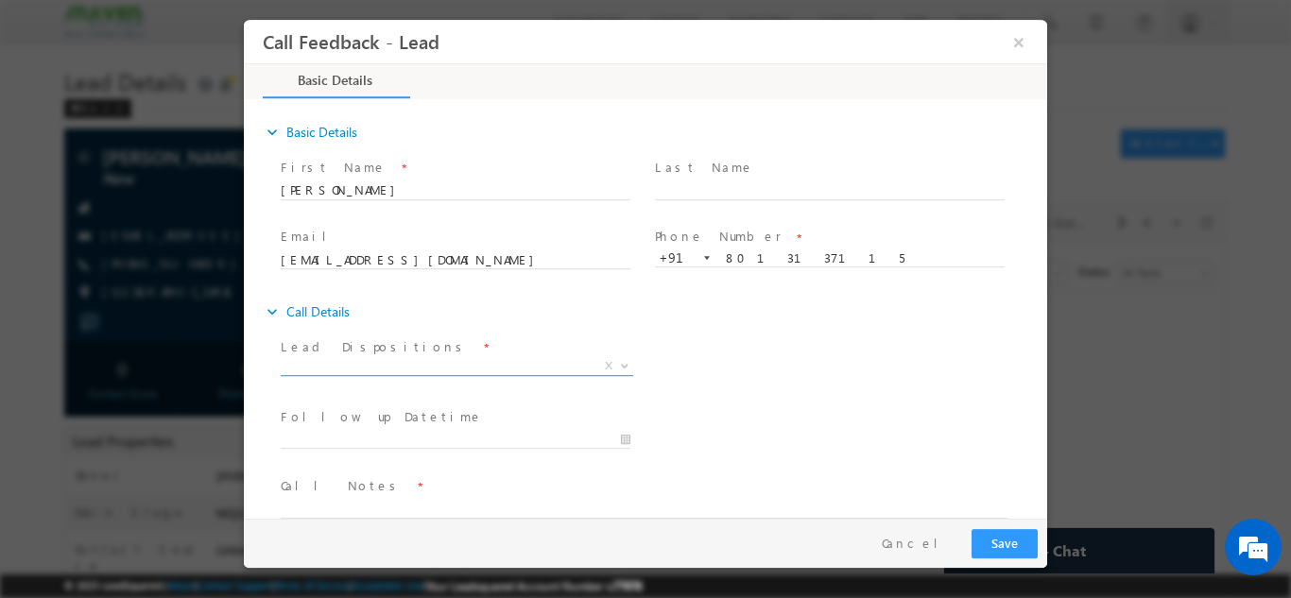
click at [613, 362] on span at bounding box center [622, 364] width 19 height 25
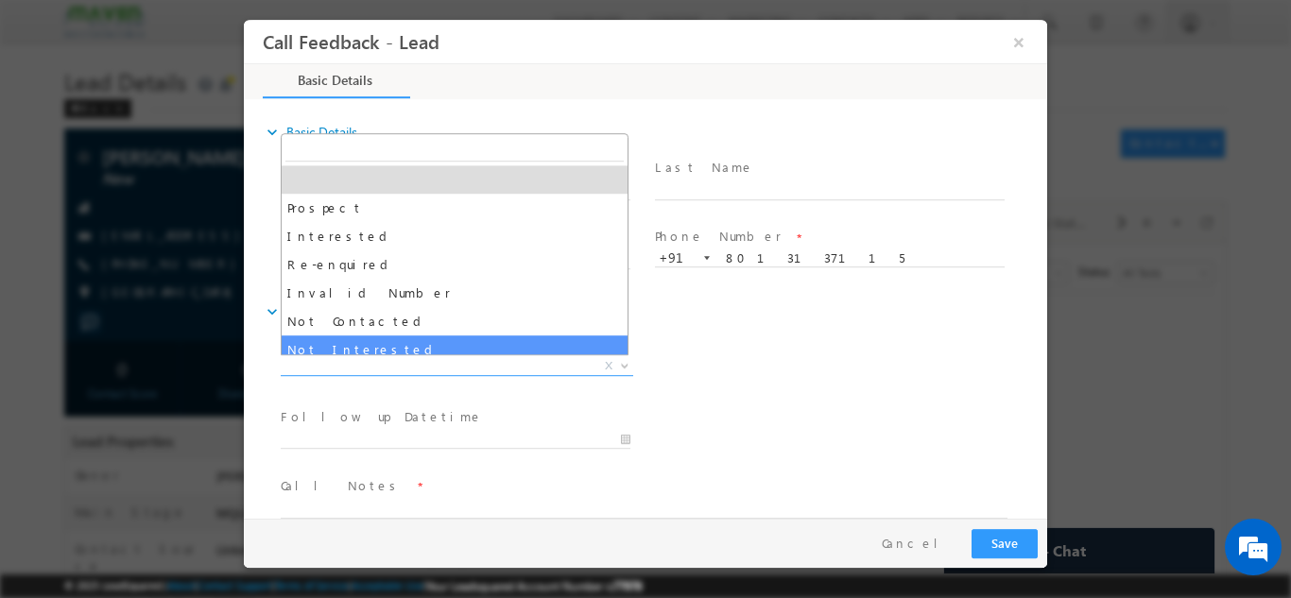
click at [359, 353] on span "Prospect Interested Re-enquired Invalid Number Not Contacted Not Interested In …" at bounding box center [455, 243] width 348 height 222
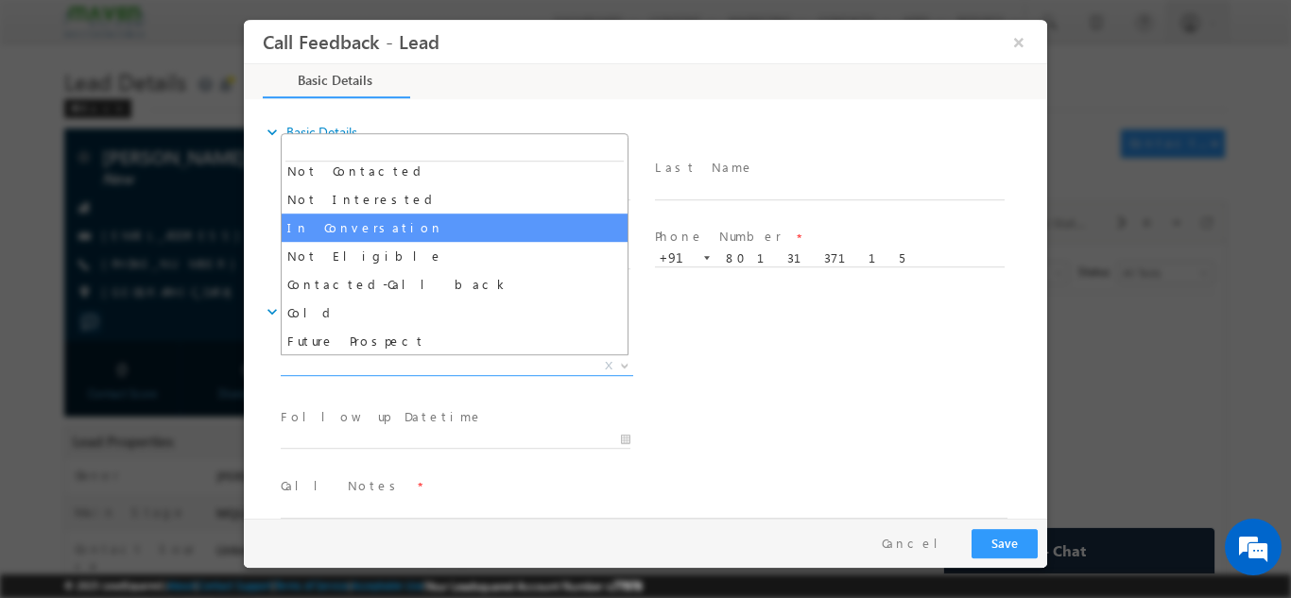
scroll to position [180, 0]
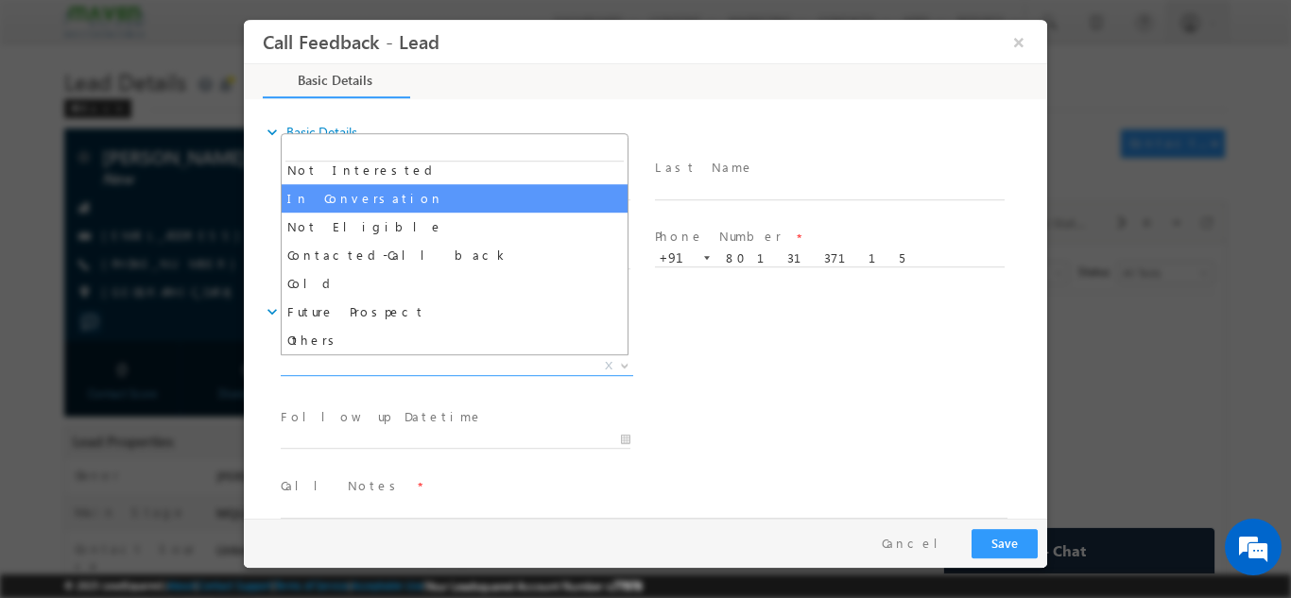
select select "In Conversation"
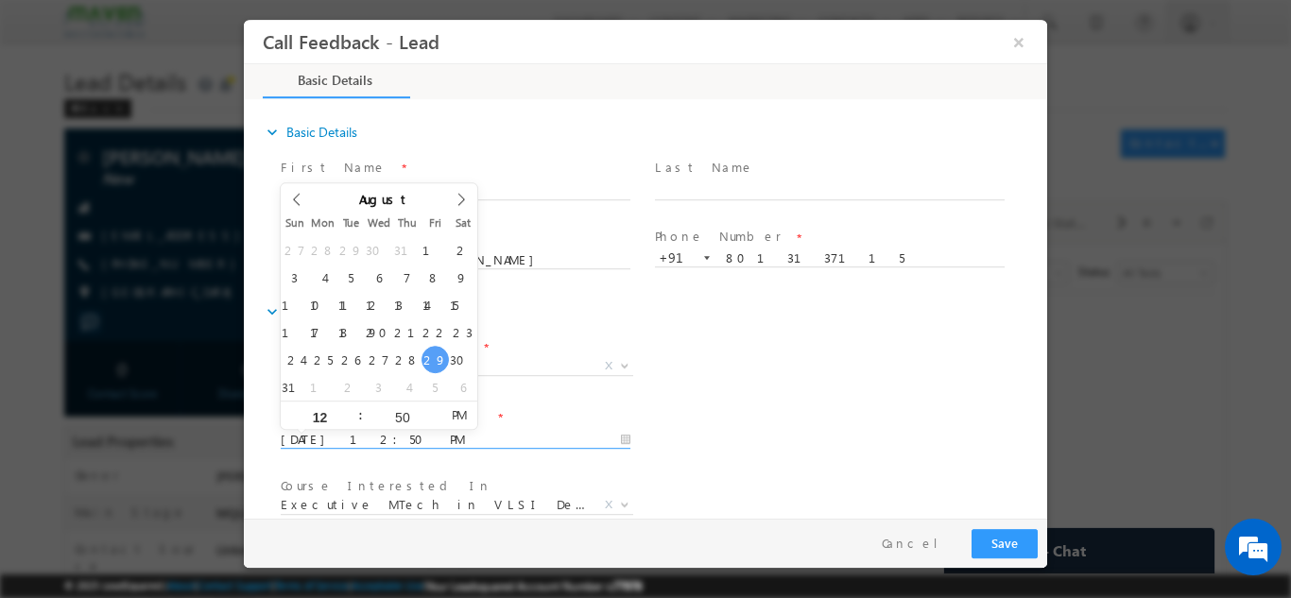
click at [497, 435] on input "[DATE] 12:50 PM" at bounding box center [456, 439] width 350 height 19
click at [677, 371] on div "Lead Dispositions * Prospect Interested Re-enquired Invalid Number Not Contacte…" at bounding box center [662, 368] width 770 height 70
click at [387, 439] on input "29/08/2025 12:50 PM" at bounding box center [456, 439] width 350 height 19
click at [463, 192] on icon at bounding box center [460, 198] width 13 height 13
type input "01/09/2025 12:50 PM"
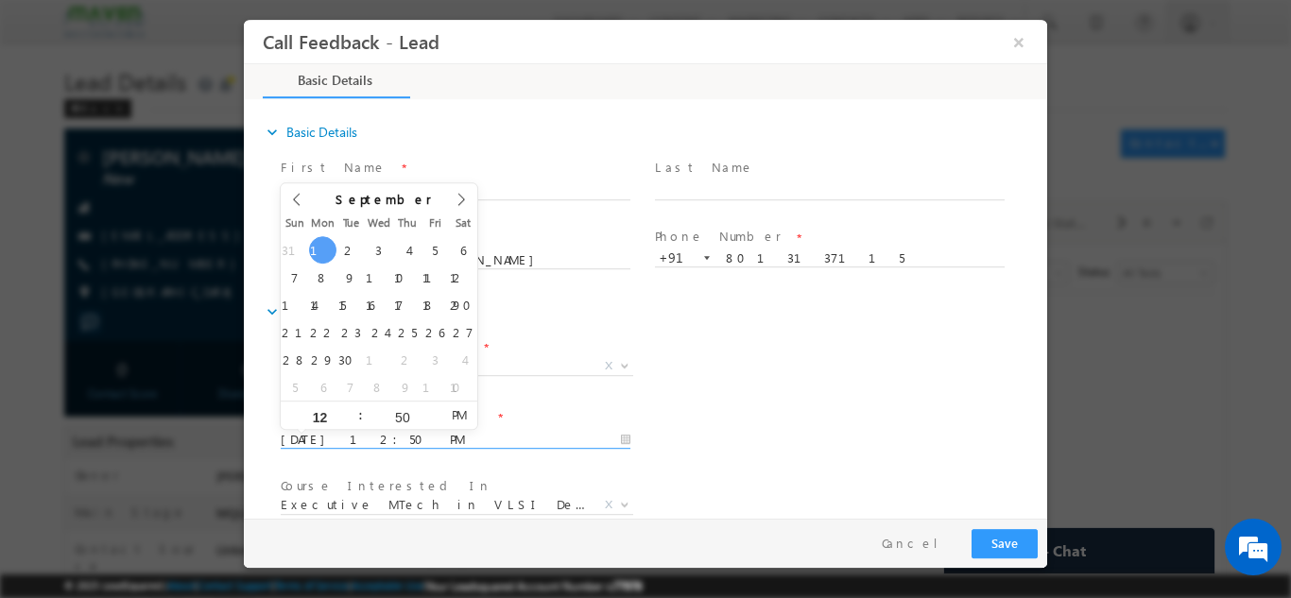
click at [729, 366] on div "Lead Dispositions * Prospect Interested Re-enquired Invalid Number Not Contacte…" at bounding box center [662, 368] width 770 height 70
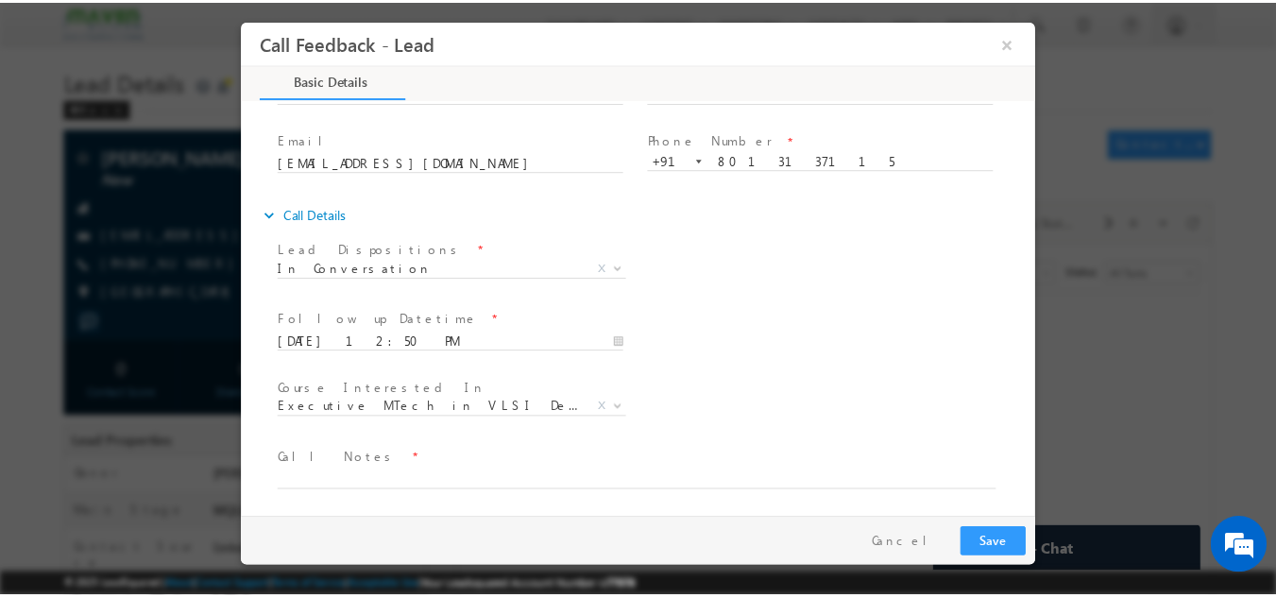
scroll to position [100, 0]
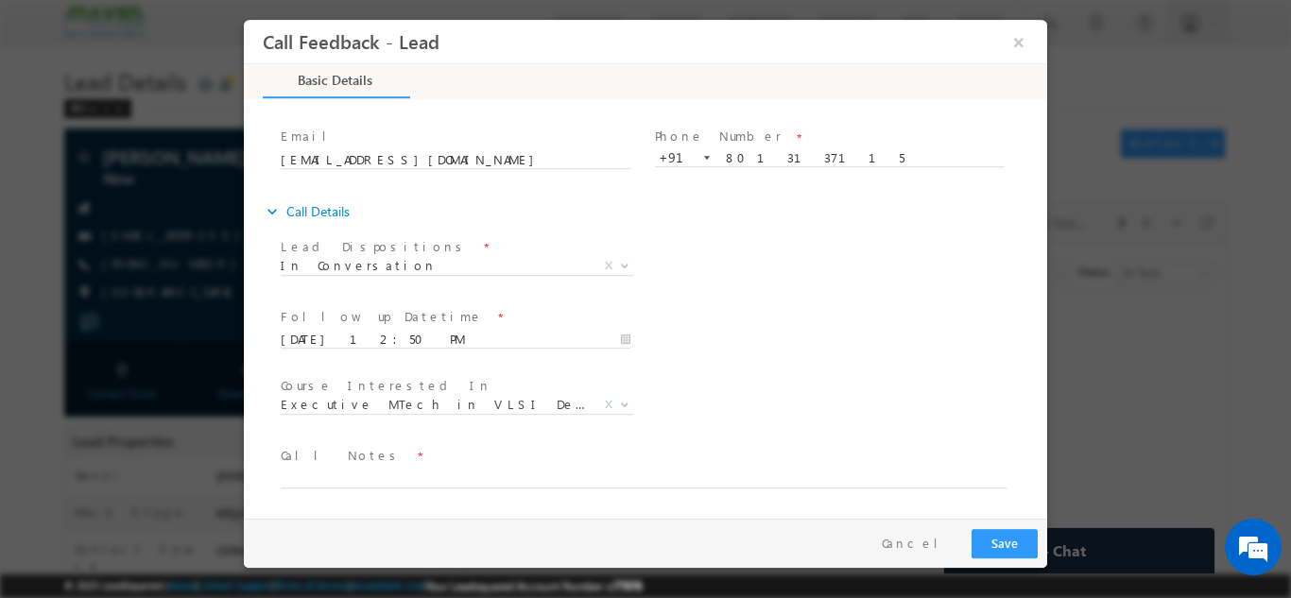
click at [399, 487] on span at bounding box center [634, 497] width 706 height 21
click at [401, 477] on textarea at bounding box center [644, 477] width 727 height 22
type textarea "S"
type textarea "$"
type textarea "4th year cx, will check details and reply back."
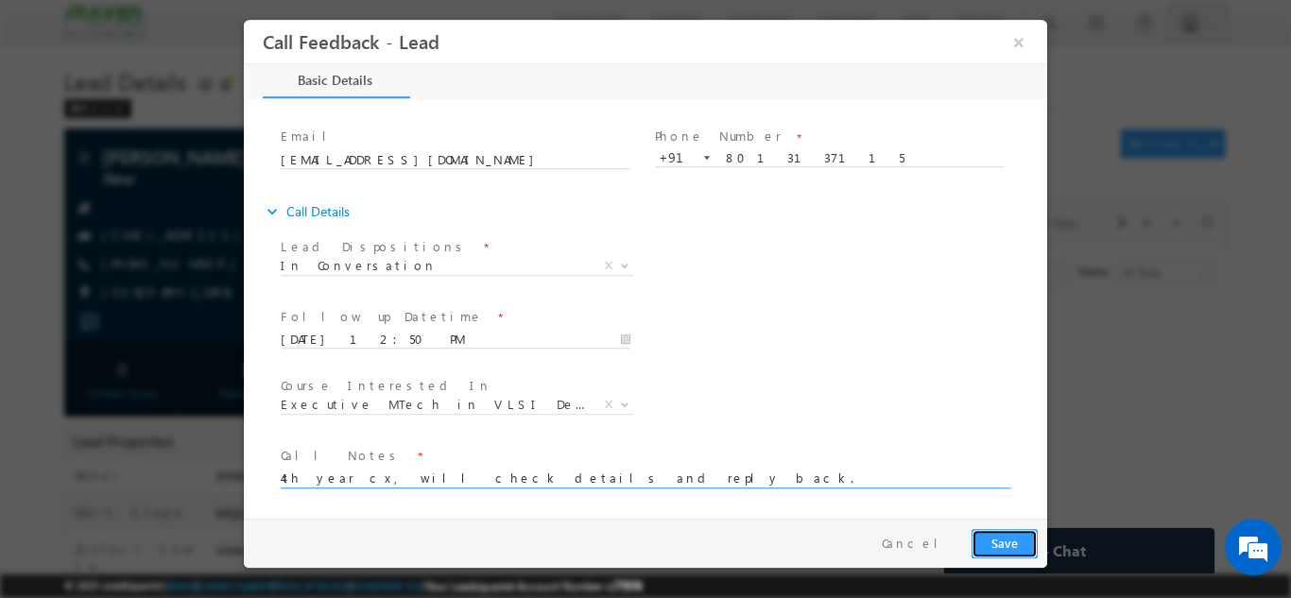
click at [1009, 532] on button "Save" at bounding box center [1004, 542] width 66 height 29
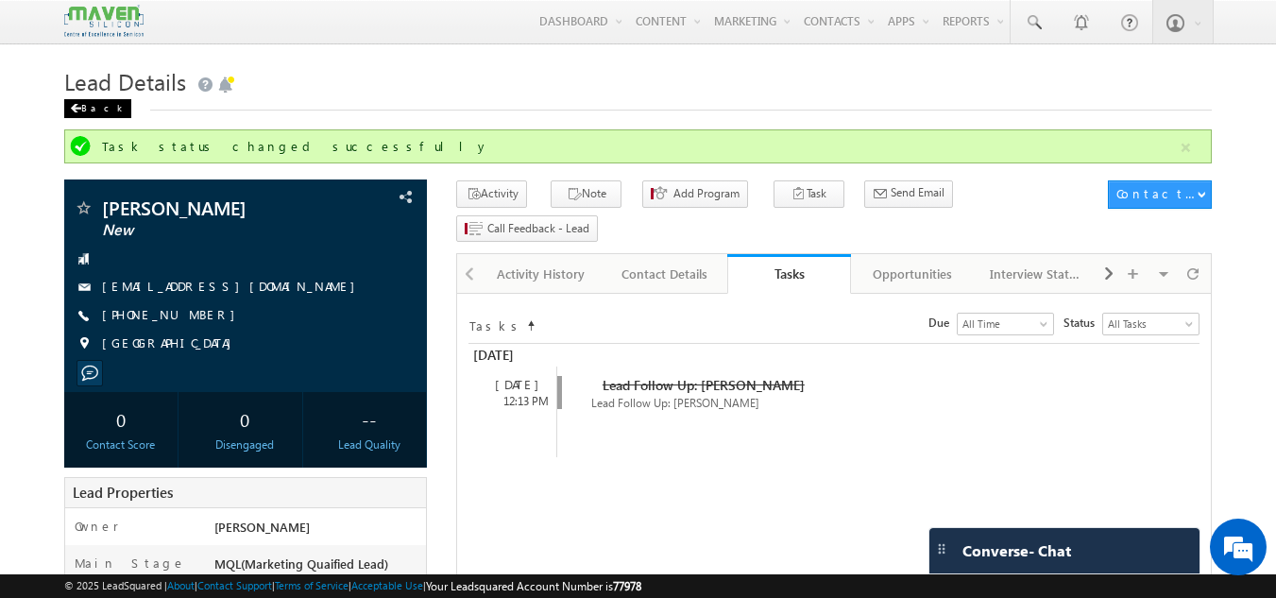
click at [84, 113] on div "Back" at bounding box center [97, 108] width 67 height 19
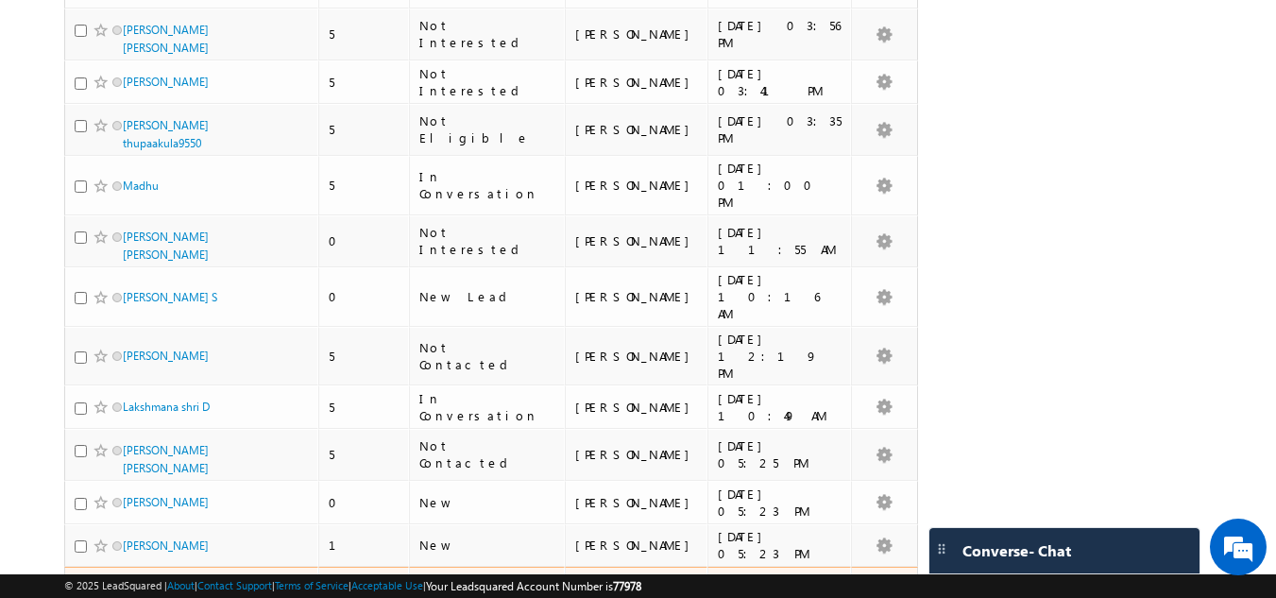
scroll to position [3685, 0]
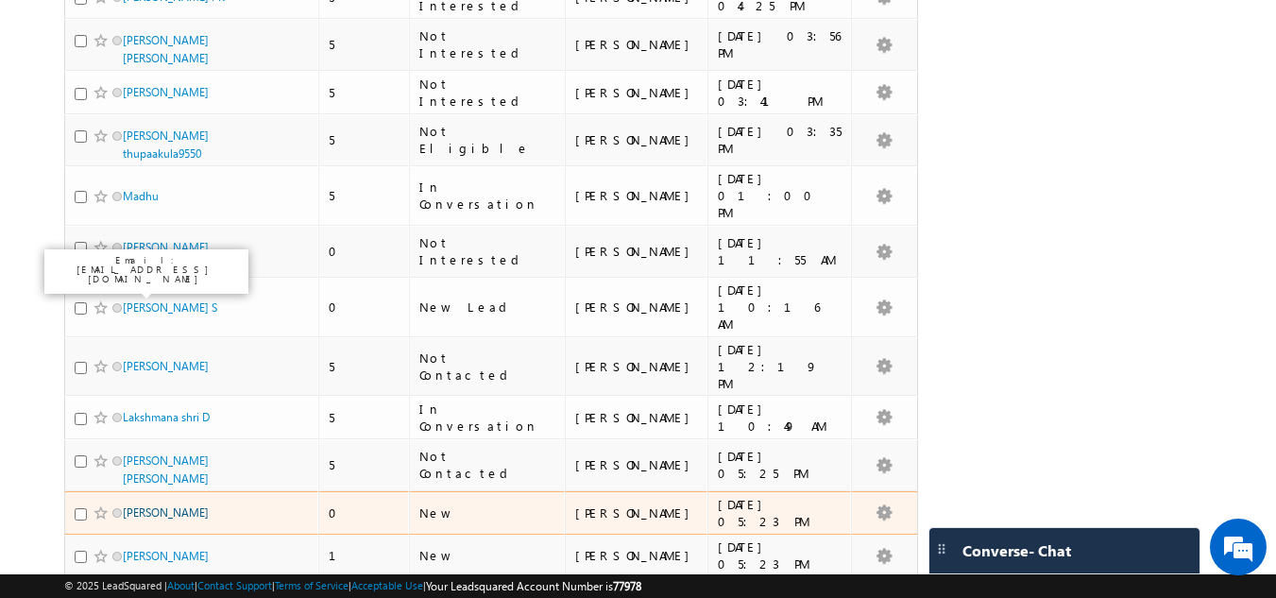
click at [165, 505] on link "[PERSON_NAME]" at bounding box center [166, 512] width 86 height 14
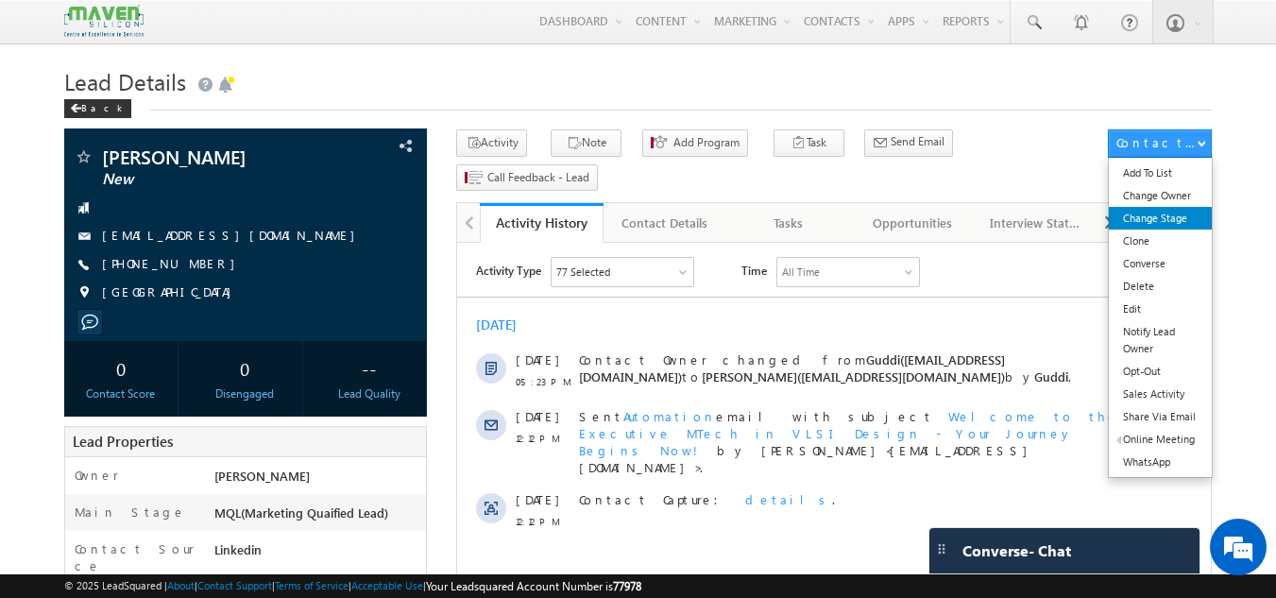
click at [1152, 219] on link "Change Stage" at bounding box center [1160, 218] width 103 height 23
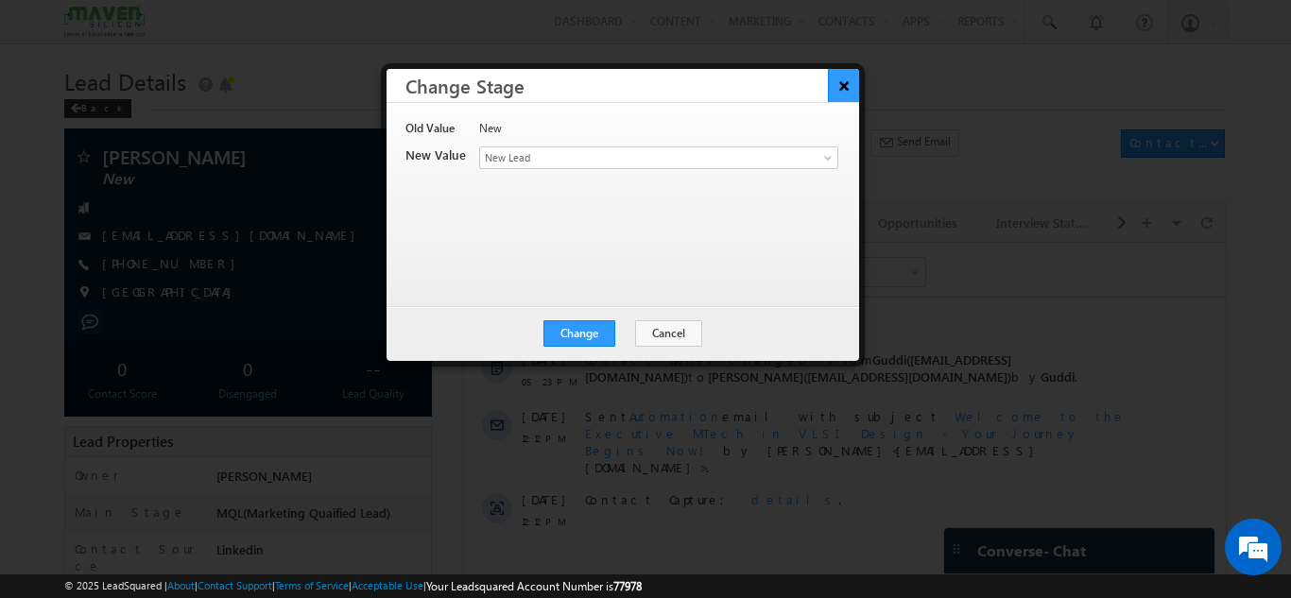
click at [856, 88] on button "×" at bounding box center [843, 85] width 31 height 33
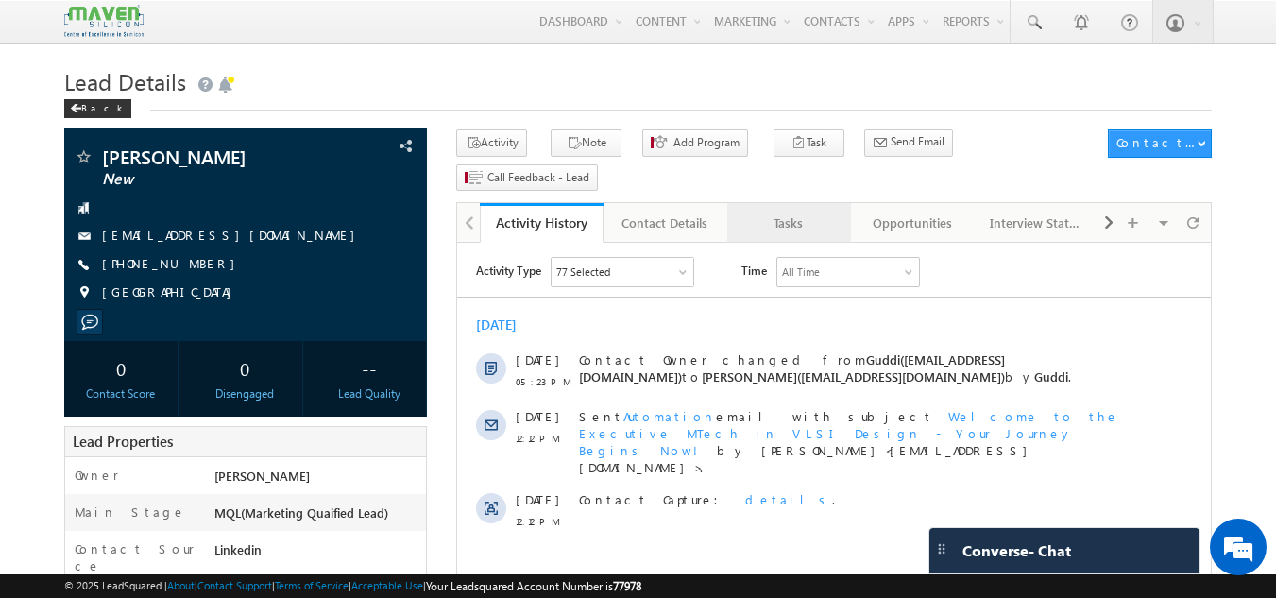
click at [796, 212] on div "Tasks" at bounding box center [789, 223] width 92 height 23
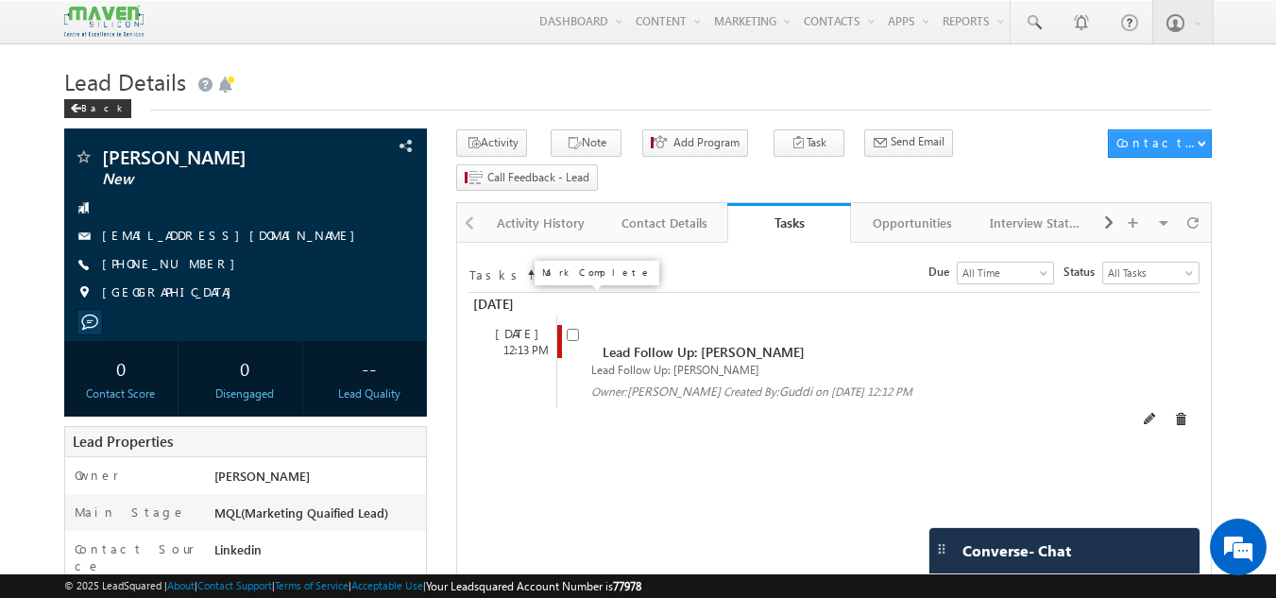
click at [568, 329] on input "checkbox" at bounding box center [573, 335] width 12 height 12
checkbox input "false"
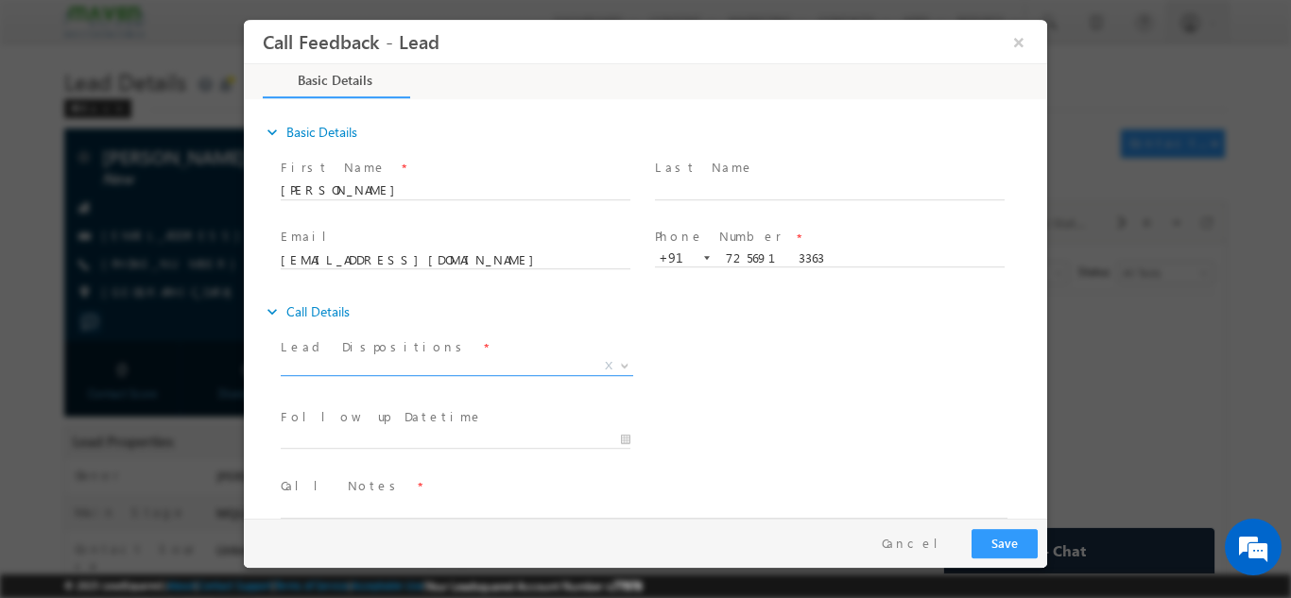
click at [479, 363] on span "X" at bounding box center [457, 365] width 352 height 19
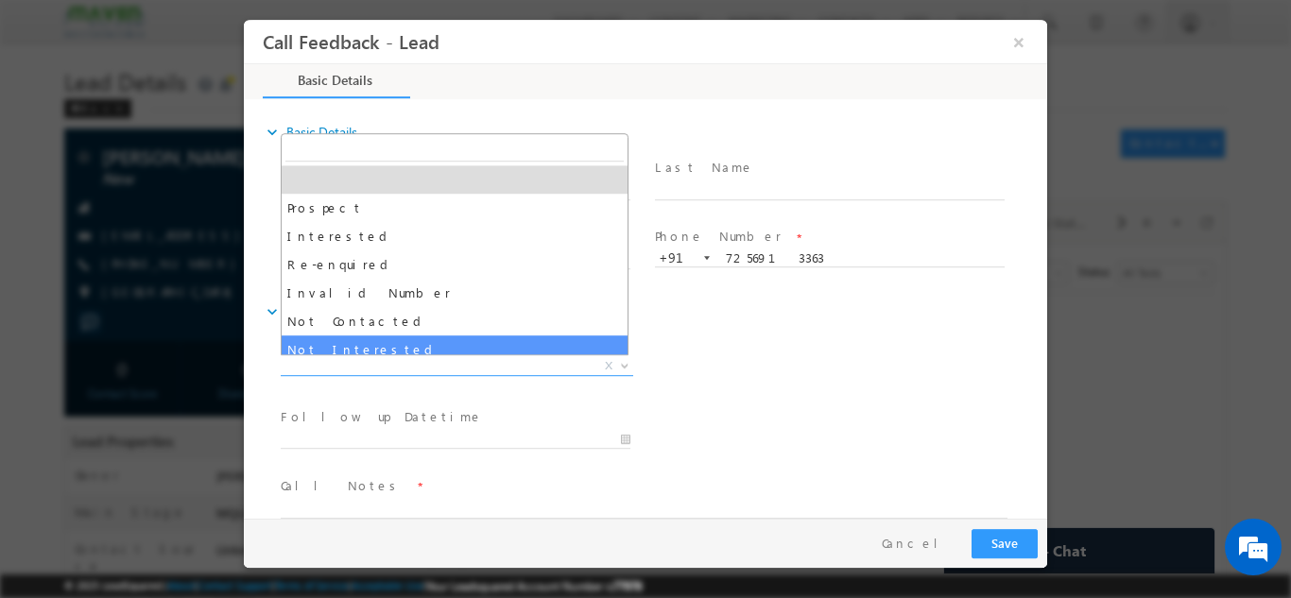
select select "Not Interested"
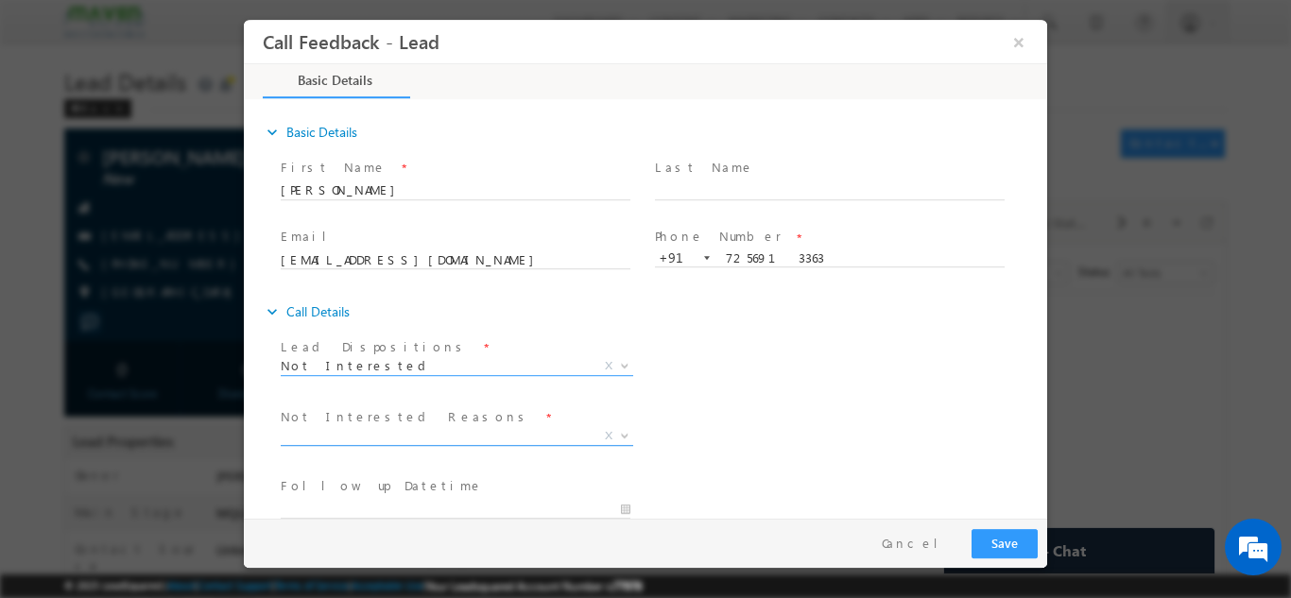
scroll to position [94, 0]
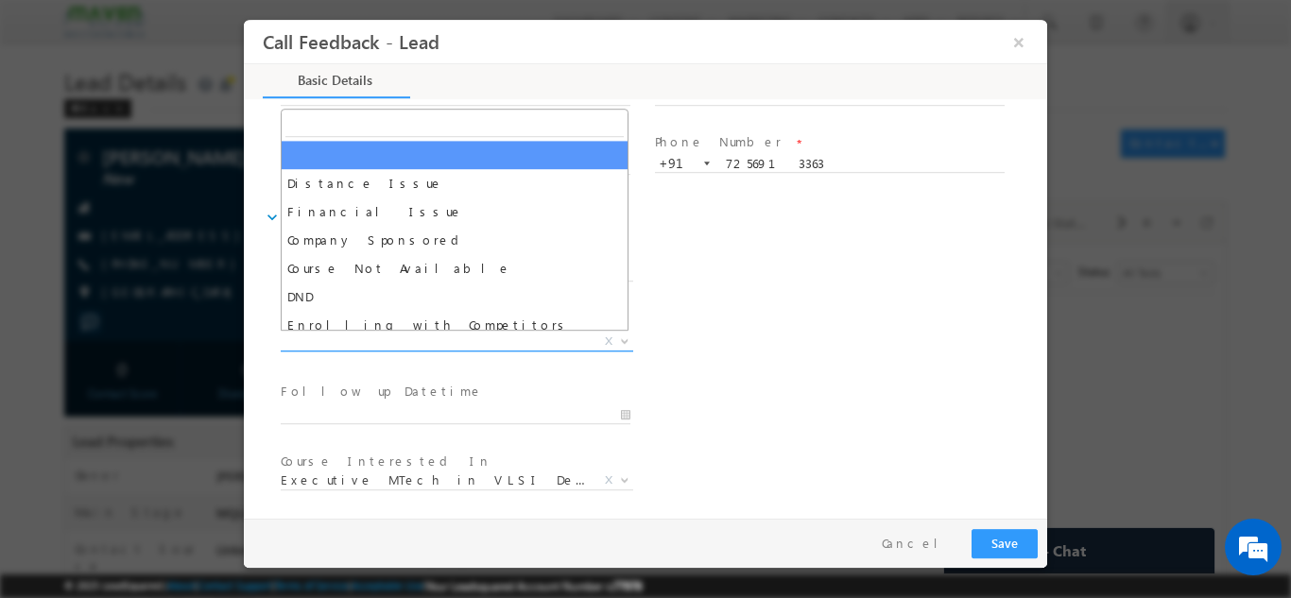
click at [425, 336] on span "X" at bounding box center [457, 341] width 352 height 19
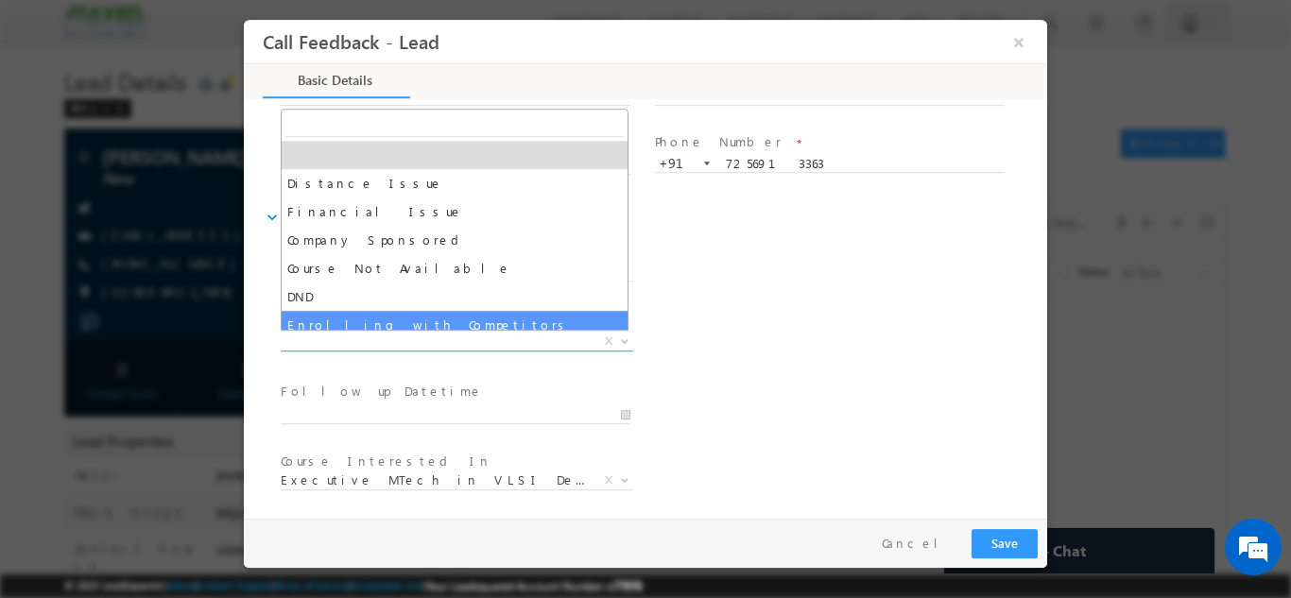
scroll to position [38, 0]
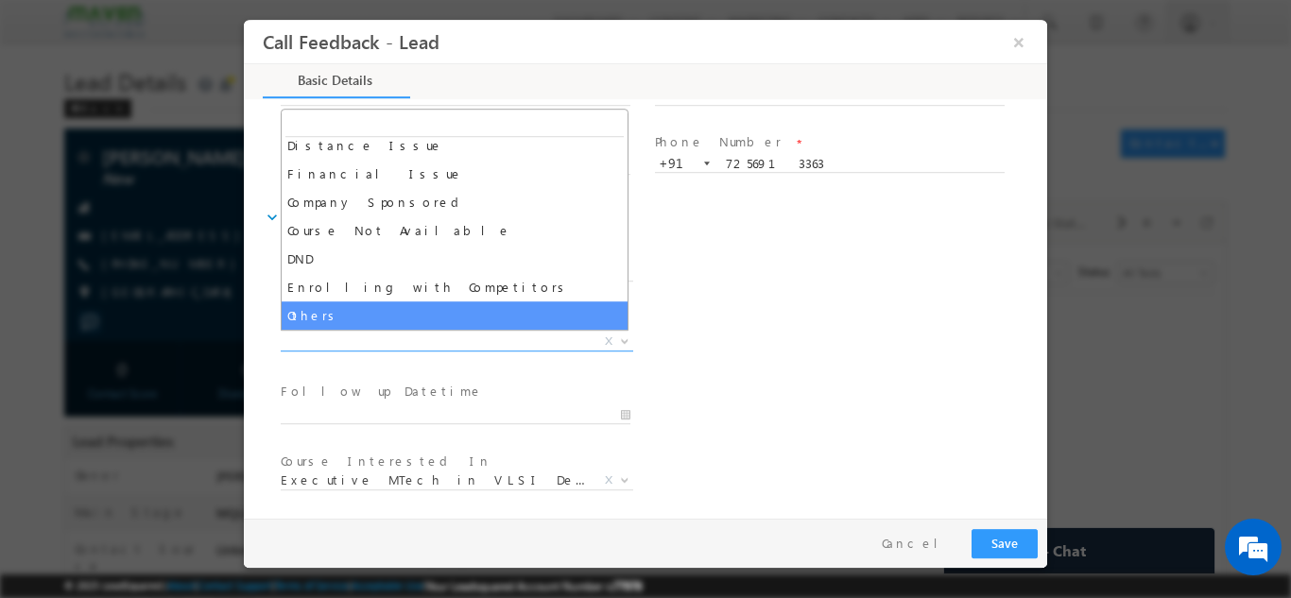
select select "Others"
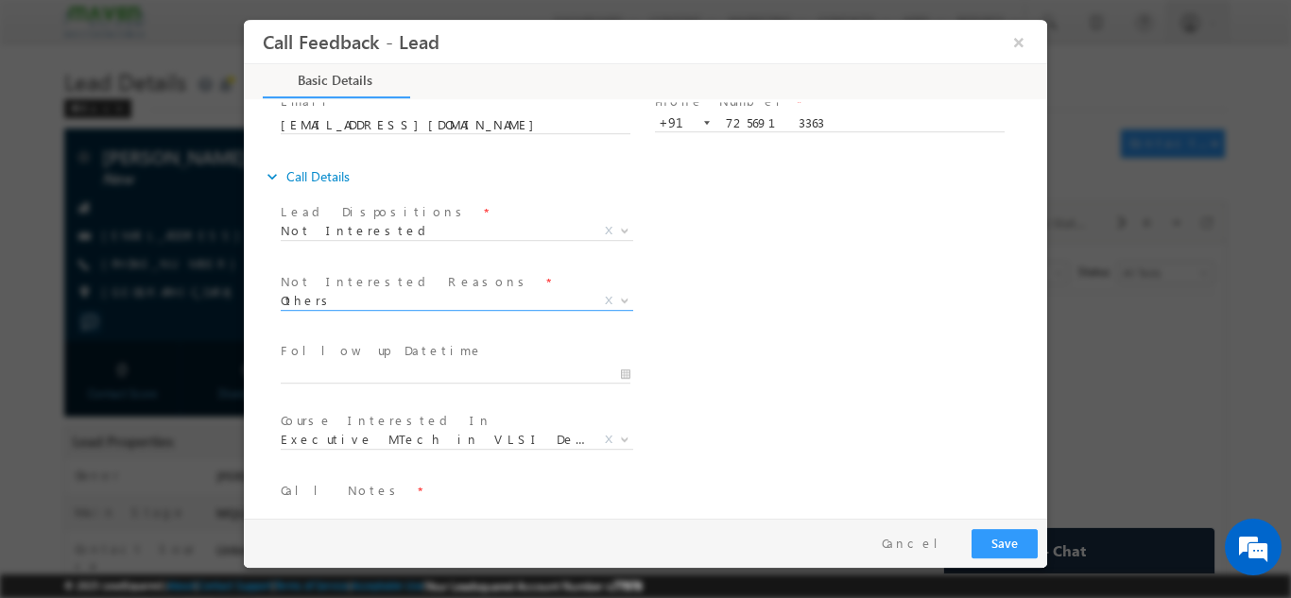
scroll to position [170, 0]
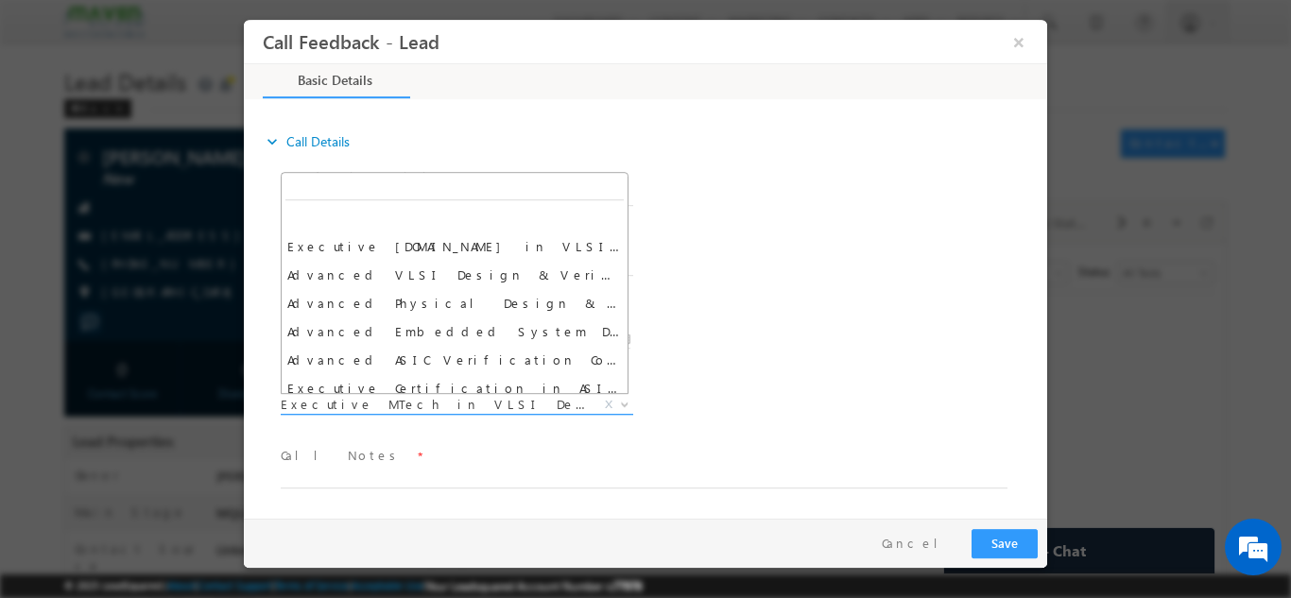
click at [417, 403] on span "Executive MTech in VLSI Design" at bounding box center [434, 403] width 307 height 17
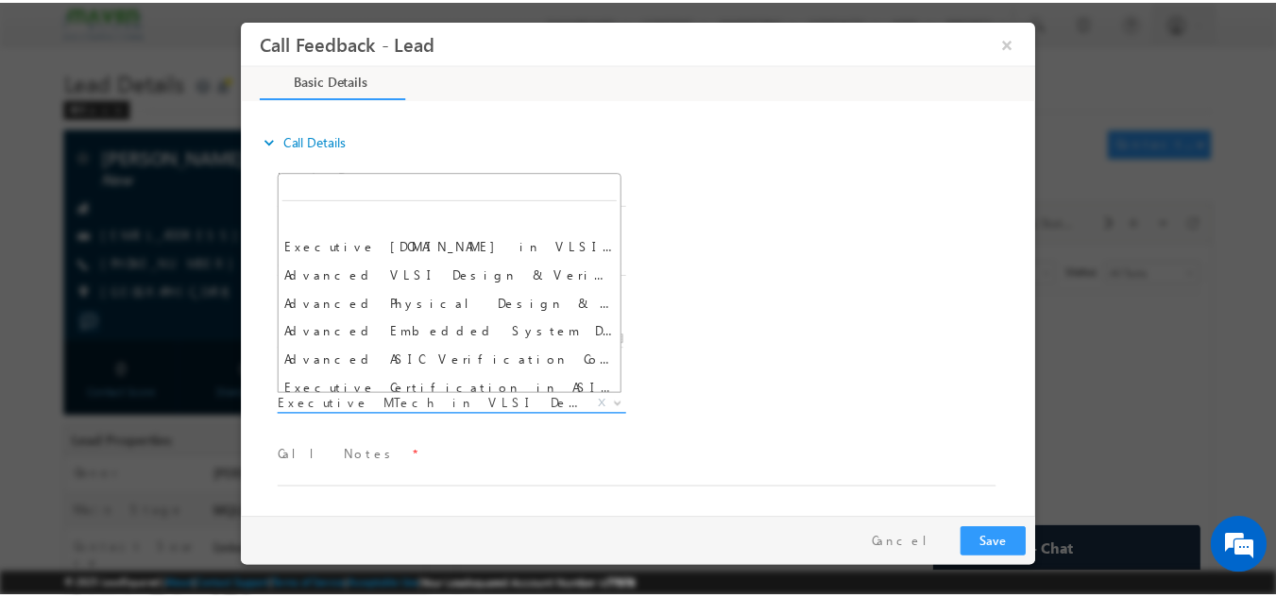
scroll to position [1427, 0]
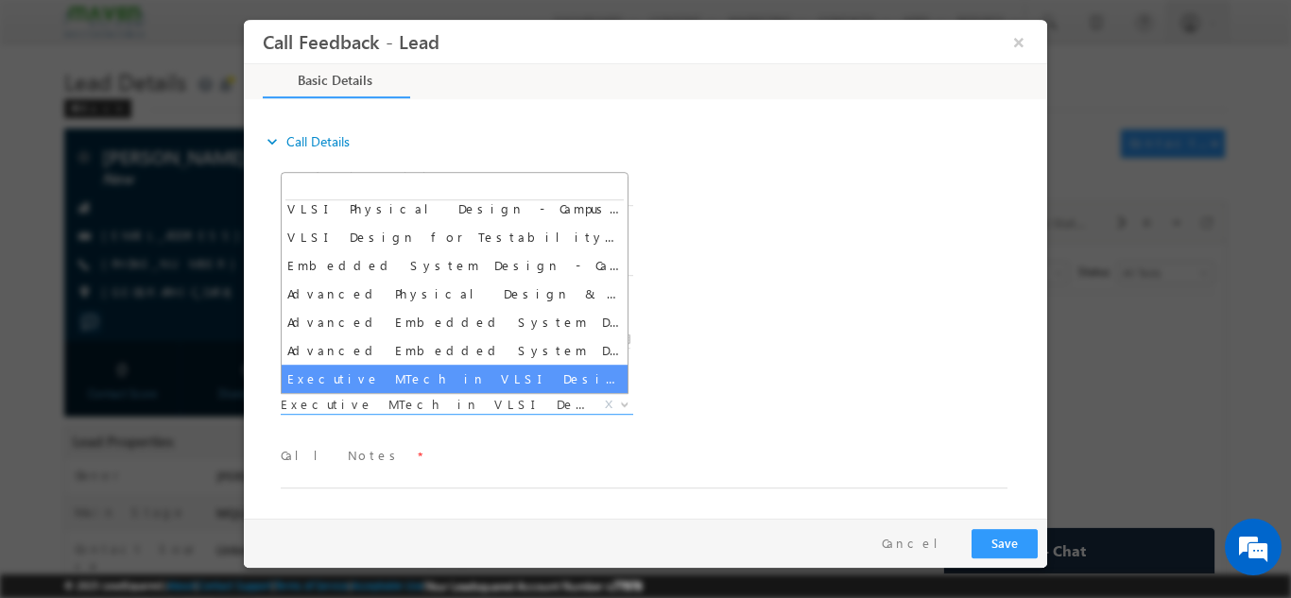
click at [869, 406] on div "Course Interested In * Executive M.Tech in VLSI Design Advanced VLSI Design & V…" at bounding box center [662, 406] width 770 height 70
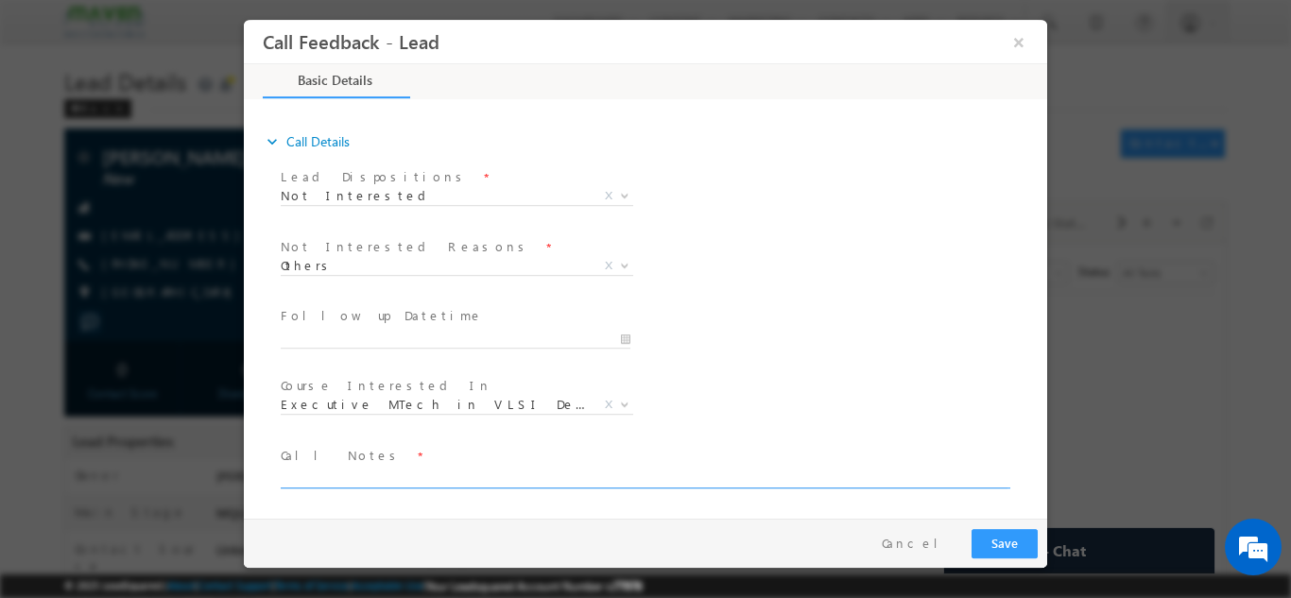
click at [439, 479] on textarea at bounding box center [644, 477] width 727 height 22
click at [437, 473] on textarea "not interested, disconnectedthe call in between" at bounding box center [644, 477] width 727 height 22
click at [573, 478] on textarea "not interested, disconnected the call in between" at bounding box center [644, 477] width 727 height 22
type textarea "not interested, disconnected the call in between."
click at [1017, 537] on button "Save" at bounding box center [1004, 542] width 66 height 29
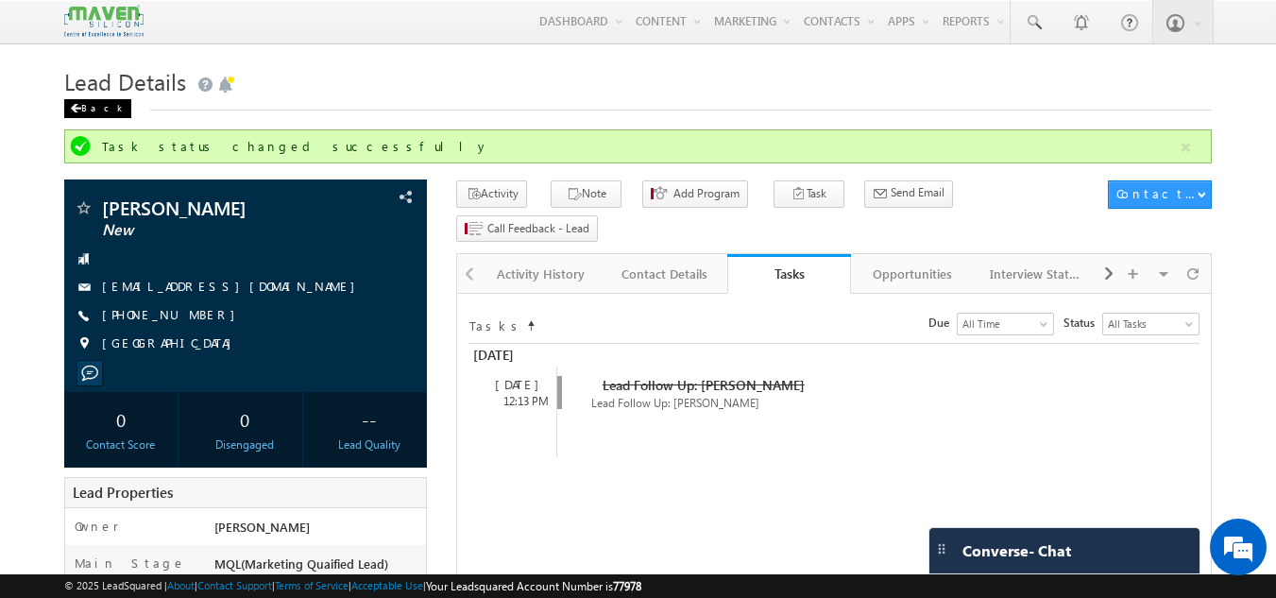
click at [83, 100] on div "Back" at bounding box center [97, 108] width 67 height 19
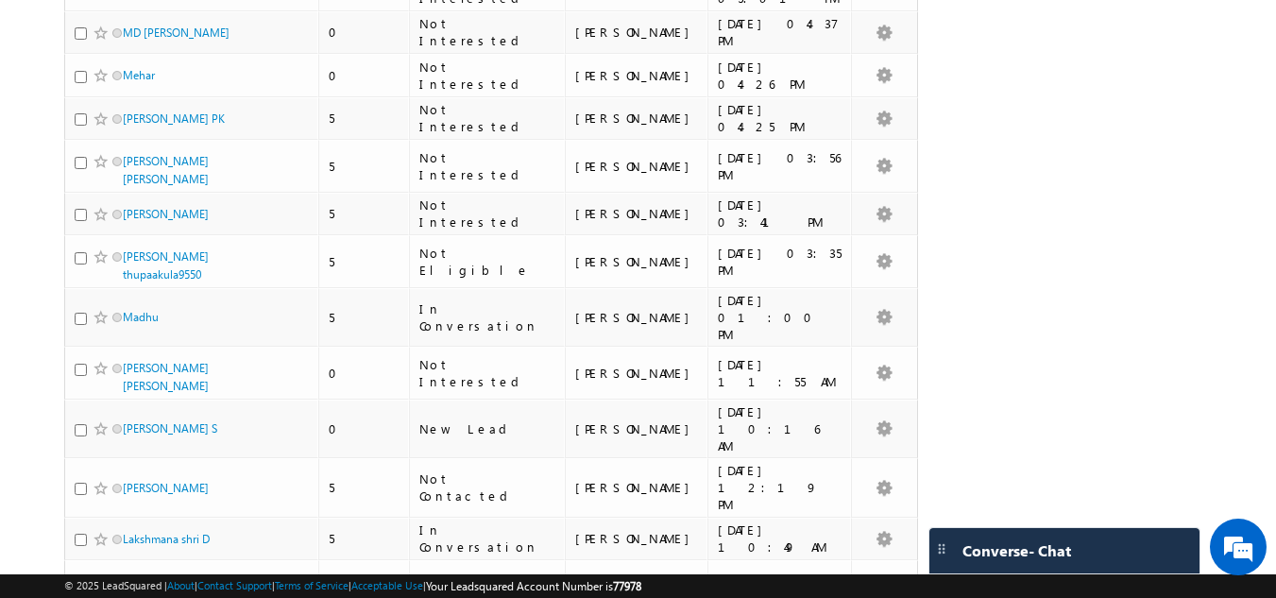
scroll to position [3779, 0]
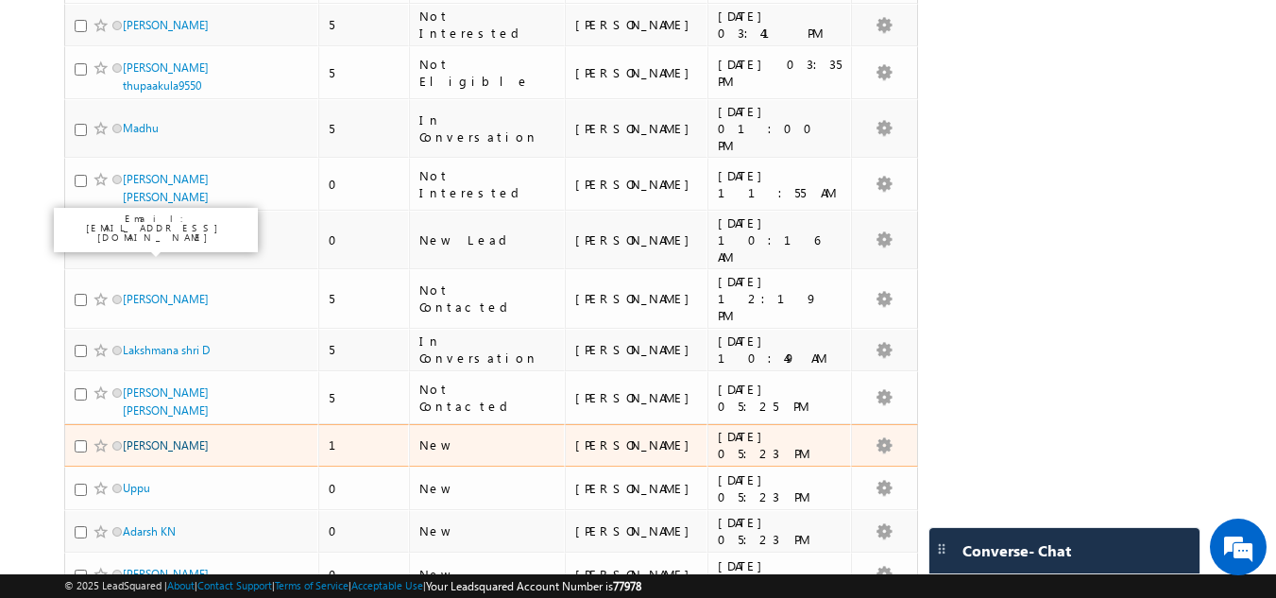
click at [145, 438] on link "[PERSON_NAME]" at bounding box center [166, 445] width 86 height 14
